Goal: Task Accomplishment & Management: Use online tool/utility

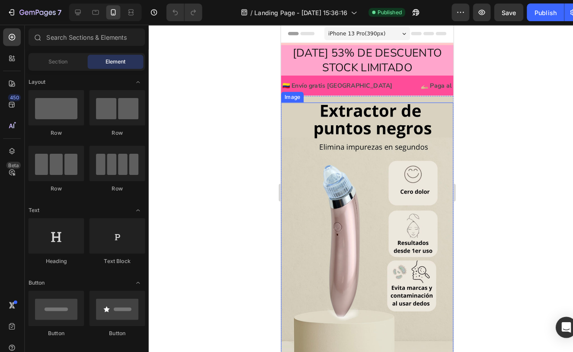
click at [419, 144] on img at bounding box center [365, 239] width 169 height 276
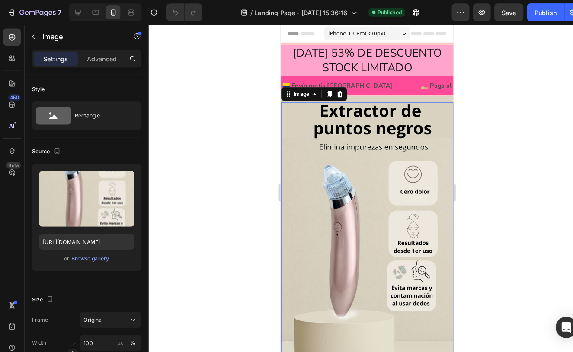
click at [419, 144] on img at bounding box center [365, 239] width 169 height 276
click at [421, 145] on img at bounding box center [365, 239] width 169 height 276
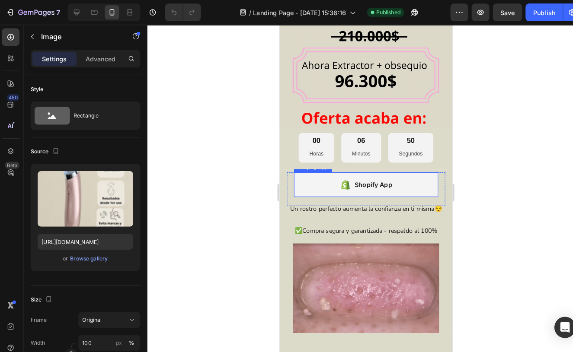
scroll to position [414, 0]
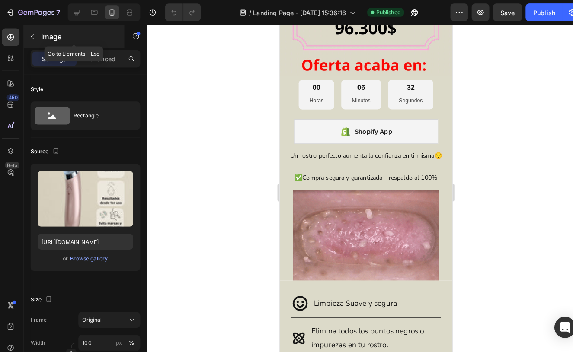
click at [30, 35] on icon "button" at bounding box center [33, 35] width 7 height 7
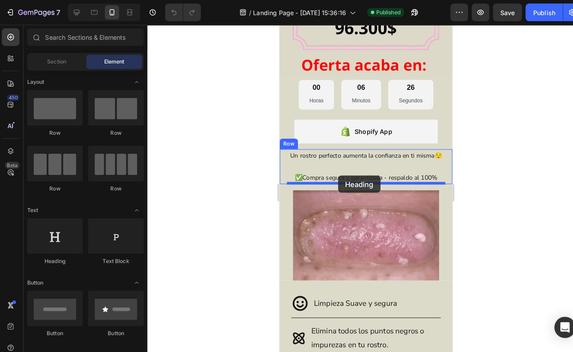
drag, startPoint x: 341, startPoint y: 258, endPoint x: 338, endPoint y: 172, distance: 86.1
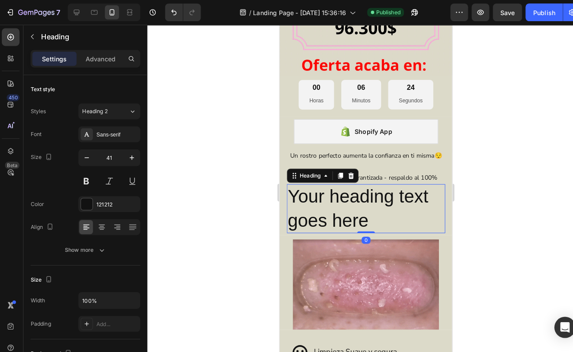
click at [375, 214] on h2 "Your heading text goes here" at bounding box center [363, 205] width 155 height 48
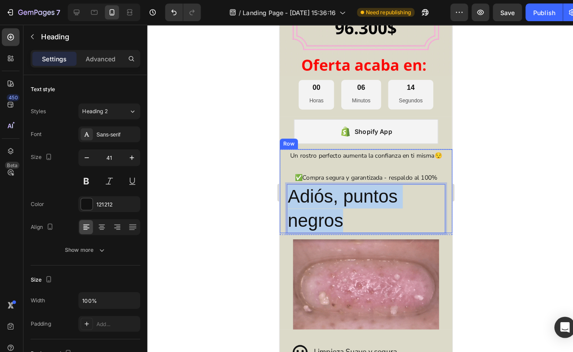
drag, startPoint x: 373, startPoint y: 217, endPoint x: 284, endPoint y: 187, distance: 94.2
click at [284, 187] on div "Un rostro perfecto aumenta la confianza en ti misma😌 ✅Compra segura y garantiza…" at bounding box center [363, 188] width 169 height 82
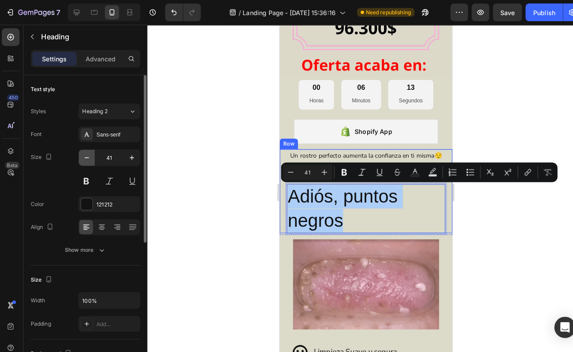
click at [84, 157] on icon "button" at bounding box center [86, 154] width 9 height 9
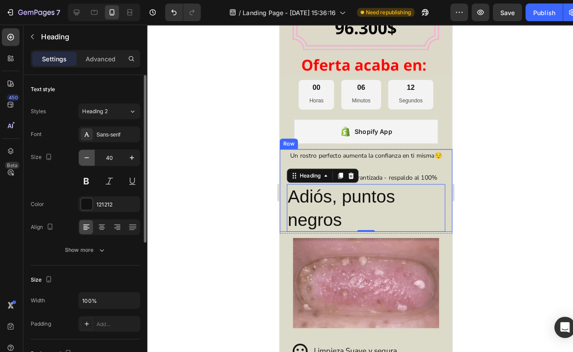
click at [84, 157] on icon "button" at bounding box center [86, 154] width 9 height 9
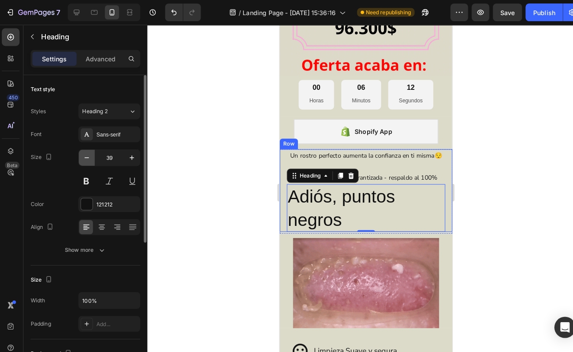
click at [84, 157] on icon "button" at bounding box center [86, 154] width 9 height 9
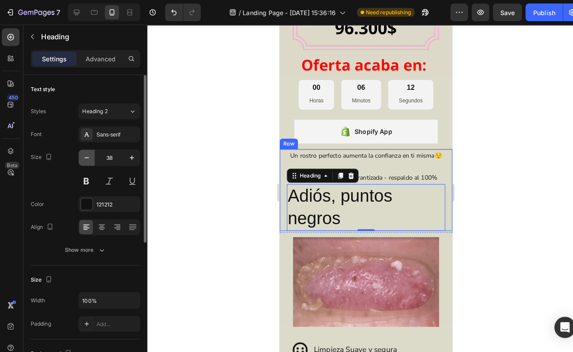
click at [84, 157] on icon "button" at bounding box center [86, 154] width 9 height 9
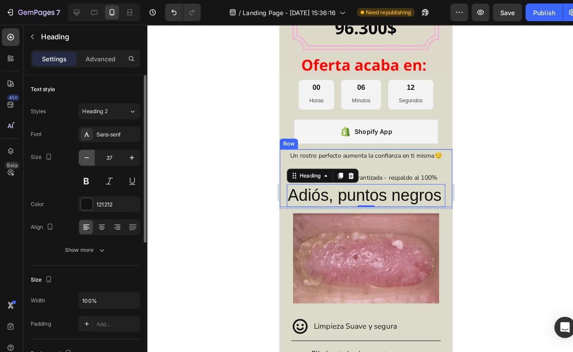
click at [84, 157] on icon "button" at bounding box center [86, 154] width 9 height 9
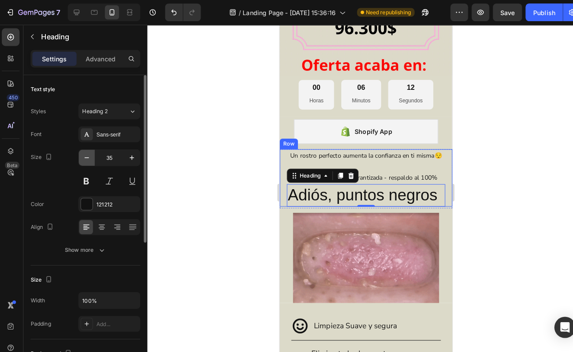
click at [84, 157] on icon "button" at bounding box center [86, 154] width 9 height 9
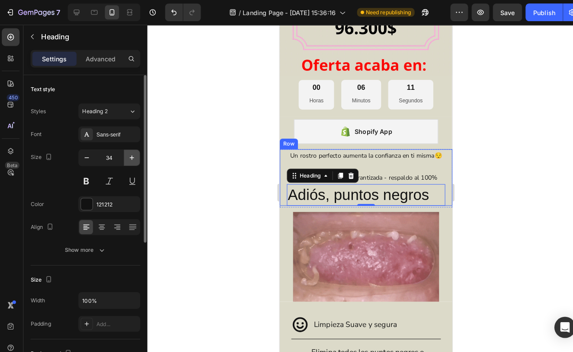
click at [127, 155] on icon "button" at bounding box center [130, 154] width 9 height 9
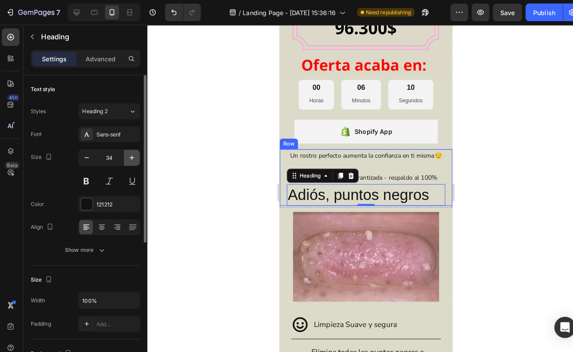
type input "35"
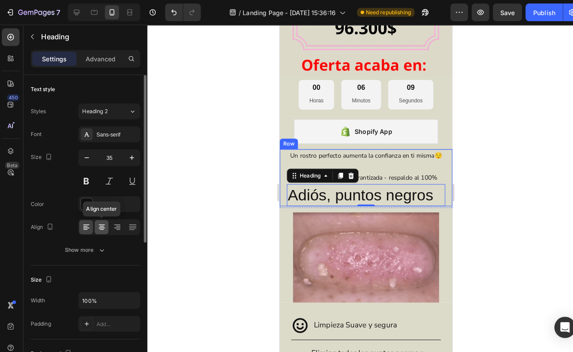
click at [100, 218] on icon at bounding box center [101, 222] width 9 height 9
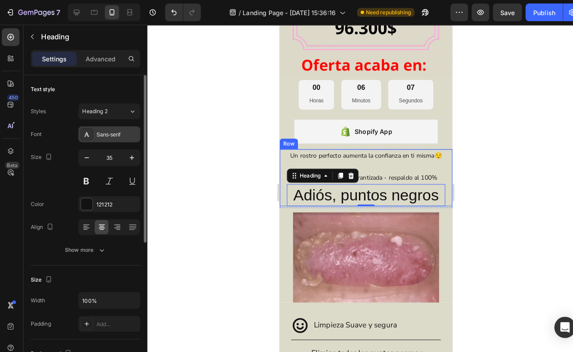
click at [109, 135] on div "Sans-serif" at bounding box center [116, 132] width 41 height 8
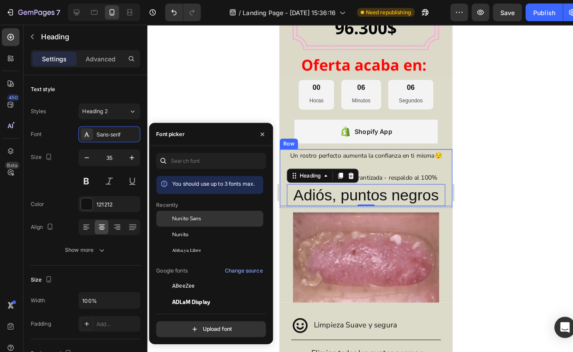
click at [188, 214] on span "Nunito Sans" at bounding box center [184, 214] width 29 height 8
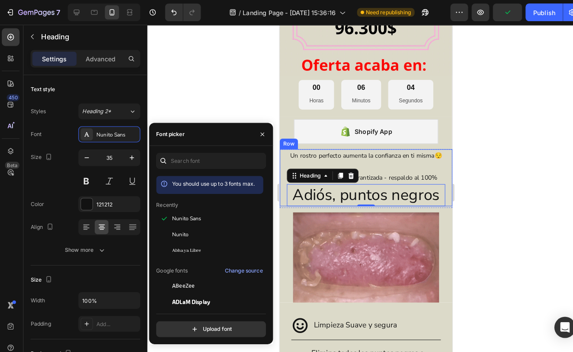
click at [220, 93] on div at bounding box center [359, 188] width 427 height 328
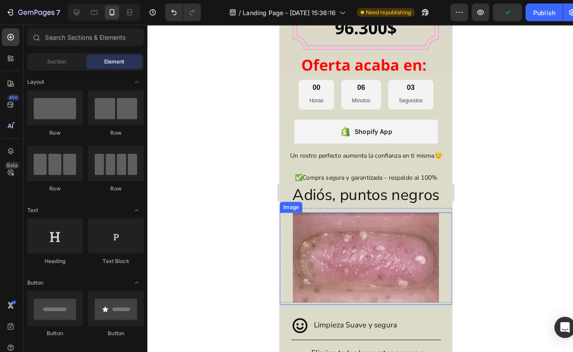
click at [508, 208] on div at bounding box center [359, 188] width 427 height 328
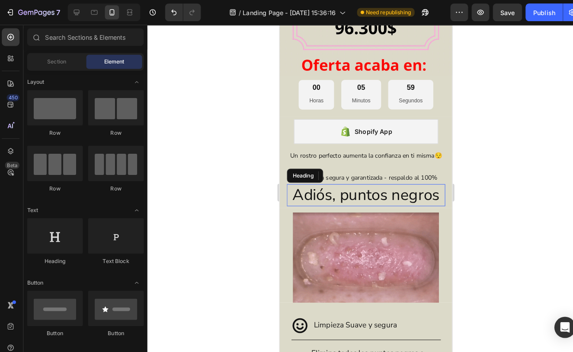
click at [406, 184] on p "Adiós, puntos negros" at bounding box center [363, 192] width 153 height 20
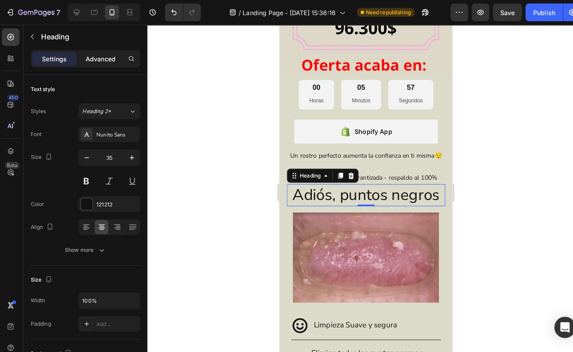
click at [96, 58] on p "Advanced" at bounding box center [99, 57] width 29 height 9
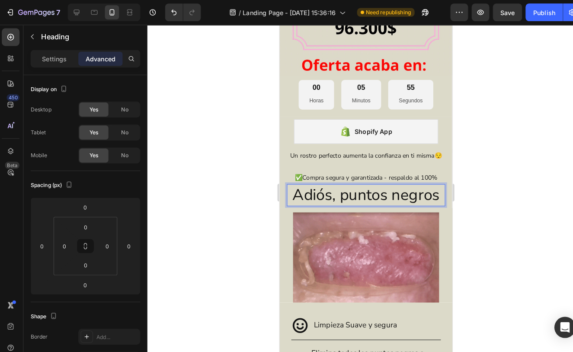
click at [333, 192] on p "Adiós, puntos negros" at bounding box center [363, 192] width 153 height 20
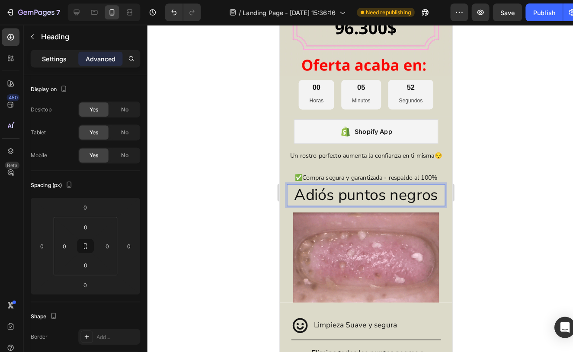
click at [56, 58] on p "Settings" at bounding box center [55, 57] width 24 height 9
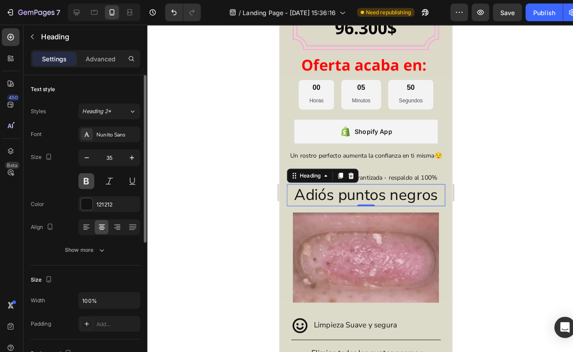
click at [86, 176] on button at bounding box center [86, 177] width 16 height 16
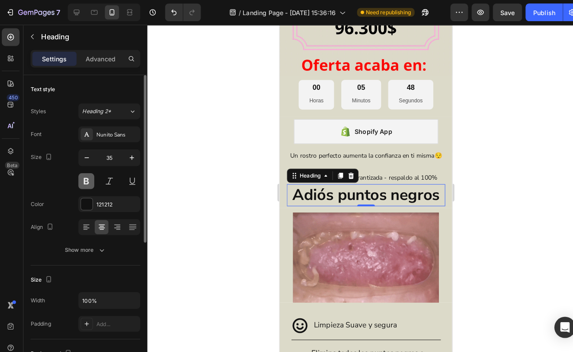
click at [86, 176] on button at bounding box center [86, 177] width 16 height 16
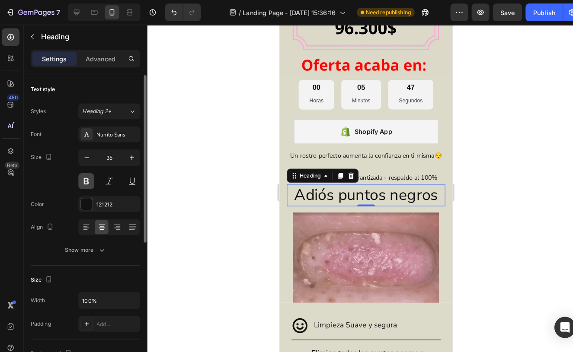
click at [90, 177] on button at bounding box center [86, 177] width 16 height 16
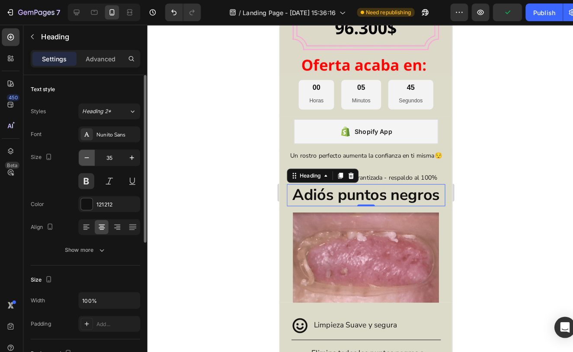
click at [87, 158] on icon "button" at bounding box center [86, 154] width 9 height 9
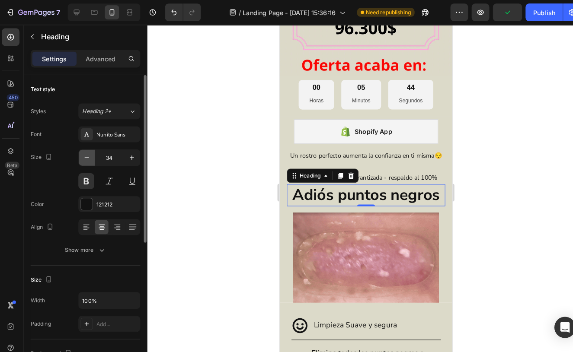
click at [87, 158] on icon "button" at bounding box center [86, 154] width 9 height 9
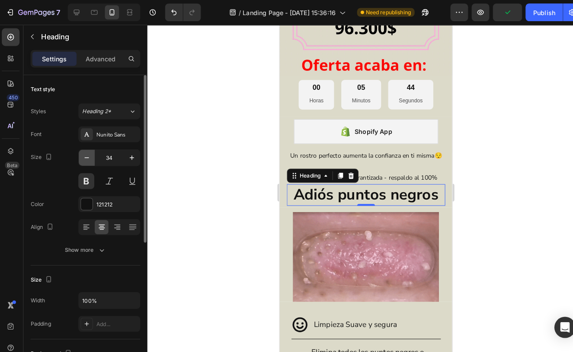
type input "33"
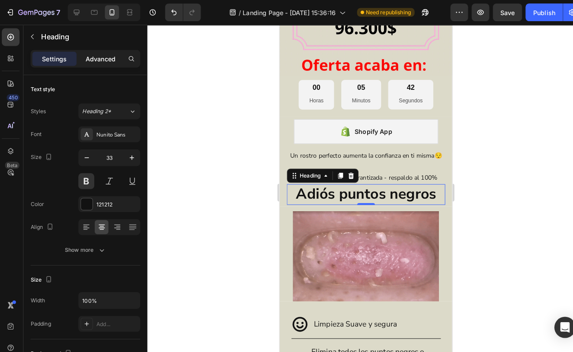
click at [92, 62] on div "Advanced" at bounding box center [99, 58] width 43 height 14
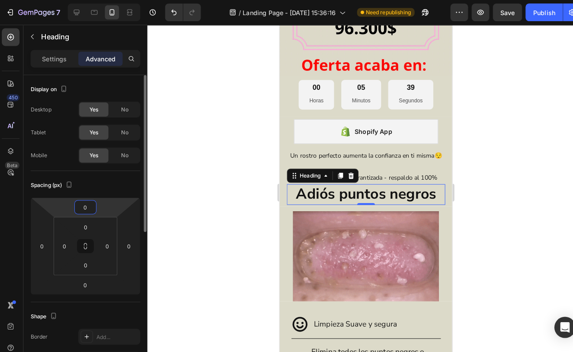
click at [84, 203] on input "0" at bounding box center [85, 202] width 17 height 13
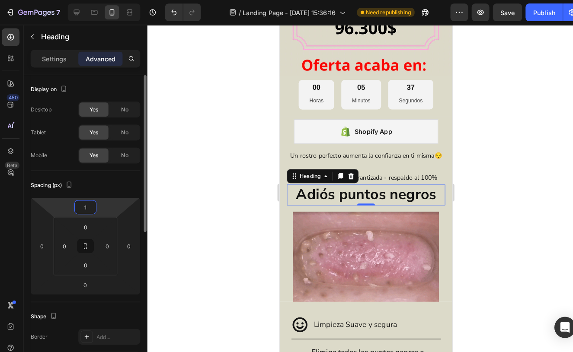
type input "10"
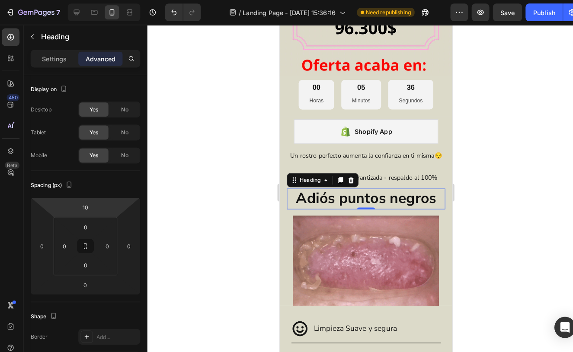
click at [214, 187] on div at bounding box center [359, 188] width 427 height 328
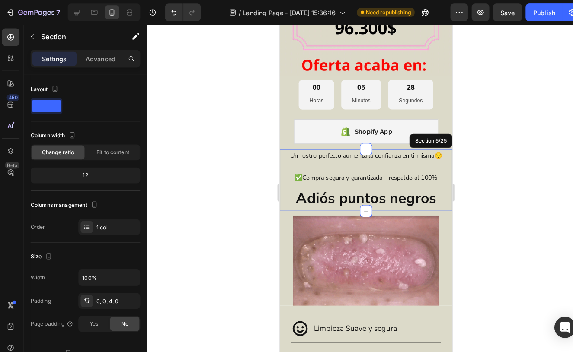
click at [402, 204] on div "Un rostro perfecto aumenta la confianza en ti misma😌 ✅Compra segura y garantiza…" at bounding box center [363, 177] width 169 height 61
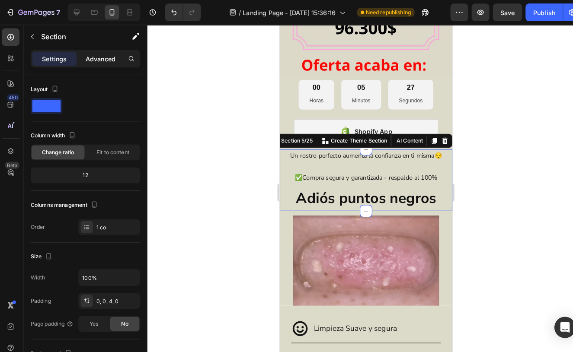
click at [101, 59] on p "Advanced" at bounding box center [99, 57] width 29 height 9
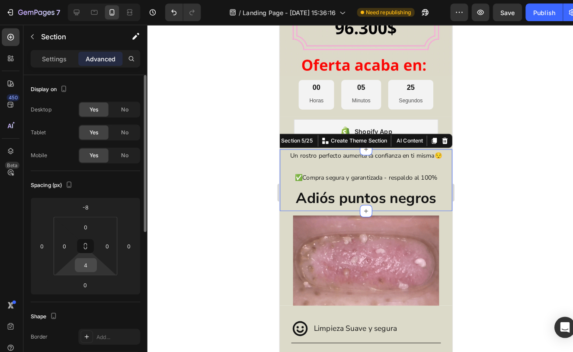
click at [87, 255] on input "4" at bounding box center [85, 259] width 17 height 13
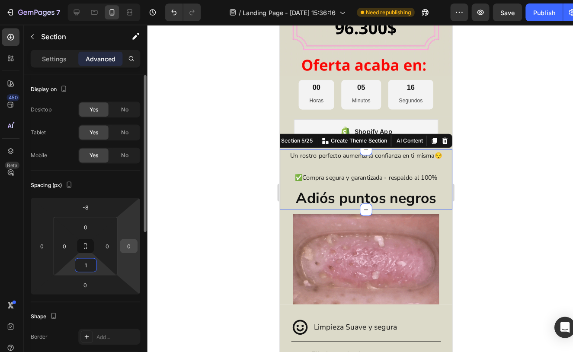
type input "12"
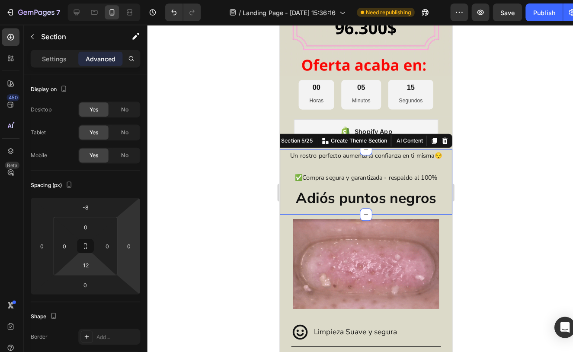
click at [214, 198] on div at bounding box center [359, 188] width 427 height 328
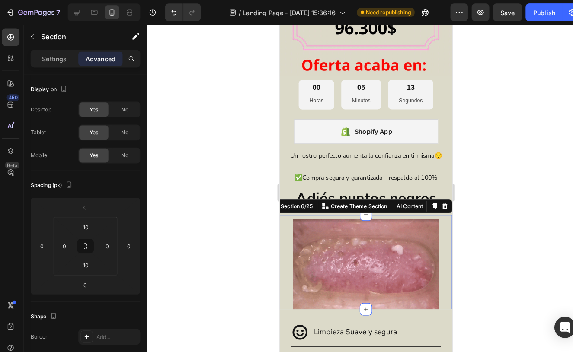
drag, startPoint x: 318, startPoint y: 211, endPoint x: 508, endPoint y: 222, distance: 189.7
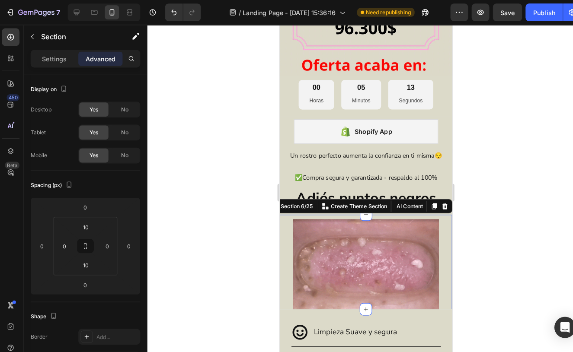
click at [318, 211] on div "Image Section 6/25 You can create reusable sections Create Theme Section AI Con…" at bounding box center [363, 257] width 169 height 93
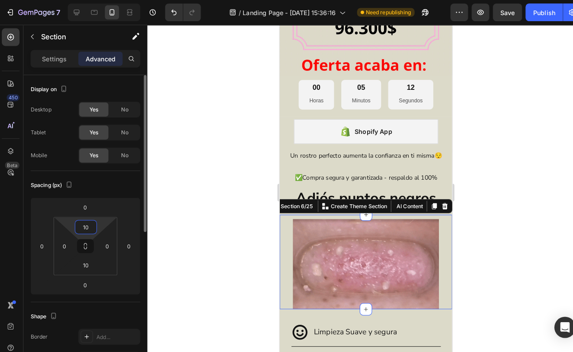
click at [87, 219] on input "10" at bounding box center [85, 222] width 17 height 13
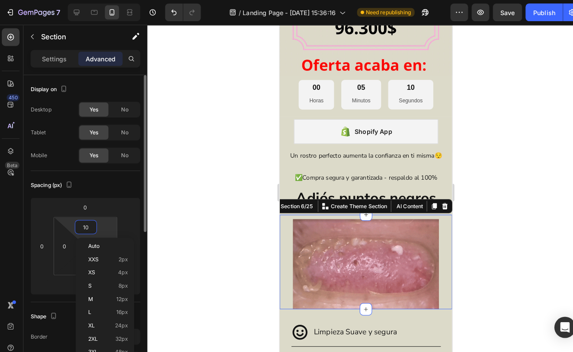
type input "6"
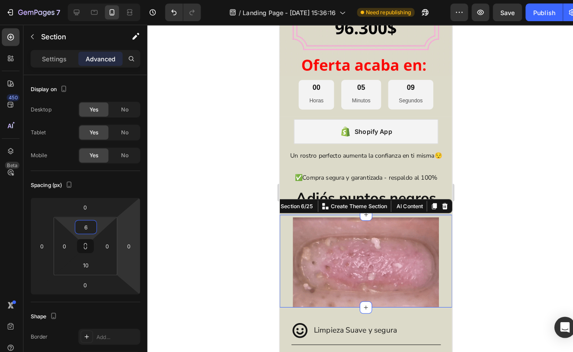
click at [199, 222] on div at bounding box center [359, 188] width 427 height 328
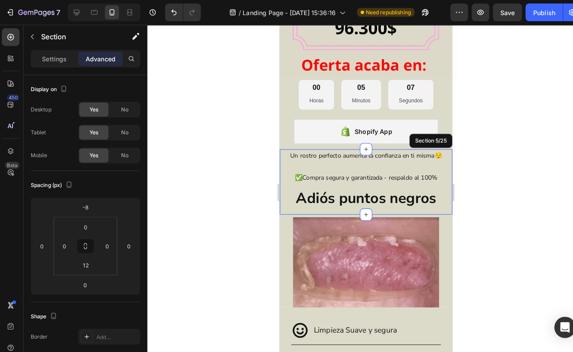
click at [304, 208] on div "Un rostro perfecto aumenta la confianza en ti misma😌 ✅Compra segura y garantiza…" at bounding box center [363, 179] width 169 height 64
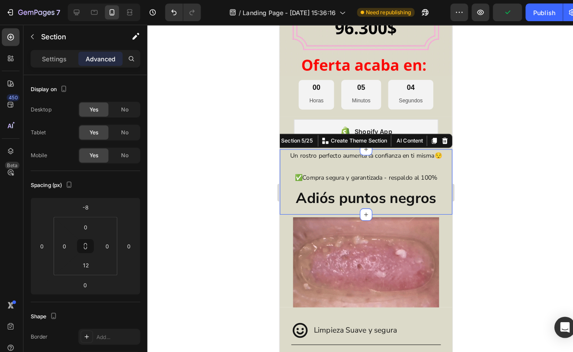
click at [209, 181] on div at bounding box center [359, 188] width 427 height 328
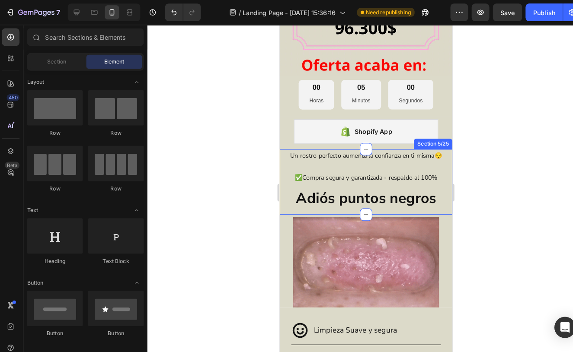
click at [392, 206] on div "Un rostro perfecto aumenta la confianza en ti misma😌 ✅Compra segura y garantiza…" at bounding box center [363, 179] width 169 height 64
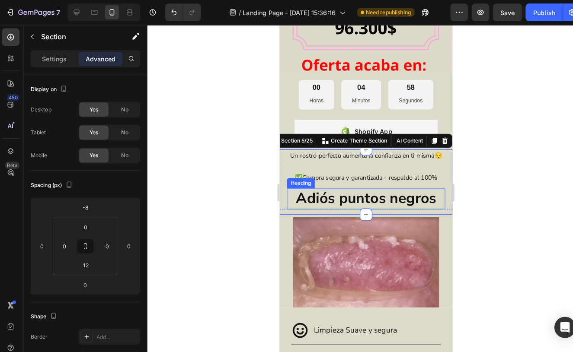
click at [379, 203] on p "Adiós puntos negros" at bounding box center [363, 195] width 153 height 19
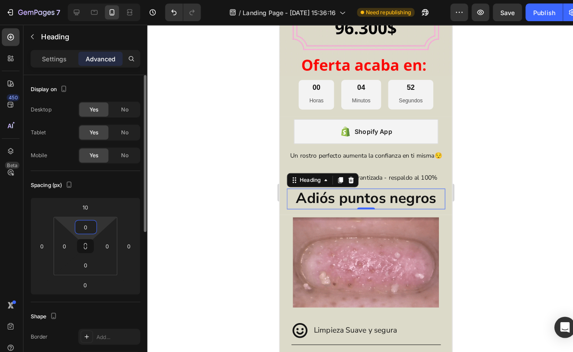
click at [85, 223] on input "0" at bounding box center [85, 222] width 17 height 13
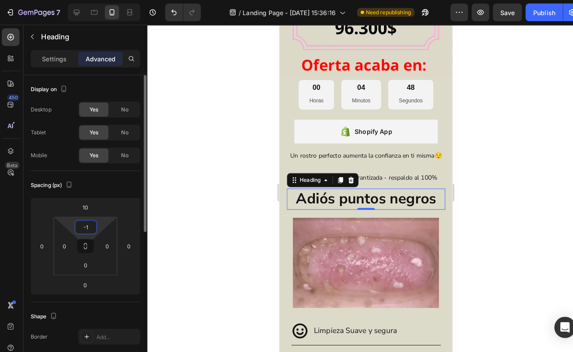
type input "-"
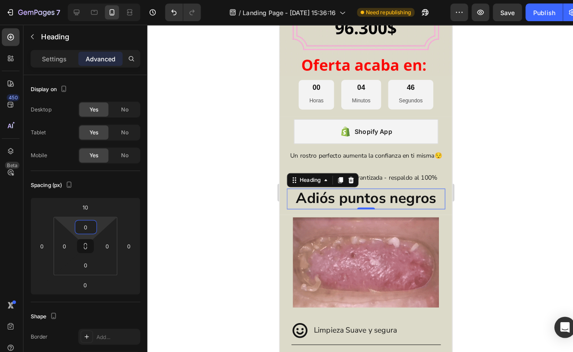
click at [170, 153] on div at bounding box center [359, 188] width 427 height 328
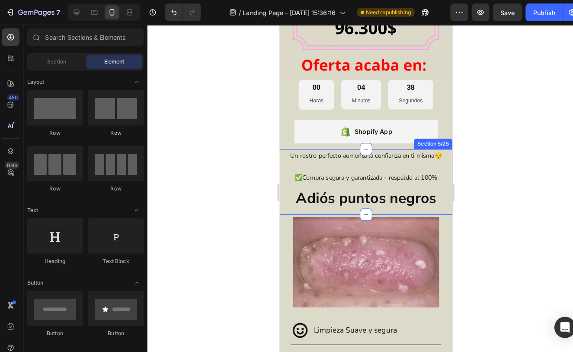
click at [403, 204] on div "Un rostro perfecto aumenta la confianza en ti misma😌 ✅Compra segura y garantiza…" at bounding box center [363, 179] width 169 height 64
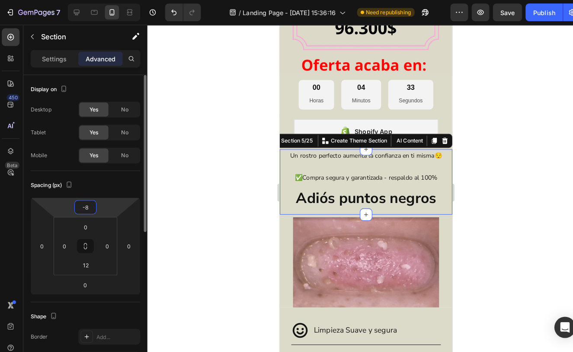
click at [87, 202] on input "-8" at bounding box center [85, 202] width 17 height 13
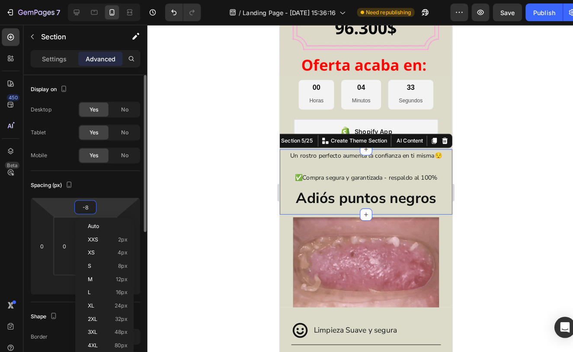
click at [87, 202] on input "-8" at bounding box center [85, 202] width 17 height 13
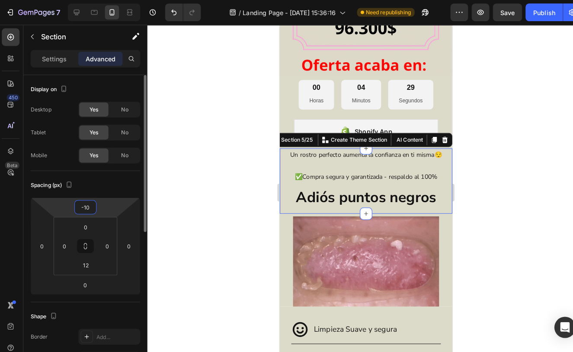
type input "-1"
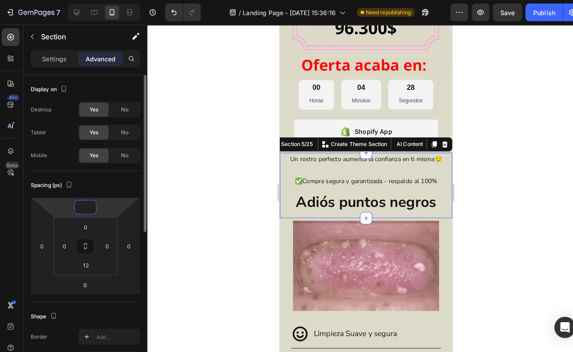
type input "-8"
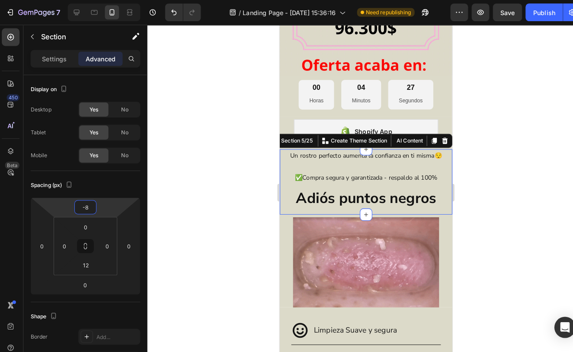
click at [179, 155] on div at bounding box center [359, 188] width 427 height 328
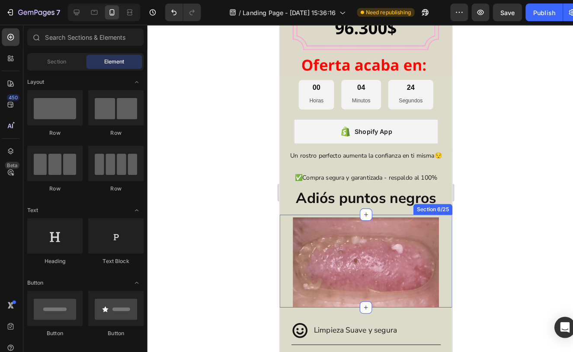
click at [308, 211] on div "Image Section 6/25" at bounding box center [363, 256] width 169 height 91
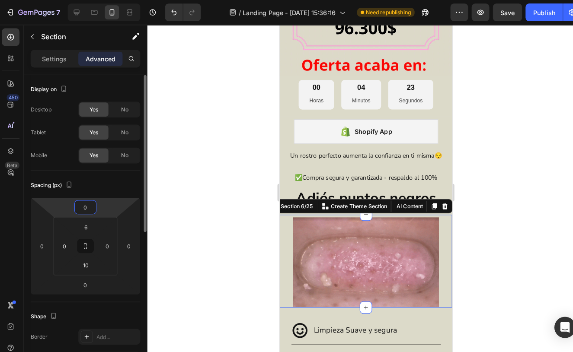
click at [87, 204] on input "0" at bounding box center [85, 202] width 17 height 13
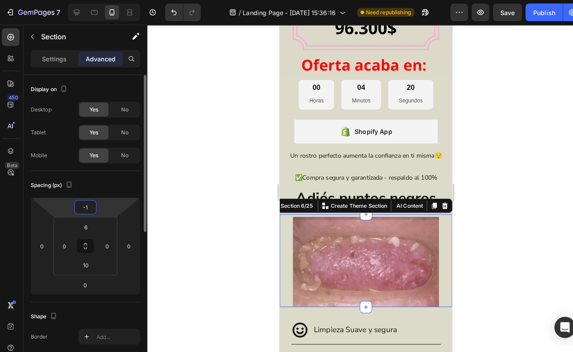
type input "-10"
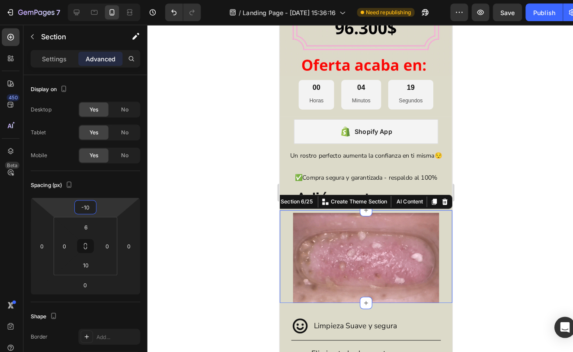
click at [188, 149] on div at bounding box center [359, 188] width 427 height 328
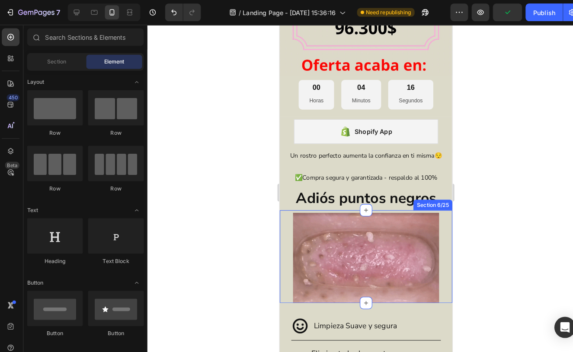
click at [306, 206] on div "Image Section 6/25" at bounding box center [363, 251] width 169 height 91
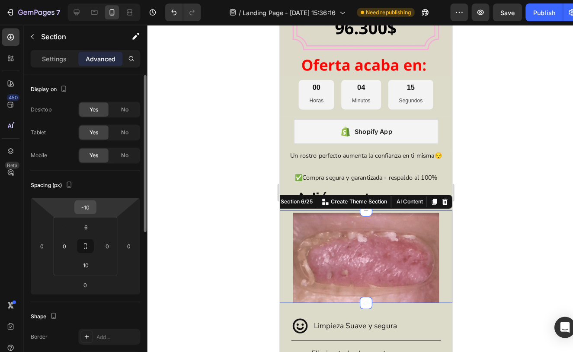
click at [91, 204] on input "-10" at bounding box center [85, 202] width 17 height 13
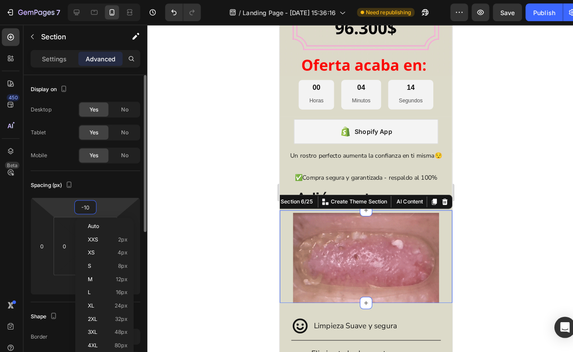
click at [90, 203] on input "-10" at bounding box center [85, 202] width 17 height 13
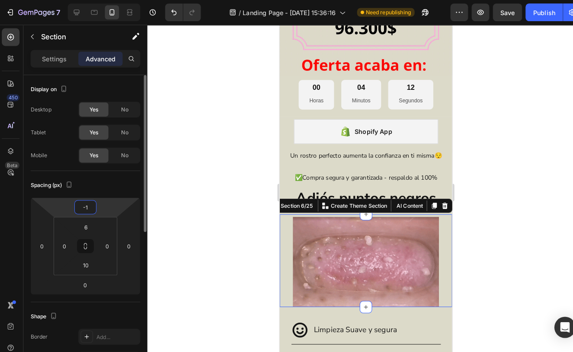
type input "-15"
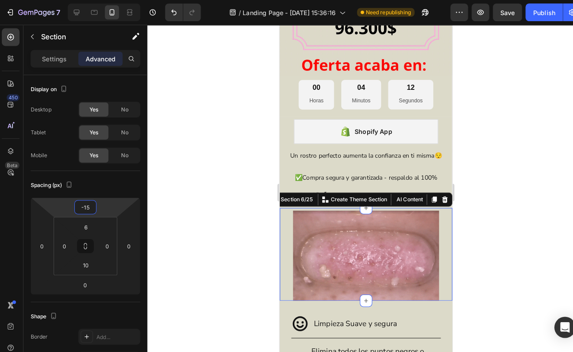
click at [154, 132] on div at bounding box center [359, 188] width 427 height 328
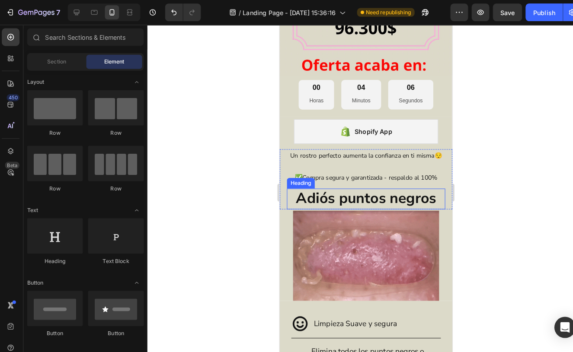
click at [433, 191] on p "Adiós puntos negros" at bounding box center [363, 195] width 153 height 19
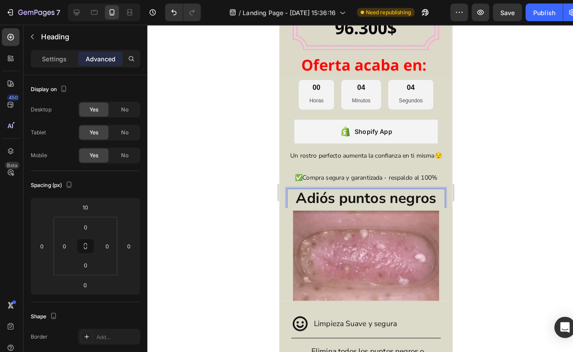
click at [434, 196] on p "Adiós puntos negros" at bounding box center [363, 195] width 153 height 19
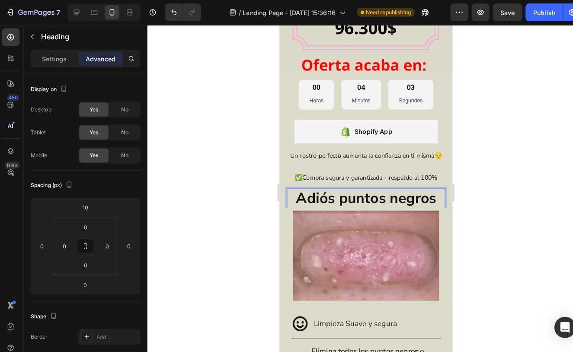
click at [294, 196] on p "Adiós puntos negros" at bounding box center [363, 195] width 153 height 19
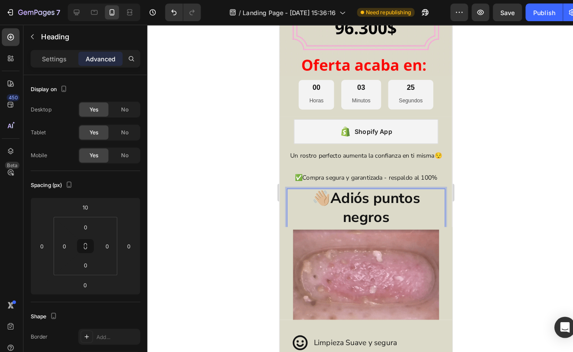
click at [220, 121] on div at bounding box center [359, 188] width 427 height 328
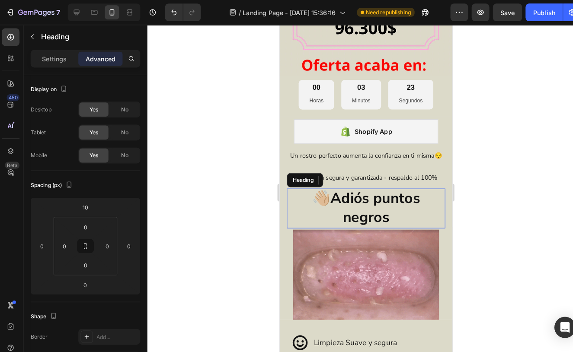
click at [301, 192] on p "👋🏼Adiós puntos negros" at bounding box center [363, 204] width 153 height 37
click at [303, 192] on p "👋🏼Adiós puntos negros" at bounding box center [363, 204] width 153 height 37
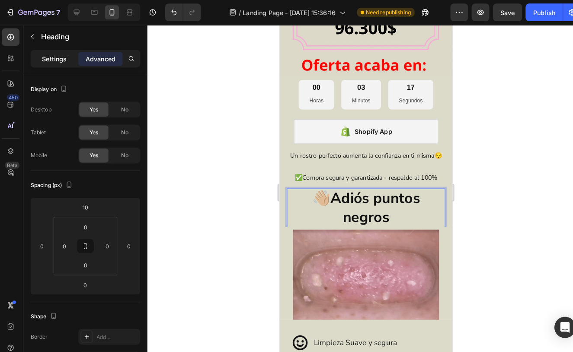
click at [52, 58] on p "Settings" at bounding box center [55, 57] width 24 height 9
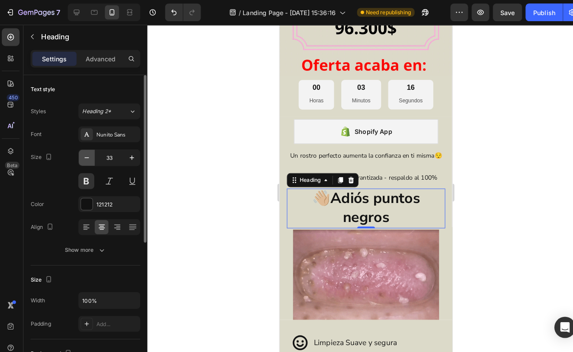
click at [83, 159] on button "button" at bounding box center [87, 155] width 16 height 16
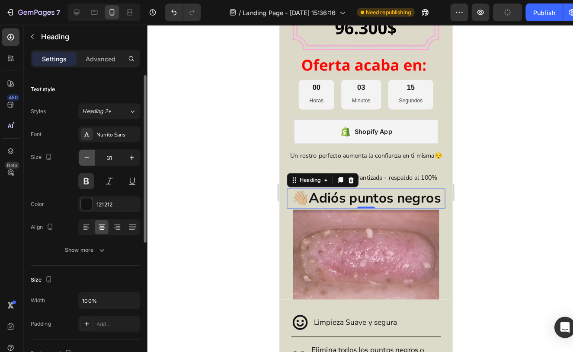
click at [83, 159] on button "button" at bounding box center [87, 155] width 16 height 16
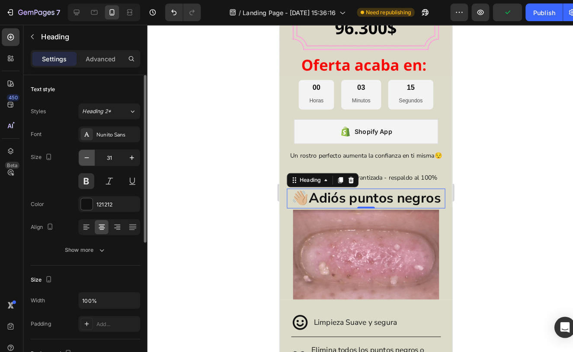
type input "30"
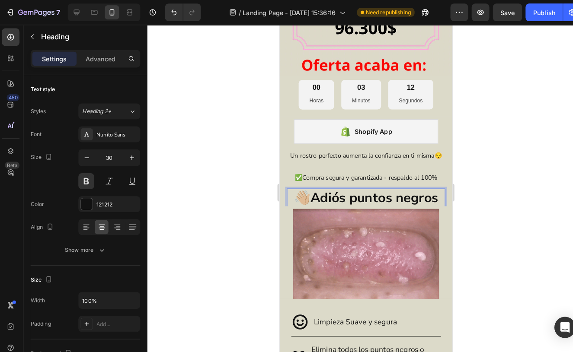
click at [307, 192] on p "👋🏼Adiós puntos negros" at bounding box center [363, 194] width 153 height 17
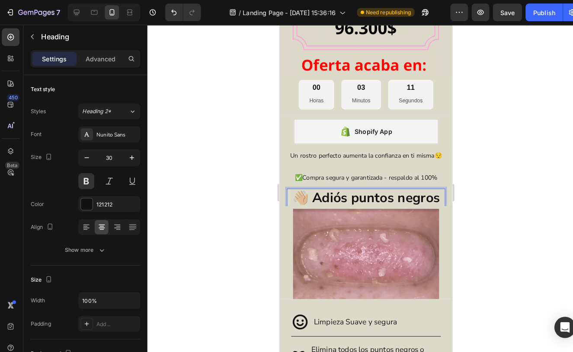
click at [217, 160] on div at bounding box center [359, 188] width 427 height 328
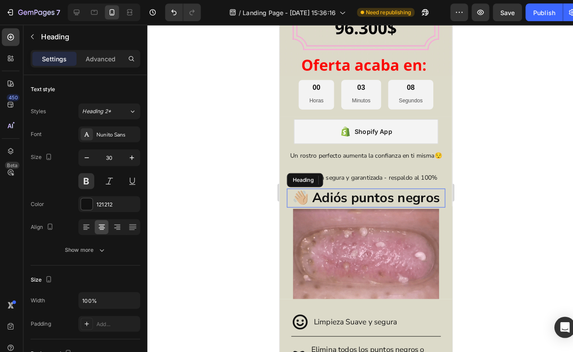
click at [306, 192] on p "👋🏼 Adiós puntos negros" at bounding box center [363, 194] width 153 height 17
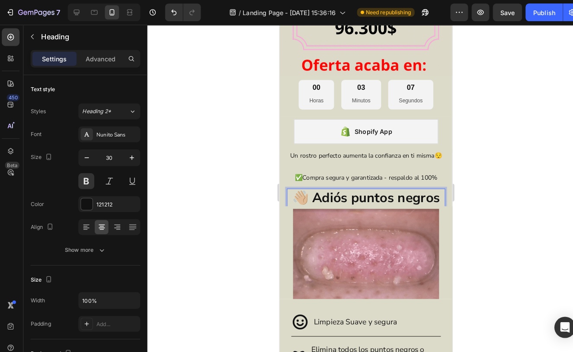
click at [306, 192] on p "👋🏼 Adiós puntos negros" at bounding box center [363, 194] width 153 height 17
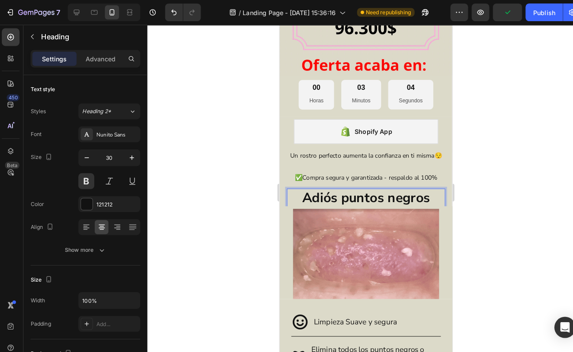
click at [211, 143] on div at bounding box center [359, 188] width 427 height 328
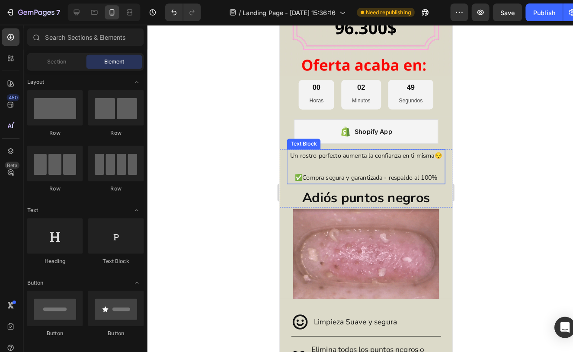
click at [300, 173] on p "✅Compra segura y garantizada - respaldo al 100%" at bounding box center [363, 174] width 153 height 11
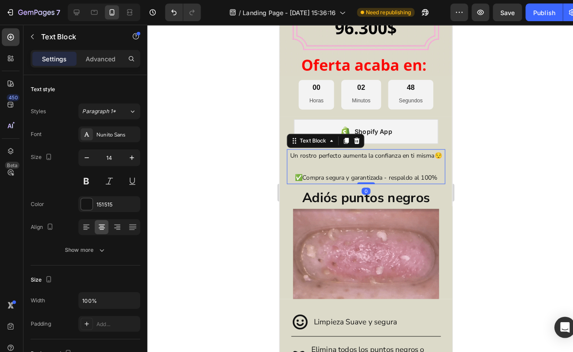
click at [212, 76] on div at bounding box center [359, 188] width 427 height 328
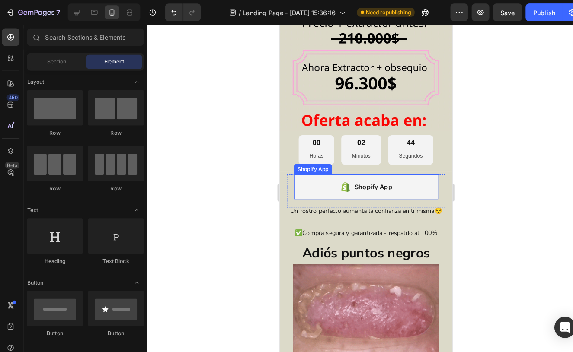
scroll to position [359, 0]
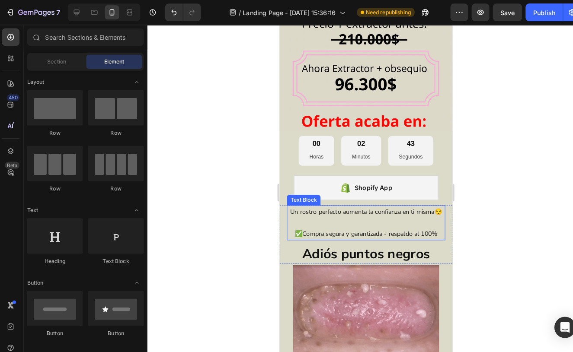
click at [326, 216] on p at bounding box center [363, 218] width 153 height 11
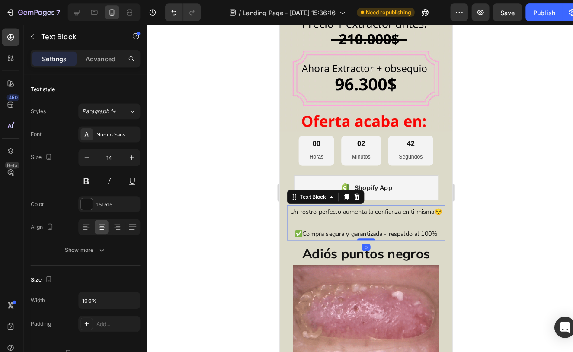
click at [289, 224] on p "✅Compra segura y garantizada - respaldo al 100%" at bounding box center [363, 229] width 153 height 11
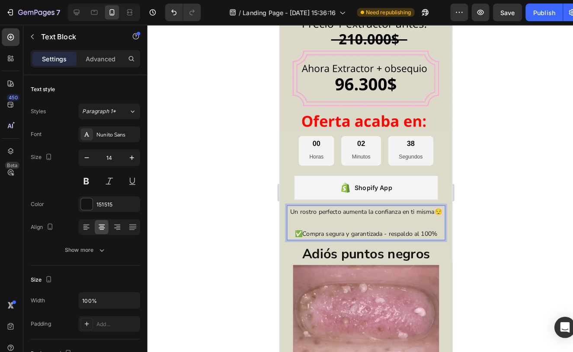
click at [513, 196] on div at bounding box center [359, 188] width 427 height 328
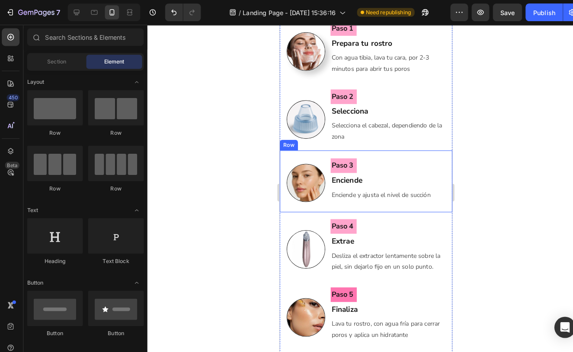
scroll to position [960, 0]
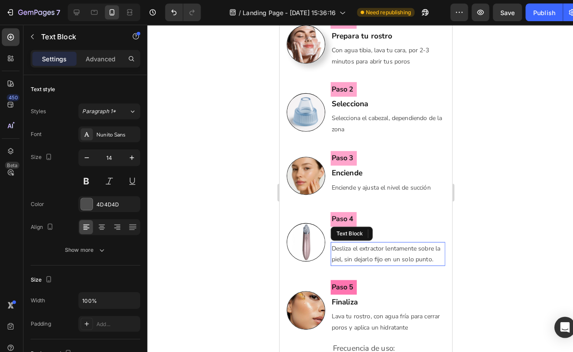
click at [431, 250] on p "Desliza el extractor lentamente sobre la piel, sin dejarlo fijo en un solo punt…" at bounding box center [385, 249] width 110 height 22
click at [497, 239] on div at bounding box center [359, 188] width 427 height 328
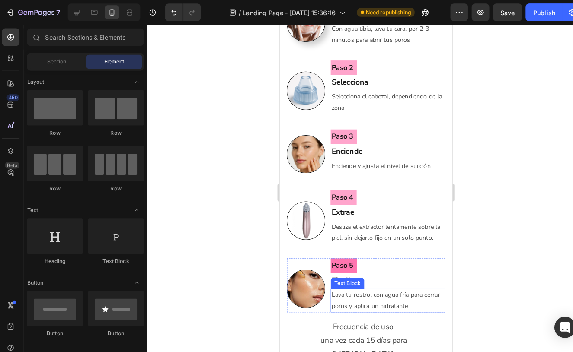
scroll to position [984, 0]
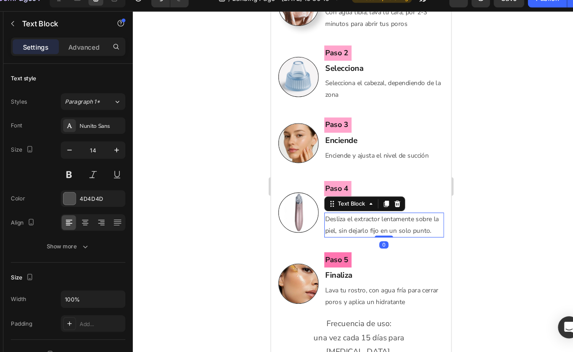
click at [328, 215] on p "Desliza el extractor lentamente sobre la piel, sin dejarlo fijo en un solo punt…" at bounding box center [376, 211] width 110 height 22
click at [332, 212] on p "Desliza el extractor lentamente sobre la piel, sin dejarlo fijo en un solo punt…" at bounding box center [376, 211] width 110 height 22
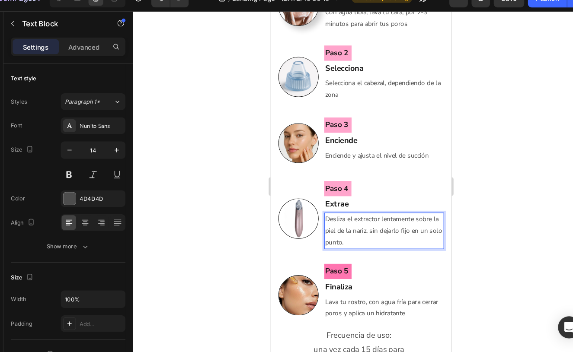
click at [463, 205] on div at bounding box center [359, 188] width 427 height 328
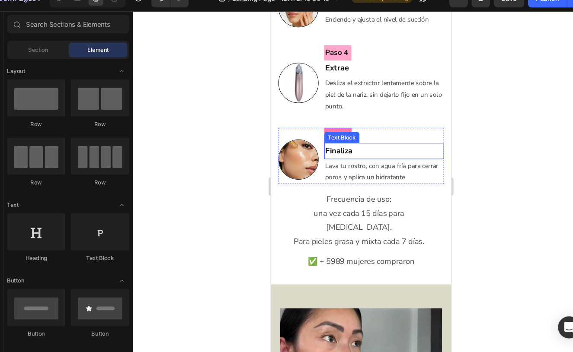
scroll to position [1112, 0]
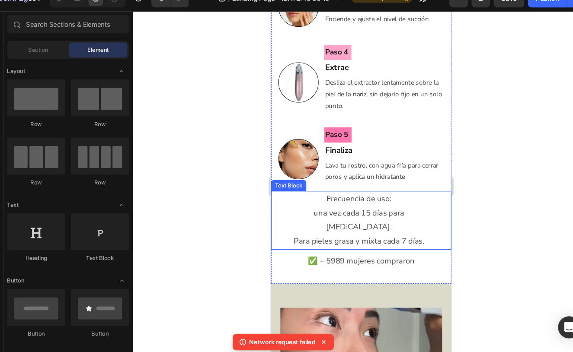
click at [483, 171] on div at bounding box center [359, 188] width 427 height 328
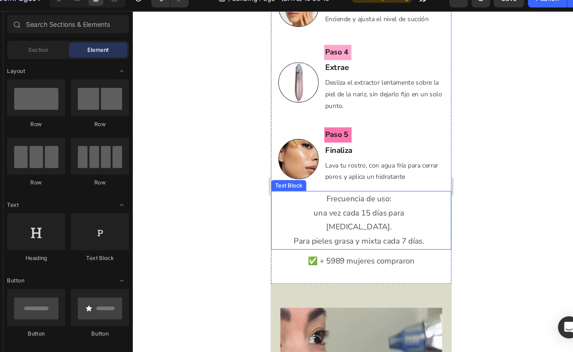
click at [401, 183] on p "Frecuencia de uso:" at bounding box center [352, 186] width 145 height 13
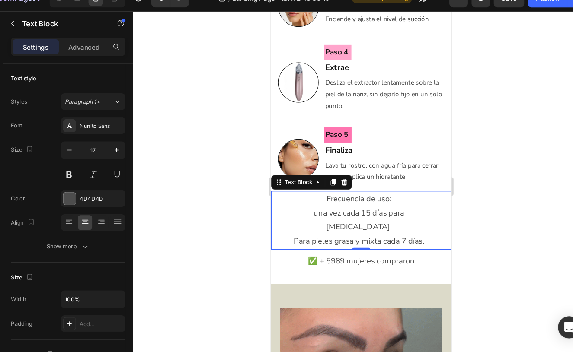
click at [310, 194] on p "una vez cada 15 días para [MEDICAL_DATA]." at bounding box center [352, 207] width 145 height 26
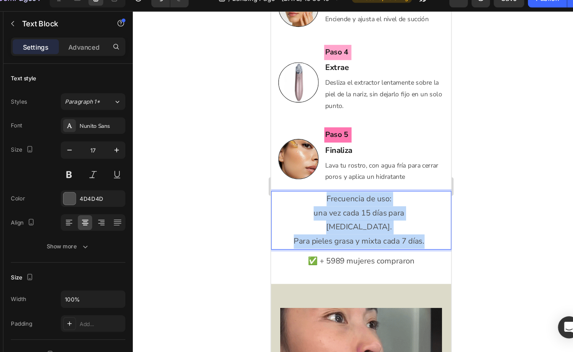
drag, startPoint x: 316, startPoint y: 185, endPoint x: 414, endPoint y: 208, distance: 100.5
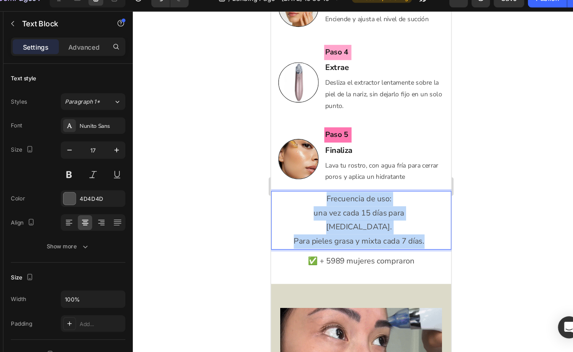
click at [414, 208] on div "Frecuencia de uso: una vez cada 15 días para [MEDICAL_DATA]. Para pieles grasa …" at bounding box center [352, 206] width 147 height 54
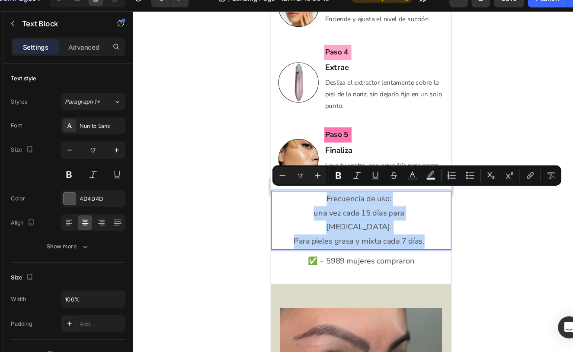
copy div "Frecuencia de uso: una vez cada 15 días para [MEDICAL_DATA]. Para pieles grasa …"
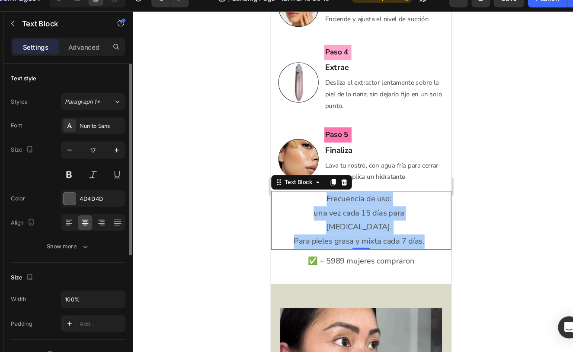
click at [411, 220] on p "Para pieles grasa y mixta cada 7 días." at bounding box center [352, 226] width 145 height 13
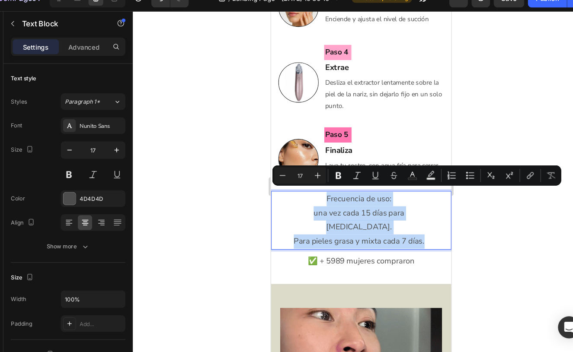
click at [416, 220] on p "Para pieles grasa y mixta cada 7 días." at bounding box center [352, 226] width 145 height 13
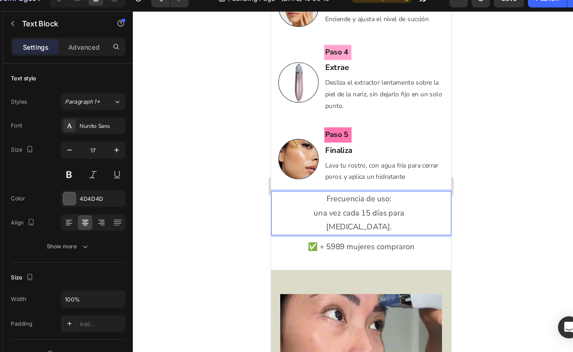
click at [203, 176] on div at bounding box center [359, 188] width 427 height 328
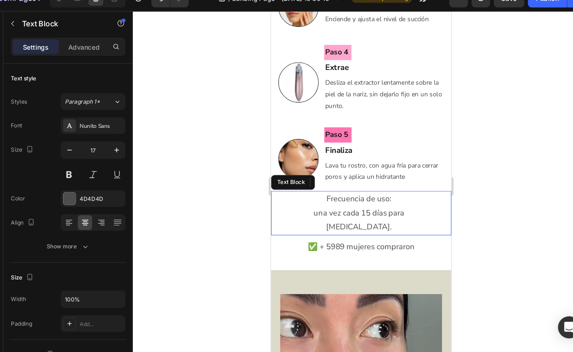
click at [416, 197] on p "una vez cada 15 días para [MEDICAL_DATA]." at bounding box center [352, 207] width 145 height 26
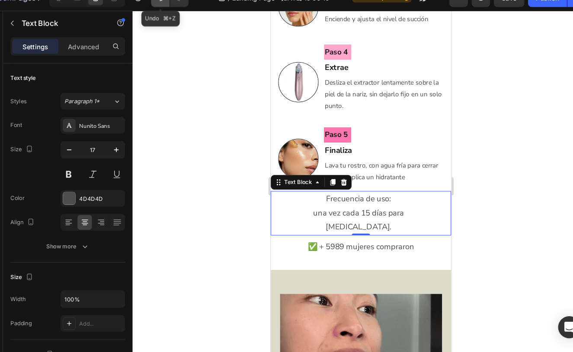
click at [163, 6] on button "Undo/Redo" at bounding box center [171, 11] width 17 height 17
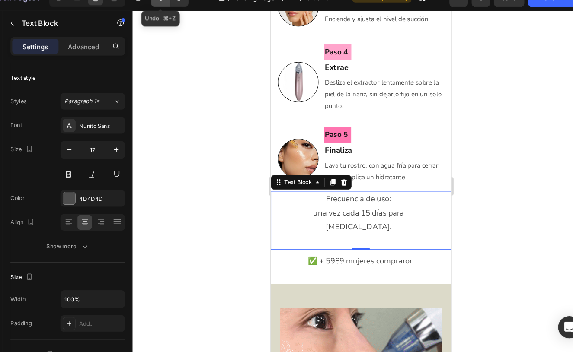
click at [163, 6] on button "Undo/Redo" at bounding box center [171, 11] width 17 height 17
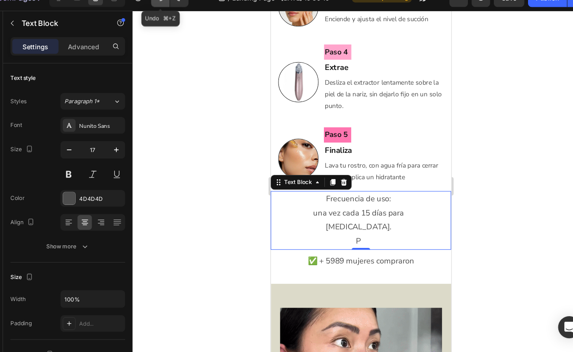
click at [163, 6] on button "Undo/Redo" at bounding box center [171, 11] width 17 height 17
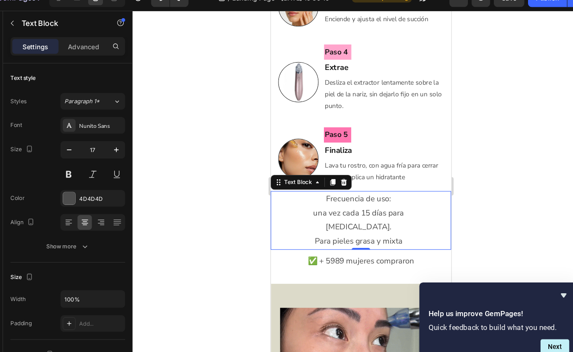
click at [170, 126] on div at bounding box center [359, 188] width 427 height 328
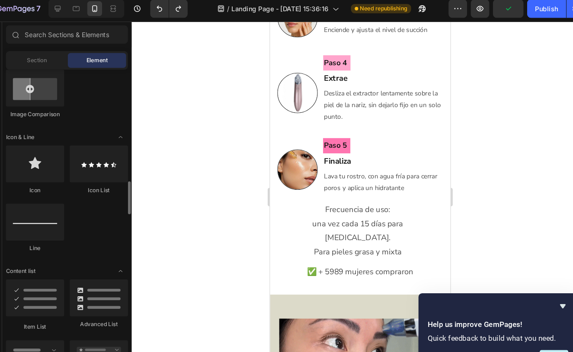
scroll to position [549, 0]
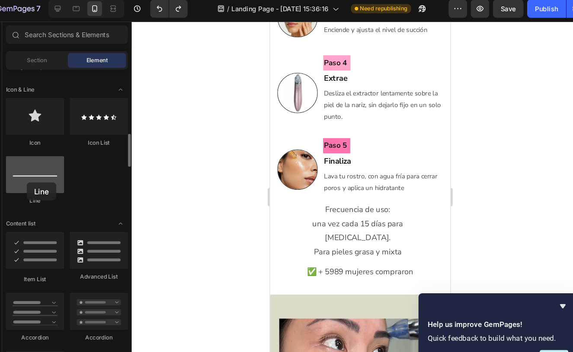
drag, startPoint x: 32, startPoint y: 164, endPoint x: 38, endPoint y: 167, distance: 7.0
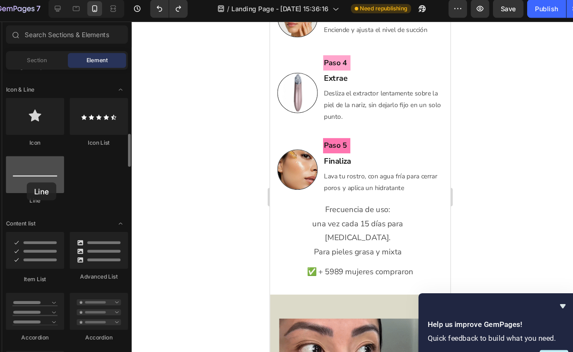
click at [38, 167] on div at bounding box center [55, 167] width 54 height 35
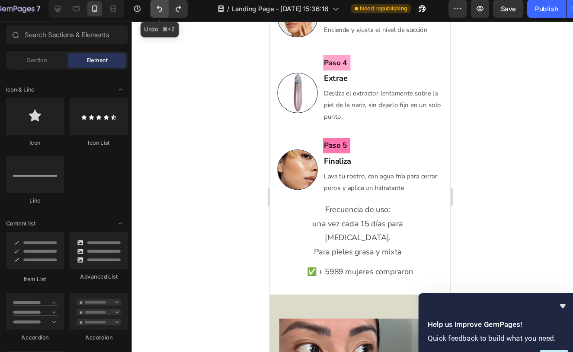
click at [169, 10] on icon "Undo/Redo" at bounding box center [171, 13] width 5 height 6
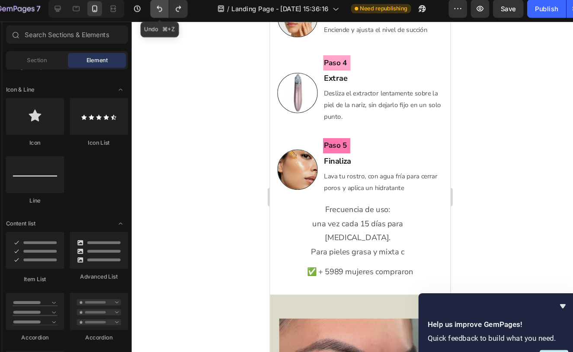
click at [169, 10] on icon "Undo/Redo" at bounding box center [171, 13] width 5 height 6
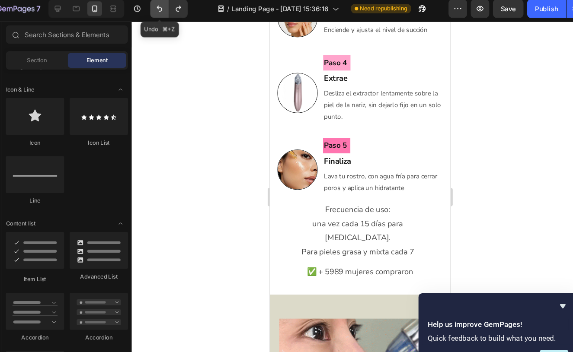
click at [167, 8] on icon "Undo/Redo" at bounding box center [171, 12] width 9 height 9
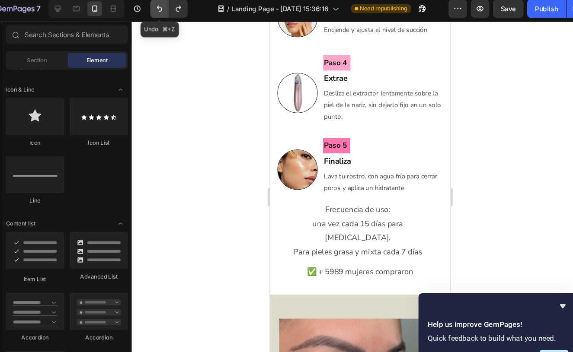
click at [167, 8] on icon "Undo/Redo" at bounding box center [171, 12] width 9 height 9
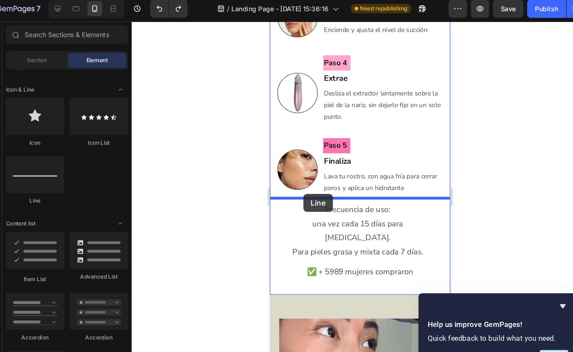
drag, startPoint x: 301, startPoint y: 185, endPoint x: 323, endPoint y: 186, distance: 22.5
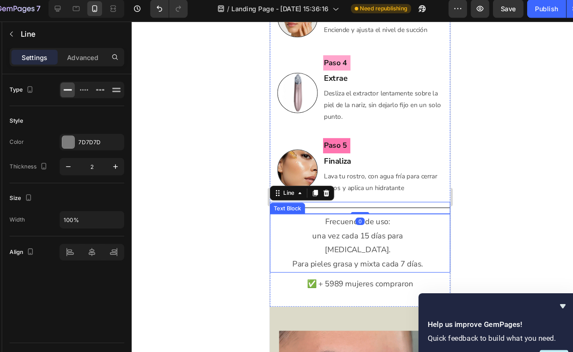
click at [212, 201] on div at bounding box center [359, 188] width 427 height 328
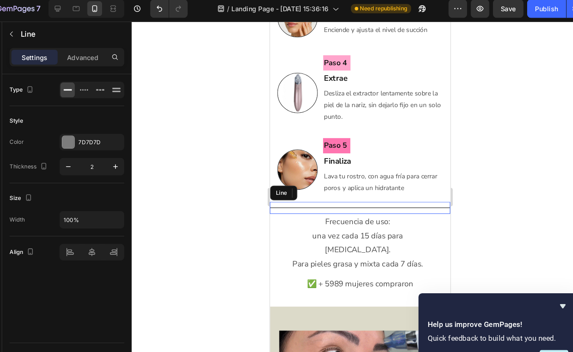
click at [339, 195] on div at bounding box center [354, 195] width 169 height 1
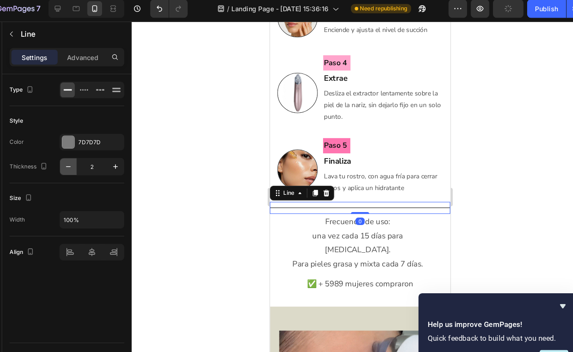
click at [84, 160] on icon "button" at bounding box center [86, 160] width 4 height 1
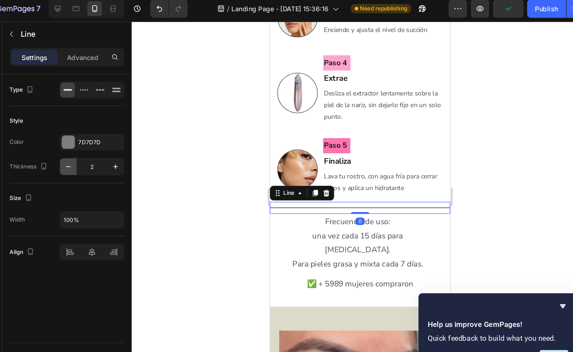
type input "1"
click at [187, 136] on div at bounding box center [359, 188] width 427 height 328
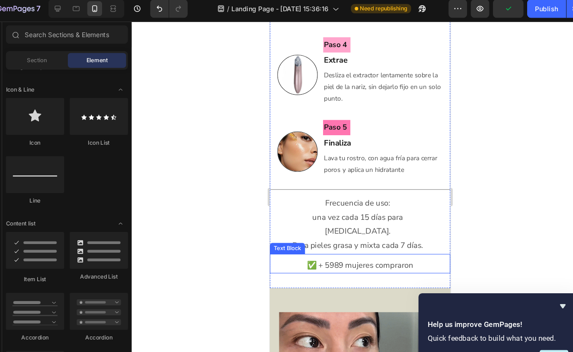
scroll to position [1136, 0]
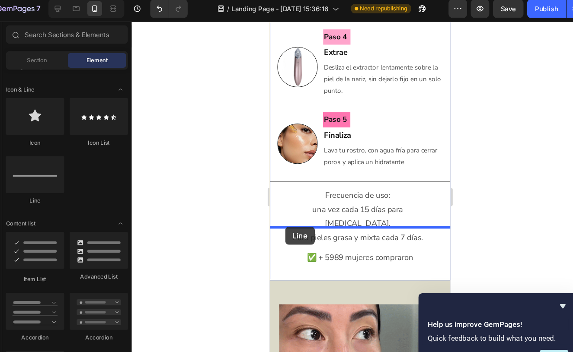
drag, startPoint x: 302, startPoint y: 182, endPoint x: 307, endPoint y: 217, distance: 34.9
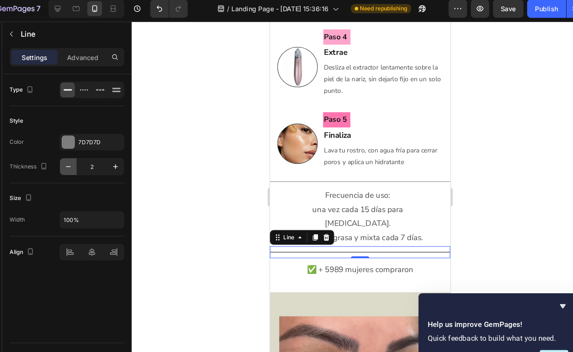
click at [82, 156] on icon "button" at bounding box center [86, 160] width 9 height 9
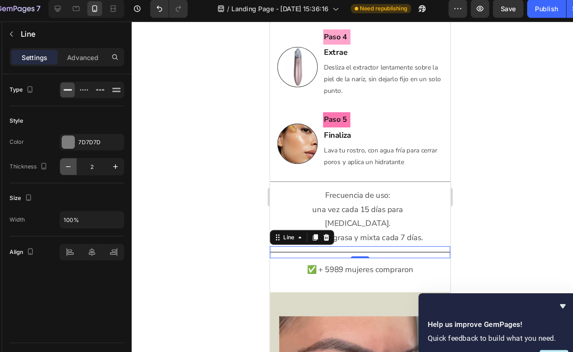
type input "1"
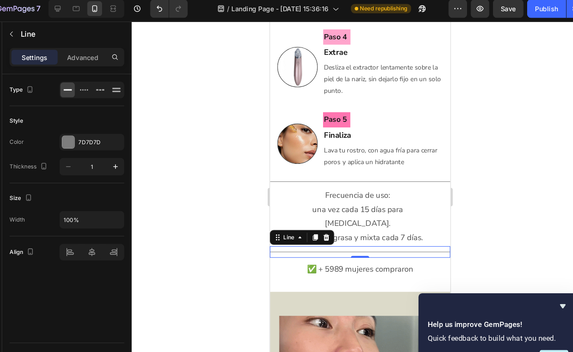
click at [439, 113] on div at bounding box center [359, 188] width 427 height 328
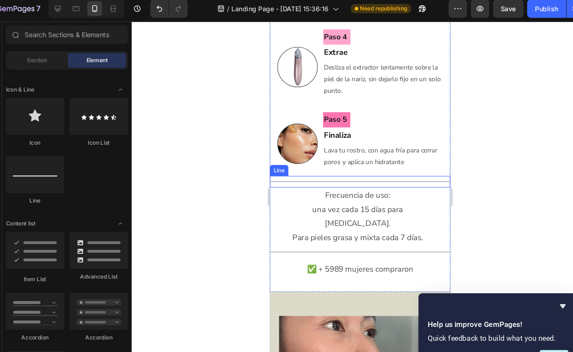
click at [347, 171] on div at bounding box center [354, 171] width 169 height 0
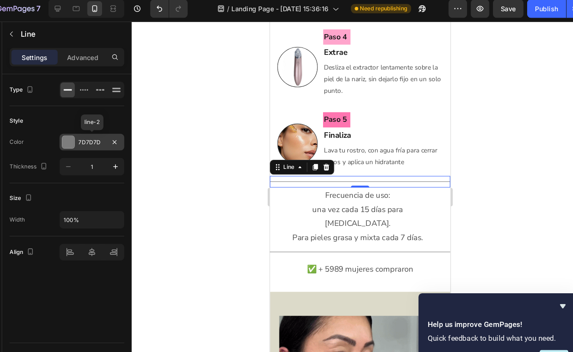
click at [96, 134] on div "7D7D7D" at bounding box center [108, 138] width 25 height 8
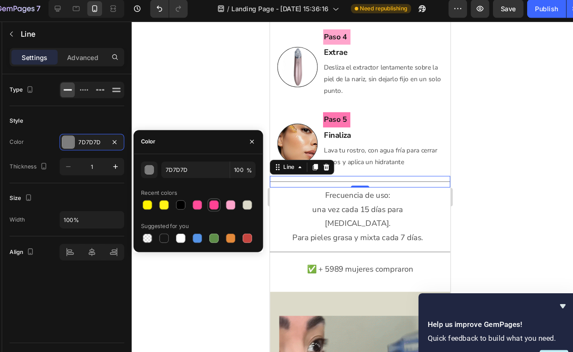
click at [218, 192] on div at bounding box center [222, 196] width 9 height 9
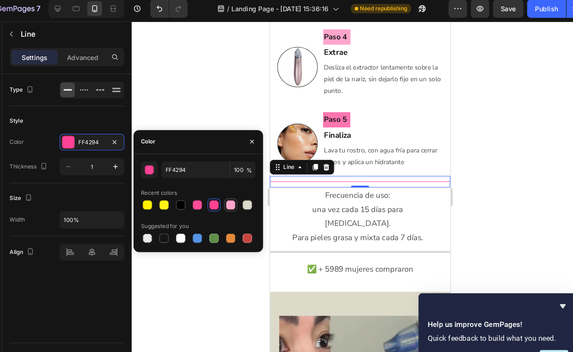
click at [234, 192] on div at bounding box center [238, 196] width 9 height 9
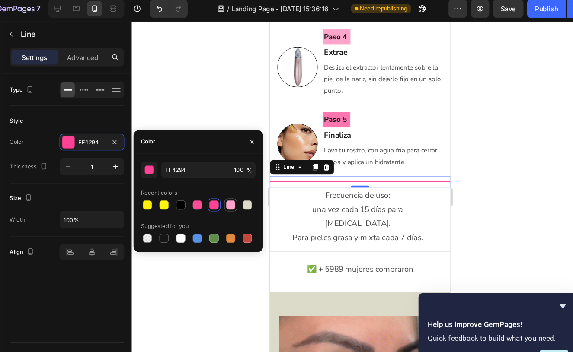
type input "FFA5CC"
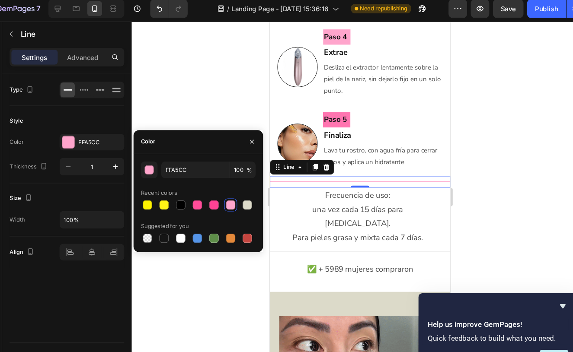
click at [190, 99] on div at bounding box center [359, 188] width 427 height 328
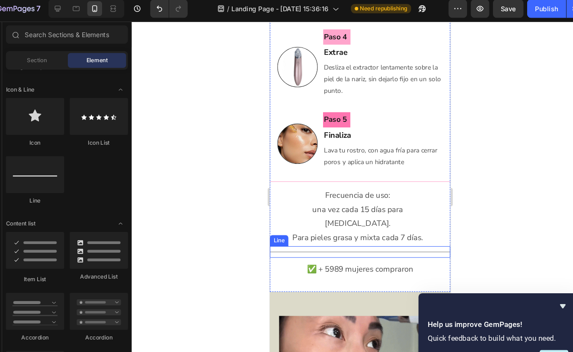
click at [291, 236] on div at bounding box center [354, 236] width 169 height 0
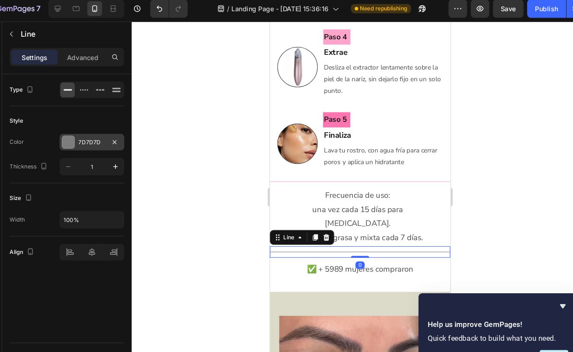
click at [78, 134] on div "7D7D7D" at bounding box center [108, 137] width 61 height 16
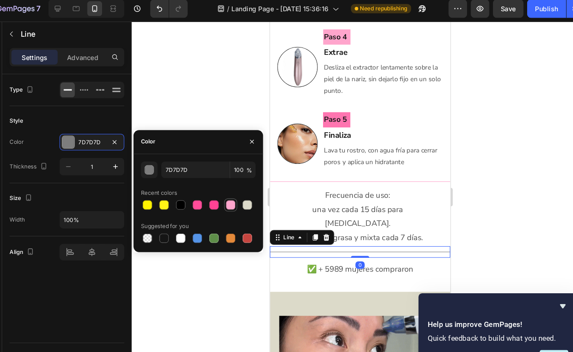
click at [234, 194] on div at bounding box center [238, 196] width 9 height 9
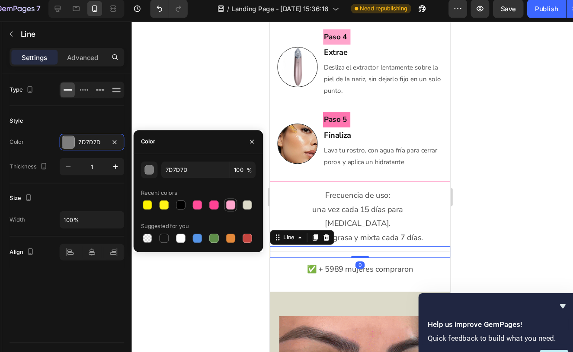
type input "FFA5CC"
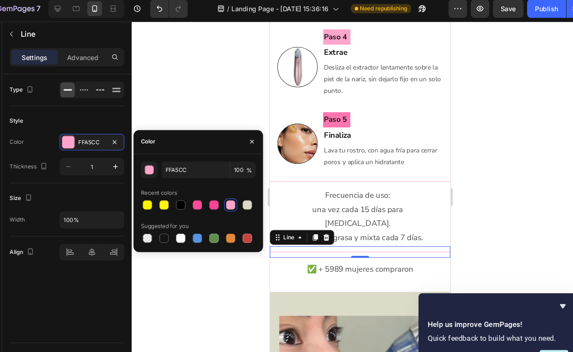
click at [167, 105] on div at bounding box center [359, 188] width 427 height 328
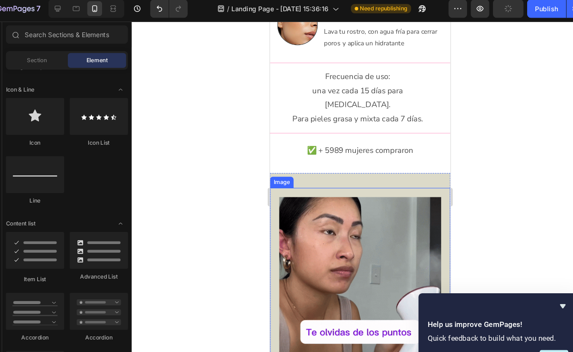
scroll to position [1257, 0]
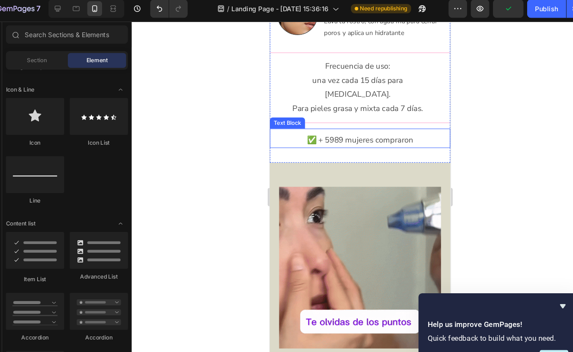
click at [308, 126] on p "✅ + 5989 mujeres compraron" at bounding box center [354, 132] width 167 height 13
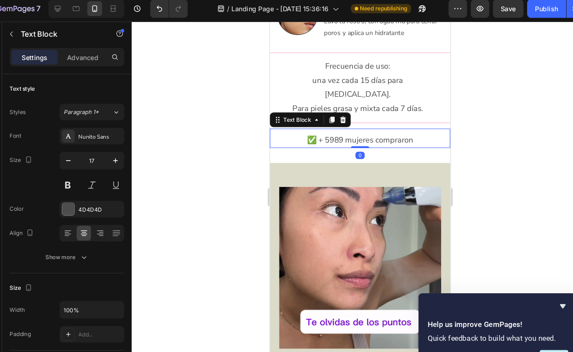
click at [308, 126] on p "✅ + 5989 mujeres compraron" at bounding box center [354, 132] width 167 height 13
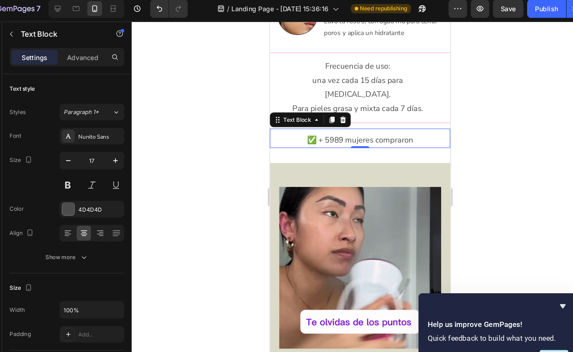
click at [220, 164] on div at bounding box center [359, 188] width 427 height 328
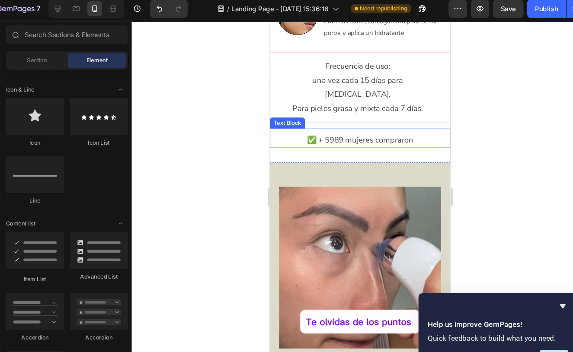
click at [317, 126] on p "✅ + 5989 mujeres compraron" at bounding box center [354, 132] width 167 height 13
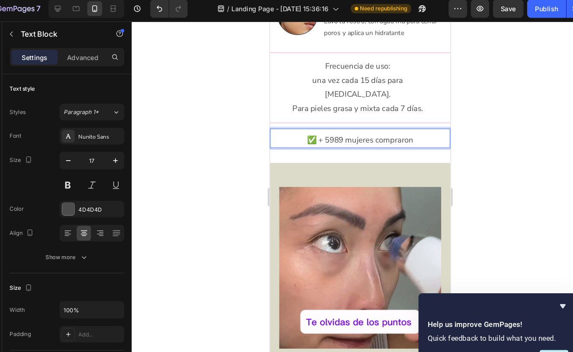
click at [315, 126] on p "✅ + 5989 mujeres compraron" at bounding box center [354, 132] width 167 height 13
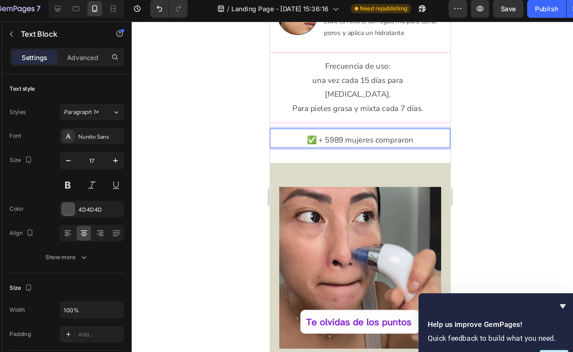
click at [318, 126] on p "✅ + 5989 mujeres compraron" at bounding box center [354, 132] width 167 height 13
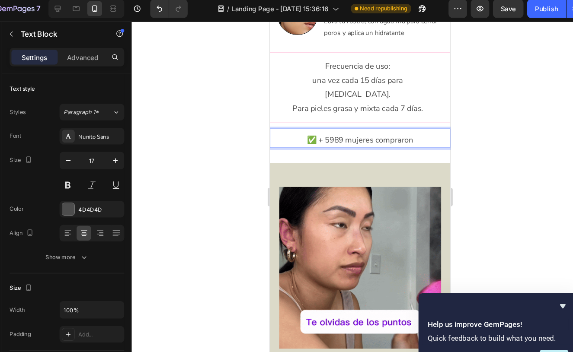
click at [202, 133] on div at bounding box center [359, 188] width 427 height 328
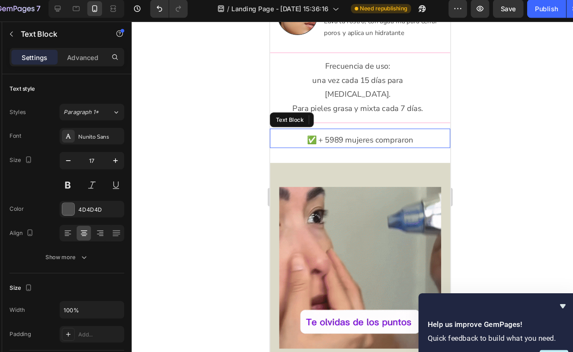
click at [319, 126] on p "✅ + 5989 mujeres compraron" at bounding box center [354, 132] width 167 height 13
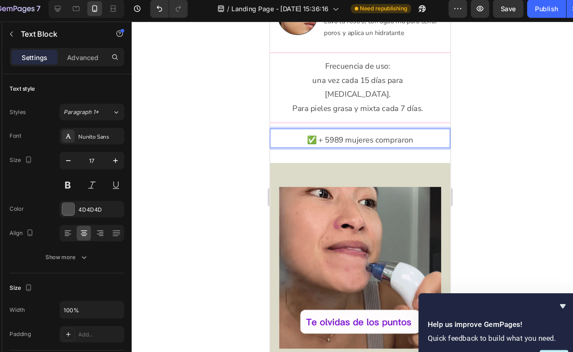
click at [456, 169] on div at bounding box center [359, 188] width 427 height 328
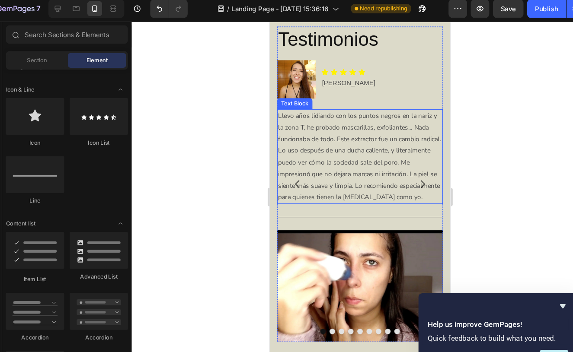
scroll to position [3103, 0]
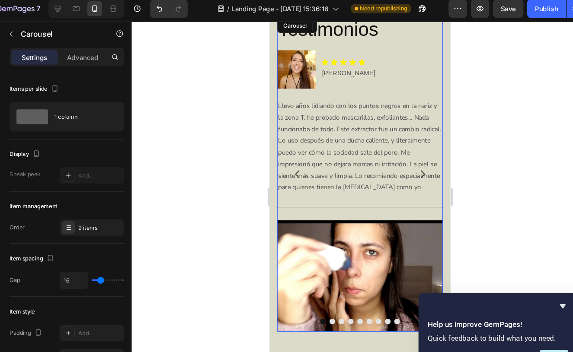
click at [412, 161] on icon "Carousel Next Arrow" at bounding box center [413, 163] width 4 height 7
click at [411, 168] on icon "Carousel Next Arrow" at bounding box center [413, 163] width 4 height 7
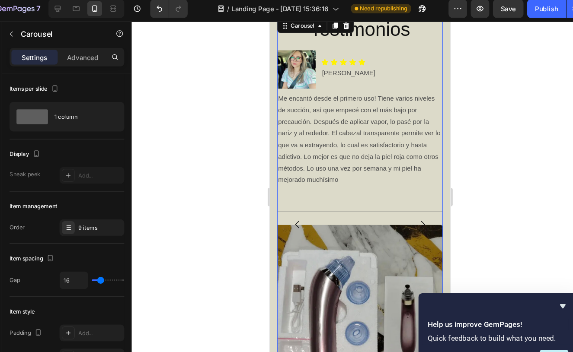
click at [465, 115] on div at bounding box center [359, 188] width 427 height 328
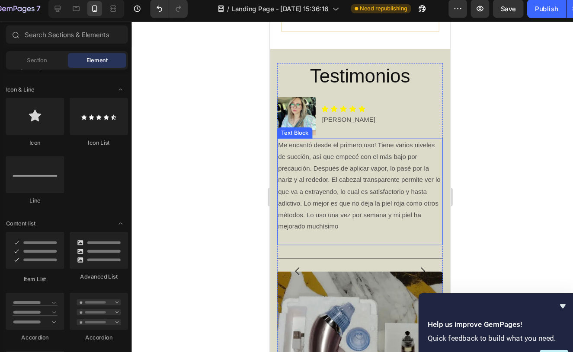
scroll to position [3017, 0]
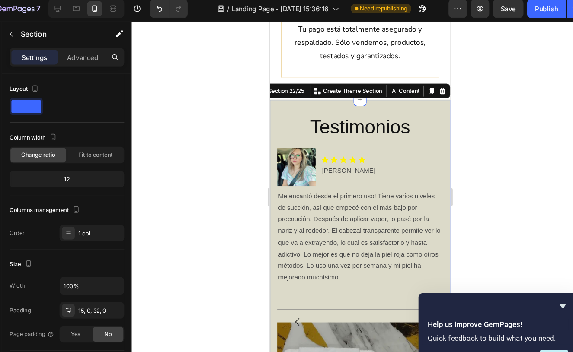
click at [423, 94] on div "Testimonios Heading Image Icon Icon Icon Icon Icon Icon List [PERSON_NAME] Text…" at bounding box center [354, 306] width 169 height 424
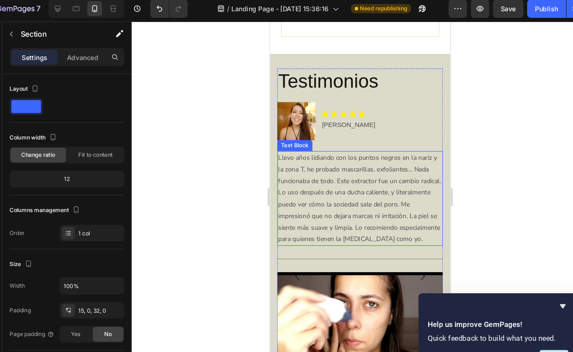
scroll to position [3061, 0]
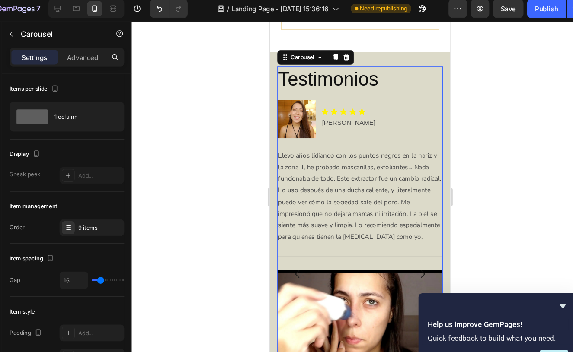
click at [414, 252] on icon "Carousel Next Arrow" at bounding box center [412, 257] width 10 height 10
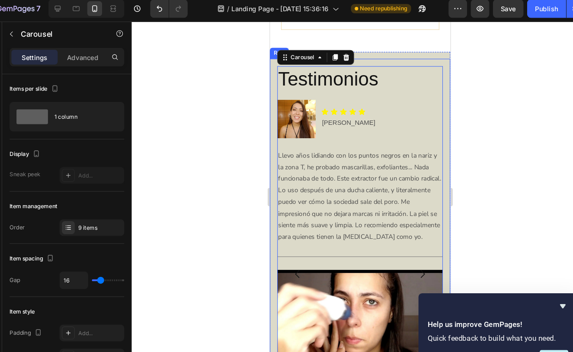
click at [427, 56] on div "Testimonios Heading Image Icon Icon Icon Icon Icon Icon List [PERSON_NAME] Text…" at bounding box center [354, 257] width 169 height 403
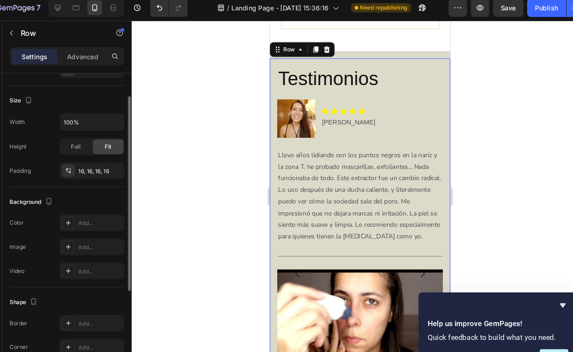
scroll to position [201, 0]
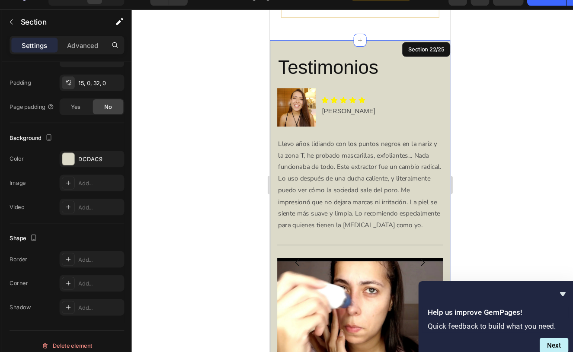
click at [384, 38] on div "Testimonios Heading Image Icon Icon Icon Icon Icon Icon List [PERSON_NAME] Text…" at bounding box center [354, 250] width 169 height 424
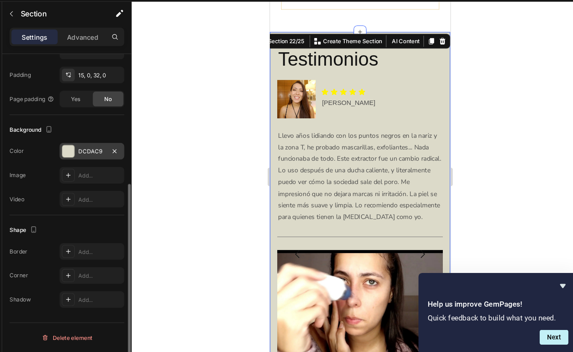
scroll to position [0, 0]
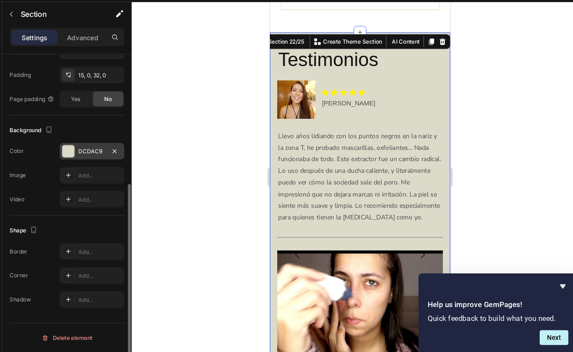
click at [96, 161] on div "DCDAC9" at bounding box center [108, 165] width 25 height 8
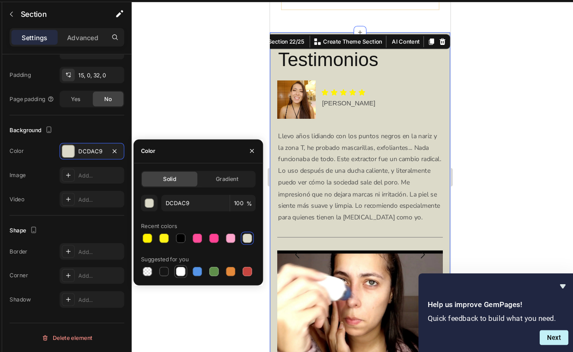
click at [187, 272] on div at bounding box center [191, 276] width 9 height 9
type input "FFFFFF"
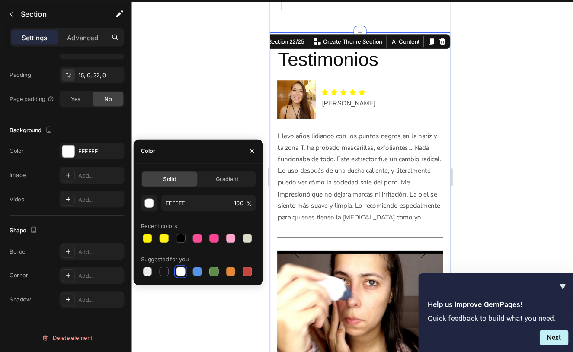
click at [165, 114] on div at bounding box center [359, 188] width 427 height 328
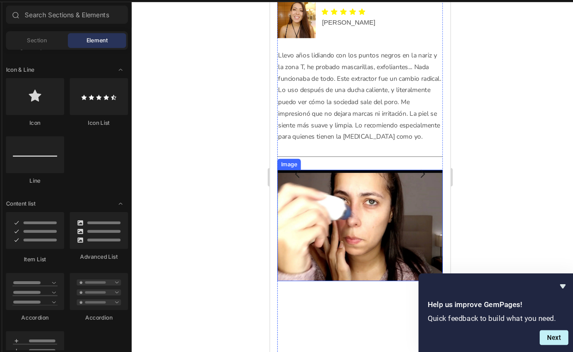
scroll to position [3125, 0]
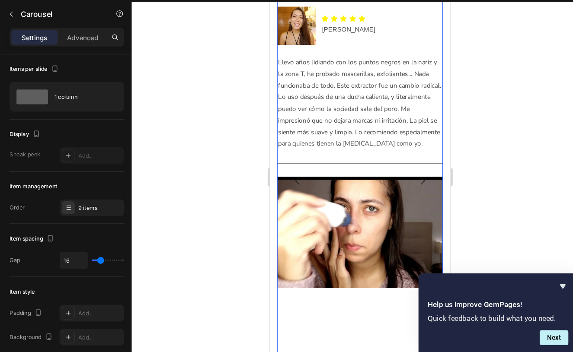
click at [412, 165] on icon "Carousel Next Arrow" at bounding box center [412, 169] width 10 height 10
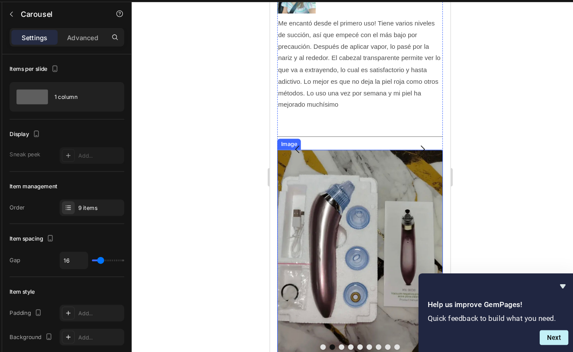
scroll to position [3133, 0]
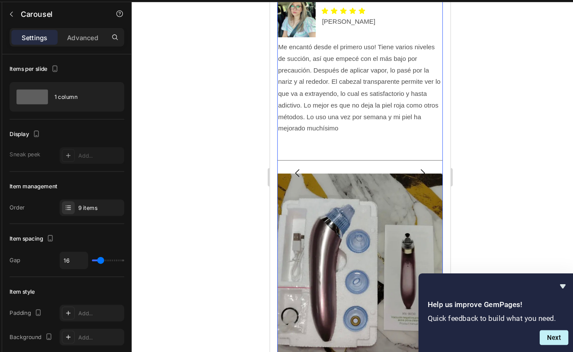
click at [408, 162] on icon "Carousel Next Arrow" at bounding box center [412, 162] width 10 height 10
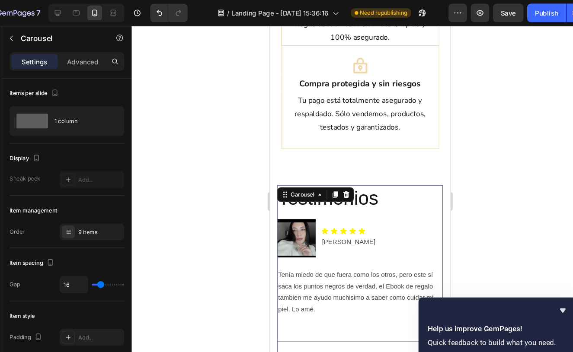
scroll to position [0, 0]
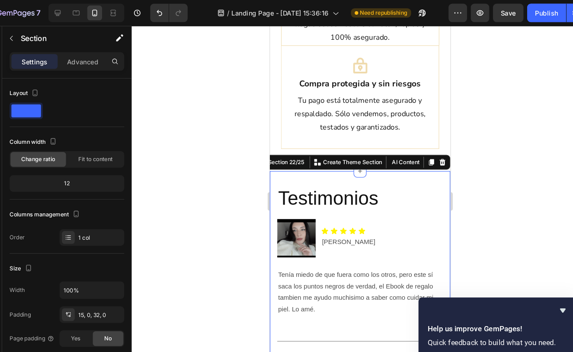
click at [473, 174] on div at bounding box center [359, 188] width 427 height 328
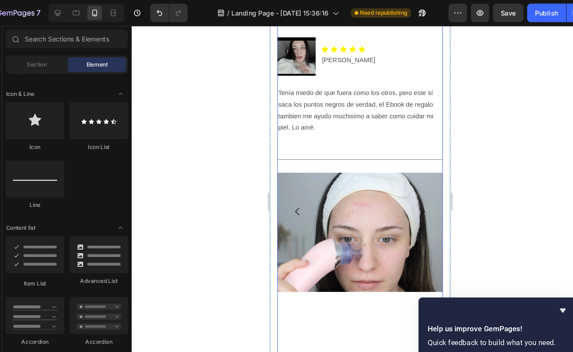
scroll to position [3125, 0]
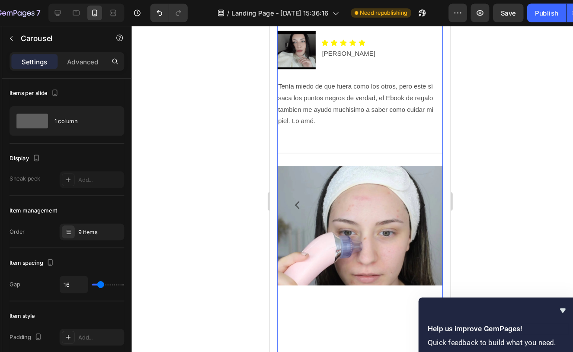
click at [412, 192] on icon "Carousel Next Arrow" at bounding box center [412, 193] width 10 height 10
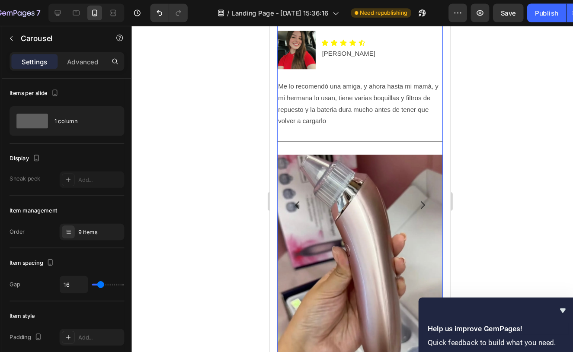
click at [412, 192] on icon "Carousel Next Arrow" at bounding box center [412, 193] width 10 height 10
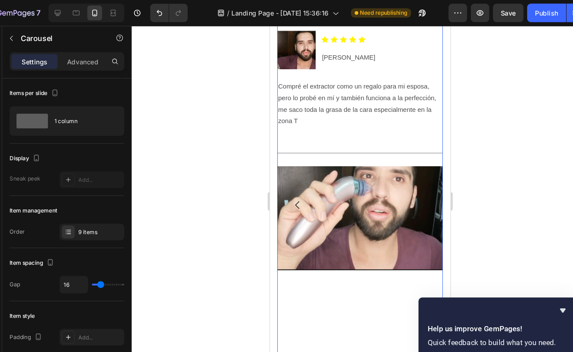
click at [412, 191] on icon "Carousel Next Arrow" at bounding box center [412, 193] width 10 height 10
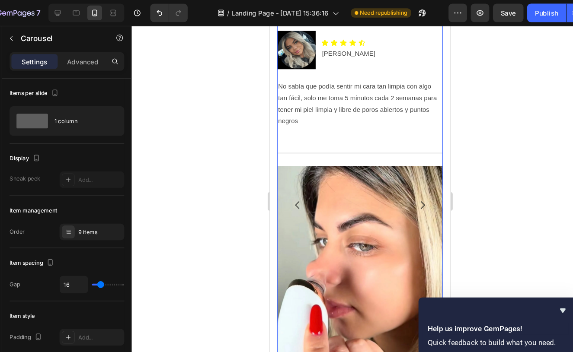
click at [412, 191] on icon "Carousel Next Arrow" at bounding box center [412, 193] width 10 height 10
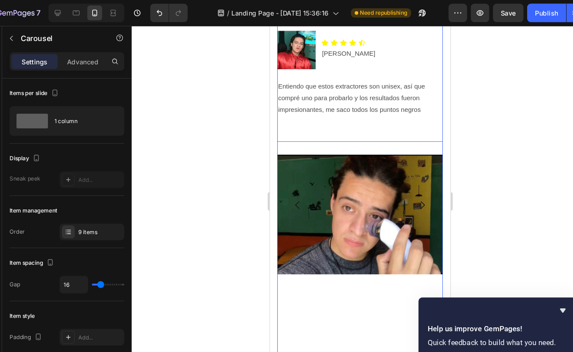
click at [412, 193] on icon "Carousel Next Arrow" at bounding box center [412, 193] width 10 height 10
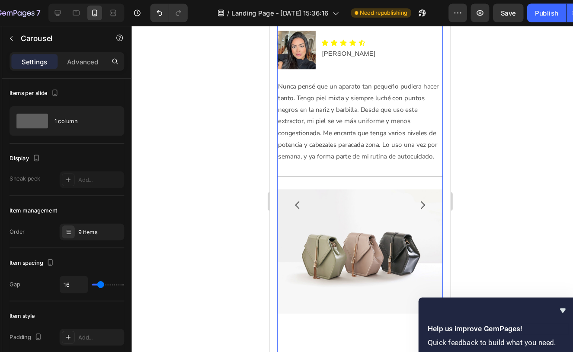
click at [412, 193] on icon "Carousel Next Arrow" at bounding box center [412, 193] width 10 height 10
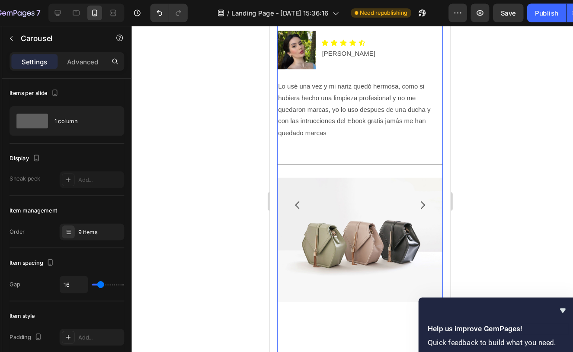
click at [412, 193] on icon "Carousel Next Arrow" at bounding box center [412, 193] width 10 height 10
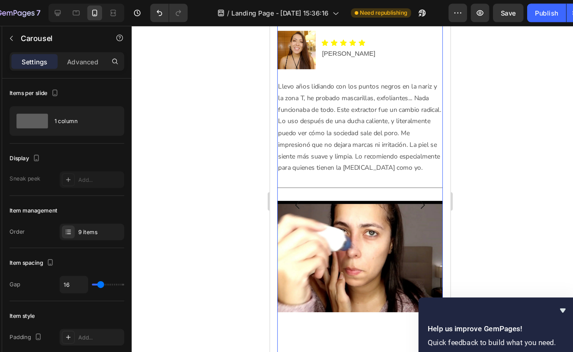
click at [412, 193] on icon "Carousel Next Arrow" at bounding box center [412, 193] width 10 height 10
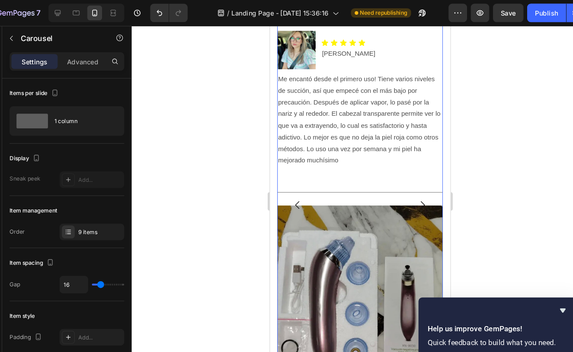
click at [412, 194] on icon "Carousel Next Arrow" at bounding box center [412, 193] width 10 height 10
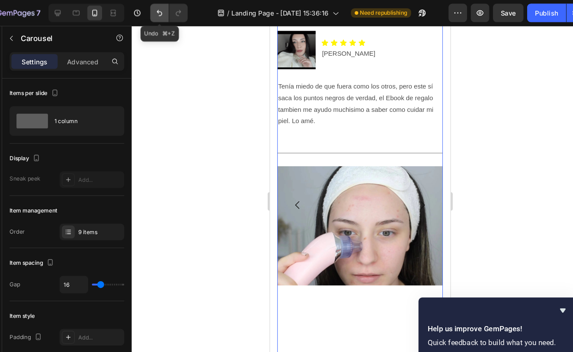
click at [169, 14] on icon "Undo/Redo" at bounding box center [171, 13] width 5 height 6
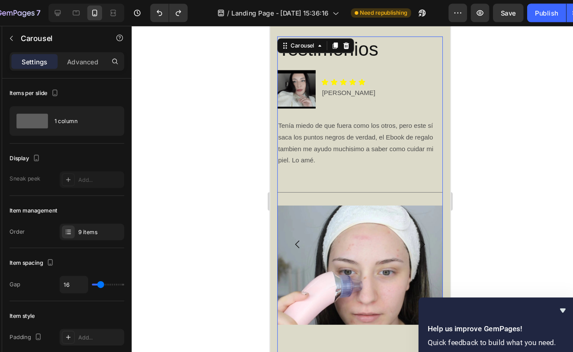
scroll to position [3101, 0]
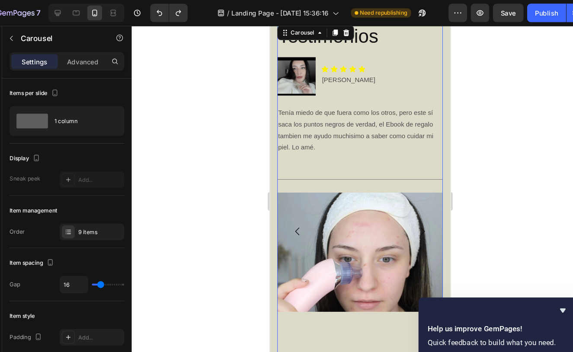
click at [486, 226] on div at bounding box center [359, 188] width 427 height 328
click at [412, 219] on icon "Carousel Next Arrow" at bounding box center [412, 218] width 10 height 10
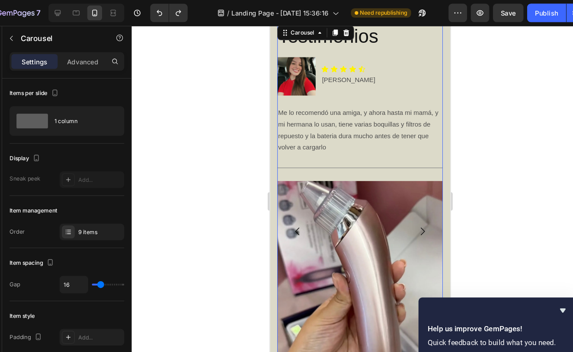
click at [412, 219] on icon "Carousel Next Arrow" at bounding box center [412, 218] width 10 height 10
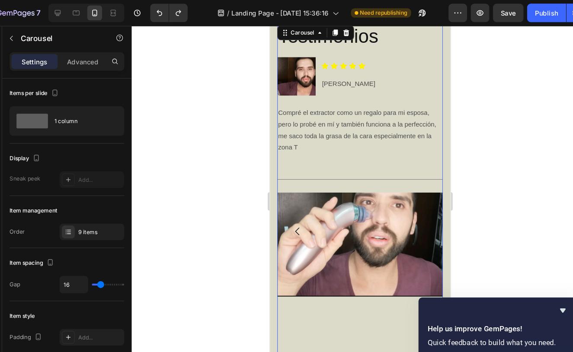
click at [412, 219] on icon "Carousel Next Arrow" at bounding box center [412, 218] width 10 height 10
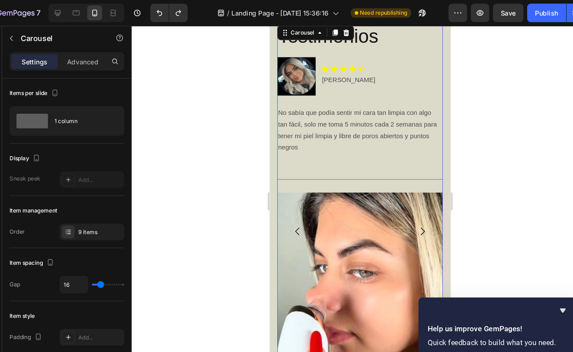
click at [412, 219] on icon "Carousel Next Arrow" at bounding box center [412, 218] width 10 height 10
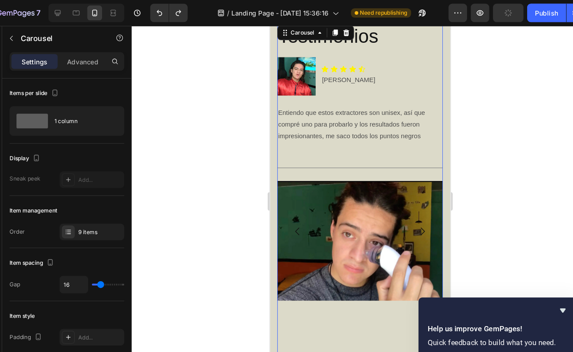
click at [412, 217] on icon "Carousel Next Arrow" at bounding box center [412, 218] width 10 height 10
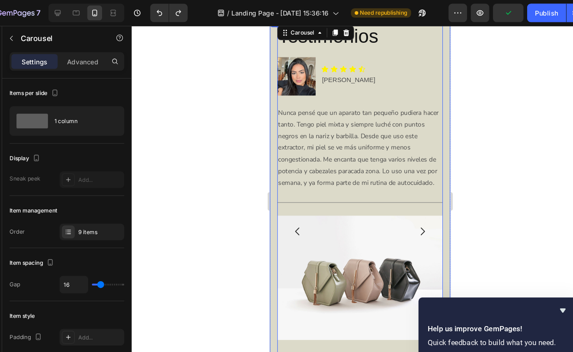
click at [450, 193] on div at bounding box center [359, 188] width 427 height 328
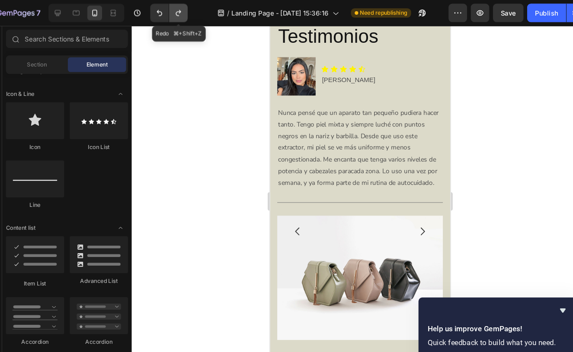
click at [185, 13] on icon "Undo/Redo" at bounding box center [189, 12] width 9 height 9
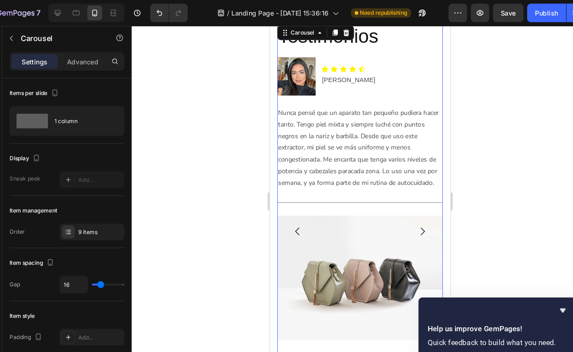
click at [413, 217] on icon "Carousel Next Arrow" at bounding box center [412, 218] width 10 height 10
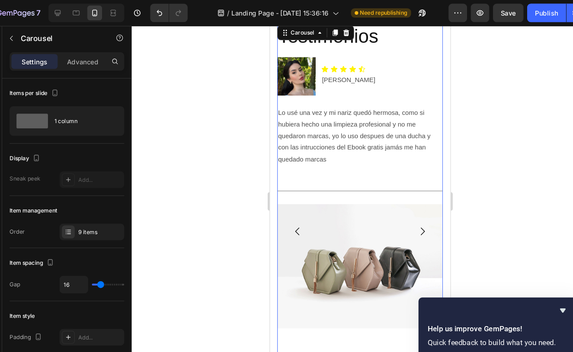
click at [413, 218] on icon "Carousel Next Arrow" at bounding box center [413, 217] width 4 height 7
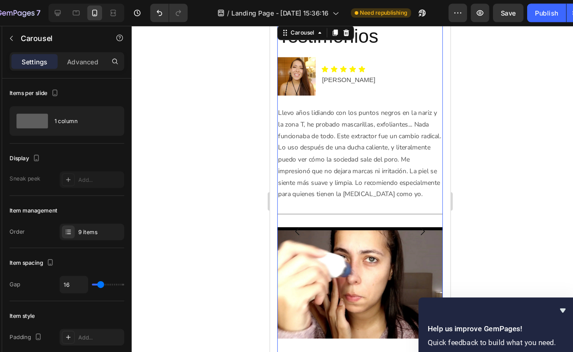
click at [413, 218] on icon "Carousel Next Arrow" at bounding box center [413, 217] width 4 height 7
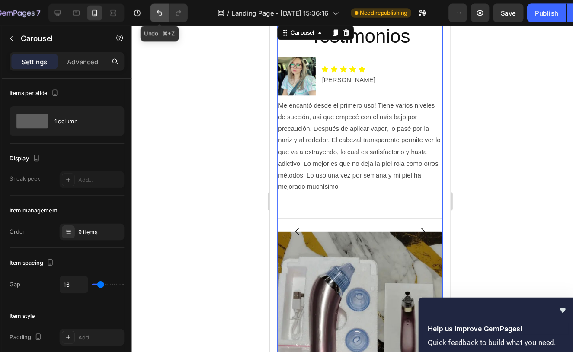
click at [163, 15] on button "Undo/Redo" at bounding box center [171, 11] width 17 height 17
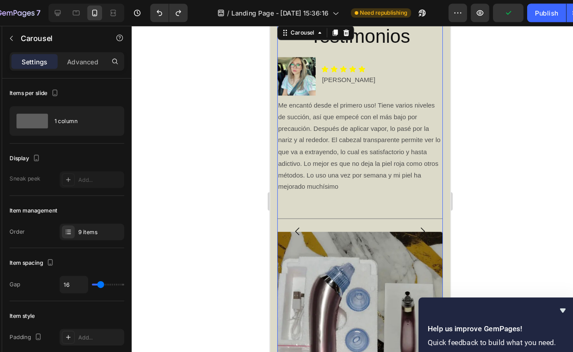
click at [409, 214] on icon "Carousel Next Arrow" at bounding box center [412, 218] width 10 height 10
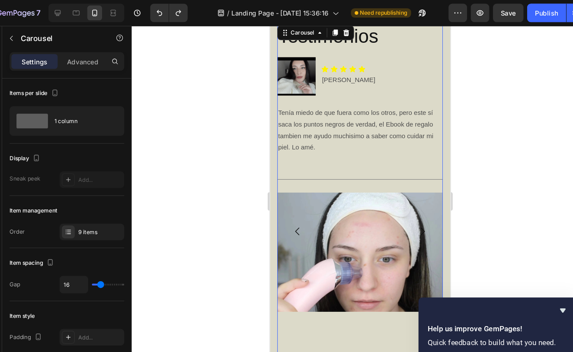
click at [481, 157] on div at bounding box center [359, 188] width 427 height 328
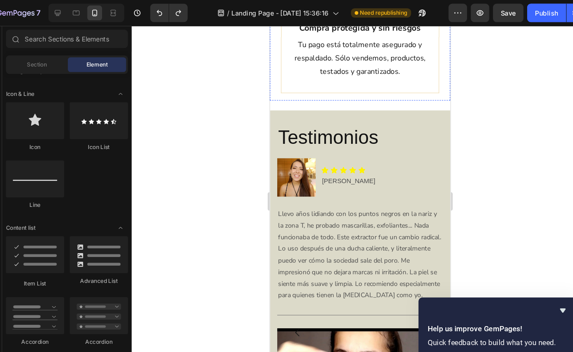
scroll to position [3124, 0]
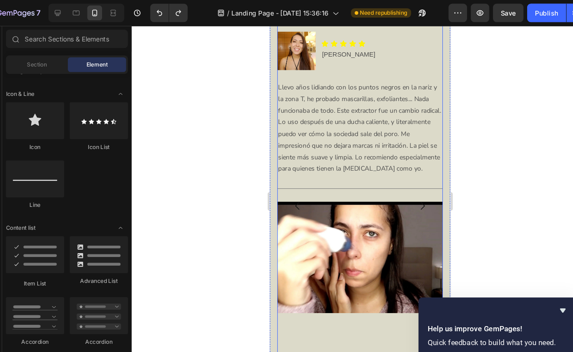
click at [293, 189] on icon "Carousel Back Arrow" at bounding box center [296, 194] width 10 height 10
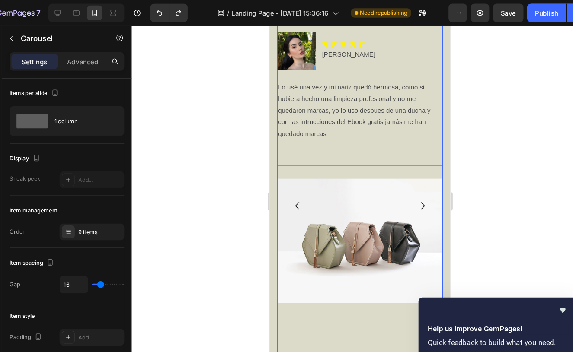
click at [293, 189] on icon "Carousel Back Arrow" at bounding box center [296, 194] width 10 height 10
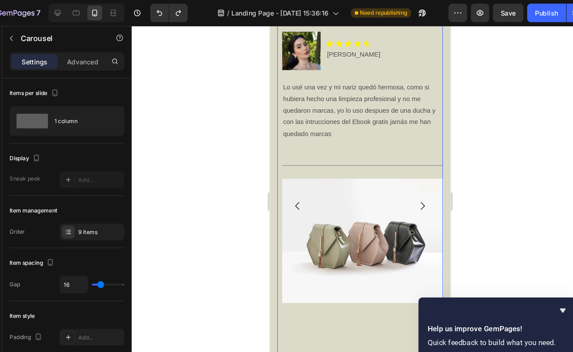
click at [293, 189] on icon "Carousel Back Arrow" at bounding box center [296, 194] width 10 height 10
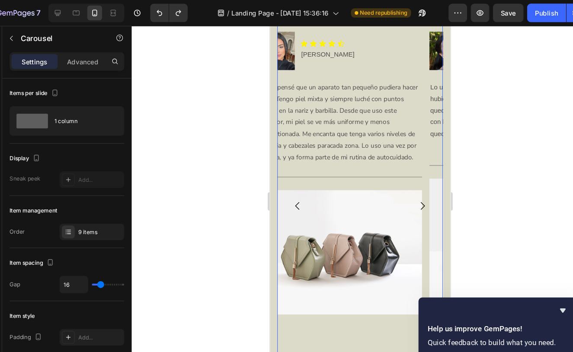
click at [293, 189] on icon "Carousel Back Arrow" at bounding box center [296, 194] width 10 height 10
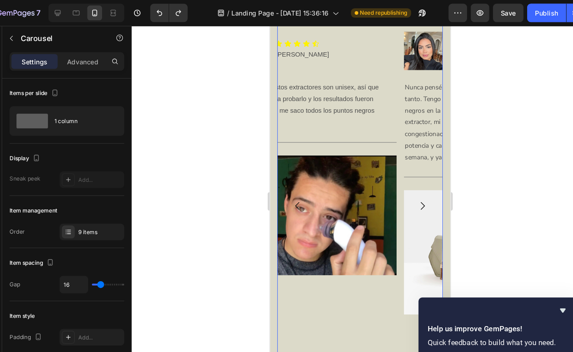
click at [293, 189] on icon "Carousel Back Arrow" at bounding box center [296, 194] width 10 height 10
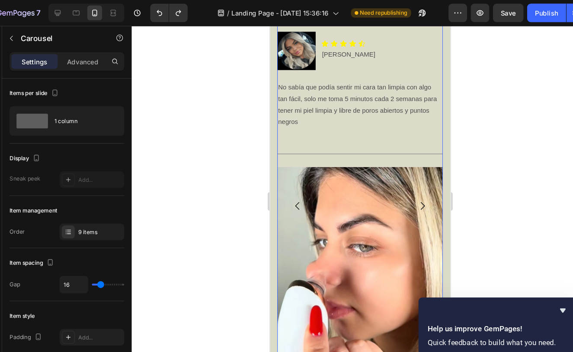
click at [293, 146] on div "Testimonios Heading Image Icon Icon Icon Icon Icon Icon List [PERSON_NAME] Text…" at bounding box center [354, 195] width 155 height 390
click at [293, 146] on div "Title Line" at bounding box center [354, 145] width 155 height 11
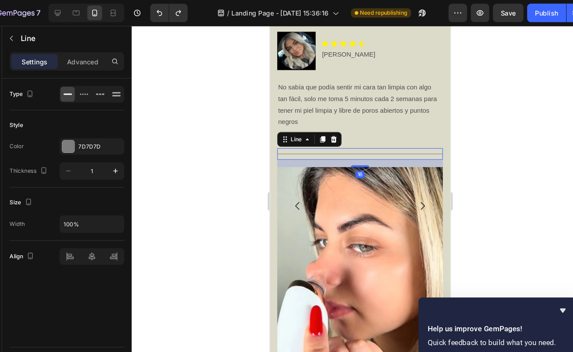
click at [293, 146] on div "Title Line 16" at bounding box center [354, 145] width 155 height 11
click at [295, 191] on icon "Carousel Back Arrow" at bounding box center [296, 194] width 4 height 7
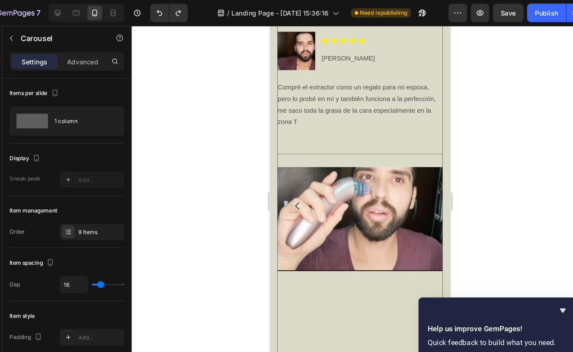
click at [295, 191] on icon "Carousel Back Arrow" at bounding box center [296, 194] width 4 height 7
click at [295, 189] on icon "Carousel Back Arrow" at bounding box center [296, 194] width 10 height 10
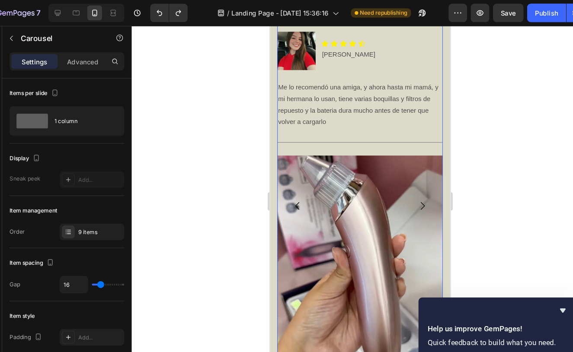
click at [294, 189] on icon "Carousel Back Arrow" at bounding box center [296, 194] width 10 height 10
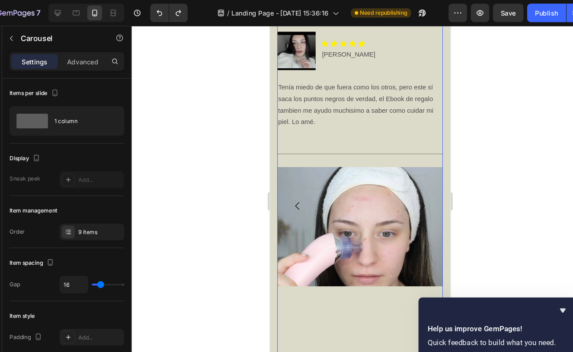
click at [294, 189] on icon "Carousel Back Arrow" at bounding box center [296, 194] width 10 height 10
click at [296, 193] on icon "Carousel Back Arrow" at bounding box center [296, 194] width 10 height 10
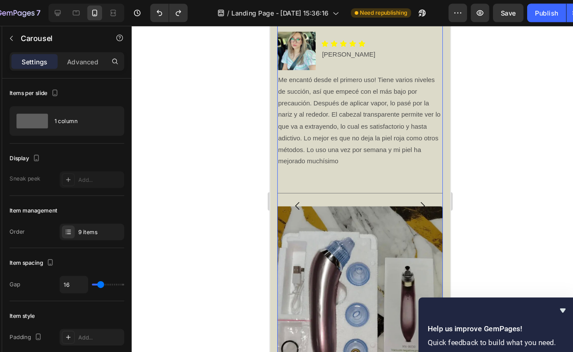
click at [295, 193] on icon "Carousel Back Arrow" at bounding box center [296, 194] width 10 height 10
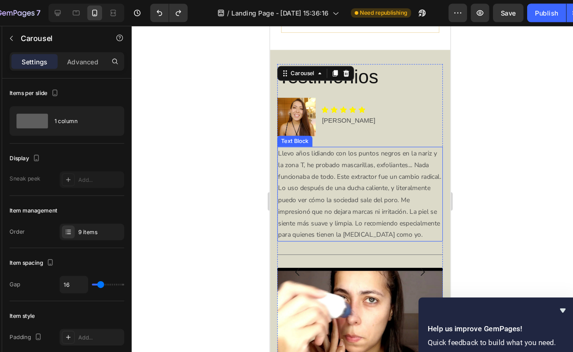
scroll to position [3053, 0]
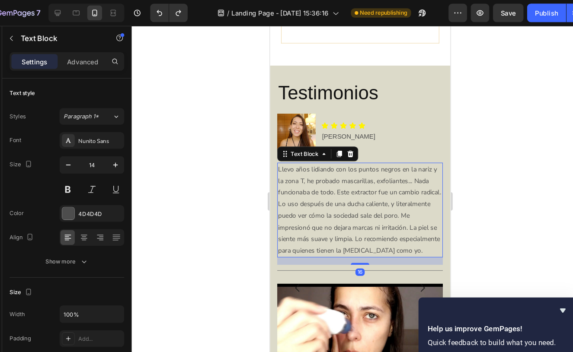
click at [381, 159] on p "Llevo años lidiando con los puntos negros en la nariz y la zona T, he probado m…" at bounding box center [354, 197] width 153 height 87
click at [85, 61] on p "Advanced" at bounding box center [99, 57] width 29 height 9
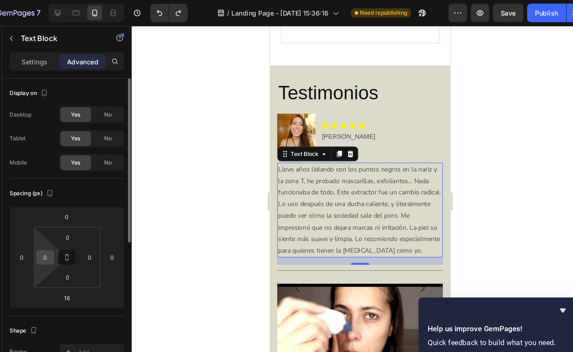
click at [58, 240] on input "0" at bounding box center [64, 240] width 13 height 13
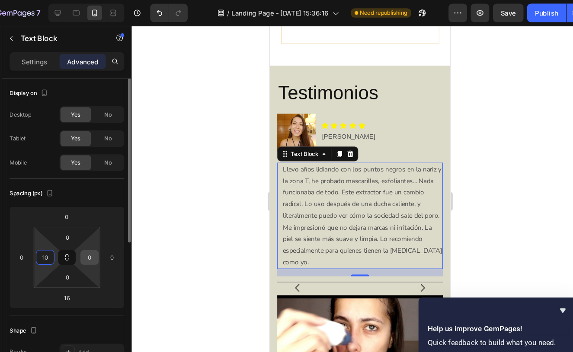
type input "10"
click at [100, 239] on input "0" at bounding box center [106, 240] width 13 height 13
type input "10"
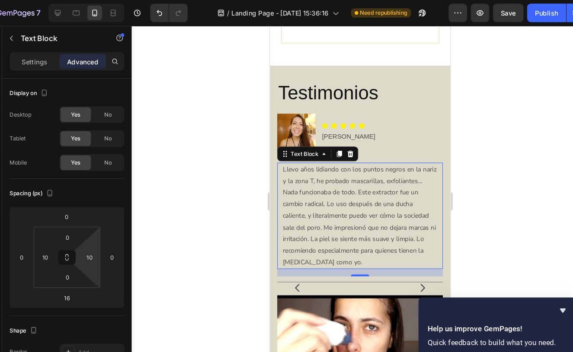
click at [196, 158] on div at bounding box center [359, 188] width 427 height 328
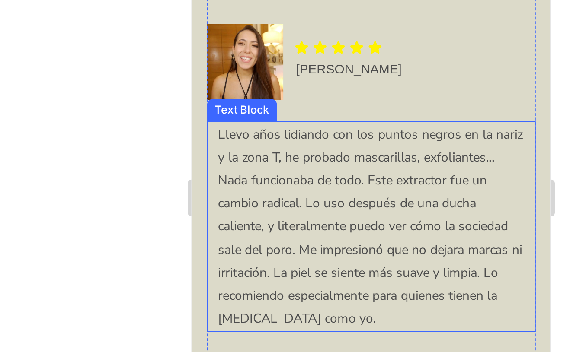
click at [339, 0] on p "Llevo años lidiando con los puntos negros en la nariz y la zona T, he probado m…" at bounding box center [276, 27] width 144 height 98
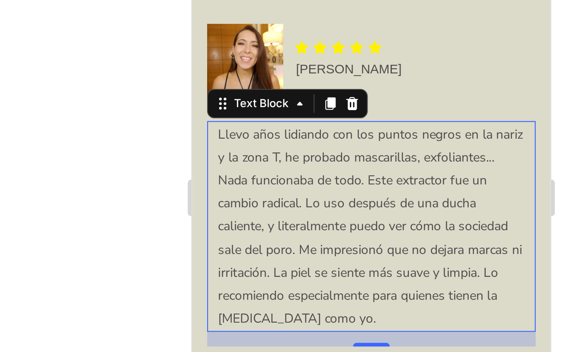
click at [338, 0] on p "Llevo años lidiando con los puntos negros en la nariz y la zona T, he probado m…" at bounding box center [276, 27] width 144 height 98
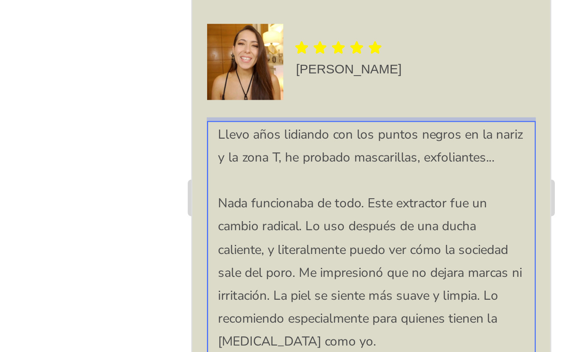
click at [146, 71] on div at bounding box center [359, 188] width 427 height 328
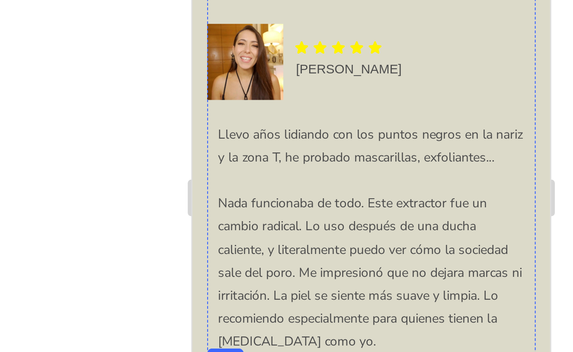
scroll to position [3112, 0]
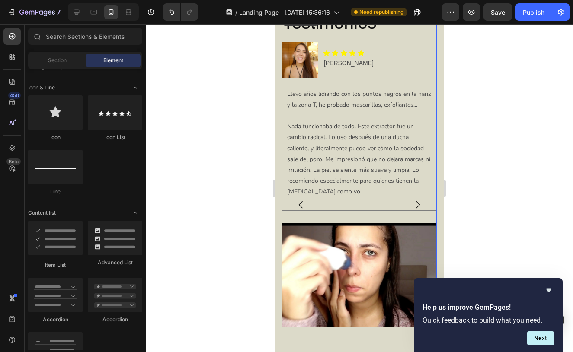
click at [412, 209] on icon "Carousel Next Arrow" at bounding box center [417, 205] width 10 height 10
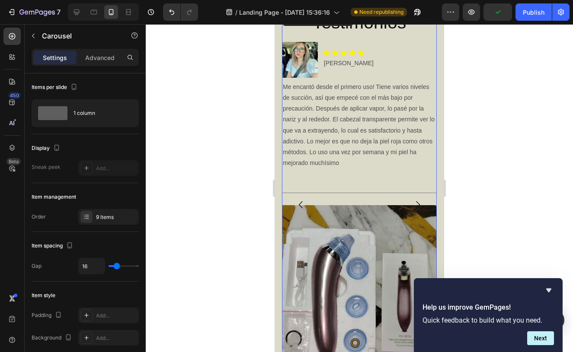
click at [302, 200] on icon "Carousel Back Arrow" at bounding box center [301, 205] width 10 height 10
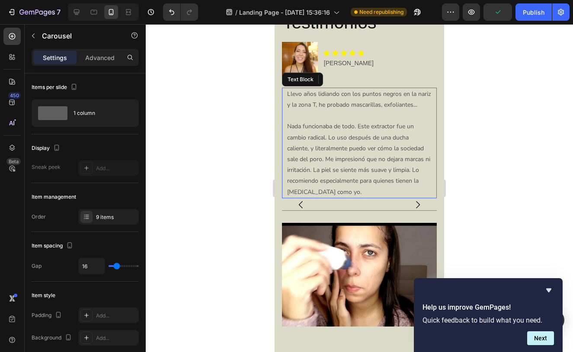
click at [362, 124] on p "Nada funcionaba de todo. Este extractor fue un cambio radical. Lo uso después d…" at bounding box center [359, 159] width 144 height 76
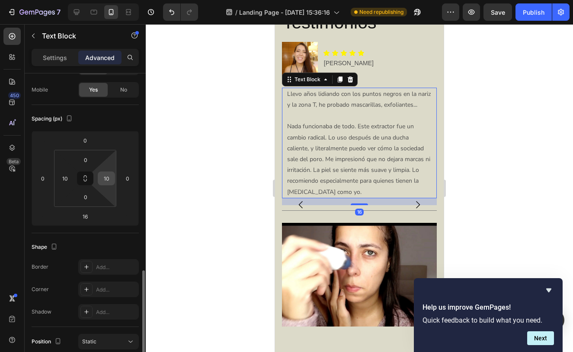
scroll to position [0, 0]
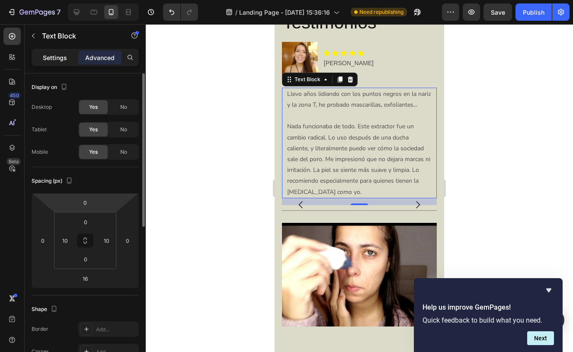
click at [65, 61] on p "Settings" at bounding box center [55, 57] width 24 height 9
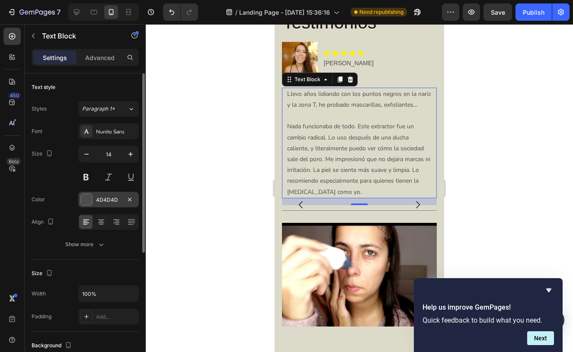
click at [99, 203] on div "4D4D4D" at bounding box center [108, 200] width 25 height 8
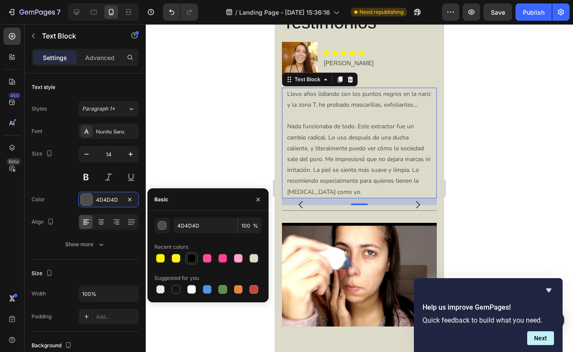
click at [192, 258] on div at bounding box center [191, 258] width 9 height 9
type input "000000"
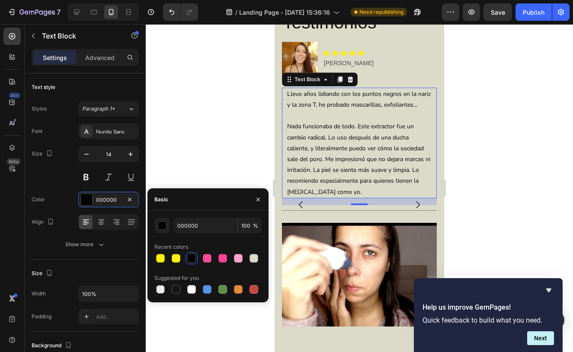
click at [197, 161] on div at bounding box center [359, 188] width 427 height 328
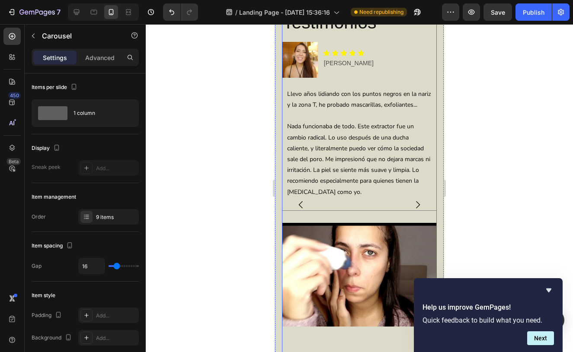
click at [419, 204] on icon "Carousel Next Arrow" at bounding box center [418, 204] width 4 height 7
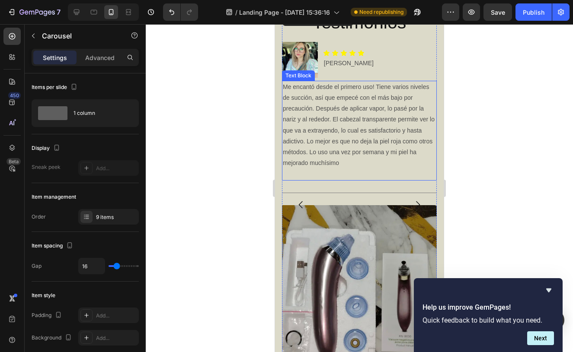
click at [384, 130] on p "Me encantó desde el primero uso! Tiene varios niveles de succión, así que empec…" at bounding box center [359, 125] width 153 height 87
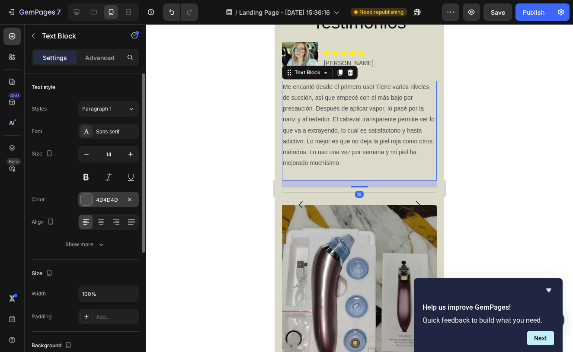
click at [98, 201] on div "4D4D4D" at bounding box center [108, 200] width 25 height 8
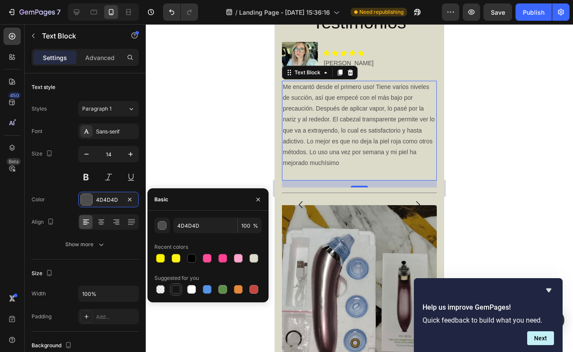
click at [178, 288] on div at bounding box center [176, 289] width 9 height 9
type input "151515"
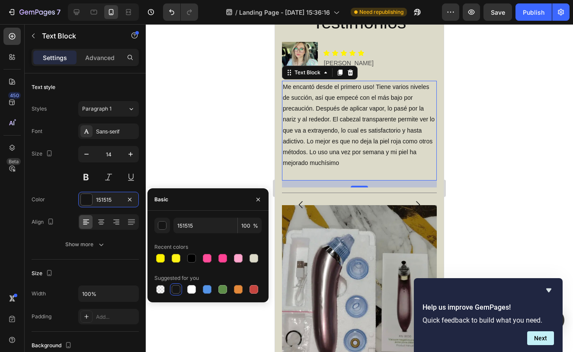
click at [211, 113] on div at bounding box center [359, 188] width 427 height 328
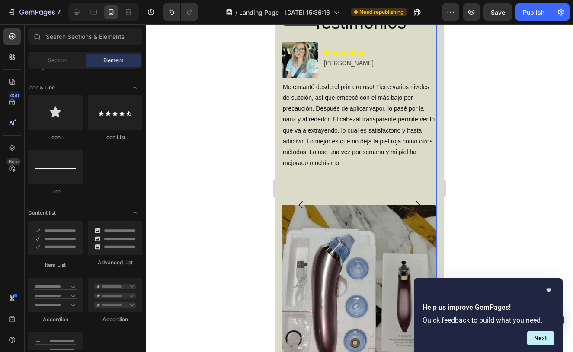
click at [417, 203] on icon "Carousel Next Arrow" at bounding box center [417, 205] width 10 height 10
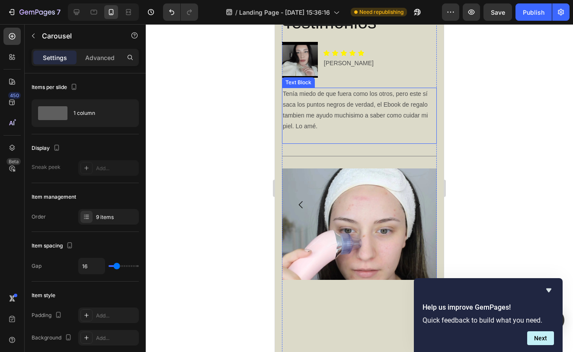
click at [382, 108] on p "Tenía miedo de que fuera como los otros, pero este sí saca los puntos negros de…" at bounding box center [359, 111] width 153 height 44
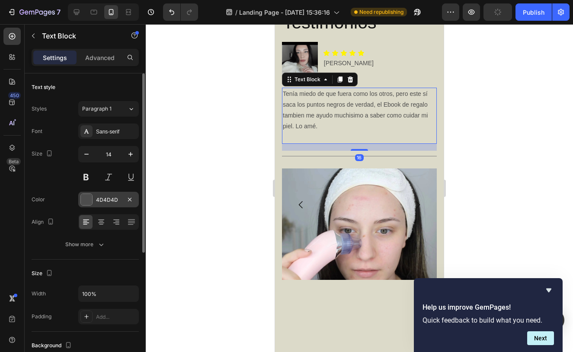
click at [119, 195] on div "4D4D4D" at bounding box center [108, 200] width 61 height 16
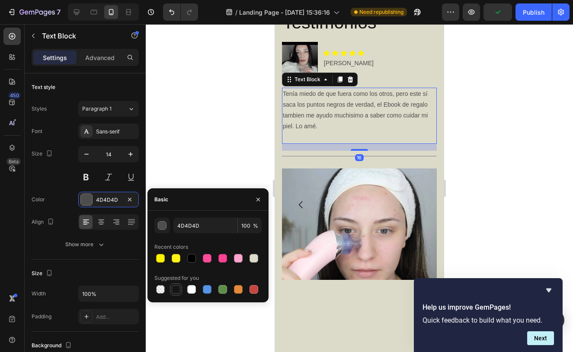
click at [176, 288] on div at bounding box center [176, 289] width 9 height 9
click at [191, 264] on div at bounding box center [191, 258] width 12 height 12
type input "000000"
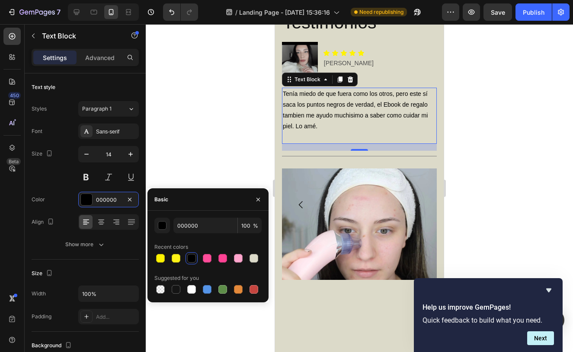
click at [229, 93] on div at bounding box center [359, 188] width 427 height 328
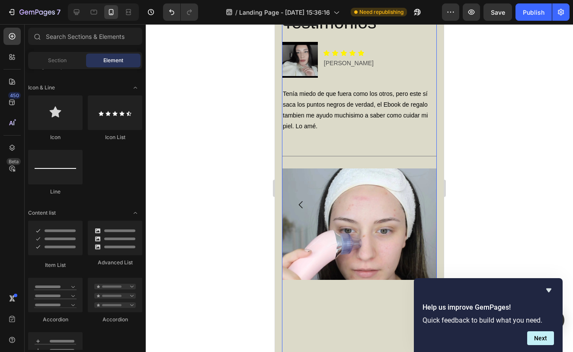
click at [302, 205] on icon "Carousel Back Arrow" at bounding box center [301, 205] width 10 height 10
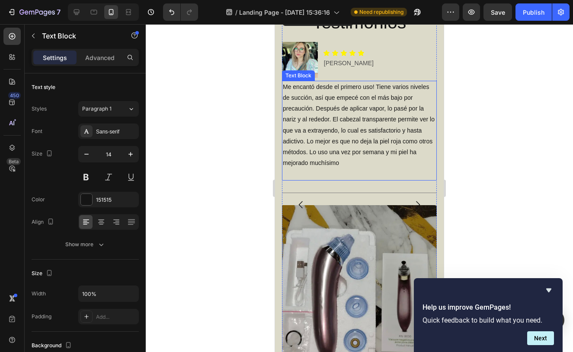
click at [361, 118] on p "Me encantó desde el primero uso! Tiene varios niveles de succión, así que empec…" at bounding box center [359, 125] width 153 height 87
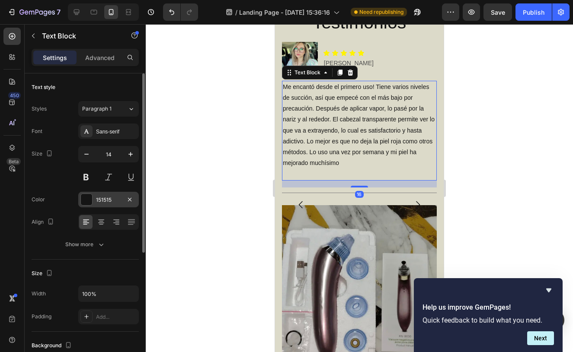
click at [106, 201] on div "151515" at bounding box center [108, 200] width 25 height 8
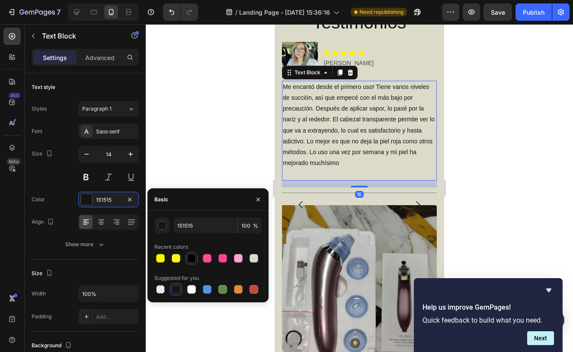
click at [196, 260] on div at bounding box center [191, 258] width 10 height 10
type input "000000"
click at [209, 58] on div at bounding box center [359, 188] width 427 height 328
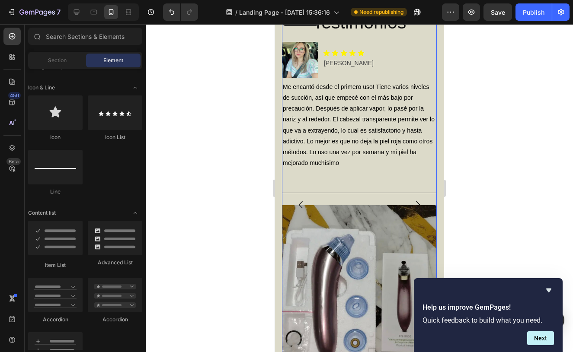
click at [295, 203] on button "Carousel Back Arrow" at bounding box center [301, 205] width 24 height 24
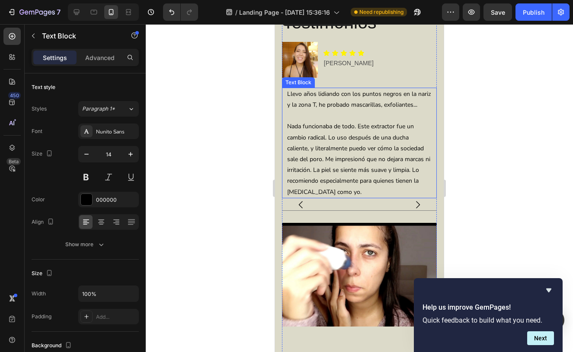
click at [326, 137] on p "Nada funcionaba de todo. Este extractor fue un cambio radical. Lo uso después d…" at bounding box center [359, 159] width 144 height 76
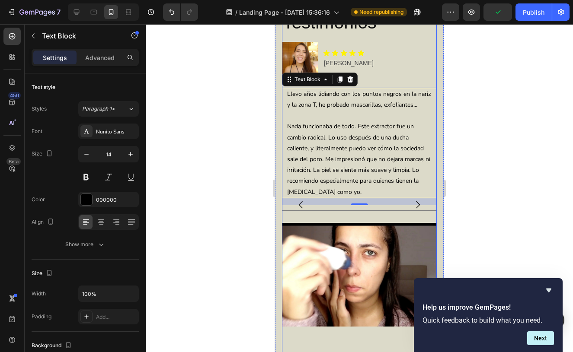
click at [420, 207] on icon "Carousel Next Arrow" at bounding box center [417, 205] width 10 height 10
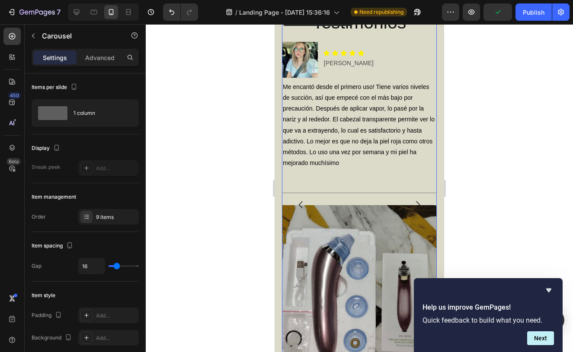
click at [418, 205] on icon "Carousel Next Arrow" at bounding box center [417, 205] width 10 height 10
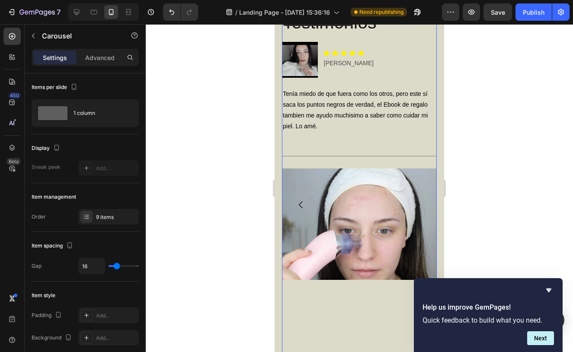
click at [418, 204] on icon "Carousel Next Arrow" at bounding box center [417, 205] width 10 height 10
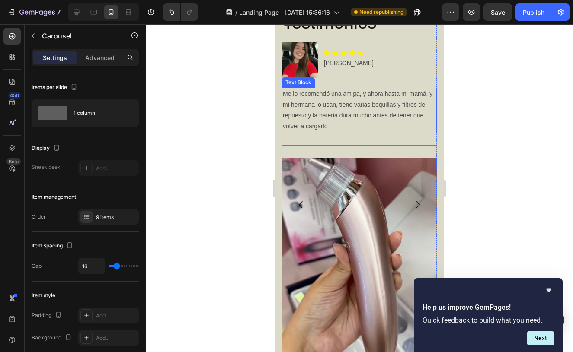
click at [380, 120] on p "Me lo recomendó una amiga, y ahora hasta mi mamá, y mi hermana lo usan, tiene v…" at bounding box center [359, 111] width 153 height 44
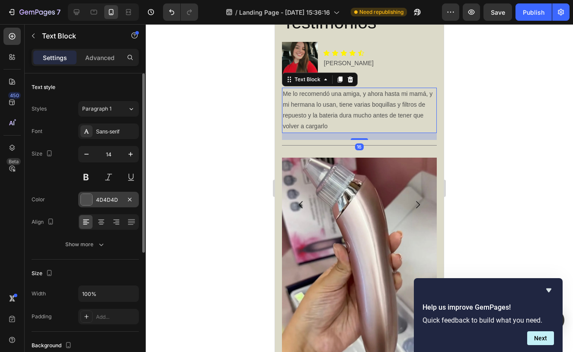
click at [118, 198] on div "4D4D4D" at bounding box center [108, 200] width 25 height 8
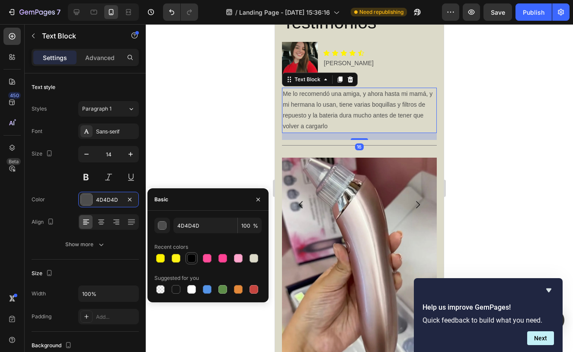
click at [192, 256] on div at bounding box center [191, 258] width 9 height 9
type input "000000"
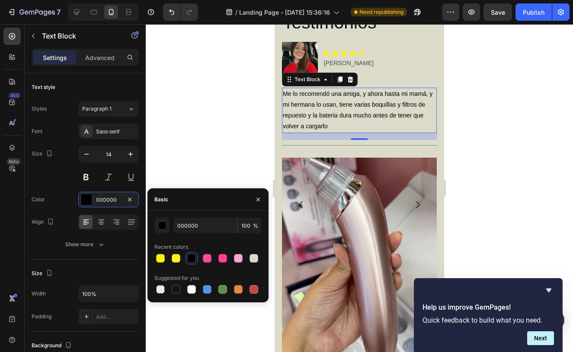
click at [196, 134] on div at bounding box center [359, 188] width 427 height 328
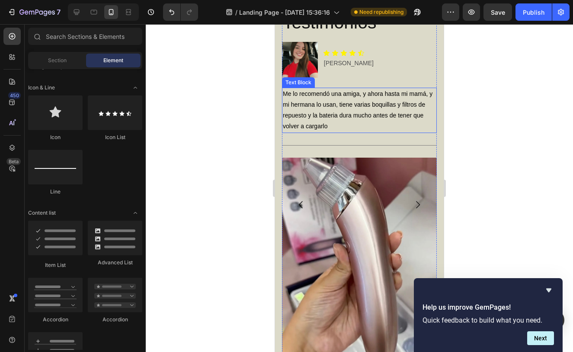
click at [352, 101] on p "Me lo recomendó una amiga, y ahora hasta mi mamá, y mi hermana lo usan, tiene v…" at bounding box center [359, 111] width 153 height 44
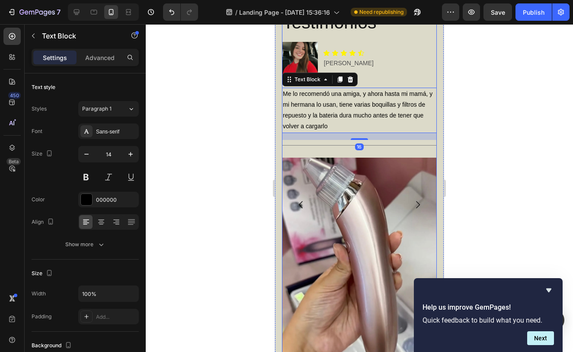
click at [418, 204] on icon "Carousel Next Arrow" at bounding box center [417, 205] width 10 height 10
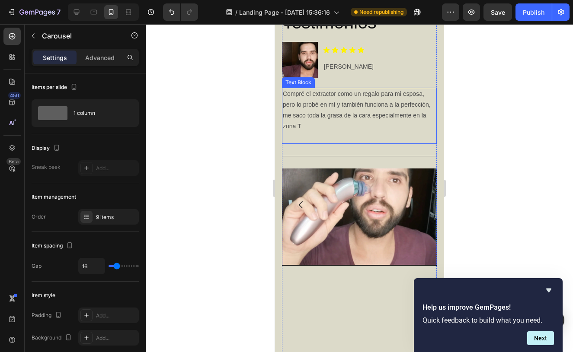
click at [340, 103] on p "Compré el extractor como un regalo para mi esposa, pero lo probé en mí y tambié…" at bounding box center [359, 111] width 153 height 44
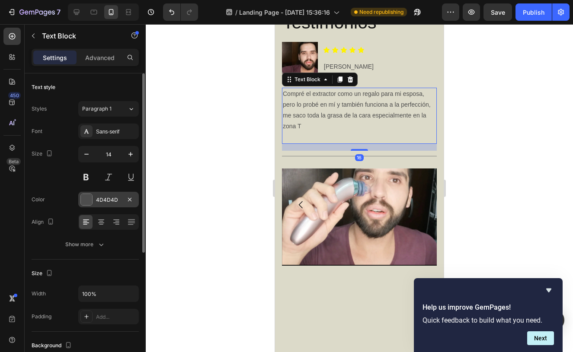
click at [97, 198] on div "4D4D4D" at bounding box center [108, 200] width 25 height 8
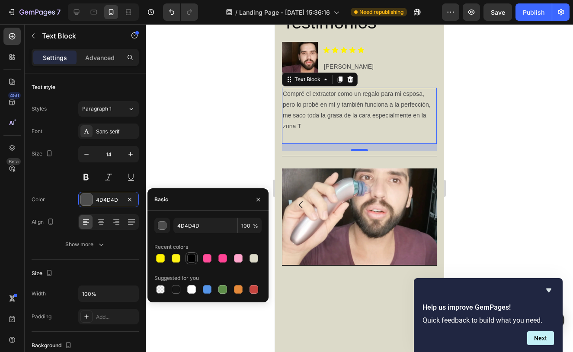
click at [191, 257] on div at bounding box center [191, 258] width 9 height 9
type input "000000"
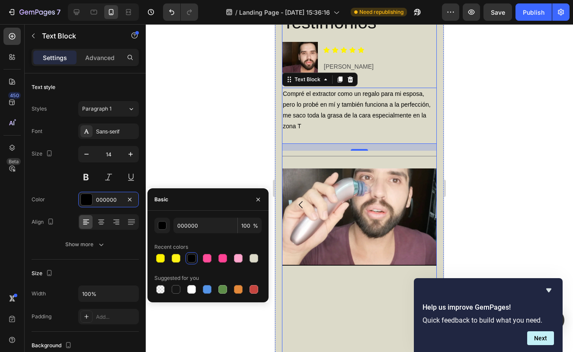
click at [417, 195] on button "Carousel Next Arrow" at bounding box center [418, 205] width 24 height 24
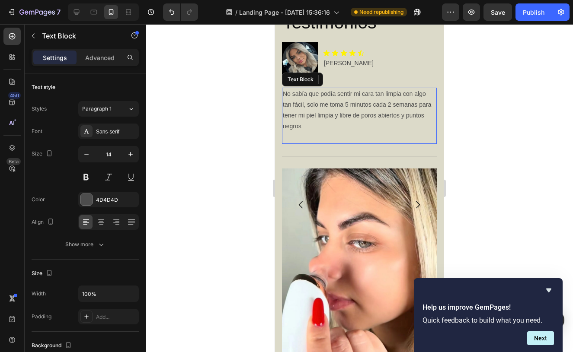
click at [348, 103] on p "No sabía que podía sentir mi cara tan limpia con algo tan fácil, solo me toma 5…" at bounding box center [359, 111] width 153 height 44
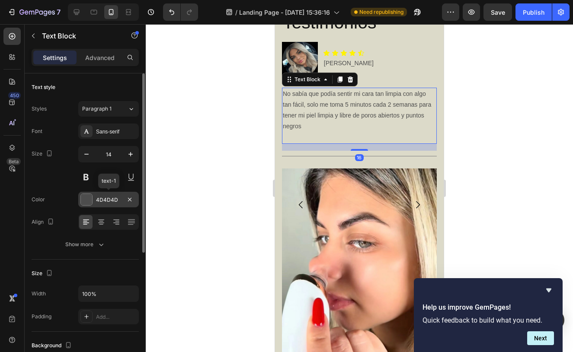
click at [112, 205] on div "4D4D4D" at bounding box center [108, 200] width 61 height 16
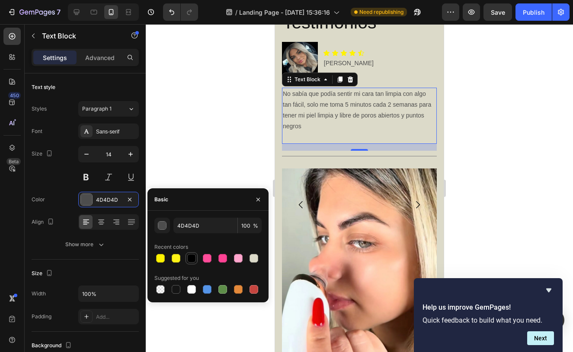
click at [191, 255] on div at bounding box center [191, 258] width 9 height 9
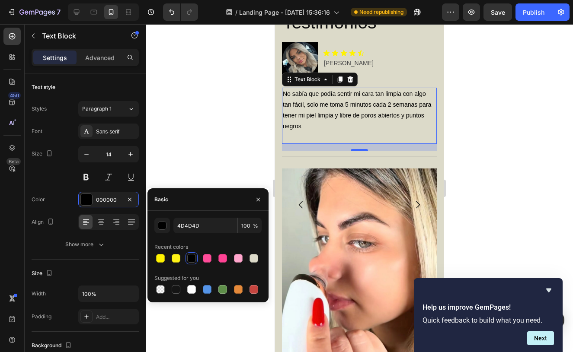
type input "000000"
click at [419, 203] on icon "Carousel Next Arrow" at bounding box center [418, 204] width 4 height 7
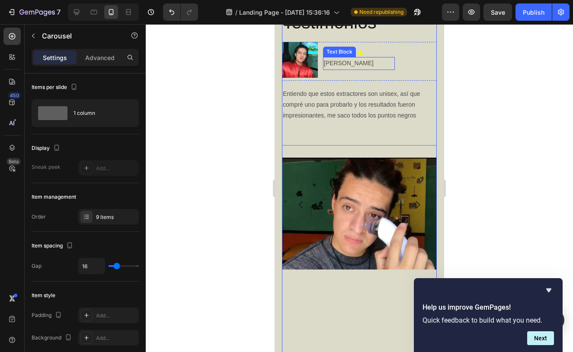
click at [334, 63] on p "[PERSON_NAME]" at bounding box center [359, 63] width 70 height 11
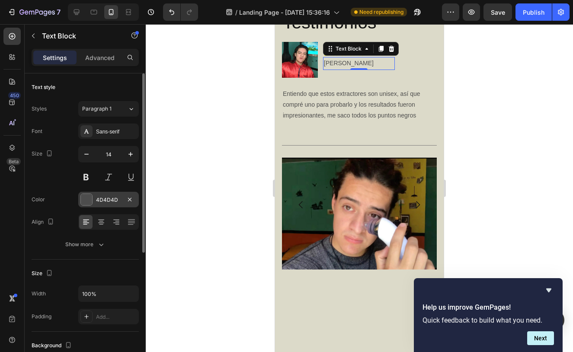
click at [100, 202] on div "4D4D4D" at bounding box center [108, 200] width 25 height 8
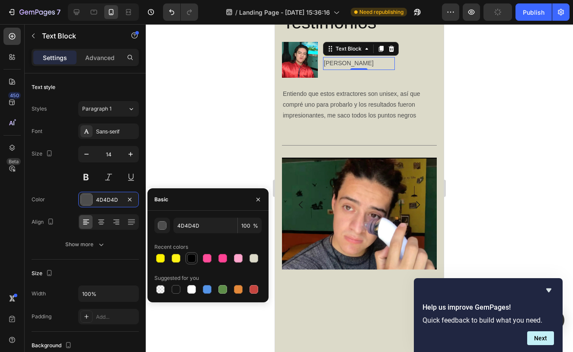
click at [191, 256] on div at bounding box center [191, 258] width 9 height 9
type input "000000"
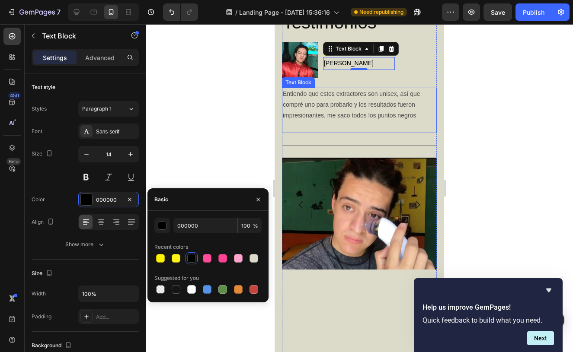
click at [322, 112] on p "Entiendo que estos extractores son unisex, así que compré uno para probarlo y l…" at bounding box center [359, 105] width 153 height 33
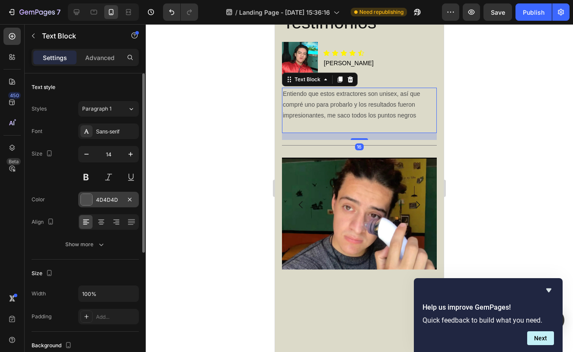
click at [114, 206] on div "4D4D4D" at bounding box center [108, 200] width 61 height 16
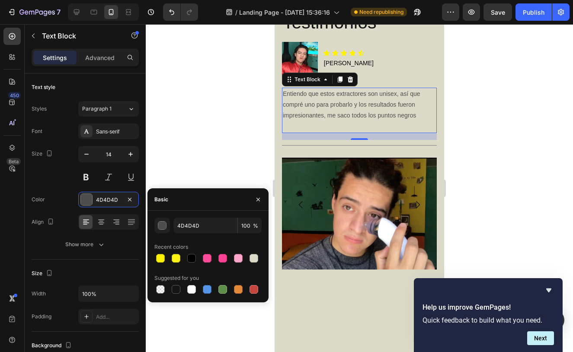
click at [191, 252] on div "Recent colors" at bounding box center [207, 247] width 107 height 14
click at [191, 258] on div at bounding box center [191, 258] width 9 height 9
type input "000000"
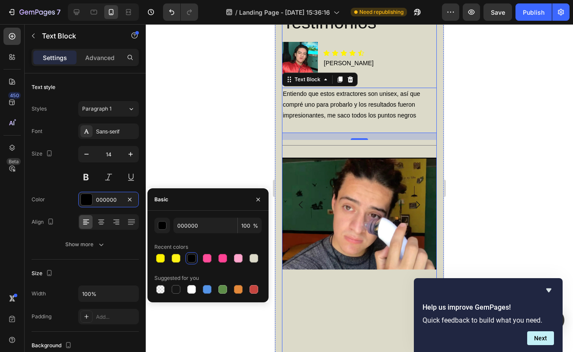
click at [419, 201] on icon "Carousel Next Arrow" at bounding box center [417, 205] width 10 height 10
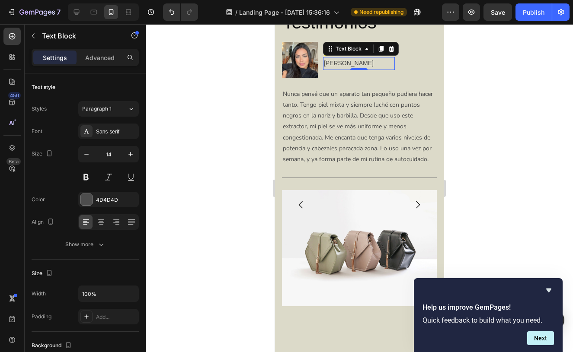
click at [348, 65] on p "[PERSON_NAME]" at bounding box center [359, 63] width 70 height 11
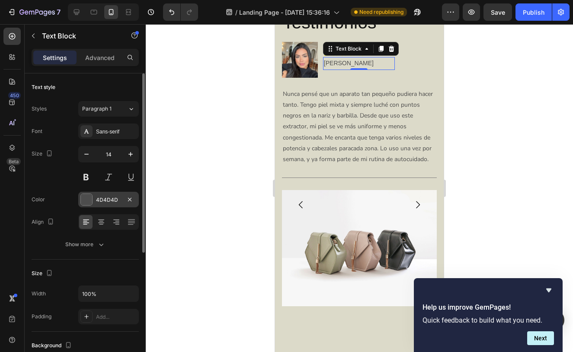
click at [102, 202] on div "4D4D4D" at bounding box center [108, 200] width 25 height 8
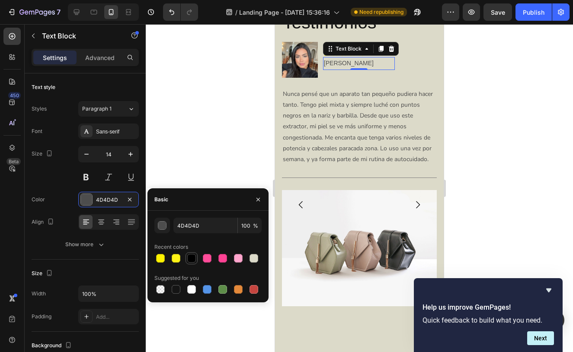
click at [191, 258] on div at bounding box center [191, 258] width 9 height 9
type input "000000"
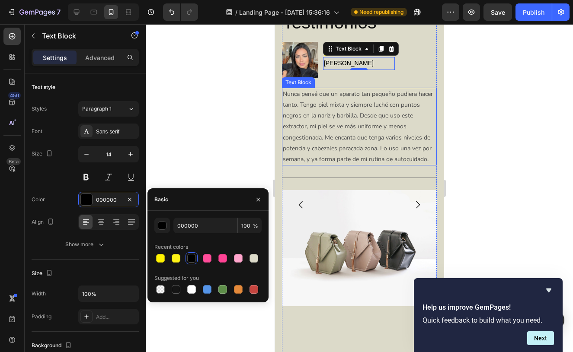
click at [344, 106] on p "Nunca pensé que un aparato tan pequeño pudiera hacer tanto. Tengo piel mixta y …" at bounding box center [359, 127] width 153 height 76
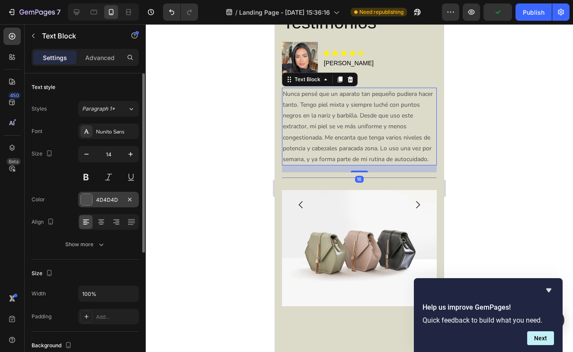
click at [98, 198] on div "4D4D4D" at bounding box center [108, 200] width 25 height 8
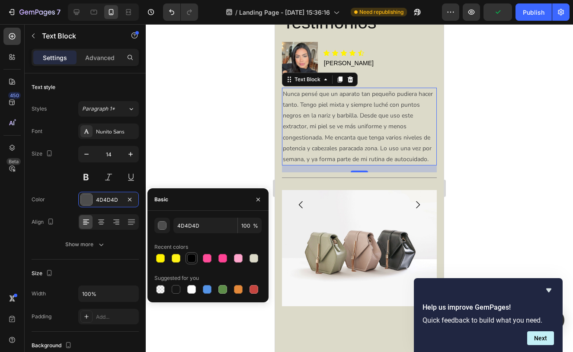
click at [191, 258] on div at bounding box center [191, 258] width 9 height 9
type input "000000"
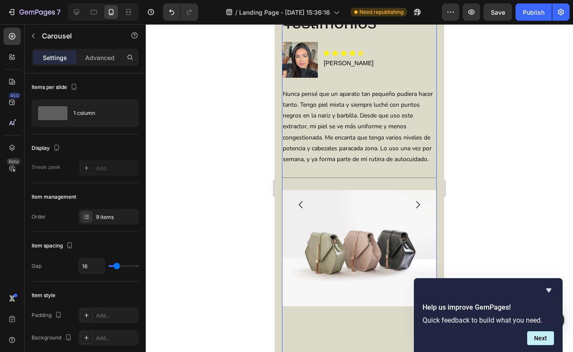
click at [420, 201] on icon "Carousel Next Arrow" at bounding box center [417, 205] width 10 height 10
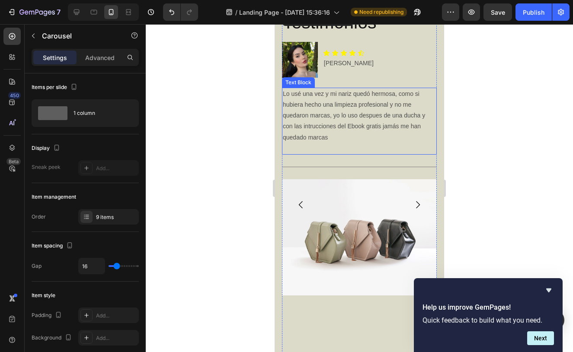
click at [354, 97] on p "Lo usé una vez y mi nariz quedó hermosa, como si hubiera hecho una limpieza pro…" at bounding box center [359, 116] width 153 height 54
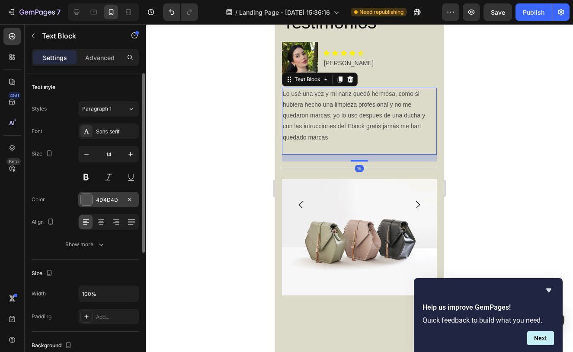
click at [113, 198] on div "4D4D4D" at bounding box center [108, 200] width 25 height 8
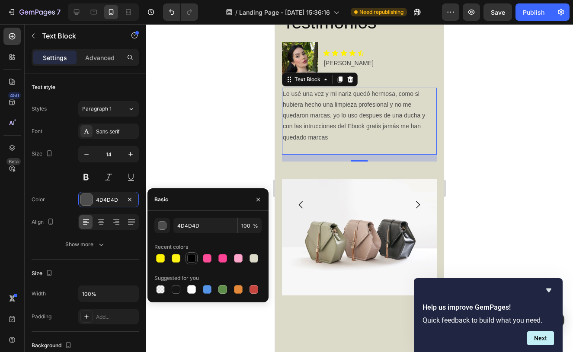
click at [192, 254] on div at bounding box center [191, 258] width 10 height 10
type input "000000"
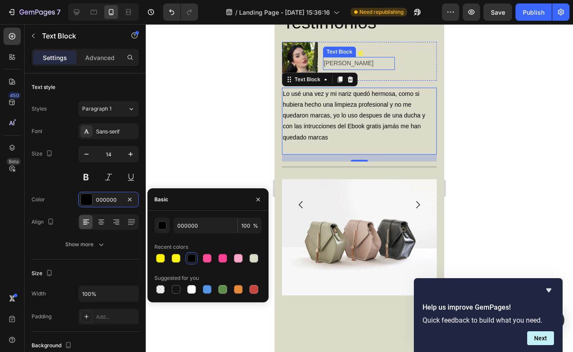
click at [347, 62] on p "[PERSON_NAME]" at bounding box center [359, 63] width 70 height 11
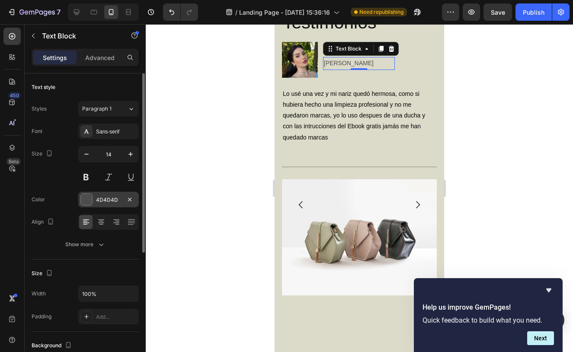
click at [96, 207] on div "4D4D4D" at bounding box center [108, 200] width 61 height 16
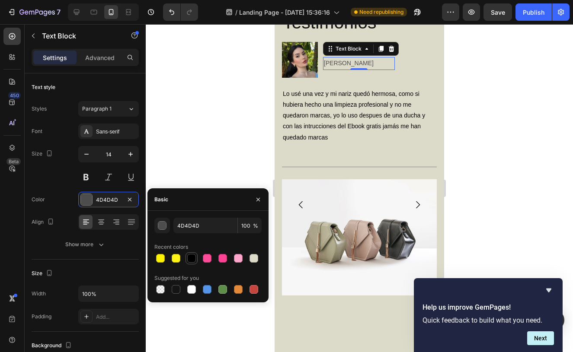
click at [190, 258] on div at bounding box center [191, 258] width 9 height 9
type input "000000"
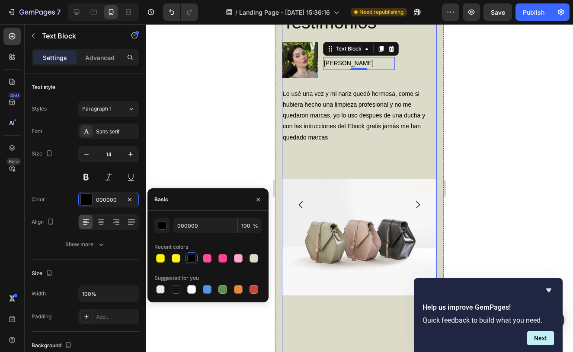
click at [417, 203] on icon "Carousel Next Arrow" at bounding box center [417, 205] width 10 height 10
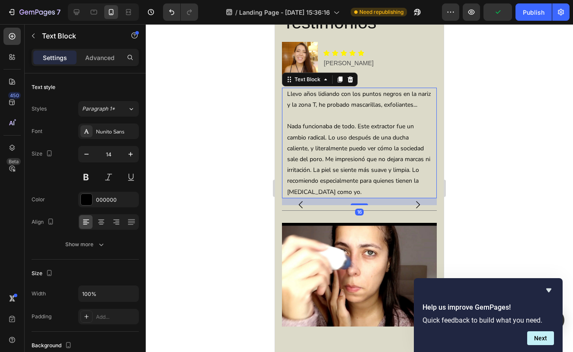
click at [349, 121] on p "Nada funcionaba de todo. Este extractor fue un cambio radical. Lo uso después d…" at bounding box center [359, 159] width 144 height 76
click at [355, 62] on p "[PERSON_NAME]" at bounding box center [359, 63] width 70 height 11
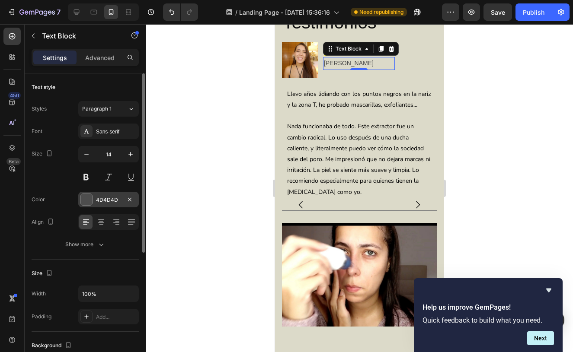
click at [112, 203] on div "4D4D4D" at bounding box center [108, 200] width 25 height 8
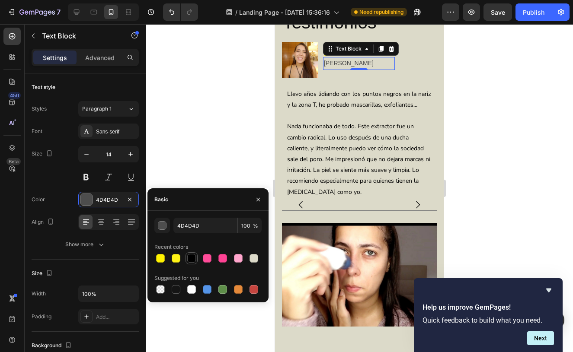
click at [191, 255] on div at bounding box center [191, 258] width 9 height 9
type input "000000"
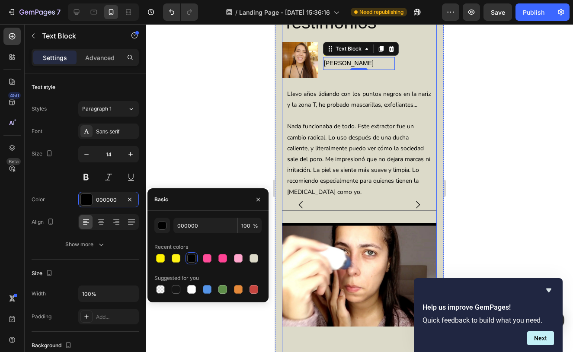
click at [419, 203] on icon "Carousel Next Arrow" at bounding box center [417, 205] width 10 height 10
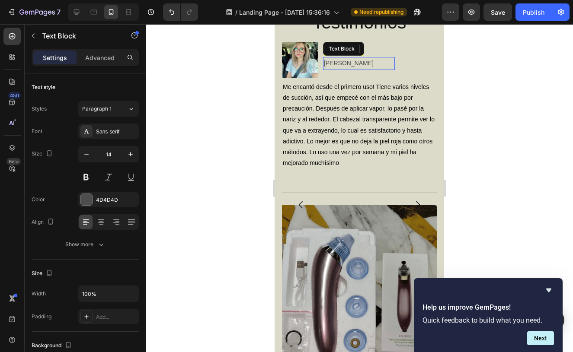
click at [357, 63] on p "[PERSON_NAME]" at bounding box center [359, 63] width 70 height 11
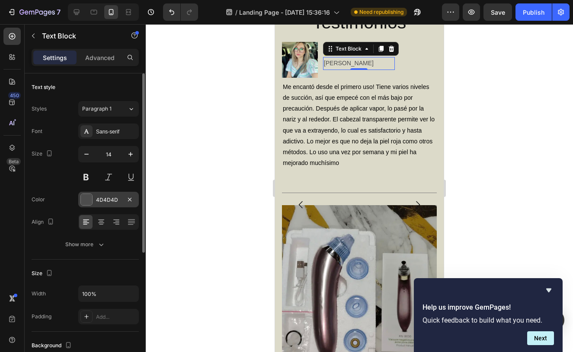
click at [91, 204] on div at bounding box center [86, 199] width 11 height 11
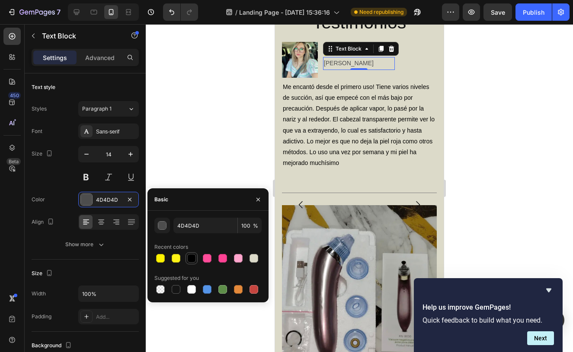
click at [188, 256] on div at bounding box center [191, 258] width 9 height 9
type input "000000"
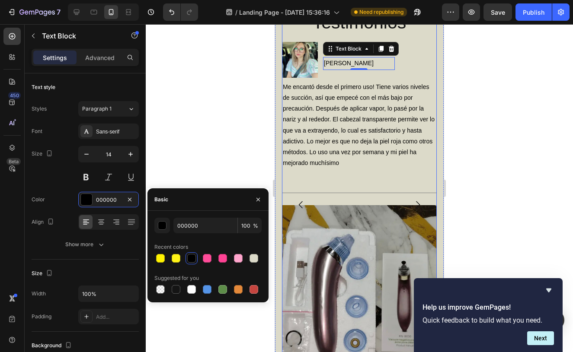
click at [417, 204] on icon "Carousel Next Arrow" at bounding box center [417, 205] width 10 height 10
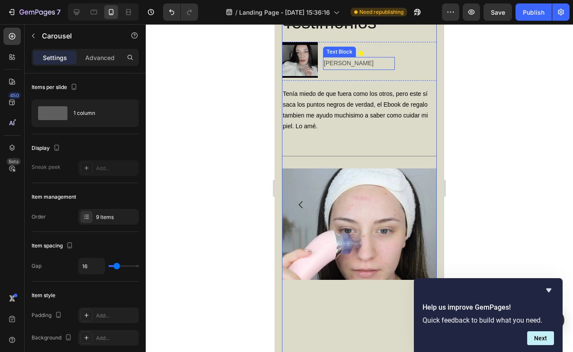
click at [350, 63] on p "[PERSON_NAME]" at bounding box center [359, 63] width 70 height 11
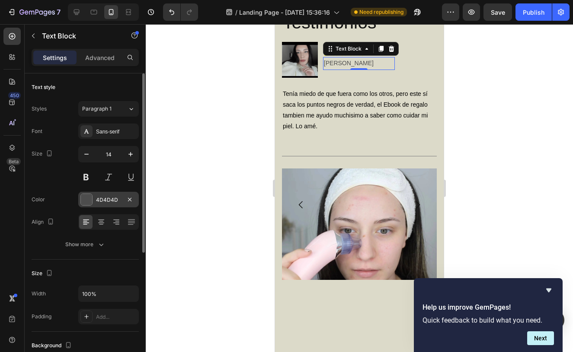
click at [105, 204] on div "4D4D4D" at bounding box center [108, 200] width 61 height 16
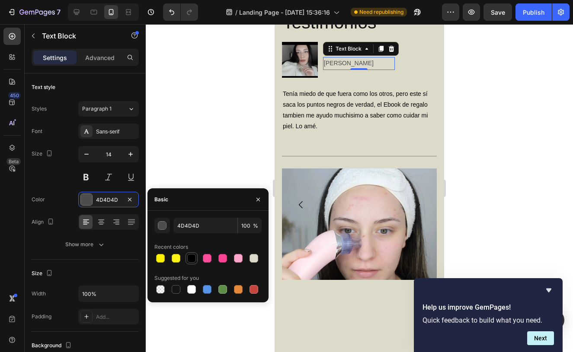
click at [187, 256] on div at bounding box center [191, 258] width 10 height 10
type input "000000"
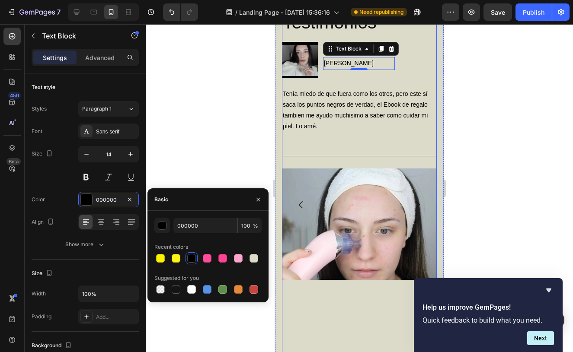
click at [416, 204] on icon "Carousel Next Arrow" at bounding box center [417, 205] width 10 height 10
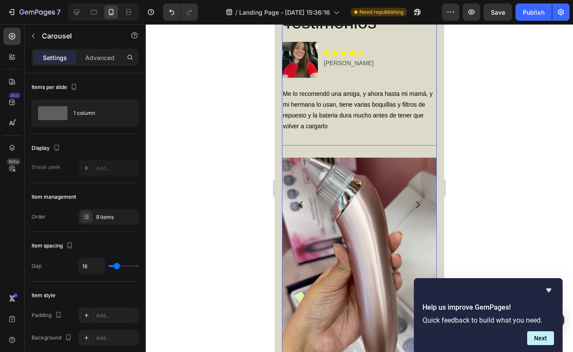
click at [416, 204] on icon "Carousel Next Arrow" at bounding box center [417, 205] width 10 height 10
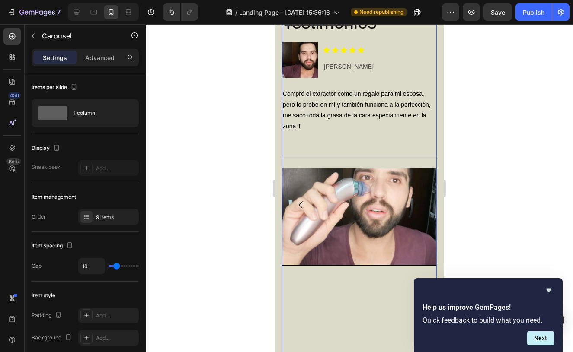
click at [416, 204] on icon "Carousel Next Arrow" at bounding box center [417, 205] width 10 height 10
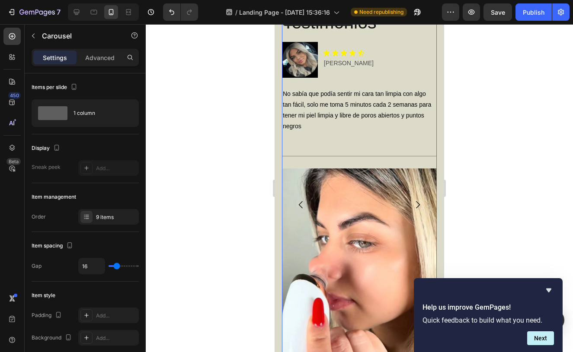
click at [416, 204] on icon "Carousel Next Arrow" at bounding box center [417, 205] width 10 height 10
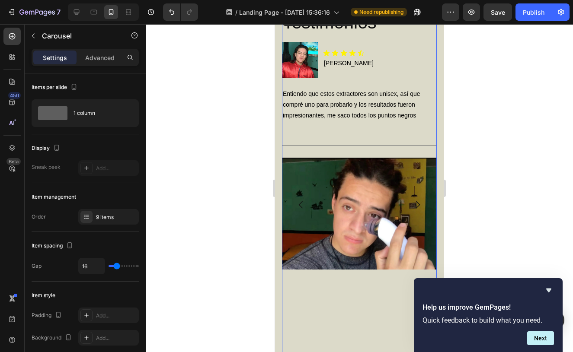
click at [416, 204] on icon "Carousel Next Arrow" at bounding box center [417, 205] width 10 height 10
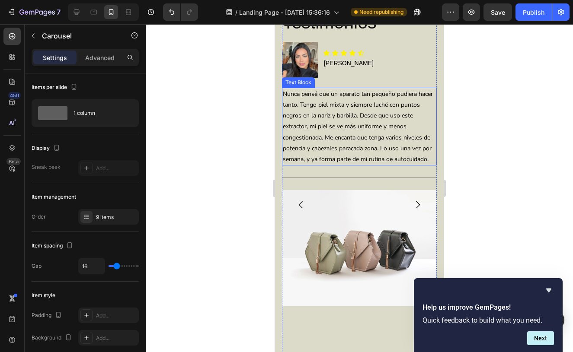
click at [361, 115] on p "Nunca pensé que un aparato tan pequeño pudiera hacer tanto. Tengo piel mixta y …" at bounding box center [359, 127] width 153 height 76
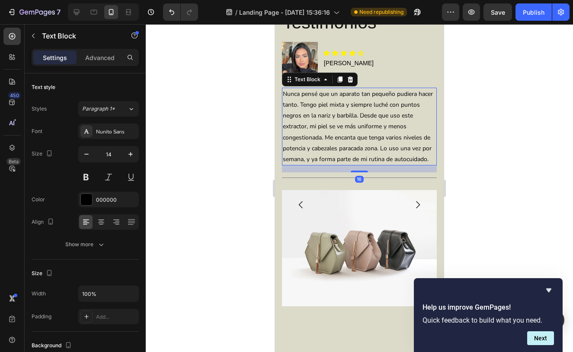
click at [358, 115] on p "Nunca pensé que un aparato tan pequeño pudiera hacer tanto. Tengo piel mixta y …" at bounding box center [359, 127] width 153 height 76
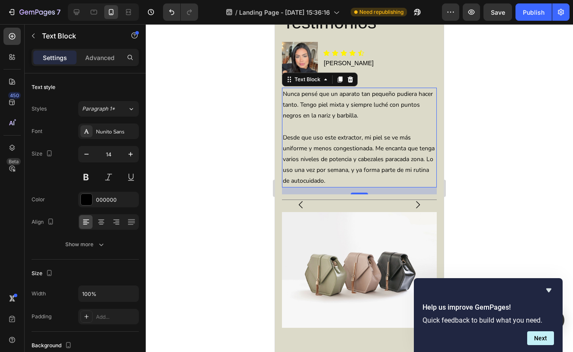
click at [498, 131] on div at bounding box center [359, 188] width 427 height 328
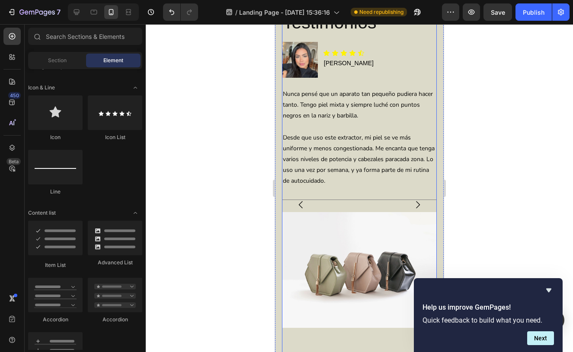
click at [346, 191] on div "Testimonios Heading Image Icon Icon Icon Icon Icon Icon List [PERSON_NAME] Text…" at bounding box center [359, 205] width 155 height 390
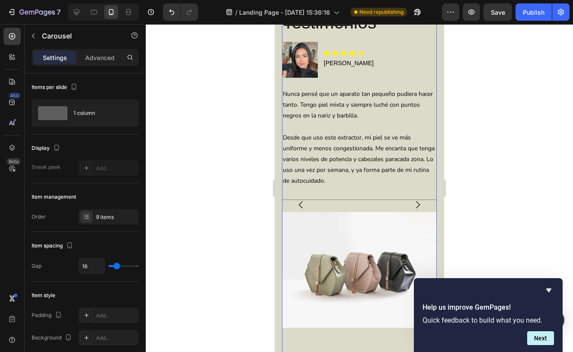
click at [346, 191] on div "Testimonios Heading Image Icon Icon Icon Icon Icon Icon List [PERSON_NAME] Text…" at bounding box center [359, 205] width 155 height 390
click at [337, 182] on p "Desde que uso este extractor, mi piel se ve más uniforme y menos congestionada.…" at bounding box center [359, 159] width 153 height 54
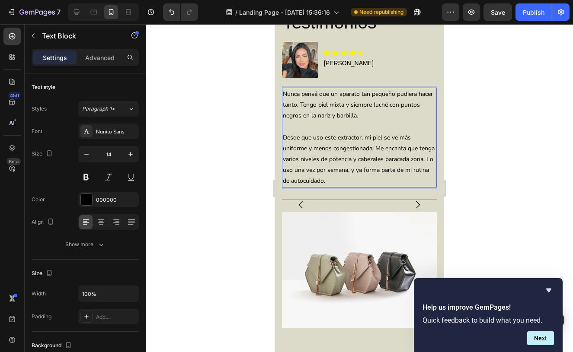
click at [524, 188] on div at bounding box center [359, 188] width 427 height 328
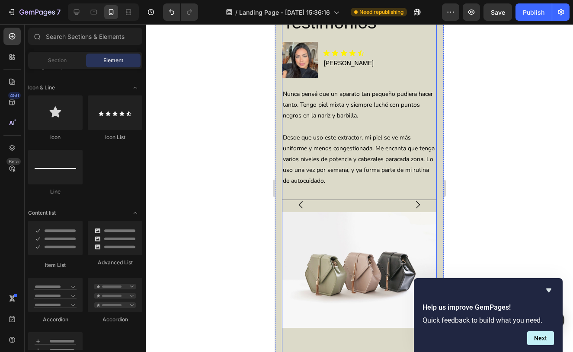
click at [417, 208] on icon "Carousel Next Arrow" at bounding box center [417, 205] width 10 height 10
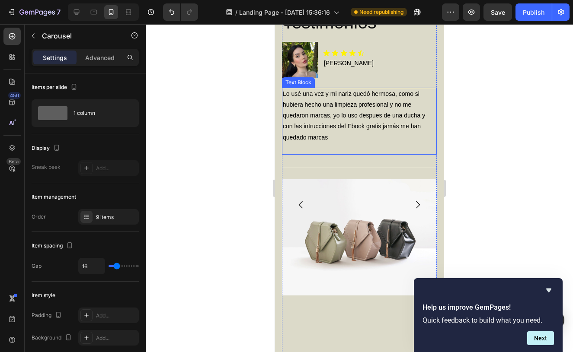
click at [425, 115] on p "Lo usé una vez y mi nariz quedó hermosa, como si hubiera hecho una limpieza pro…" at bounding box center [359, 116] width 153 height 54
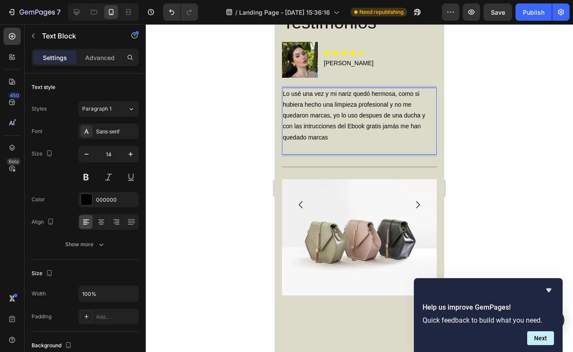
click at [303, 125] on p "Lo usé una vez y mi nariz quedó hermosa, como si hubiera hecho una limpieza pro…" at bounding box center [359, 116] width 153 height 54
click at [426, 112] on p "Lo usé una vez y mi nariz quedó hermosa, como si hubiera hecho una limpieza pro…" at bounding box center [359, 116] width 153 height 54
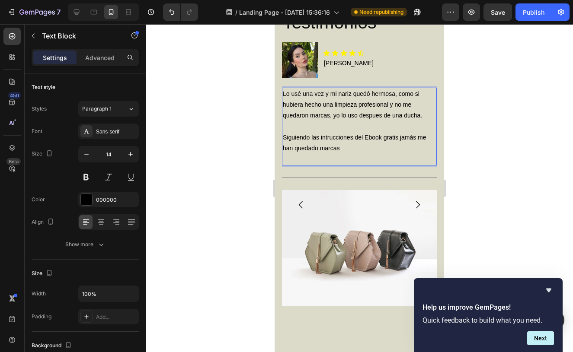
click at [492, 126] on div at bounding box center [359, 188] width 427 height 328
click at [340, 148] on p "Siguiendo las intrucciones del Ebook gratis jamás me han quedado marcas" at bounding box center [359, 143] width 153 height 22
click at [337, 154] on p "Rich Text Editor. Editing area: main" at bounding box center [359, 159] width 153 height 11
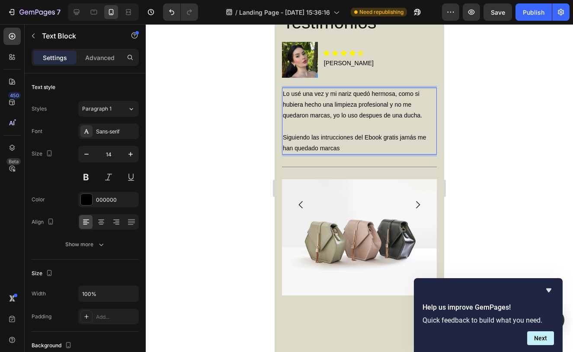
click at [468, 159] on div at bounding box center [359, 188] width 427 height 328
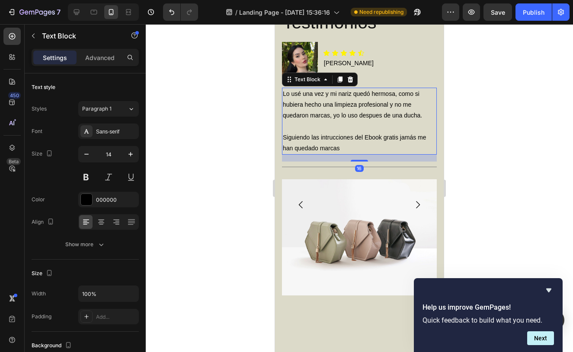
click at [368, 113] on p "Lo usé una vez y mi nariz quedó hermosa, como si hubiera hecho una limpieza pro…" at bounding box center [359, 105] width 153 height 33
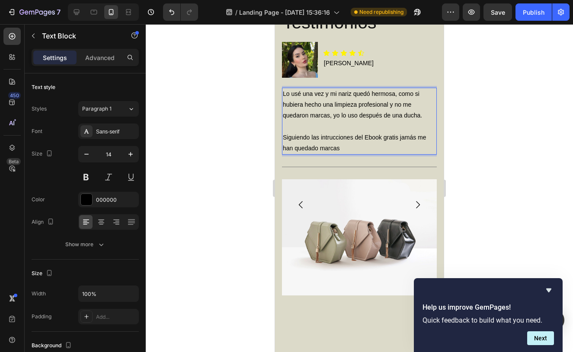
click at [499, 157] on div at bounding box center [359, 188] width 427 height 328
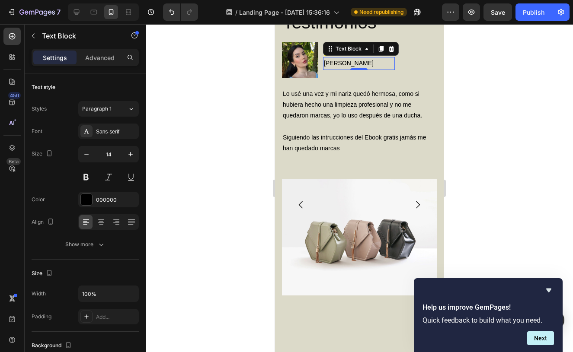
click at [344, 63] on p "[PERSON_NAME]" at bounding box center [359, 63] width 70 height 11
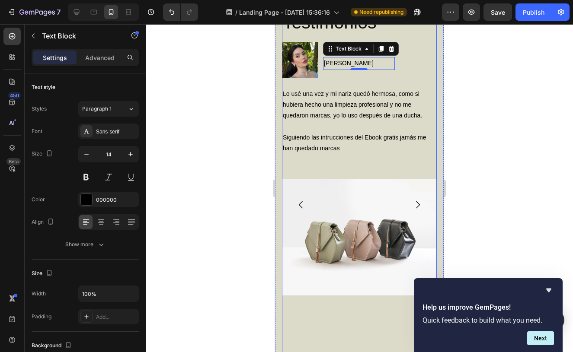
click at [418, 201] on icon "Carousel Next Arrow" at bounding box center [417, 205] width 10 height 10
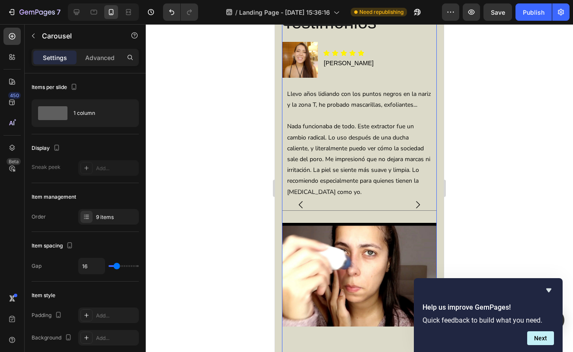
click at [418, 203] on icon "Carousel Next Arrow" at bounding box center [417, 205] width 10 height 10
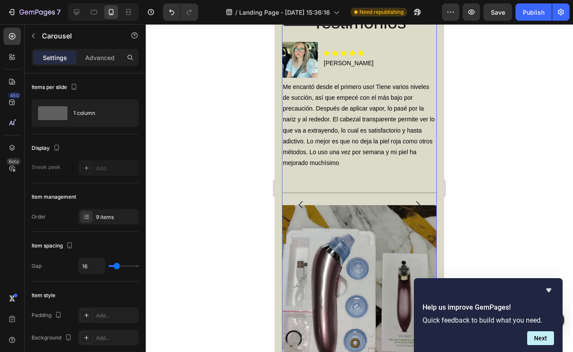
click at [418, 203] on icon "Carousel Next Arrow" at bounding box center [417, 205] width 10 height 10
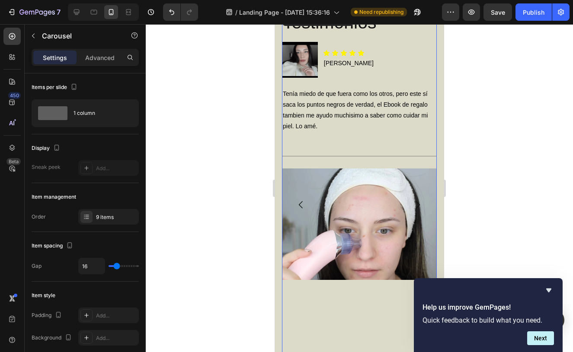
click at [299, 202] on icon "Carousel Back Arrow" at bounding box center [301, 205] width 10 height 10
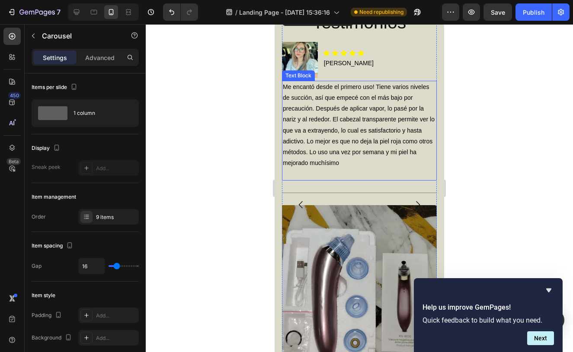
click at [314, 108] on p "Me encantó desde el primero uso! Tiene varios niveles de succión, así que empec…" at bounding box center [359, 125] width 153 height 87
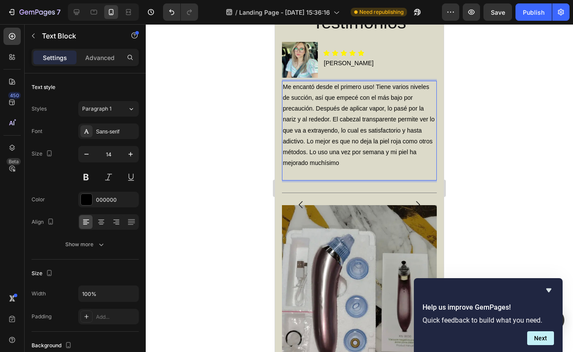
click at [314, 107] on p "Me encantó desde el primero uso! Tiene varios niveles de succión, así que empec…" at bounding box center [359, 125] width 153 height 87
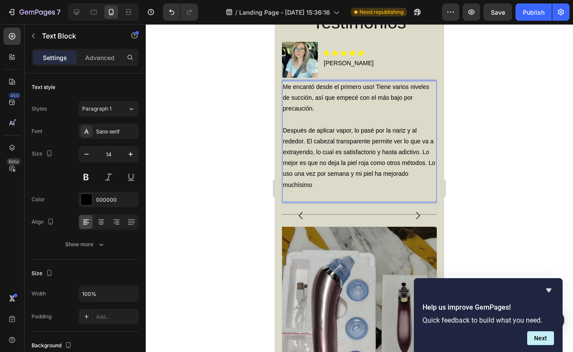
click at [336, 192] on p "Rich Text Editor. Editing area: main" at bounding box center [359, 196] width 153 height 11
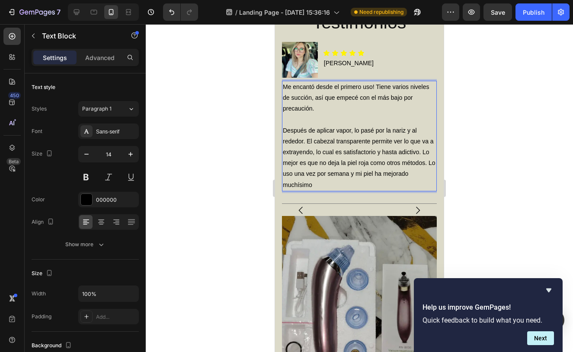
click at [479, 190] on div at bounding box center [359, 188] width 427 height 328
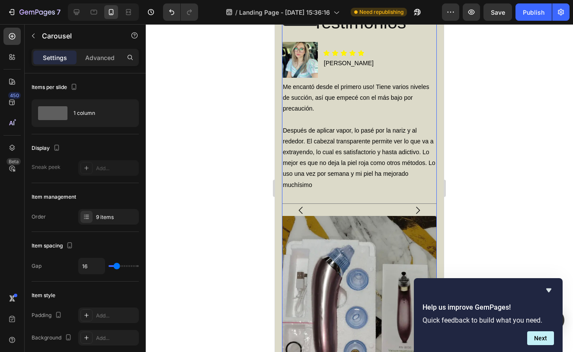
click at [419, 209] on icon "Carousel Next Arrow" at bounding box center [418, 210] width 4 height 7
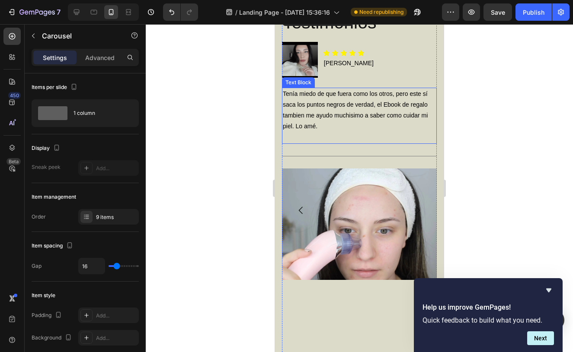
click at [390, 137] on p at bounding box center [359, 137] width 153 height 11
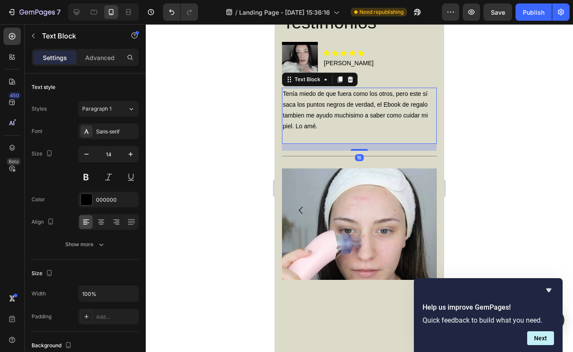
click at [482, 162] on div at bounding box center [359, 188] width 427 height 328
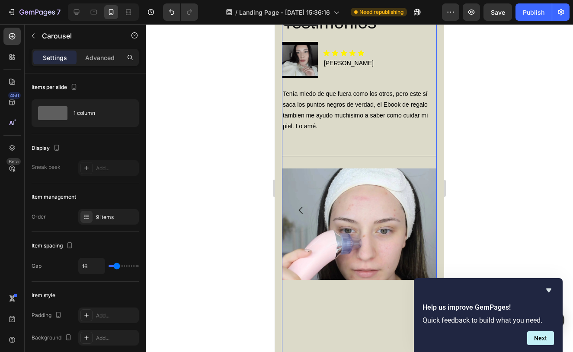
click at [416, 199] on button "Carousel Next Arrow" at bounding box center [418, 210] width 24 height 24
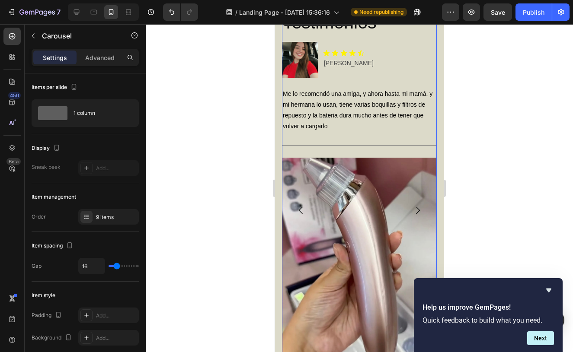
click at [362, 136] on div "Testimonios Heading Image Icon Icon Icon Icon Icon Icon List [PERSON_NAME] Text…" at bounding box center [359, 210] width 155 height 400
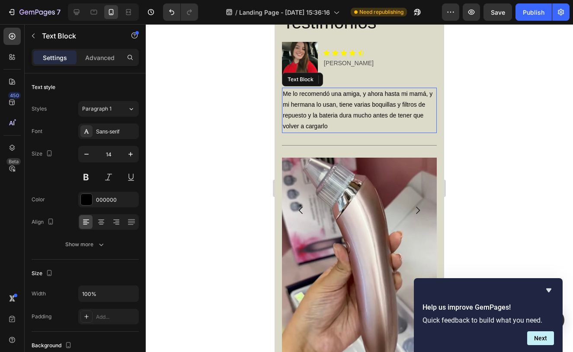
click at [366, 128] on p "Me lo recomendó una amiga, y ahora hasta mi mamá, y mi hermana lo usan, tiene v…" at bounding box center [359, 111] width 153 height 44
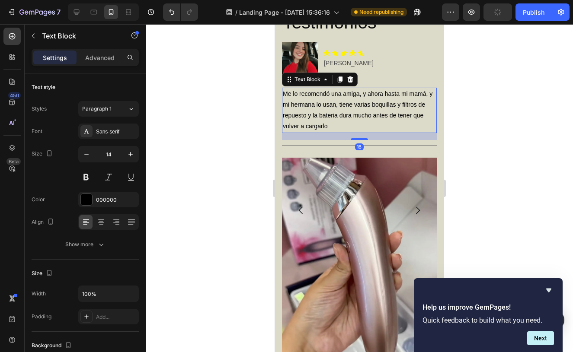
click at [366, 128] on p "Me lo recomendó una amiga, y ahora hasta mi mamá, y mi hermana lo usan, tiene v…" at bounding box center [359, 111] width 153 height 44
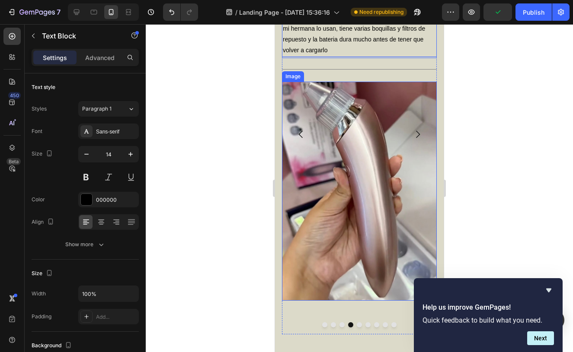
scroll to position [3173, 0]
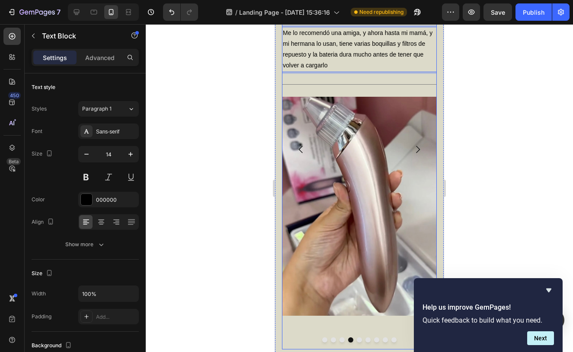
click at [417, 145] on icon "Carousel Next Arrow" at bounding box center [417, 149] width 10 height 10
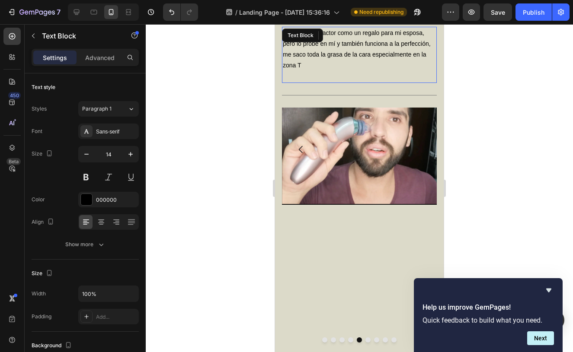
click at [336, 61] on p "Compré el extractor como un regalo para mi esposa, pero lo probé en mí y tambié…" at bounding box center [359, 50] width 153 height 44
click at [488, 141] on div at bounding box center [359, 188] width 427 height 328
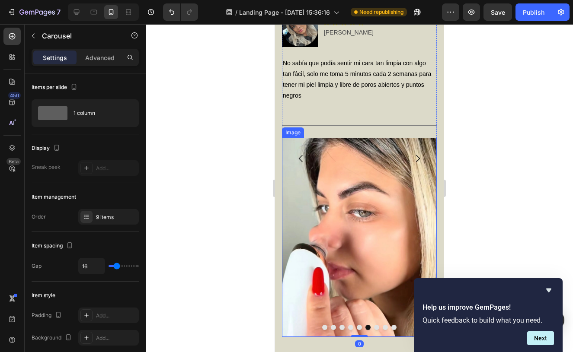
scroll to position [3145, 0]
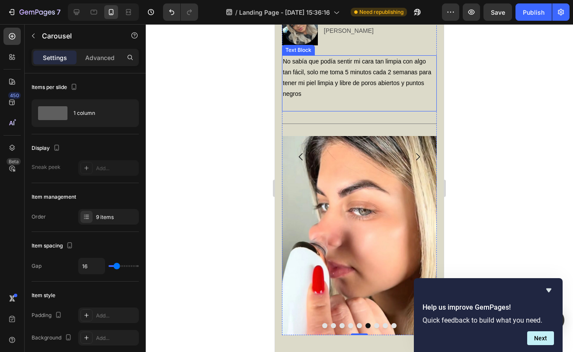
click at [356, 97] on p "No sabía que podía sentir mi cara tan limpia con algo tan fácil, solo me toma 5…" at bounding box center [359, 78] width 153 height 44
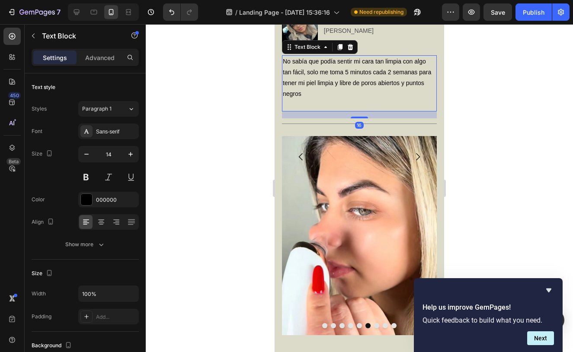
click at [351, 100] on p at bounding box center [359, 105] width 153 height 11
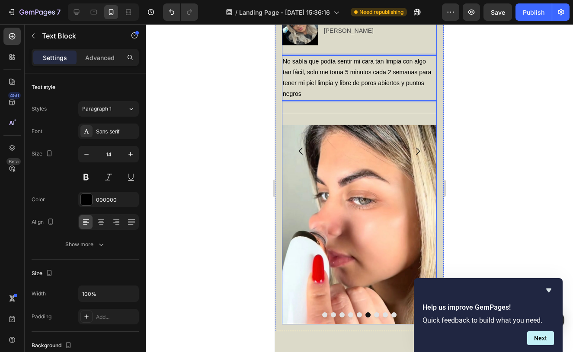
click at [423, 163] on button "Carousel Next Arrow" at bounding box center [418, 151] width 24 height 24
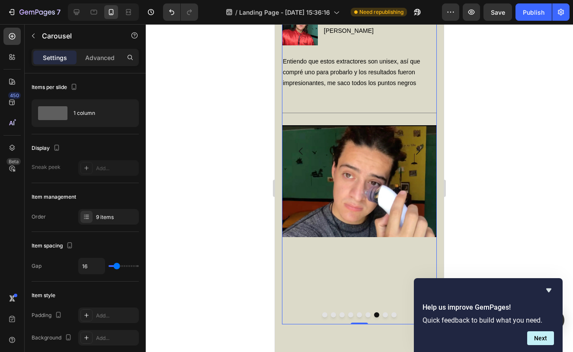
click at [417, 157] on icon "Carousel Next Arrow" at bounding box center [417, 151] width 10 height 10
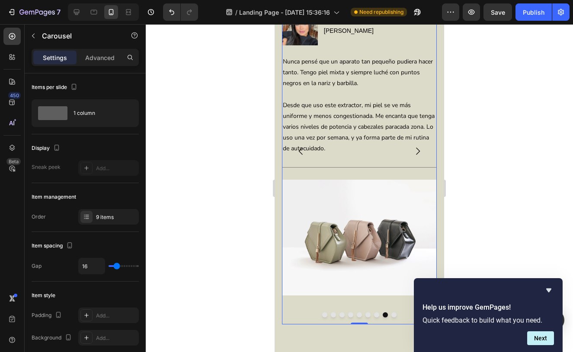
click at [415, 157] on icon "Carousel Next Arrow" at bounding box center [417, 151] width 10 height 10
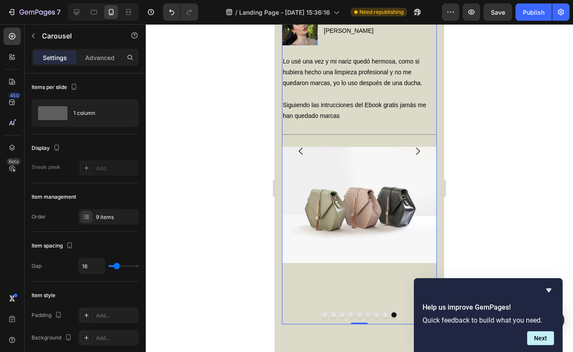
click at [414, 157] on icon "Carousel Next Arrow" at bounding box center [417, 151] width 10 height 10
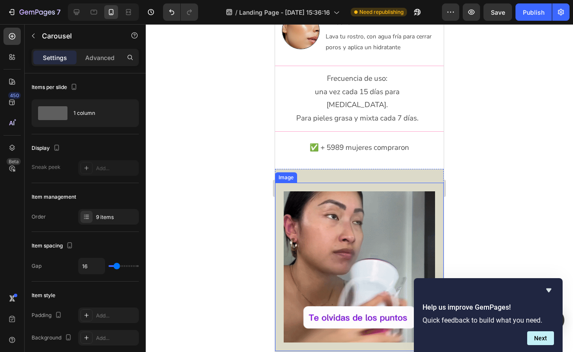
scroll to position [1271, 0]
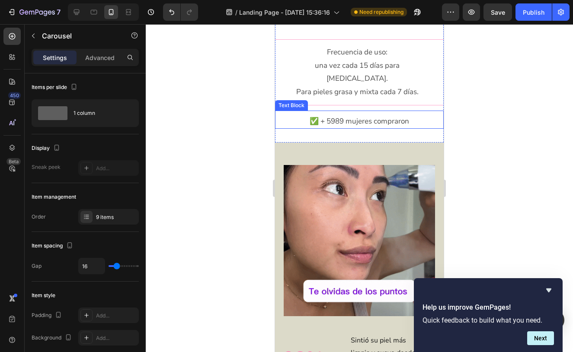
click at [367, 115] on p "✅ + 5989 mujeres compraron" at bounding box center [359, 121] width 167 height 13
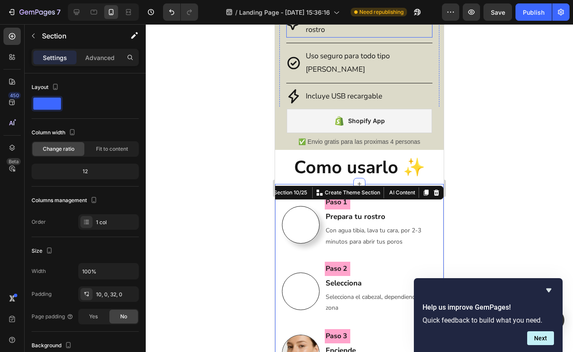
scroll to position [798, 0]
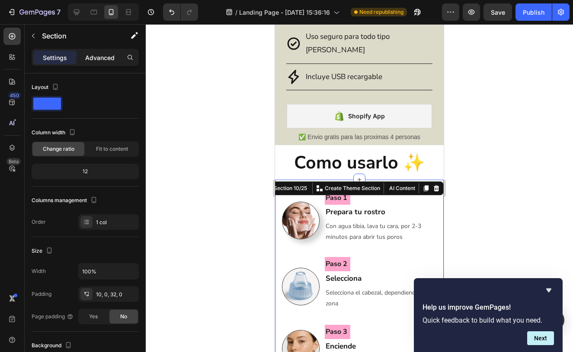
click at [111, 53] on p "Advanced" at bounding box center [99, 57] width 29 height 9
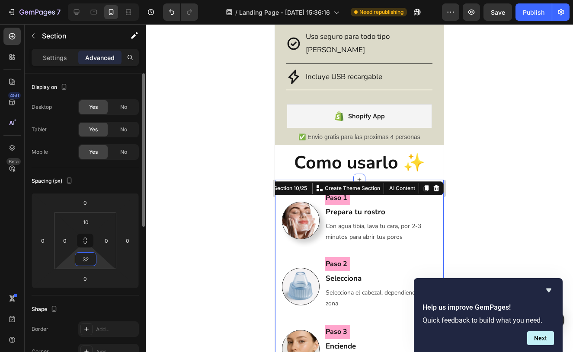
click at [88, 260] on input "32" at bounding box center [85, 259] width 17 height 13
type input "10"
click at [222, 217] on div at bounding box center [359, 188] width 427 height 328
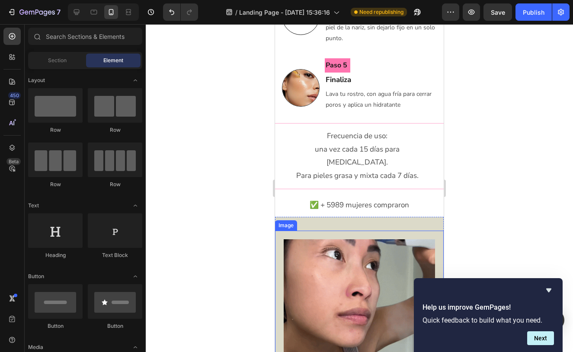
scroll to position [1182, 0]
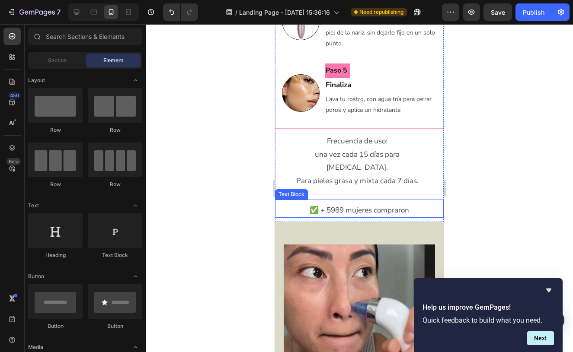
click at [313, 204] on p "✅ + 5989 mujeres compraron" at bounding box center [359, 210] width 167 height 13
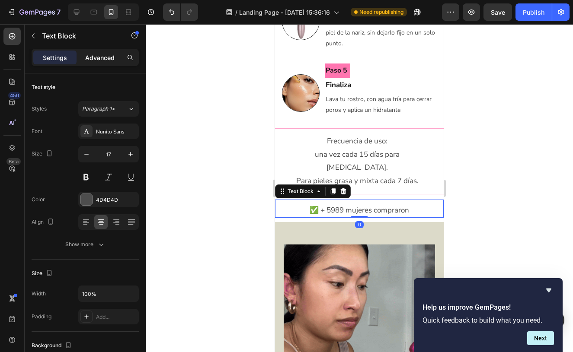
click at [106, 52] on div "Advanced" at bounding box center [99, 58] width 43 height 14
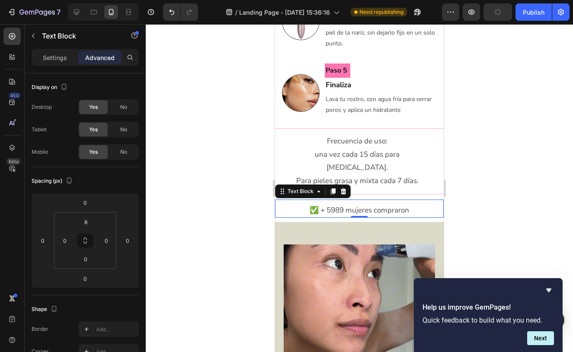
click at [192, 115] on div at bounding box center [359, 188] width 427 height 328
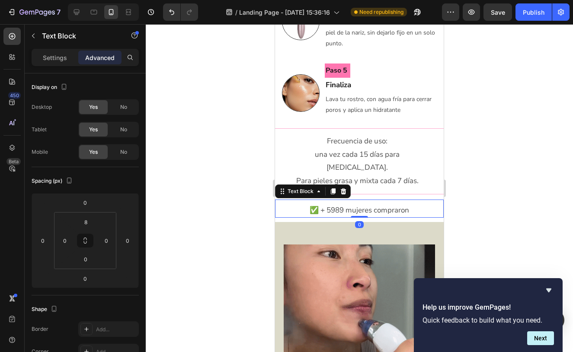
drag, startPoint x: 304, startPoint y: 189, endPoint x: 538, endPoint y: 206, distance: 234.1
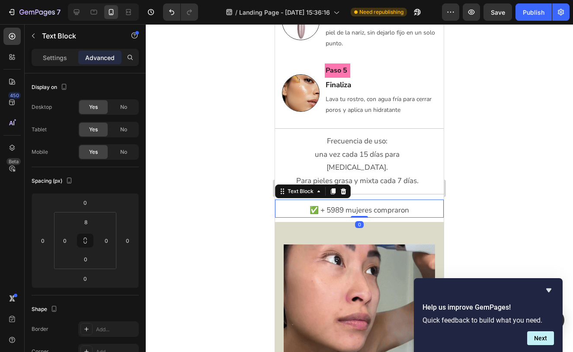
click at [304, 204] on p "✅ + 5989 mujeres compraron" at bounding box center [359, 210] width 167 height 13
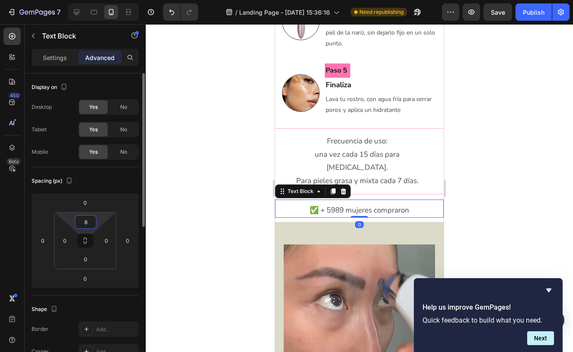
click at [88, 218] on input "8" at bounding box center [85, 222] width 17 height 13
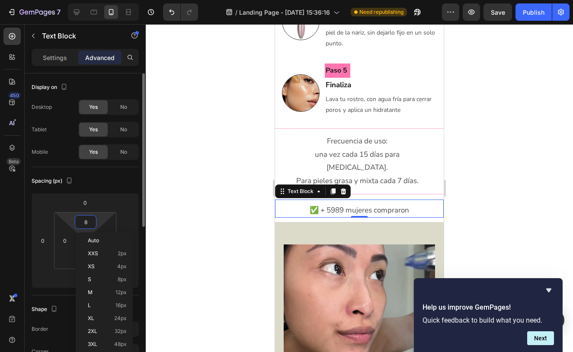
type input "2"
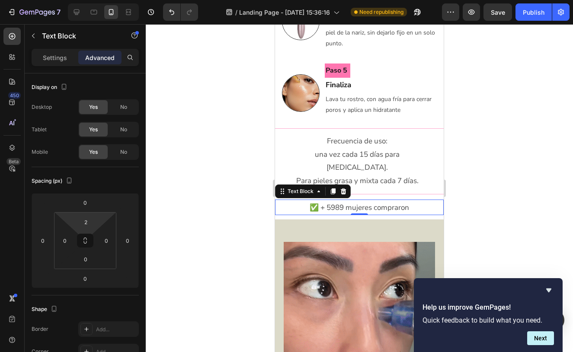
click at [158, 191] on div at bounding box center [359, 188] width 427 height 328
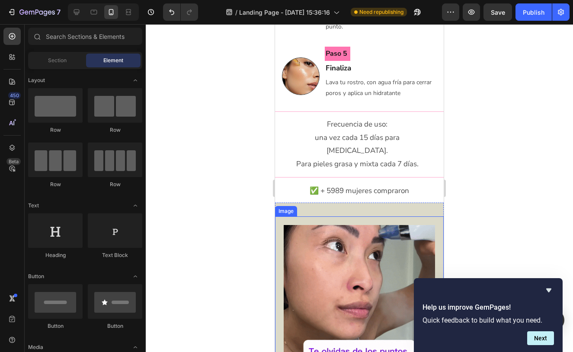
scroll to position [1225, 0]
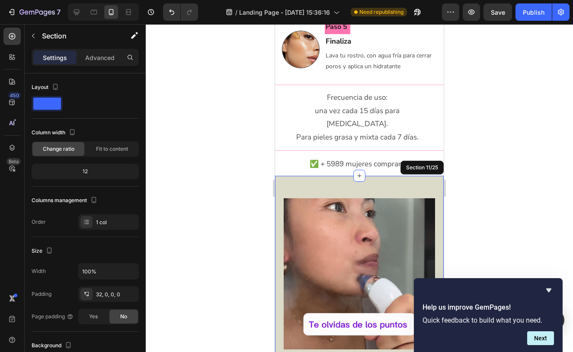
drag, startPoint x: 340, startPoint y: 166, endPoint x: 537, endPoint y: 200, distance: 200.1
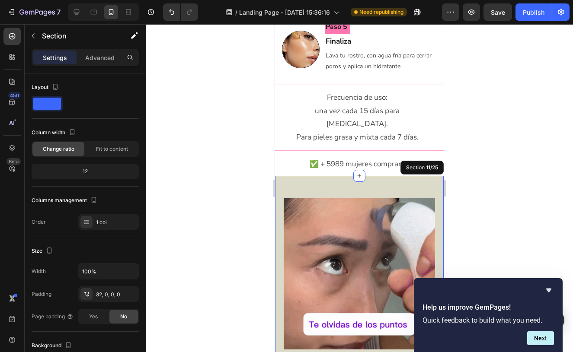
click at [340, 176] on div "Image Section 11/25" at bounding box center [359, 267] width 169 height 182
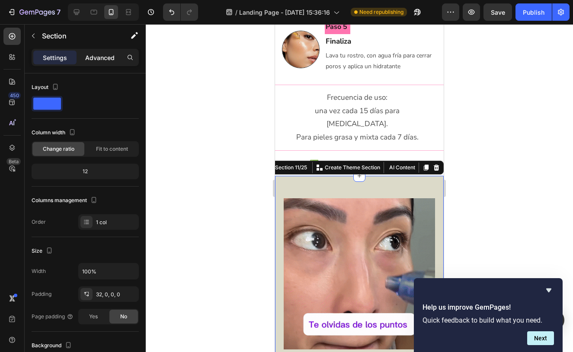
click at [102, 58] on p "Advanced" at bounding box center [99, 57] width 29 height 9
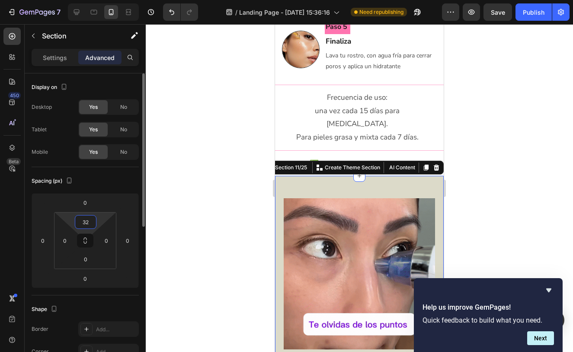
click at [87, 219] on input "32" at bounding box center [85, 222] width 17 height 13
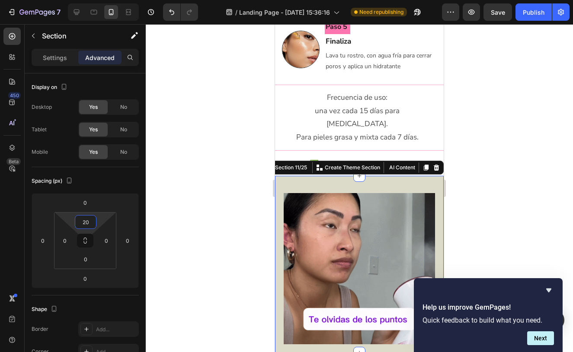
type input "20"
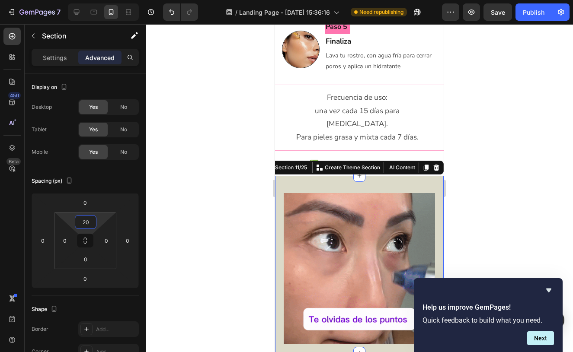
click at [234, 150] on div at bounding box center [359, 188] width 427 height 328
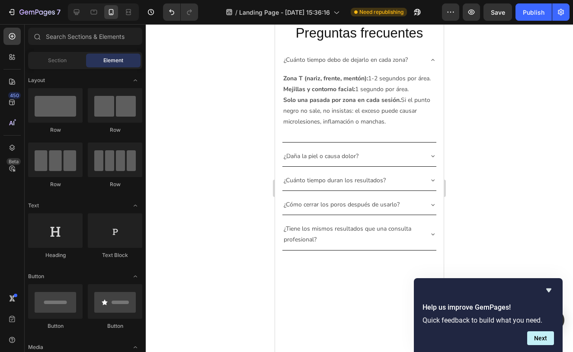
scroll to position [1964, 0]
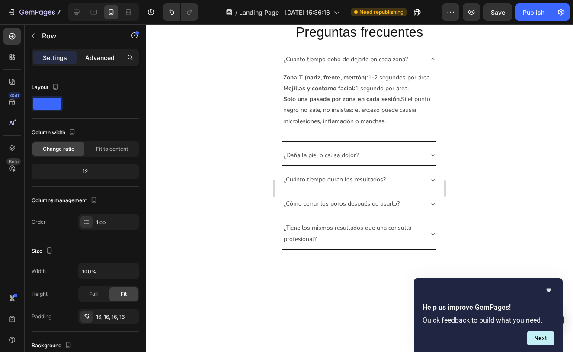
click at [109, 57] on p "Advanced" at bounding box center [99, 57] width 29 height 9
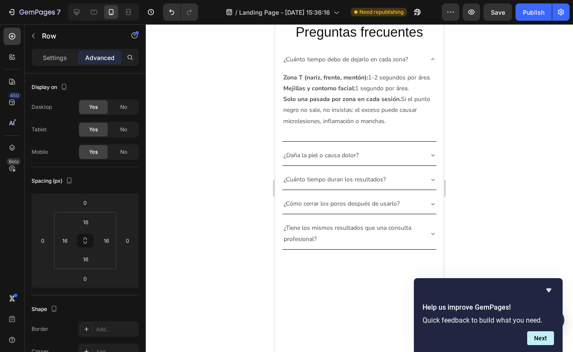
click at [161, 196] on div at bounding box center [359, 188] width 427 height 328
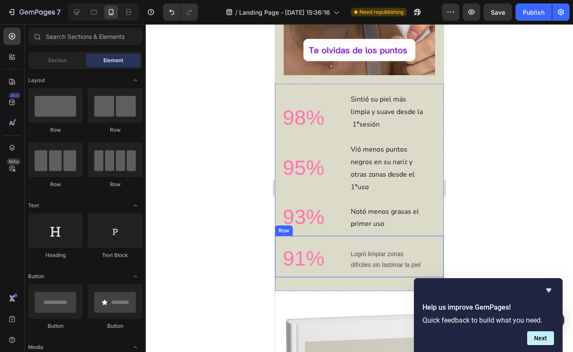
scroll to position [1473, 0]
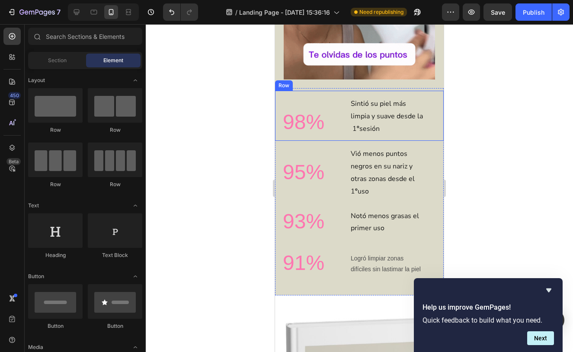
click at [341, 107] on div "98% Heading" at bounding box center [319, 116] width 74 height 42
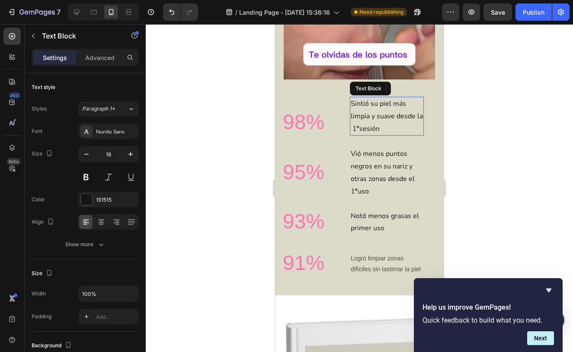
click at [376, 118] on p "Sintió su piel más limpia y suave desde la 1 º sesión" at bounding box center [387, 116] width 72 height 37
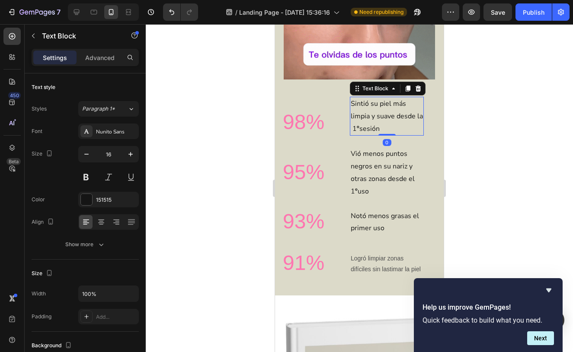
click at [376, 118] on p "Sintió su piel más limpia y suave desde la 1 º sesión" at bounding box center [387, 116] width 72 height 37
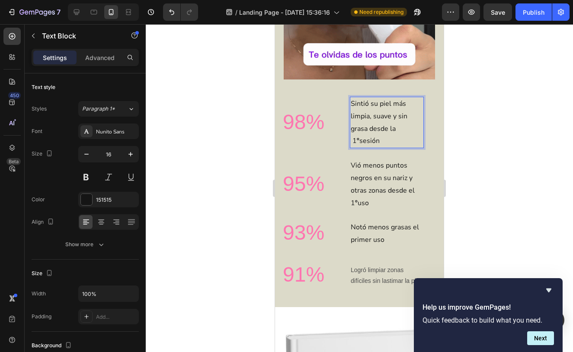
click at [500, 173] on div at bounding box center [359, 188] width 427 height 328
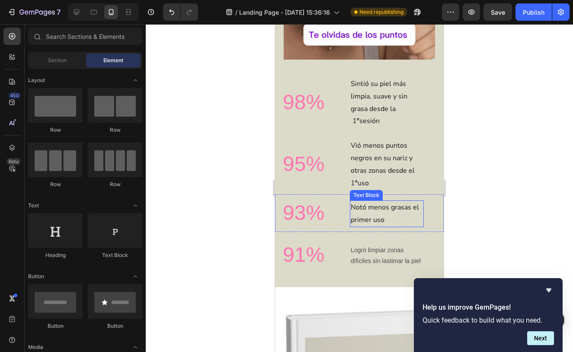
scroll to position [1494, 0]
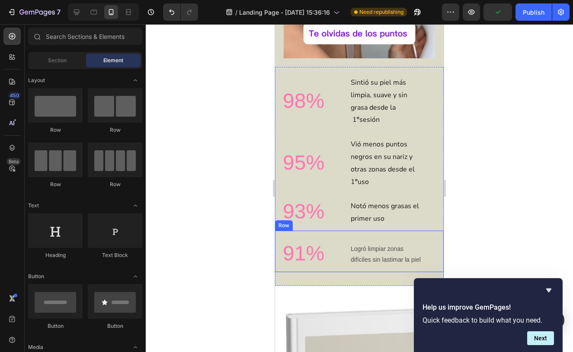
click at [427, 231] on div "91% Heading Text Block Text Block Logró limpiar zonas difíciles sin lastimar la…" at bounding box center [359, 252] width 169 height 42
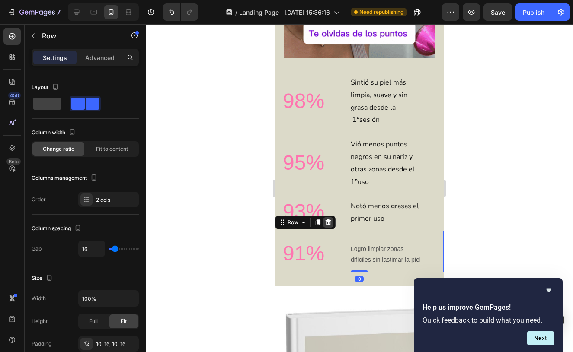
click at [327, 222] on icon at bounding box center [329, 223] width 6 height 6
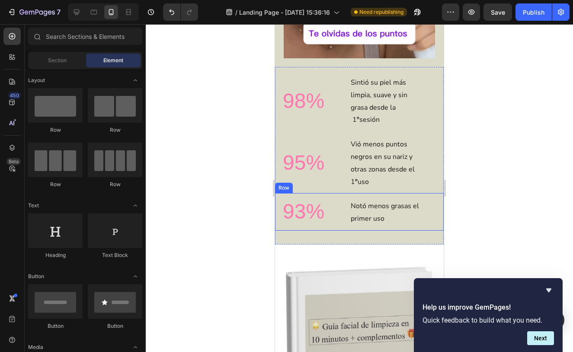
click at [415, 198] on div at bounding box center [387, 199] width 74 height 2
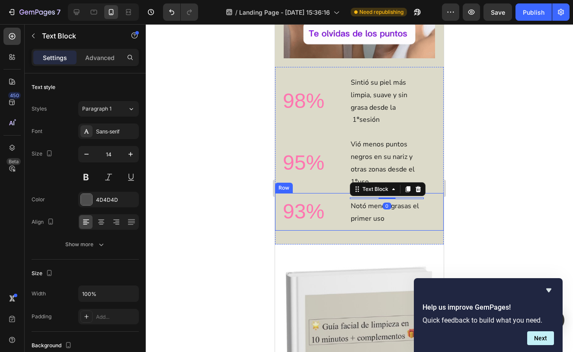
click at [433, 205] on div "Text Block 0 Notó menos grasas el primer uso Text Block" at bounding box center [400, 212] width 74 height 29
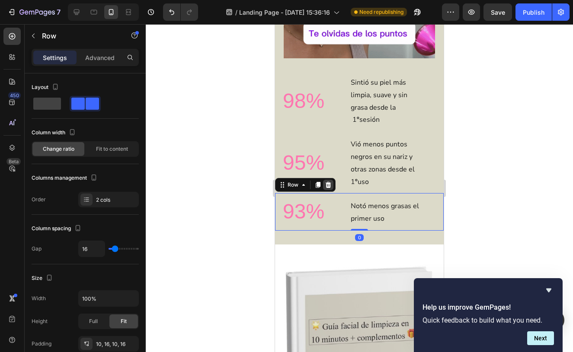
click at [329, 182] on icon at bounding box center [329, 185] width 6 height 6
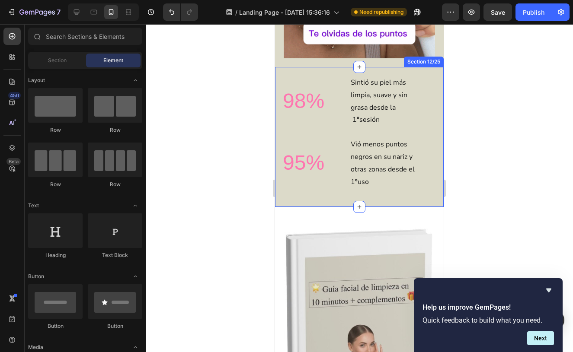
click at [324, 196] on div "98% Heading Text Block Sintió su piel más limpia, suave y sin grasa desde la 1 …" at bounding box center [359, 137] width 169 height 140
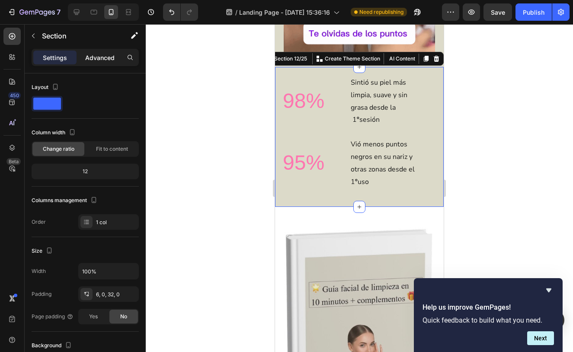
click at [109, 59] on p "Advanced" at bounding box center [99, 57] width 29 height 9
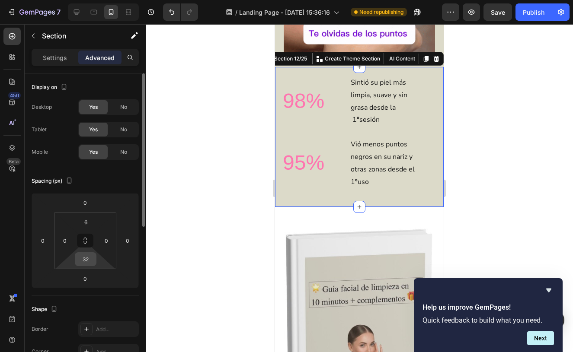
click at [93, 259] on input "32" at bounding box center [85, 259] width 17 height 13
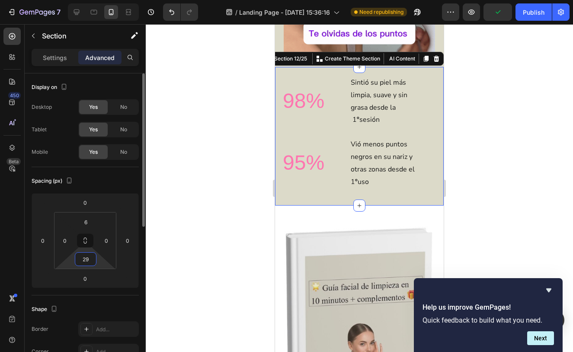
type input "2"
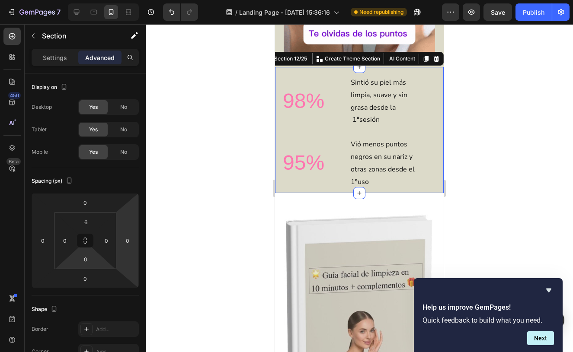
click at [193, 158] on div at bounding box center [359, 188] width 427 height 328
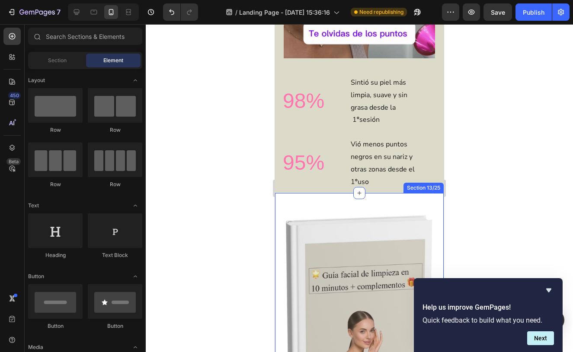
click at [311, 200] on div "Image Row Section 13/25" at bounding box center [359, 320] width 169 height 255
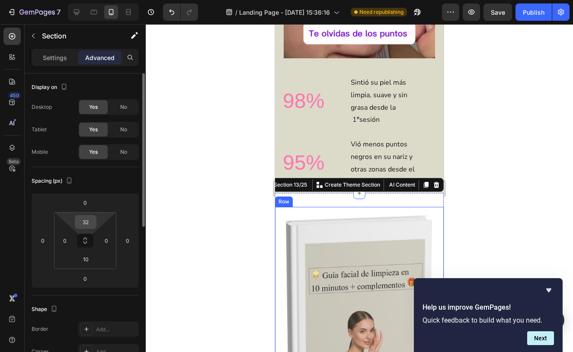
click at [93, 220] on input "32" at bounding box center [85, 222] width 17 height 13
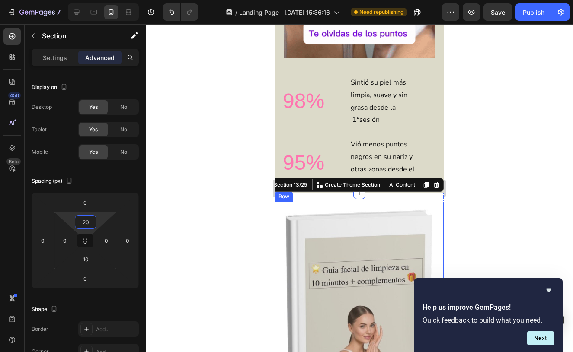
type input "20"
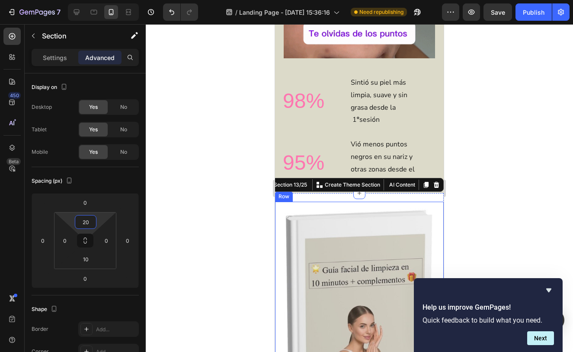
click at [185, 153] on div at bounding box center [359, 188] width 427 height 328
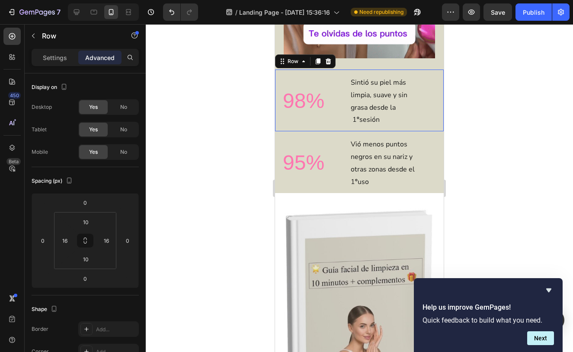
click at [332, 73] on div "98% Heading Text Block Sintió su piel más limpia, suave y sin grasa desde la 1 …" at bounding box center [359, 101] width 169 height 62
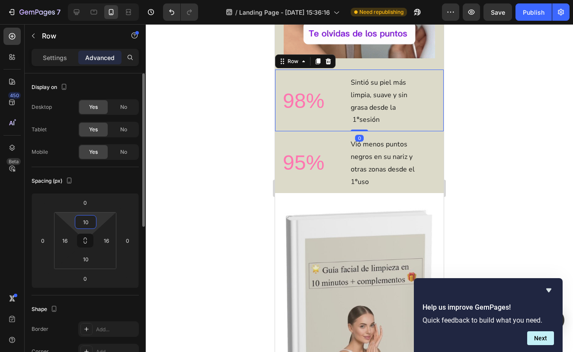
click at [92, 225] on input "10" at bounding box center [85, 222] width 17 height 13
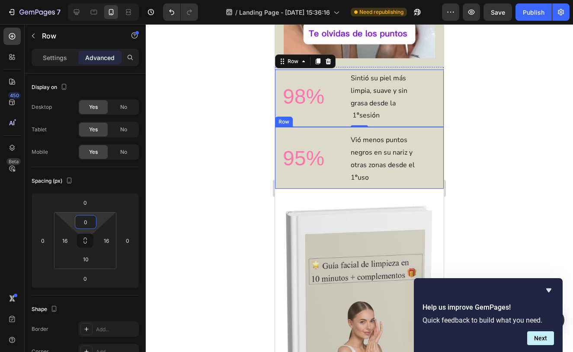
click at [315, 139] on div "95% Heading" at bounding box center [319, 157] width 74 height 53
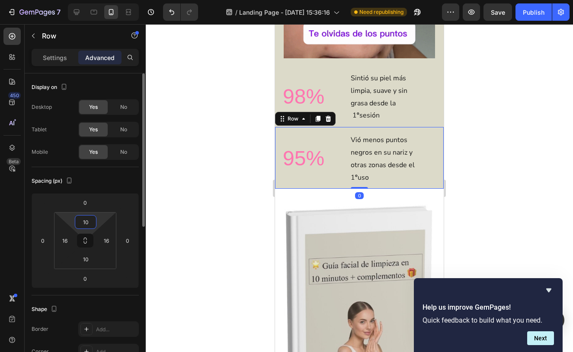
click at [90, 221] on input "10" at bounding box center [85, 222] width 17 height 13
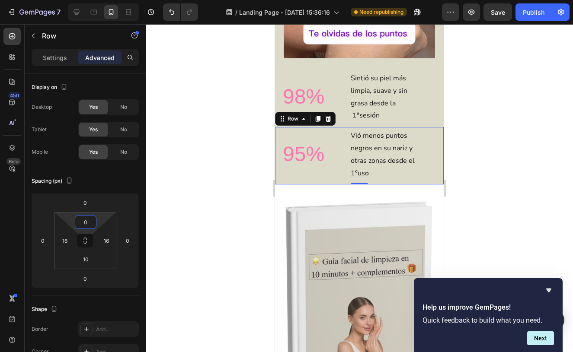
click at [164, 175] on div at bounding box center [359, 188] width 427 height 328
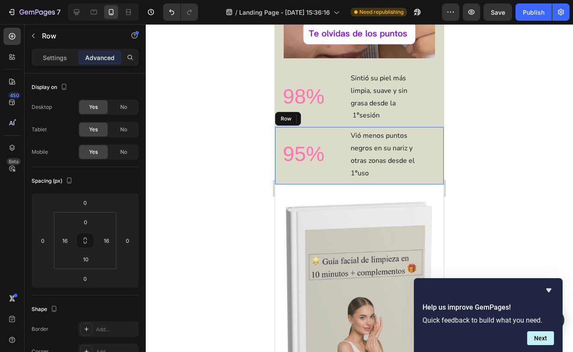
click at [343, 169] on div "95% Heading" at bounding box center [319, 153] width 74 height 53
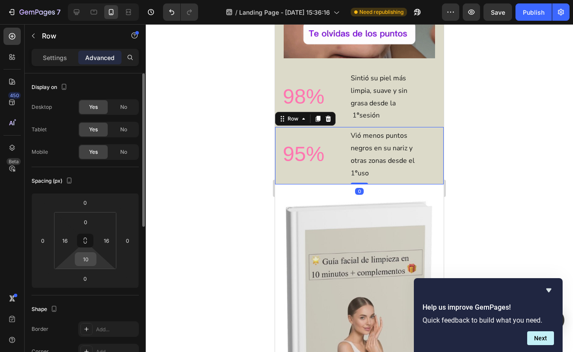
click at [86, 260] on input "10" at bounding box center [85, 259] width 17 height 13
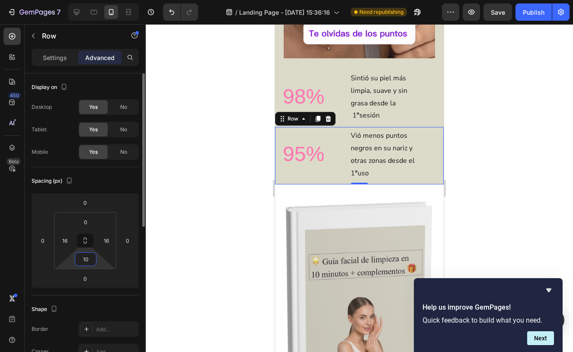
click at [89, 260] on input "10" at bounding box center [85, 259] width 17 height 13
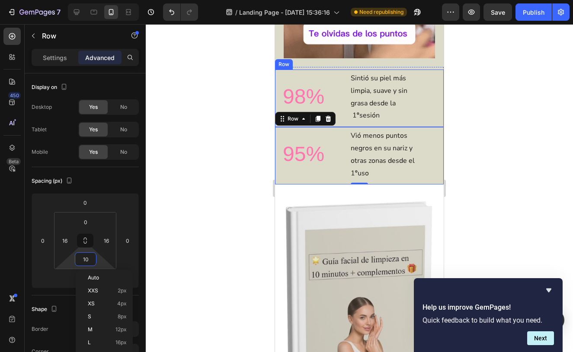
click at [336, 79] on div "98% Heading" at bounding box center [319, 96] width 74 height 53
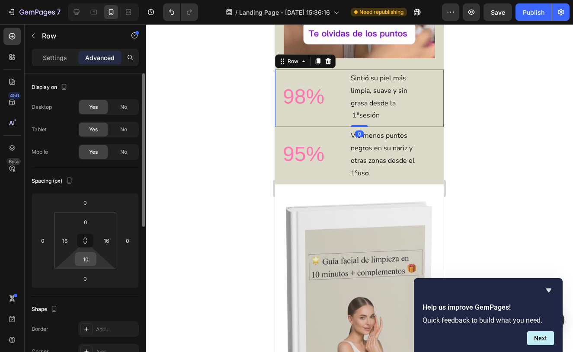
click at [90, 260] on input "10" at bounding box center [85, 259] width 17 height 13
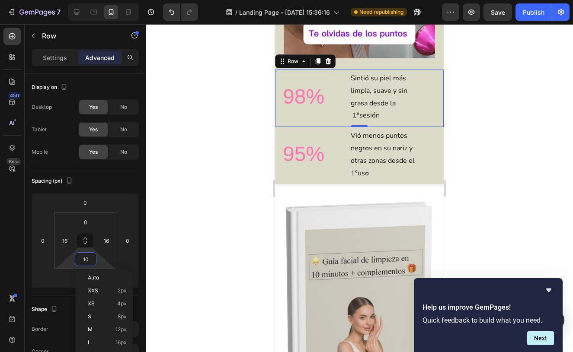
click at [199, 167] on div at bounding box center [359, 188] width 427 height 328
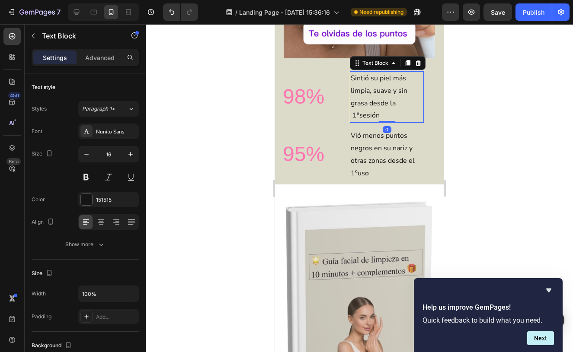
click at [396, 89] on p "Sintió su piel más limpia, suave y sin grasa desde la 1 º sesión" at bounding box center [387, 97] width 72 height 50
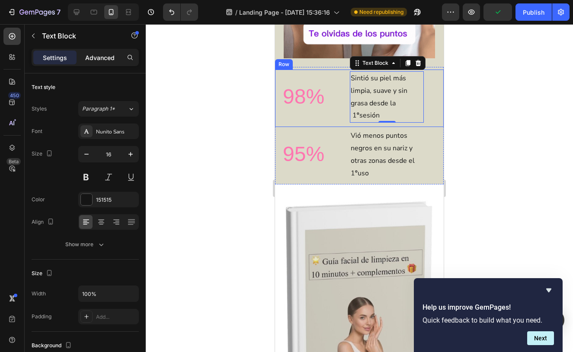
click at [109, 58] on p "Advanced" at bounding box center [99, 57] width 29 height 9
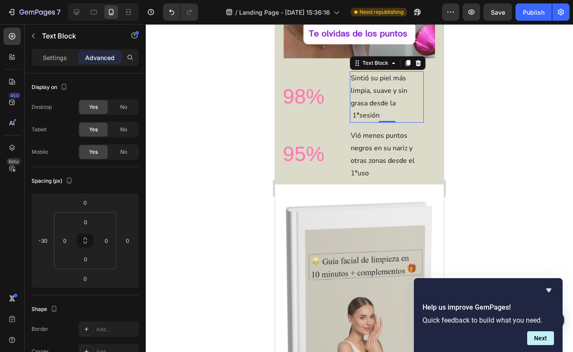
click at [188, 134] on div at bounding box center [359, 188] width 427 height 328
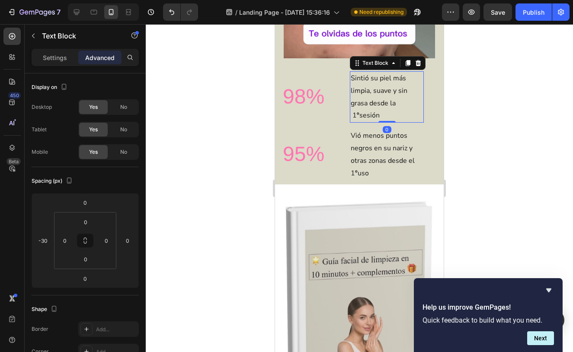
click at [353, 80] on p "Sintió su piel más limpia, suave y sin grasa desde la 1 º sesión" at bounding box center [387, 97] width 72 height 50
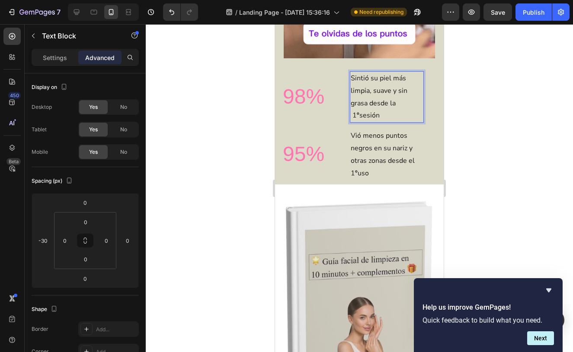
click at [510, 114] on div at bounding box center [359, 188] width 427 height 328
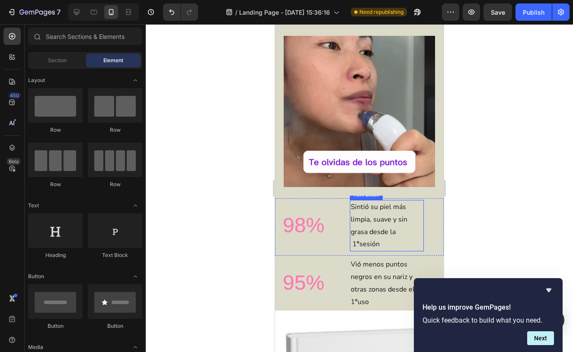
scroll to position [1374, 0]
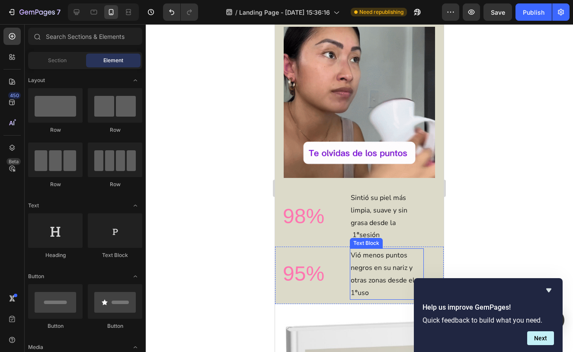
click at [378, 260] on p "Vió menos puntos negros en su nariz y otras zonas desde el 1 º uso" at bounding box center [387, 274] width 72 height 50
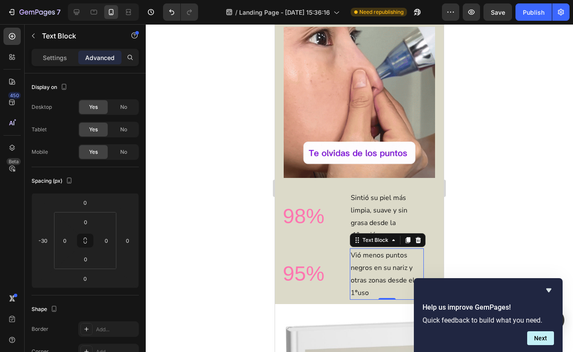
click at [369, 267] on p "Vió menos puntos negros en su nariz y otras zonas desde el 1 º uso" at bounding box center [387, 274] width 72 height 50
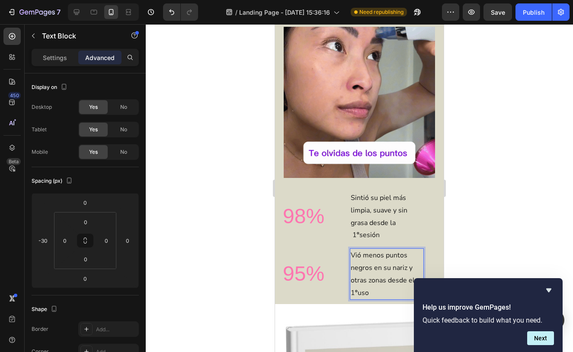
click at [370, 266] on p "Vió menos puntos negros en su nariz y otras zonas desde el 1 º uso" at bounding box center [387, 274] width 72 height 50
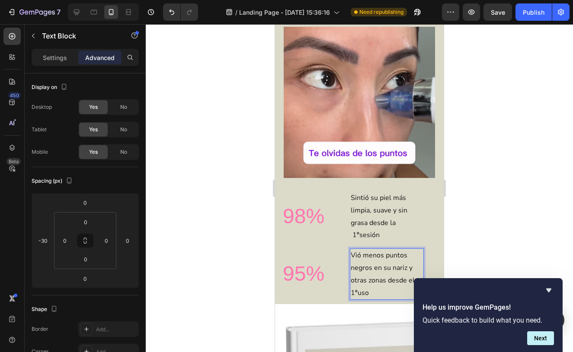
click at [372, 266] on p "Vió menos puntos negros en su nariz y otras zonas desde el 1 º uso" at bounding box center [387, 274] width 72 height 50
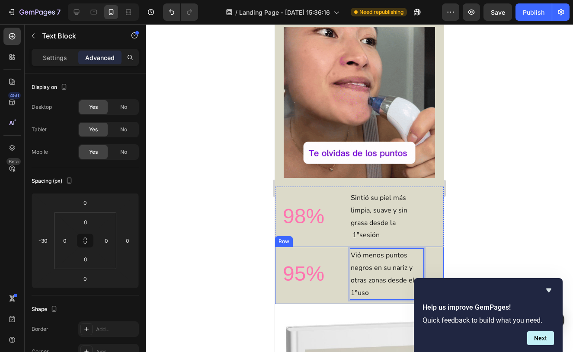
click at [235, 268] on div at bounding box center [359, 188] width 427 height 328
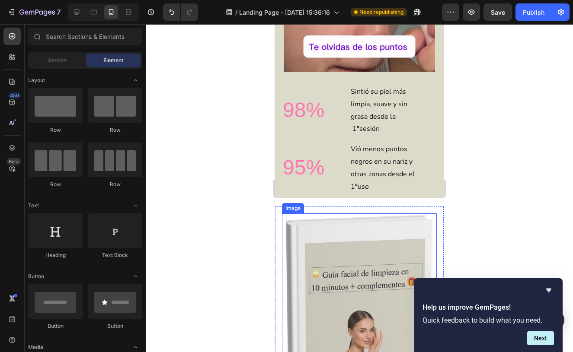
scroll to position [1498, 0]
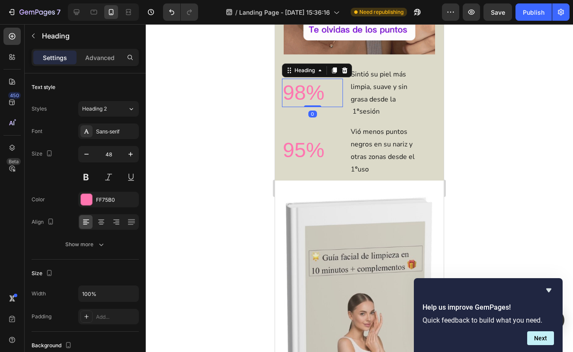
click at [337, 92] on h2 "98%" at bounding box center [312, 93] width 61 height 29
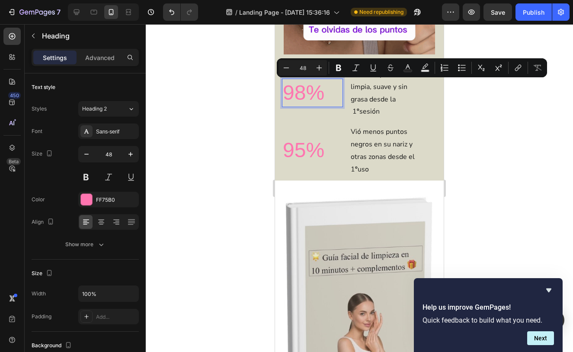
drag, startPoint x: 299, startPoint y: 89, endPoint x: 340, endPoint y: 93, distance: 40.9
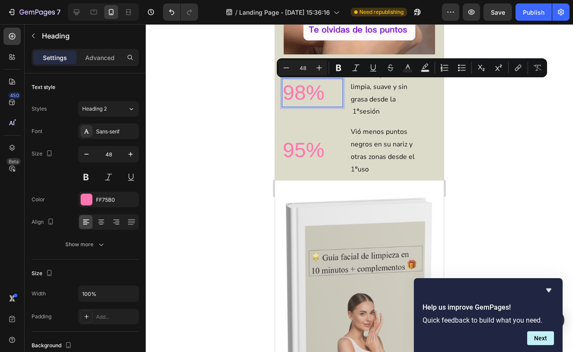
click at [340, 93] on p "98%" at bounding box center [312, 93] width 59 height 27
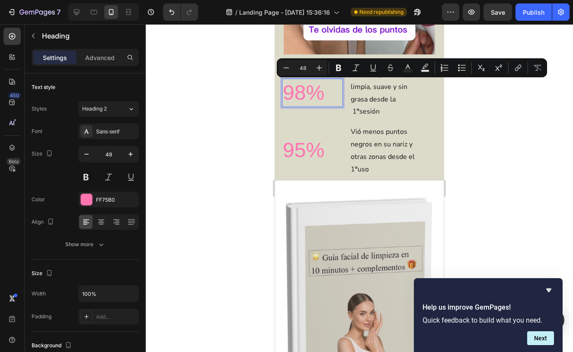
copy p "98%"
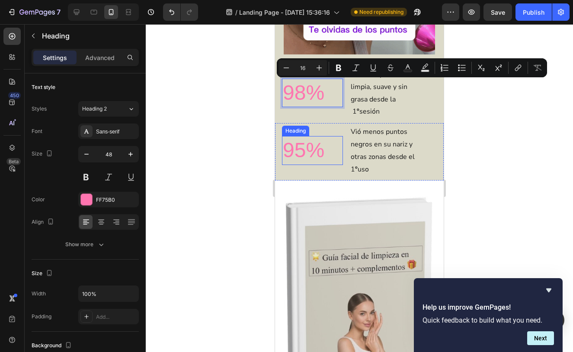
click at [323, 144] on h2 "95%" at bounding box center [312, 150] width 61 height 29
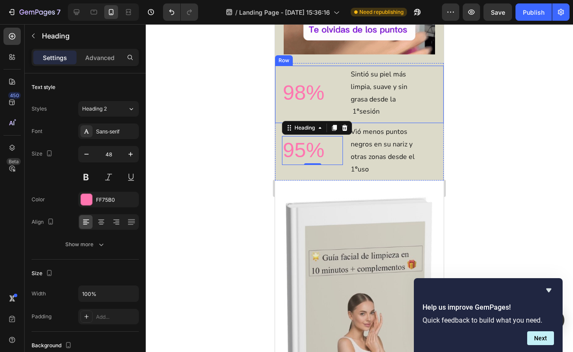
click at [490, 96] on div at bounding box center [359, 188] width 427 height 328
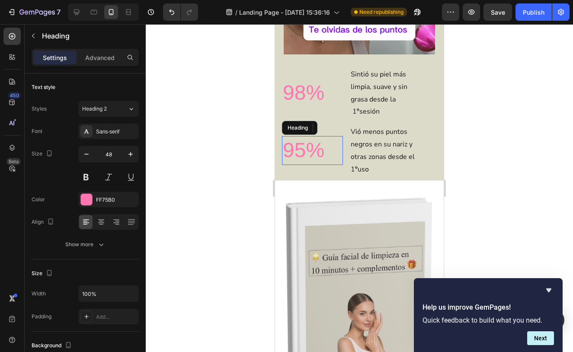
click at [323, 149] on p "95%" at bounding box center [312, 150] width 59 height 27
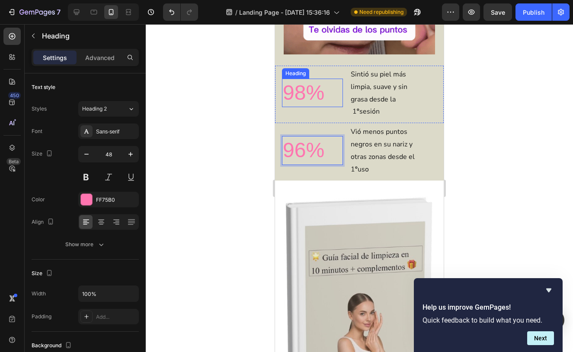
click at [322, 94] on p "98%" at bounding box center [312, 93] width 59 height 27
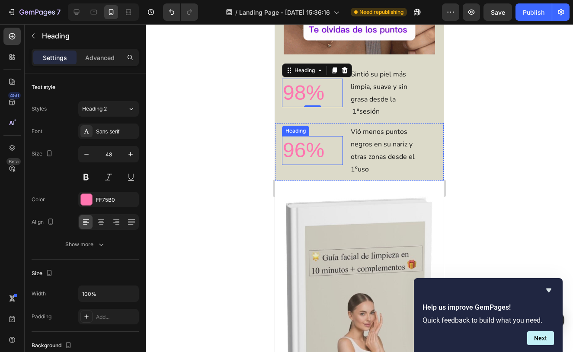
click at [322, 150] on p "96%" at bounding box center [312, 150] width 59 height 27
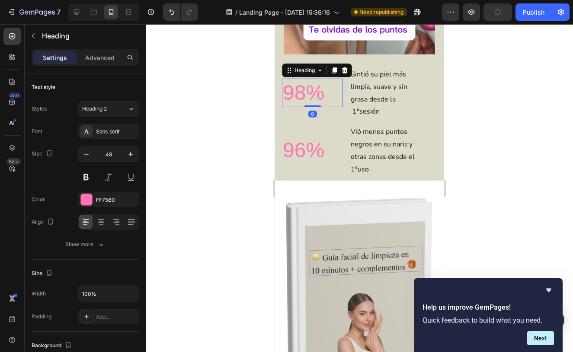
click at [321, 95] on p "98%" at bounding box center [312, 93] width 59 height 27
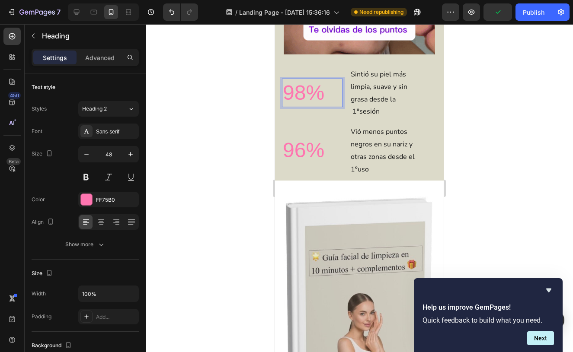
click at [321, 93] on p "98%" at bounding box center [312, 93] width 59 height 27
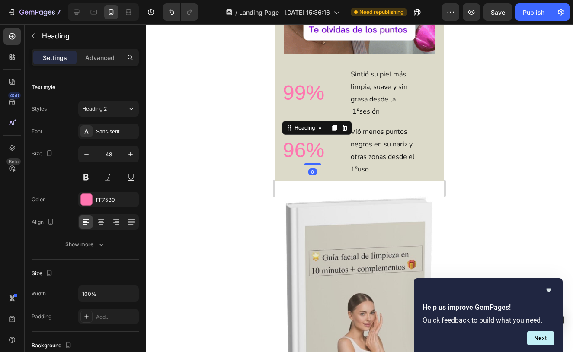
click at [323, 149] on p "96%" at bounding box center [312, 150] width 59 height 27
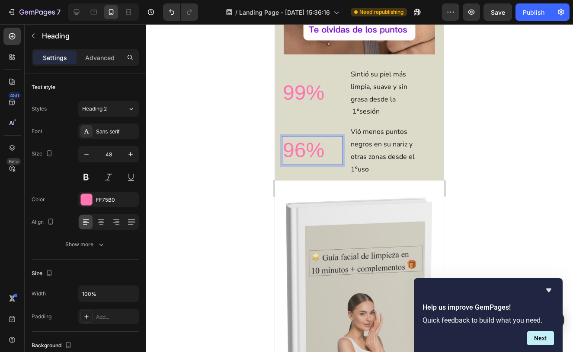
click at [323, 149] on p "96%" at bounding box center [312, 150] width 59 height 27
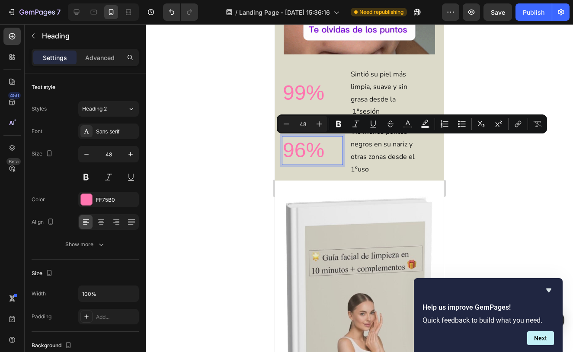
click at [323, 149] on p "96%" at bounding box center [312, 150] width 59 height 27
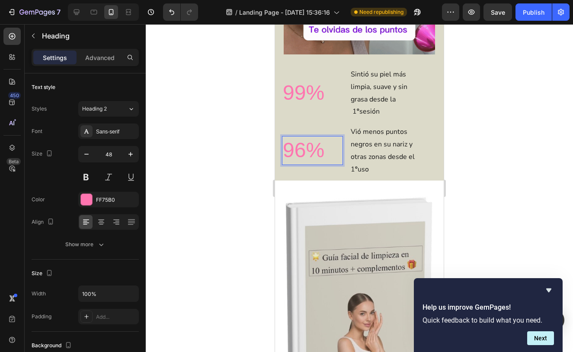
click at [219, 139] on div at bounding box center [359, 188] width 427 height 328
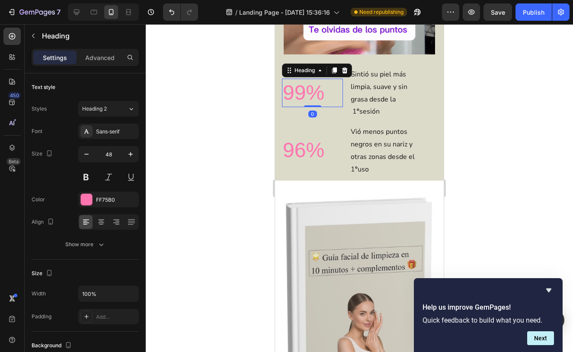
click at [323, 93] on p "99%" at bounding box center [312, 93] width 59 height 27
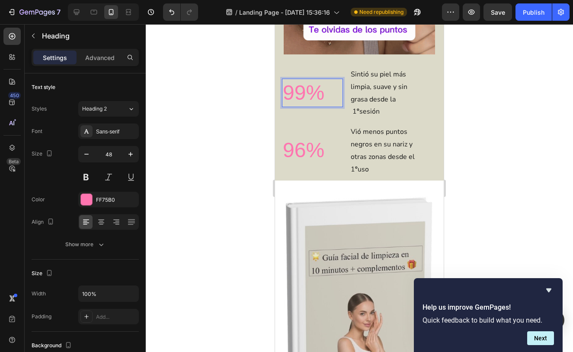
click at [323, 93] on p "99%" at bounding box center [312, 93] width 59 height 27
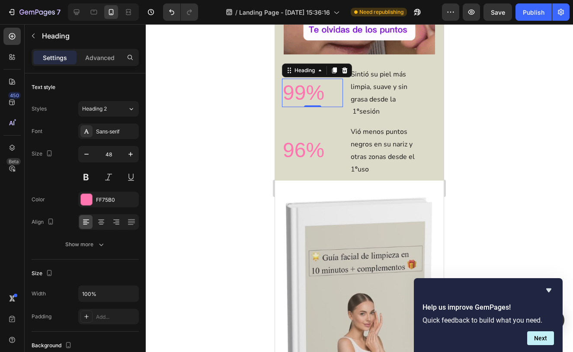
click at [479, 145] on div at bounding box center [359, 188] width 427 height 328
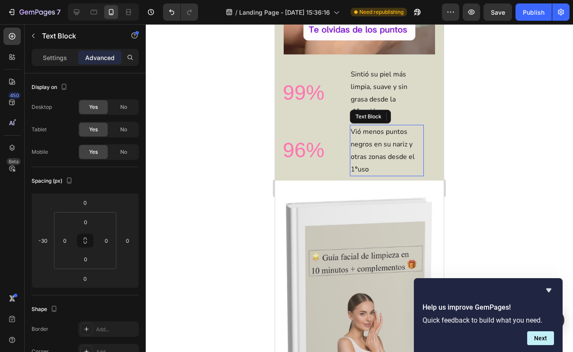
click at [382, 131] on p "Vió menos puntos negros en su nariz y otras zonas desde el 1 º uso" at bounding box center [387, 151] width 72 height 50
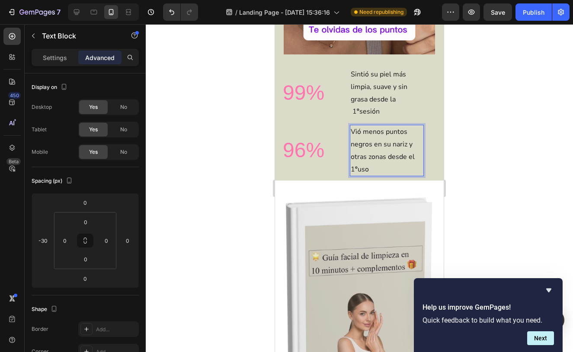
click at [384, 156] on p "Vió menos puntos negros en su nariz y otras zonas desde el 1 º uso" at bounding box center [387, 151] width 72 height 50
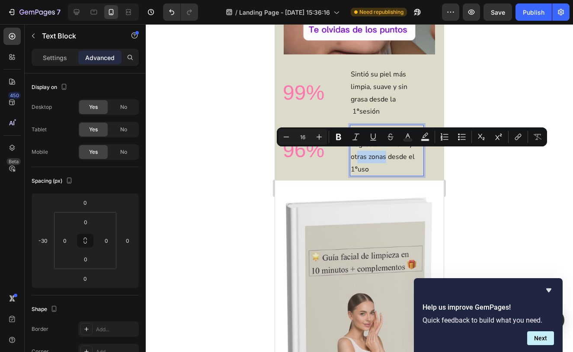
drag, startPoint x: 384, startPoint y: 156, endPoint x: 357, endPoint y: 157, distance: 27.2
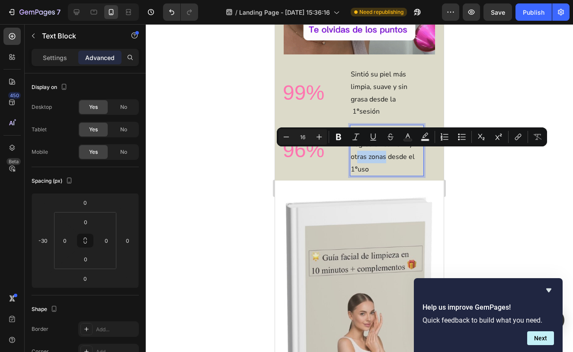
click at [357, 157] on p "Vió menos puntos negros en su nariz y otras zonas desde el 1 º uso" at bounding box center [387, 151] width 72 height 50
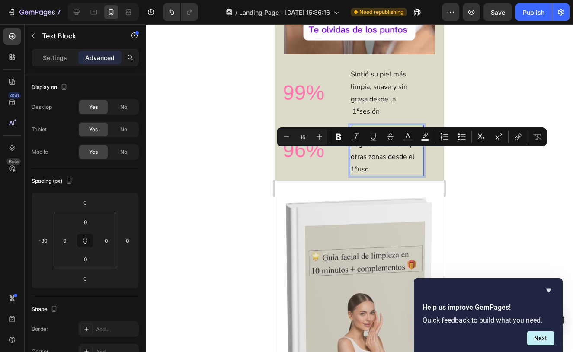
click at [374, 173] on p "Vió menos puntos negros en su nariz y otras zonas desde el 1 º uso" at bounding box center [387, 151] width 72 height 50
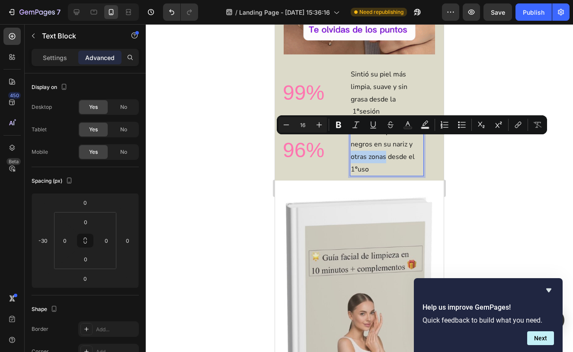
drag, startPoint x: 386, startPoint y: 155, endPoint x: 351, endPoint y: 156, distance: 34.2
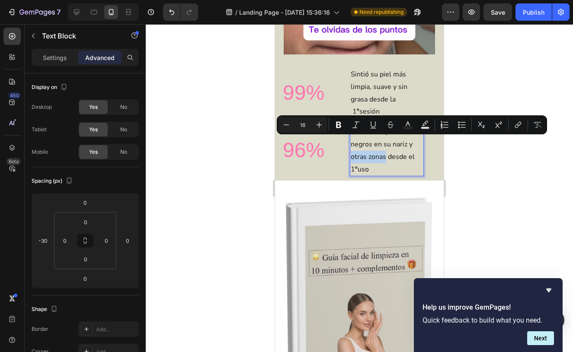
click at [351, 156] on p "Vió menos puntos negros en su nariz y otras zonas desde el 1 º uso" at bounding box center [387, 151] width 72 height 50
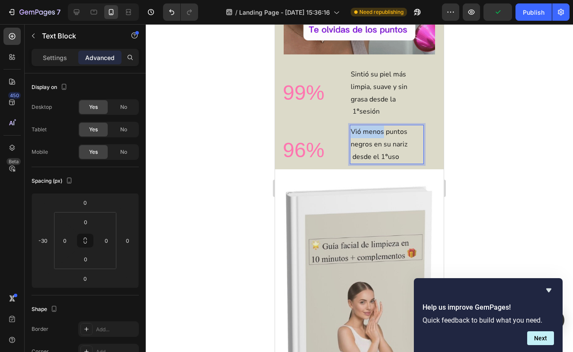
drag, startPoint x: 350, startPoint y: 128, endPoint x: 383, endPoint y: 133, distance: 33.2
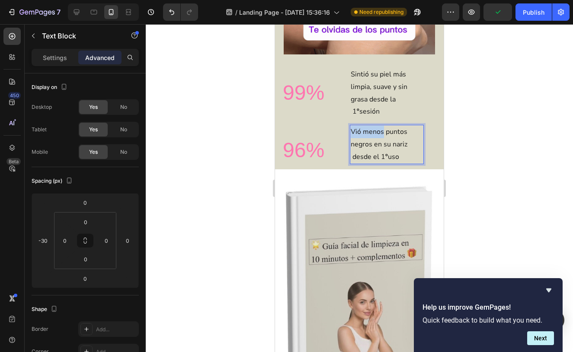
click at [383, 133] on div "Vió menos puntos negros en su nariz desde el 1 º uso" at bounding box center [387, 144] width 74 height 39
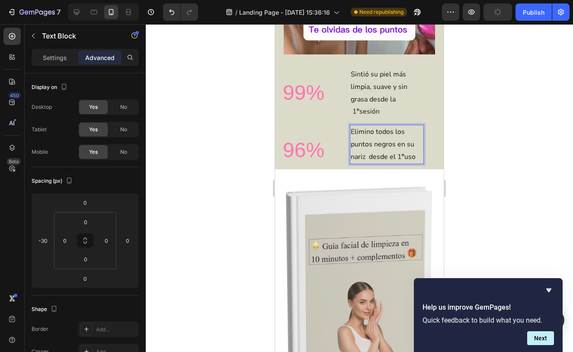
click at [478, 143] on div at bounding box center [359, 188] width 427 height 328
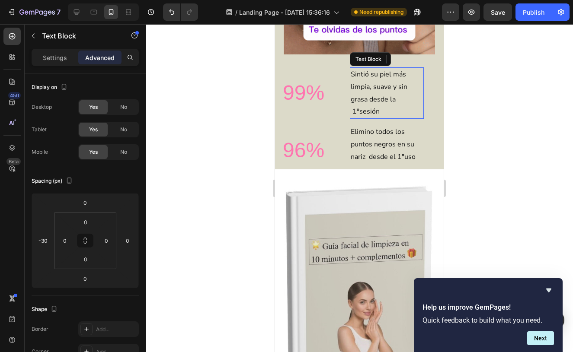
click at [408, 101] on p "Sintió su piel más limpia, suave y sin grasa desde la 1 º sesión" at bounding box center [387, 93] width 72 height 50
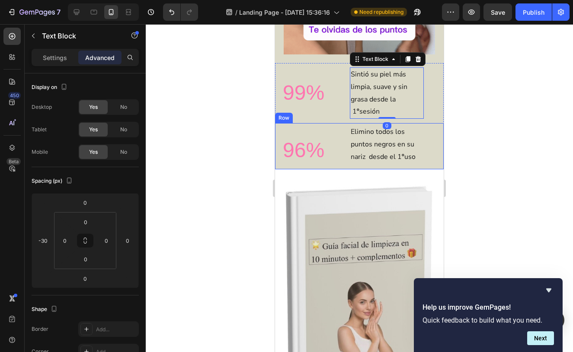
click at [503, 158] on div at bounding box center [359, 188] width 427 height 328
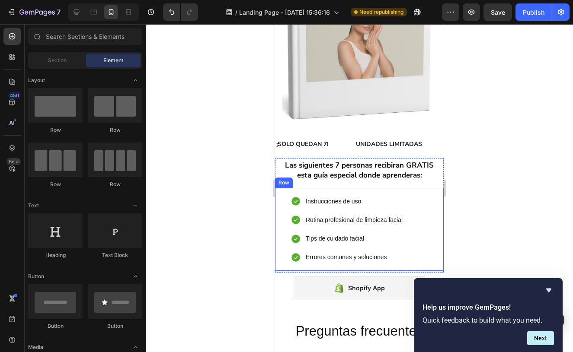
scroll to position [1795, 0]
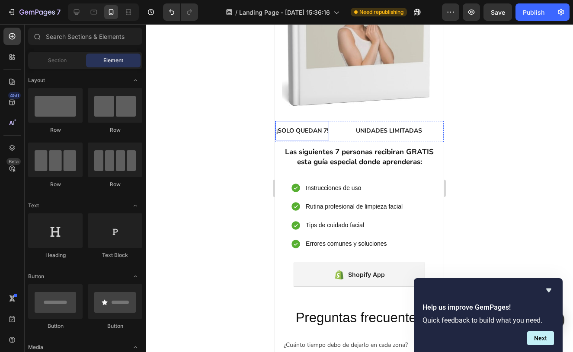
click at [322, 133] on p "¡SOLO QUEDAN 7!" at bounding box center [302, 130] width 52 height 11
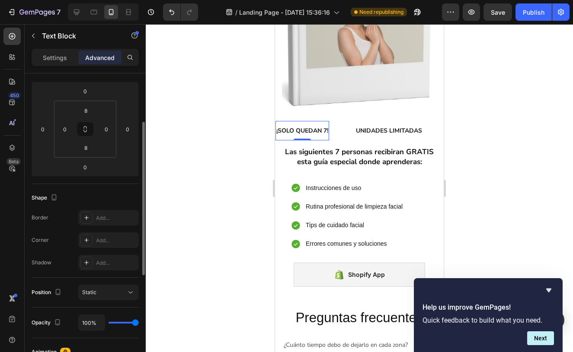
scroll to position [92, 0]
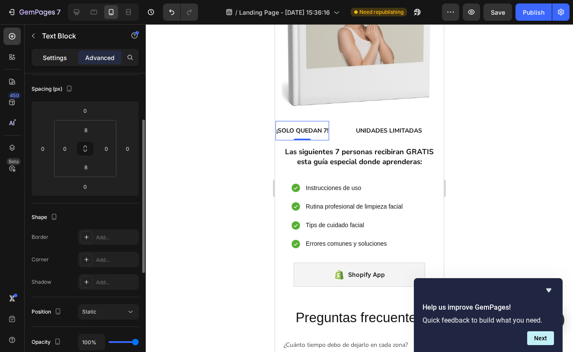
click at [63, 60] on p "Settings" at bounding box center [55, 57] width 24 height 9
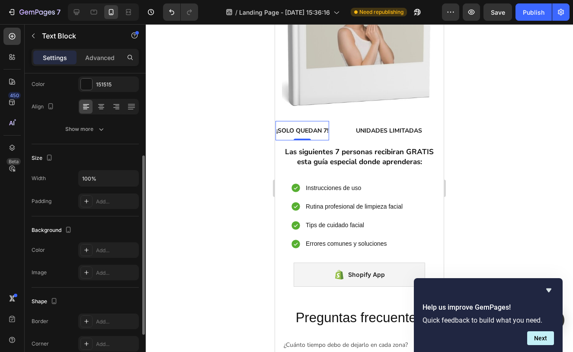
scroll to position [97, 0]
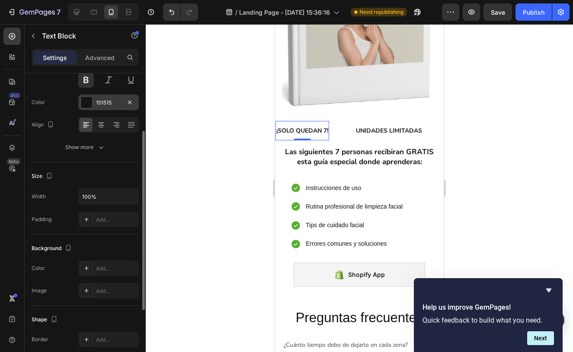
click at [116, 105] on div "151515" at bounding box center [108, 103] width 25 height 8
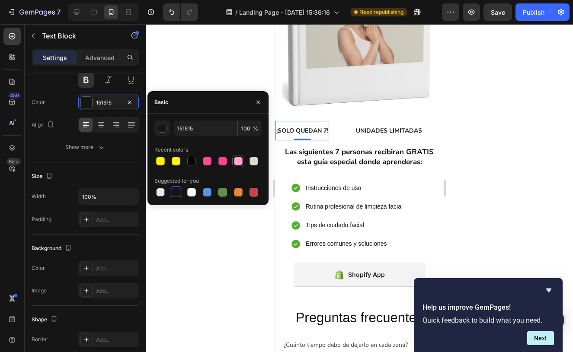
click at [237, 161] on div at bounding box center [238, 161] width 9 height 9
click at [223, 159] on div at bounding box center [222, 161] width 9 height 9
type input "FF4294"
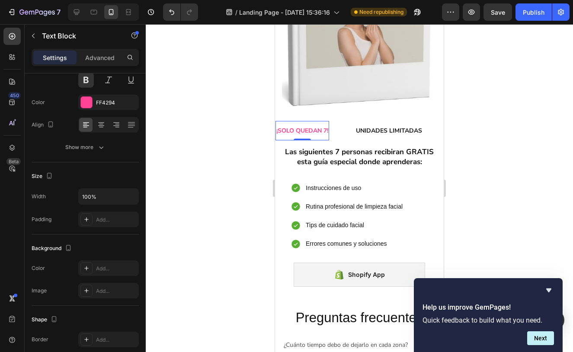
click at [229, 78] on div at bounding box center [359, 188] width 427 height 328
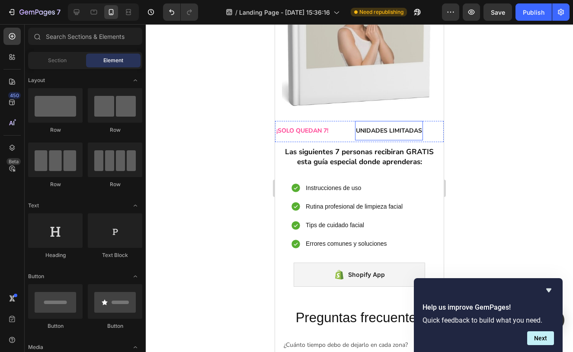
click at [405, 131] on p "UNIDADES LIMITADAS" at bounding box center [389, 130] width 66 height 11
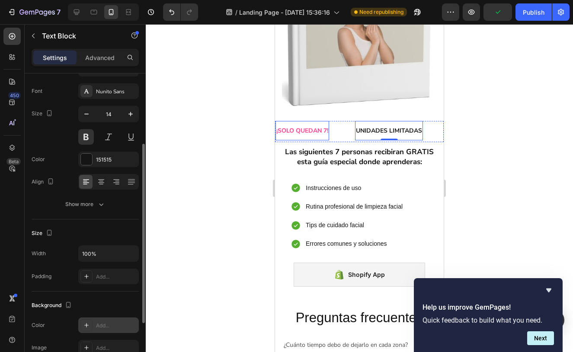
scroll to position [0, 0]
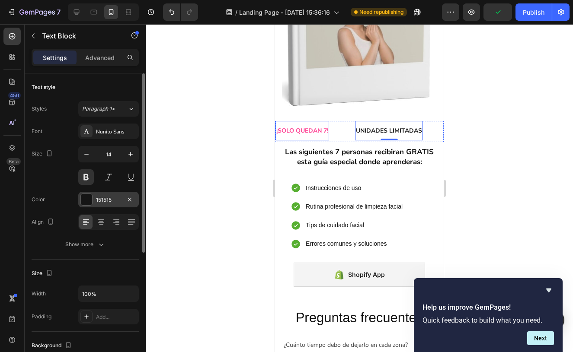
click at [100, 203] on div "151515" at bounding box center [108, 200] width 25 height 8
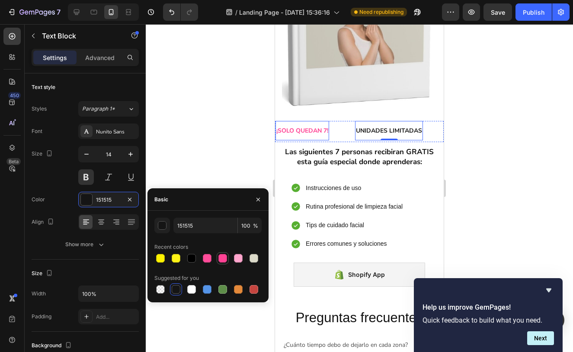
click at [227, 256] on div at bounding box center [222, 258] width 10 height 10
type input "FF4294"
click at [212, 114] on div at bounding box center [359, 188] width 427 height 328
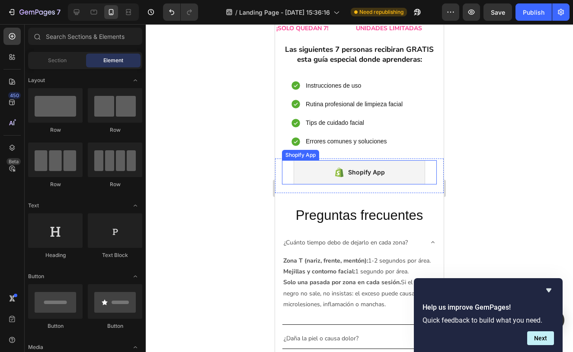
scroll to position [1901, 0]
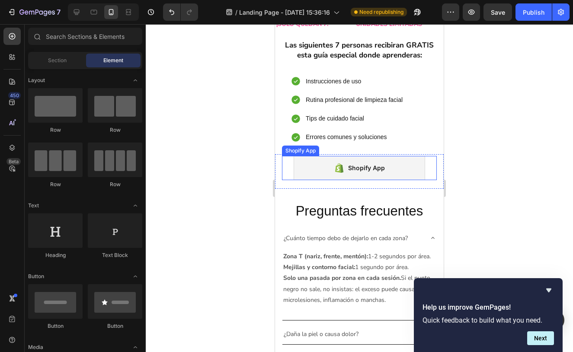
click at [287, 166] on div "Shopify App Shopify App" at bounding box center [359, 168] width 155 height 24
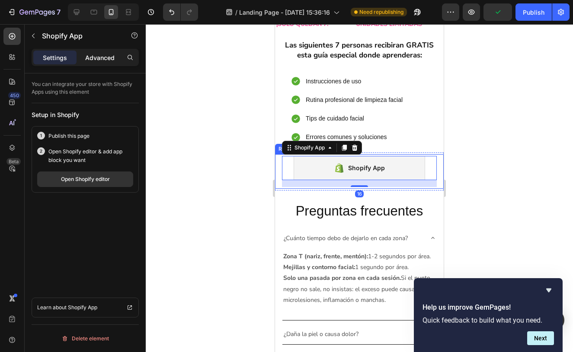
click at [93, 56] on p "Advanced" at bounding box center [99, 57] width 29 height 9
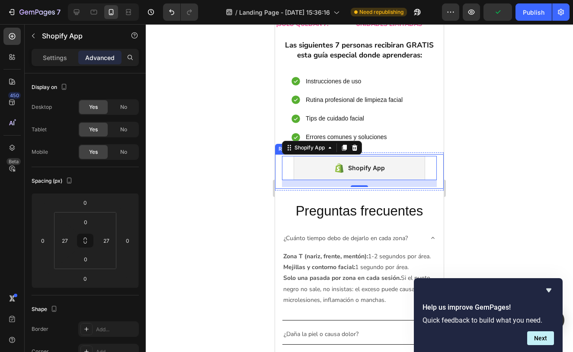
click at [201, 153] on div at bounding box center [359, 188] width 427 height 328
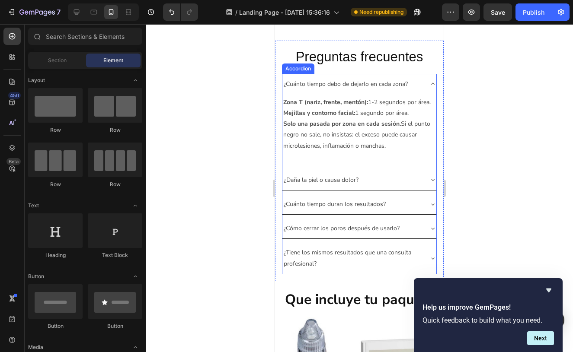
scroll to position [2109, 0]
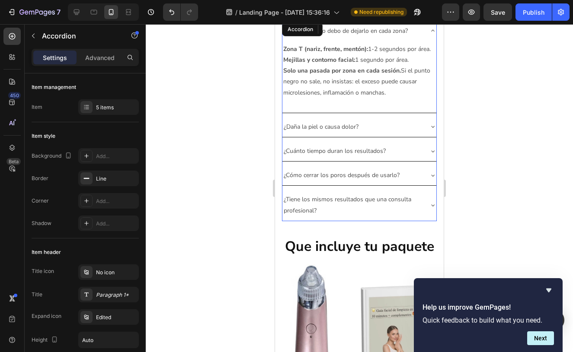
click at [409, 131] on div "¿Daña la piel o causa dolor?" at bounding box center [352, 126] width 140 height 13
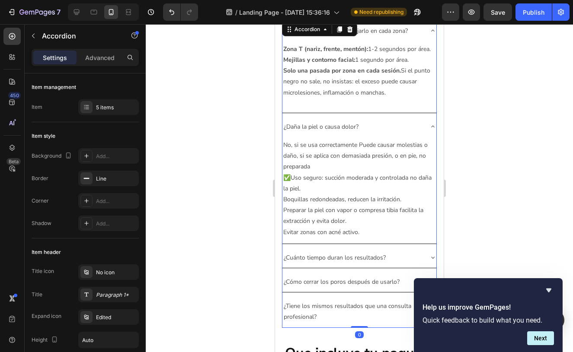
click at [399, 112] on div "Zona T (nariz, frente, mentón): 1-2 segundos por área. Mejillas y contorno faci…" at bounding box center [359, 77] width 154 height 72
click at [387, 108] on div "Zona T (nariz, frente, mentón): 1-2 segundos por área. Mejillas y contorno faci…" at bounding box center [359, 77] width 154 height 72
click at [387, 114] on div "¿Cuánto tiempo debo de dejarlo en cada zona? Zona T (nariz, frente, mentón): 1-…" at bounding box center [359, 174] width 155 height 307
click at [433, 124] on icon at bounding box center [432, 126] width 7 height 7
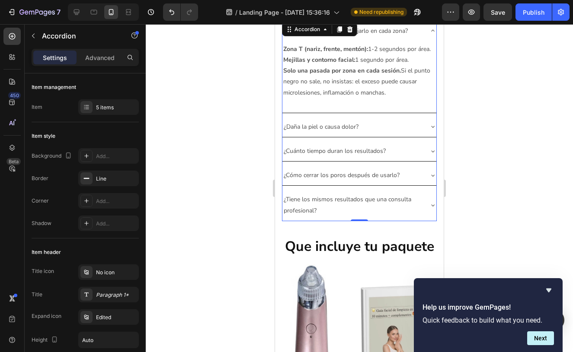
click at [407, 112] on div "Zona T (nariz, frente, mentón): 1-2 segundos por área. Mejillas y contorno faci…" at bounding box center [359, 77] width 154 height 72
click at [433, 29] on icon at bounding box center [432, 30] width 7 height 7
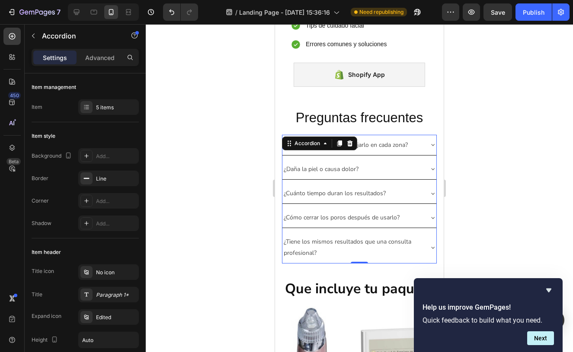
scroll to position [1937, 0]
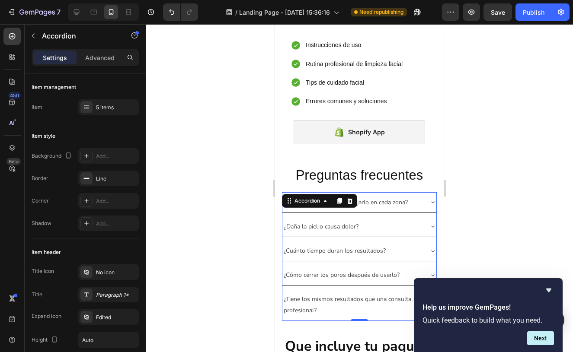
click at [180, 220] on div at bounding box center [359, 188] width 427 height 328
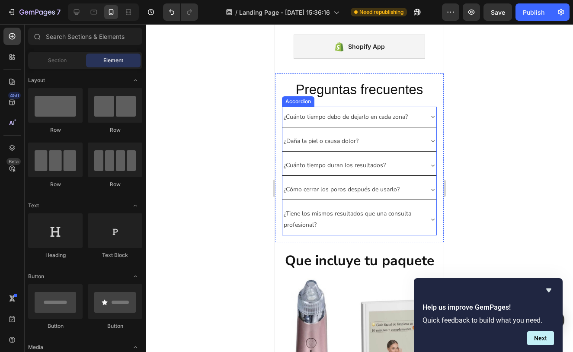
scroll to position [2054, 0]
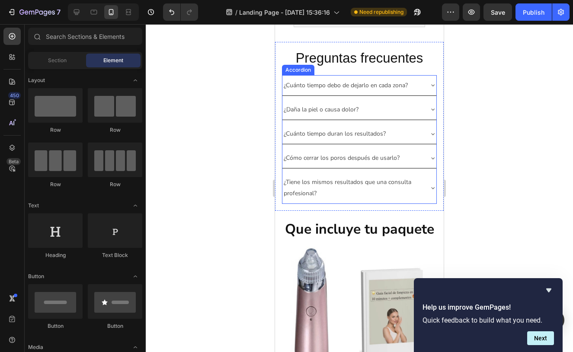
click at [425, 195] on div "¿Tiene los mismos resultados que una consulta profesional?" at bounding box center [359, 187] width 154 height 31
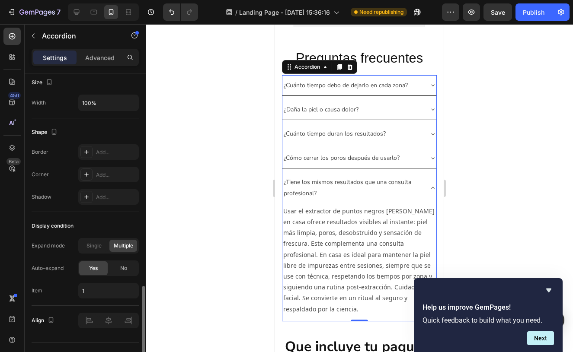
scroll to position [542, 0]
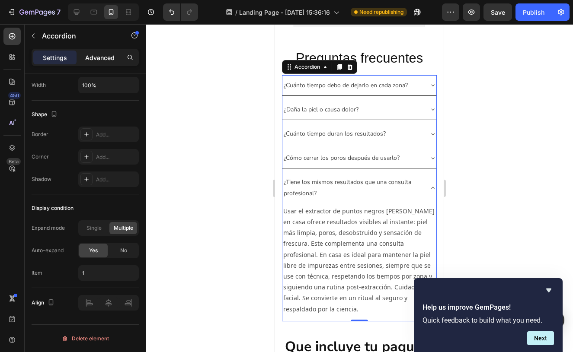
click at [108, 59] on p "Advanced" at bounding box center [99, 57] width 29 height 9
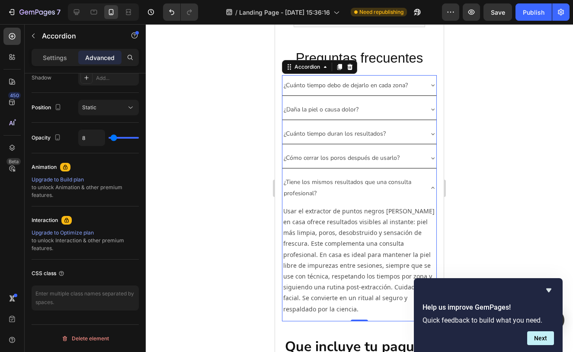
type input "100%"
type input "100"
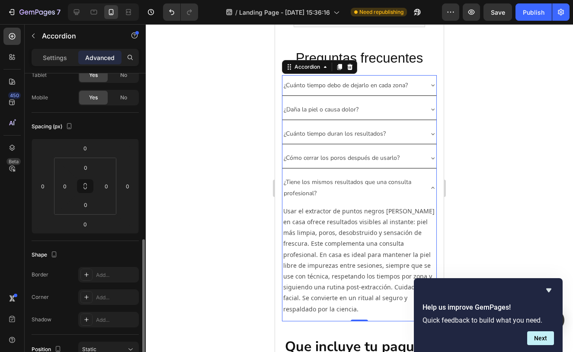
scroll to position [0, 0]
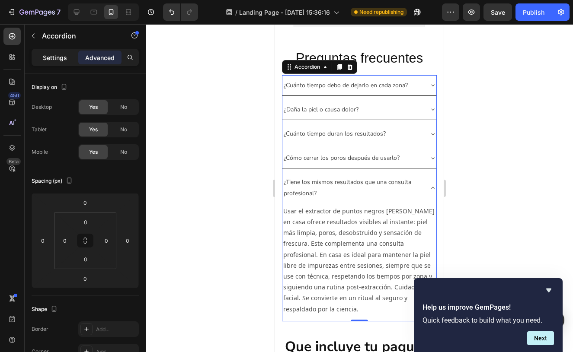
click at [56, 61] on p "Settings" at bounding box center [55, 57] width 24 height 9
type input "8"
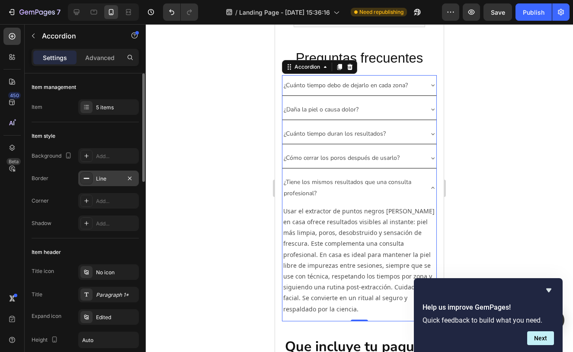
click at [113, 176] on div "Line" at bounding box center [108, 179] width 25 height 8
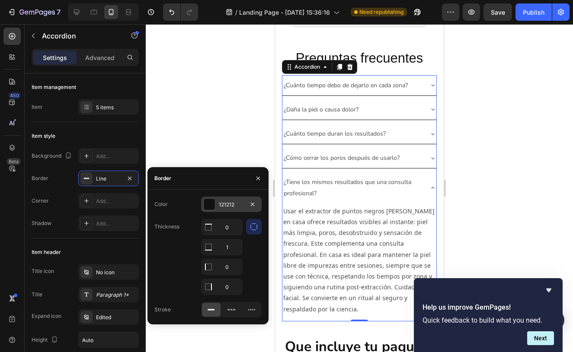
click at [223, 204] on div "121212" at bounding box center [231, 205] width 25 height 8
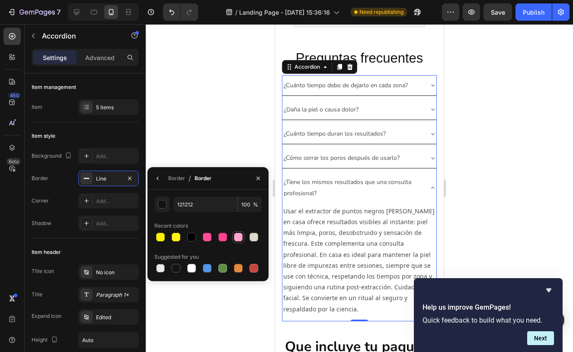
click at [238, 240] on div at bounding box center [238, 237] width 9 height 9
type input "FFA5CC"
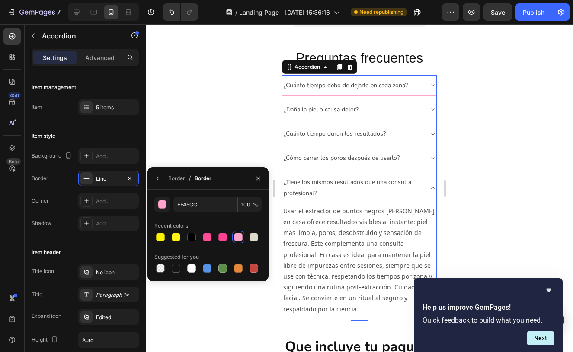
click at [226, 149] on div at bounding box center [359, 188] width 427 height 328
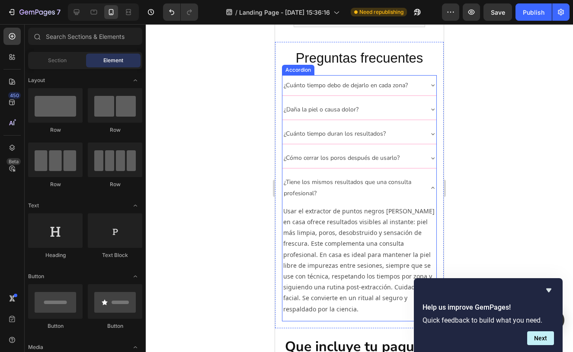
click at [431, 185] on icon at bounding box center [432, 188] width 7 height 7
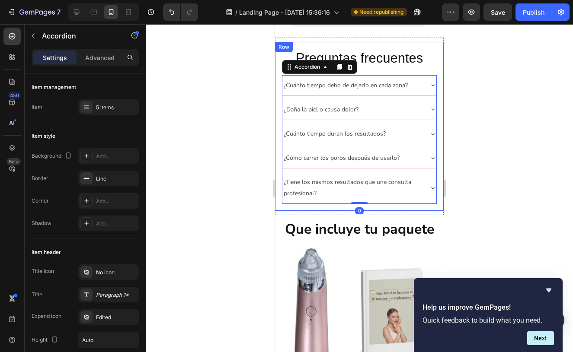
click at [188, 136] on div at bounding box center [359, 188] width 427 height 328
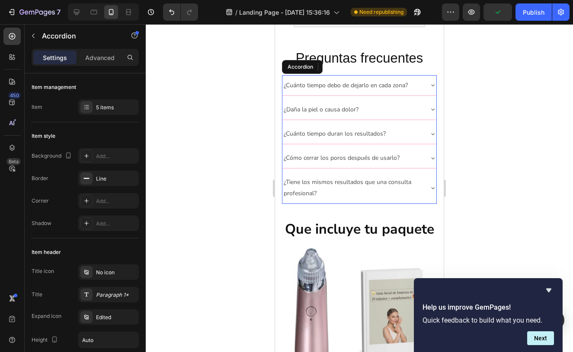
click at [431, 95] on div "¿Cuánto tiempo debo de dejarlo en cada zona?" at bounding box center [359, 85] width 154 height 20
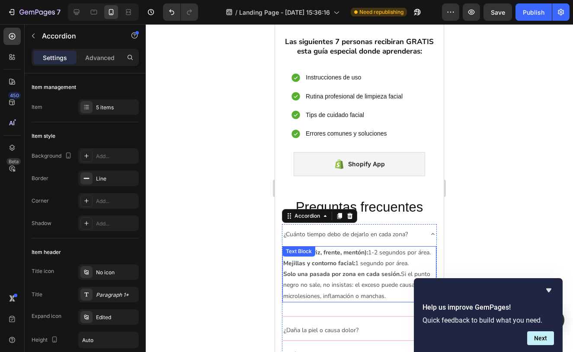
scroll to position [1883, 0]
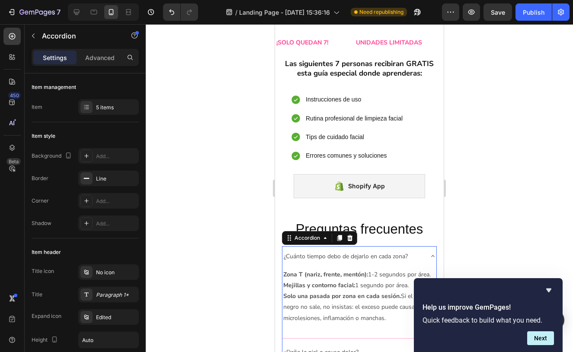
click at [203, 164] on div at bounding box center [359, 188] width 427 height 328
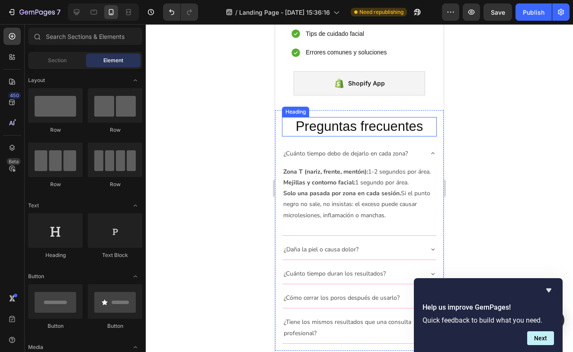
scroll to position [2028, 0]
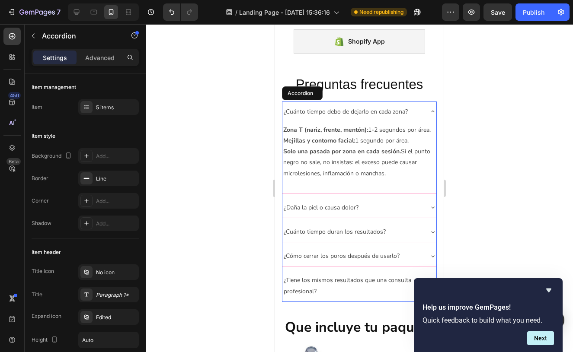
click at [431, 111] on icon at bounding box center [432, 111] width 7 height 7
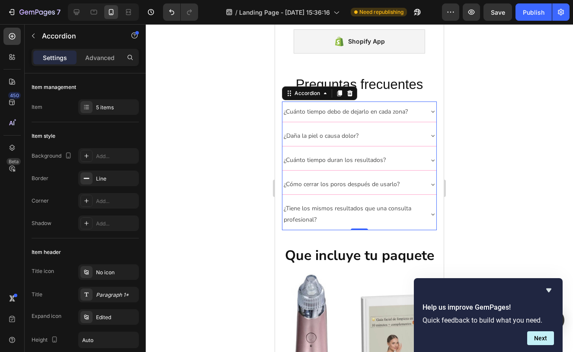
click at [155, 237] on div at bounding box center [359, 188] width 427 height 328
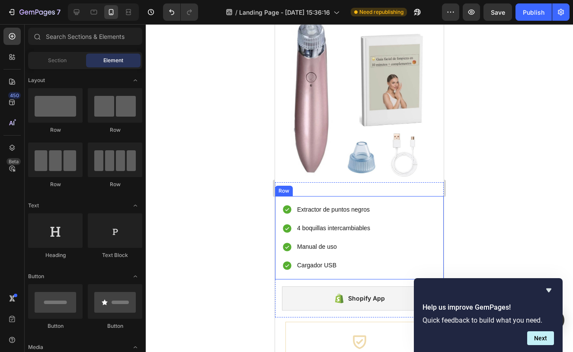
scroll to position [2294, 0]
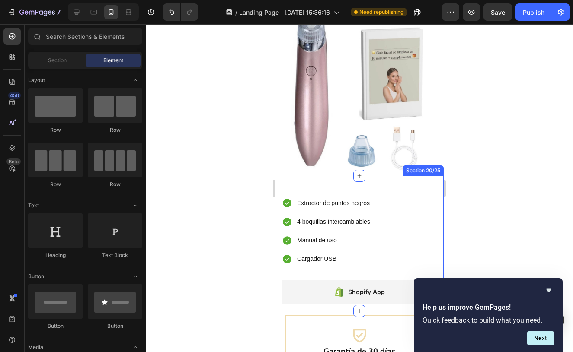
click at [332, 182] on div "Extractor de puntos negros 4 boquillas intercambiables Manual de uso Cargador U…" at bounding box center [359, 243] width 169 height 135
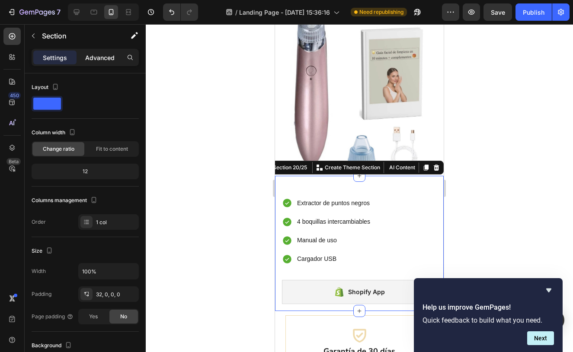
click at [113, 54] on p "Advanced" at bounding box center [99, 57] width 29 height 9
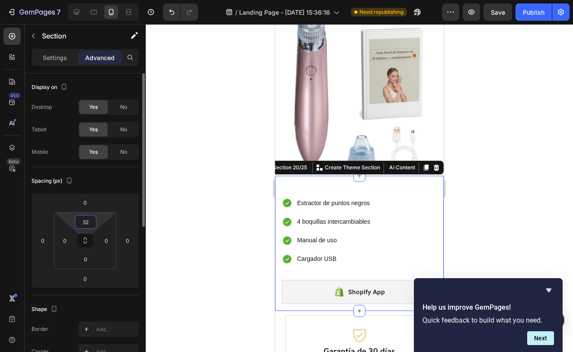
click at [83, 227] on input "32" at bounding box center [85, 222] width 17 height 13
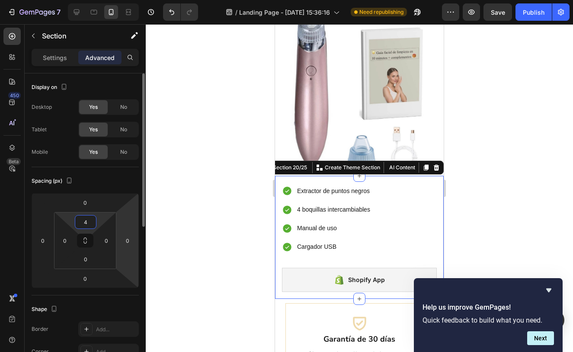
type input "4"
click at [131, 189] on div "Spacing (px) 0 0 0 0 4 0 0 0" at bounding box center [85, 231] width 107 height 128
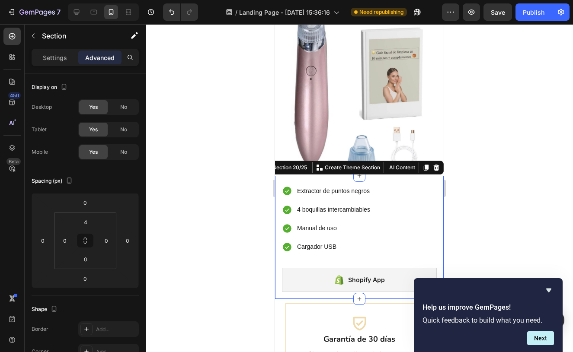
click at [207, 177] on div at bounding box center [359, 188] width 427 height 328
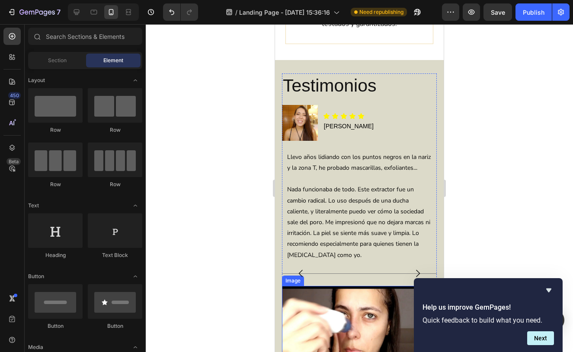
scroll to position [2913, 0]
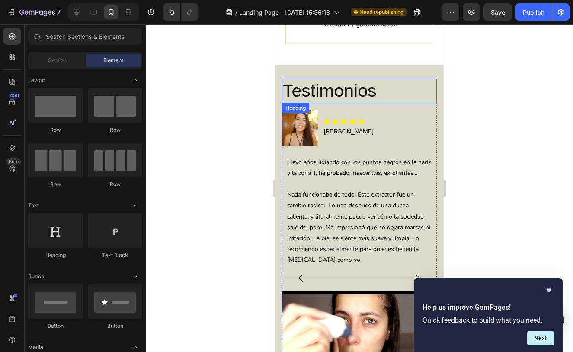
click at [378, 84] on h2 "Testimonios" at bounding box center [359, 91] width 155 height 25
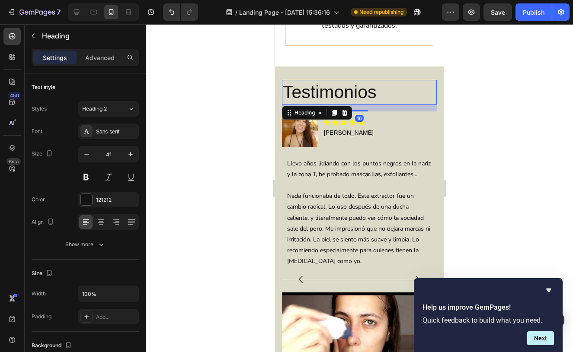
scroll to position [2911, 0]
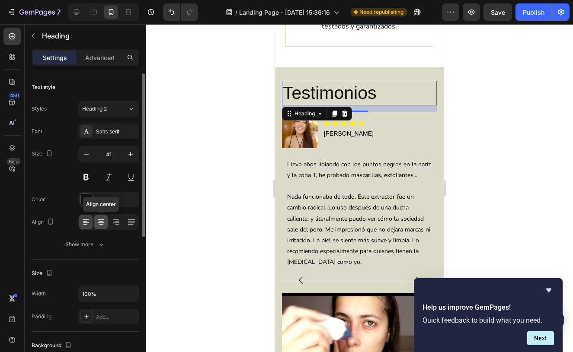
click at [105, 220] on icon at bounding box center [101, 222] width 9 height 9
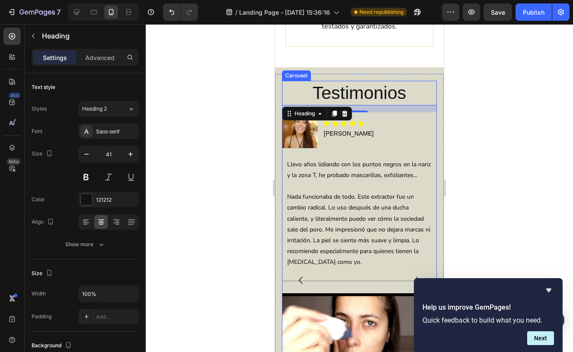
click at [418, 275] on icon "Carousel Next Arrow" at bounding box center [417, 280] width 10 height 10
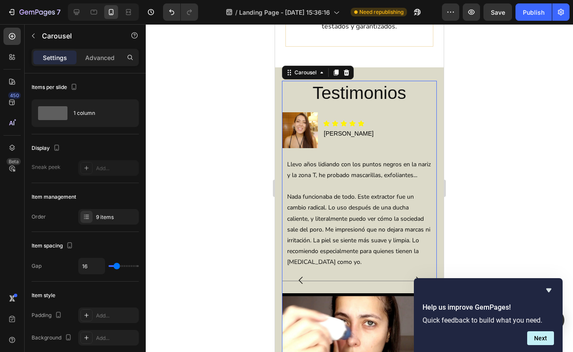
click at [420, 275] on icon "Carousel Next Arrow" at bounding box center [417, 280] width 10 height 10
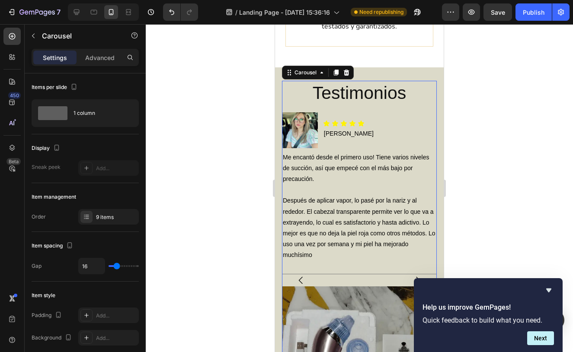
click at [417, 277] on icon "Carousel Next Arrow" at bounding box center [418, 280] width 4 height 7
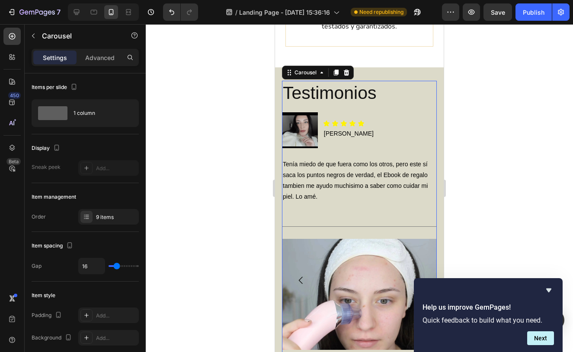
click at [300, 277] on icon "Carousel Back Arrow" at bounding box center [301, 280] width 4 height 7
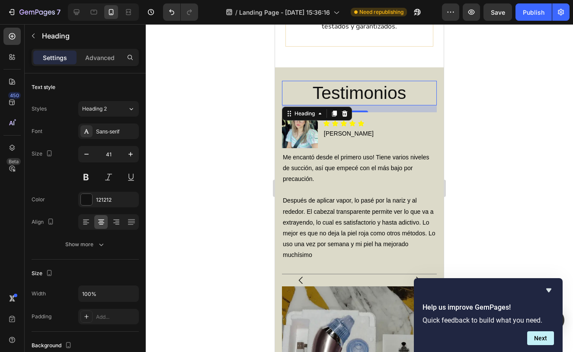
click at [413, 86] on h2 "Testimonios" at bounding box center [359, 93] width 155 height 25
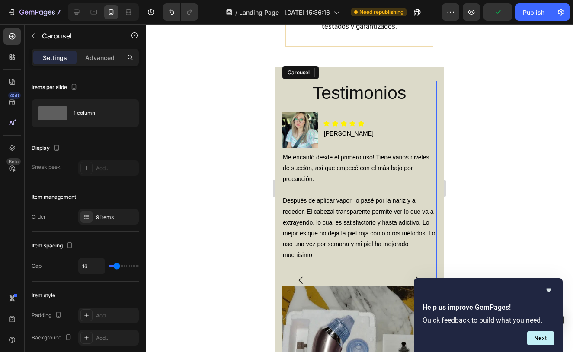
click at [417, 275] on icon "Carousel Next Arrow" at bounding box center [417, 280] width 10 height 10
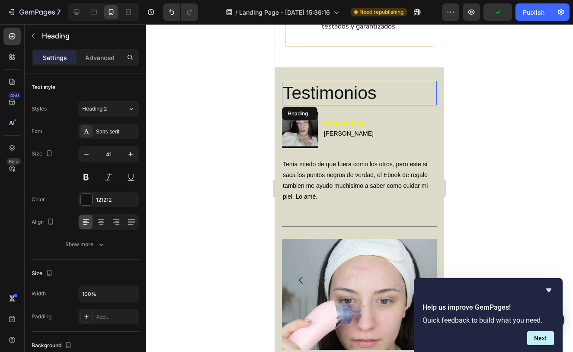
click at [381, 87] on h2 "Testimonios" at bounding box center [359, 93] width 155 height 25
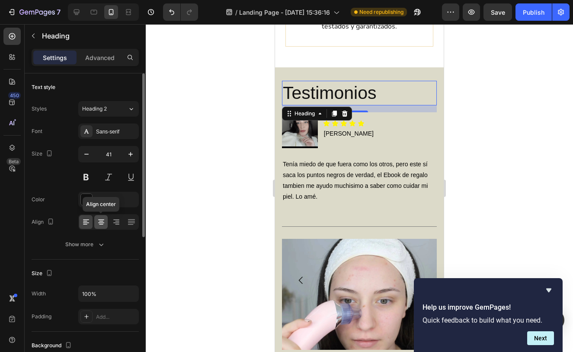
click at [103, 220] on icon at bounding box center [101, 220] width 6 height 1
click at [116, 201] on div "121212" at bounding box center [108, 200] width 25 height 8
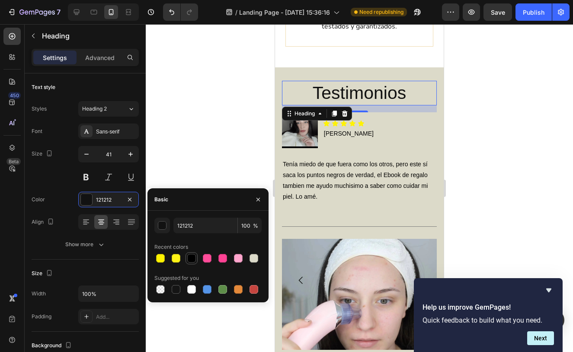
click at [190, 257] on div at bounding box center [191, 258] width 9 height 9
type input "000000"
click at [209, 161] on div at bounding box center [359, 188] width 427 height 328
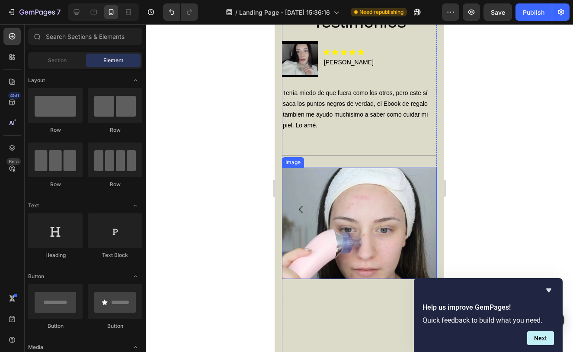
scroll to position [2994, 0]
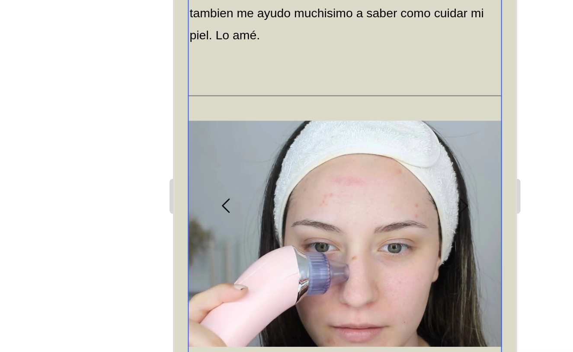
click at [200, 30] on icon "Carousel Back Arrow" at bounding box center [200, 32] width 4 height 7
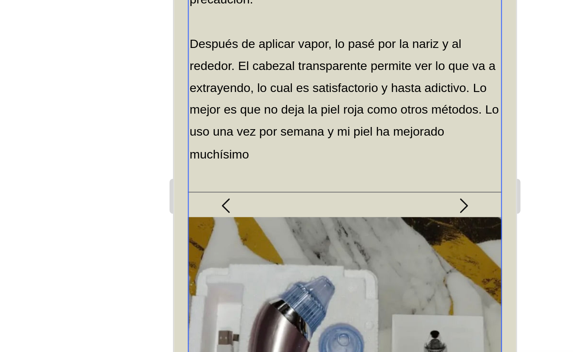
click at [315, 33] on icon "Carousel Next Arrow" at bounding box center [316, 32] width 10 height 10
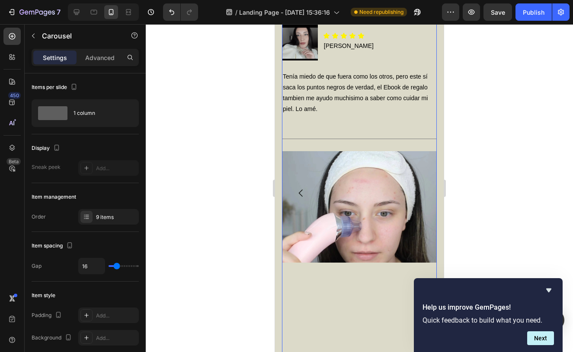
click at [419, 191] on icon "Carousel Next Arrow" at bounding box center [417, 193] width 10 height 10
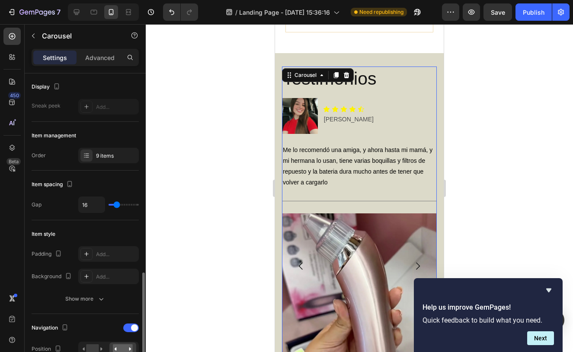
scroll to position [0, 0]
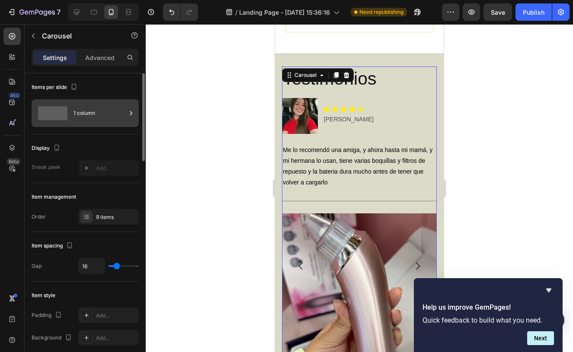
click at [105, 109] on div "1 column" at bounding box center [99, 113] width 53 height 20
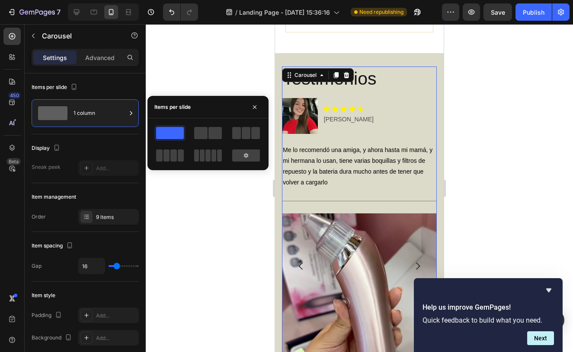
click at [191, 78] on div at bounding box center [359, 188] width 427 height 328
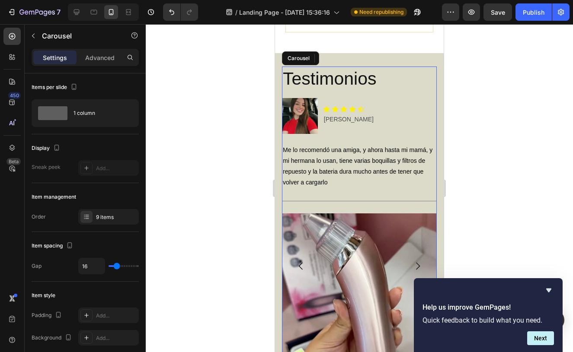
click at [430, 185] on div "Testimonios Heading Image Icon Icon Icon Icon Icon Icon List [PERSON_NAME] Text…" at bounding box center [359, 267] width 155 height 400
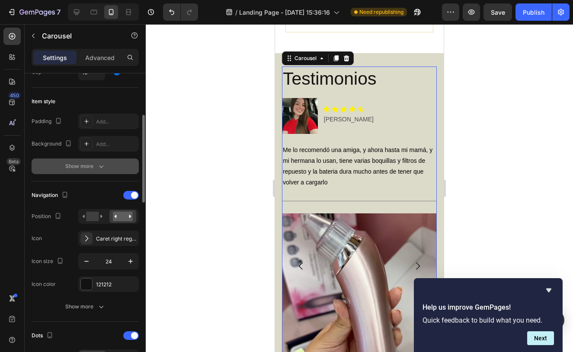
scroll to position [237, 0]
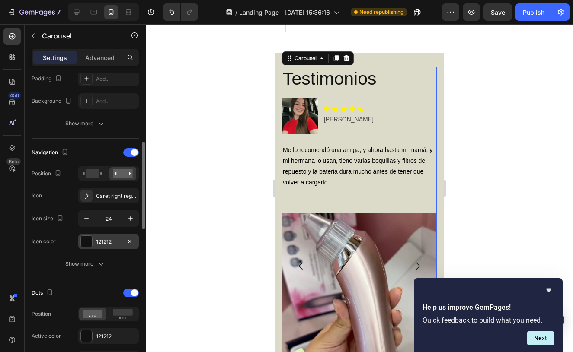
click at [102, 246] on div "121212" at bounding box center [108, 242] width 25 height 8
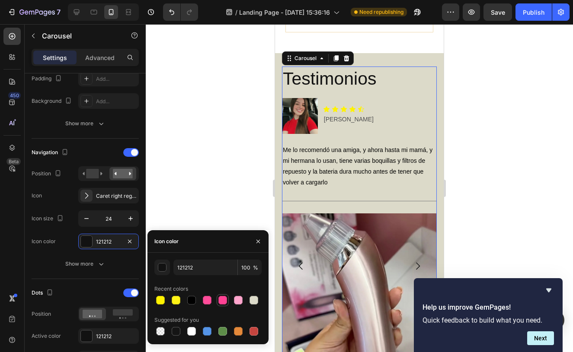
click at [226, 296] on div at bounding box center [222, 300] width 10 height 10
click at [254, 298] on div at bounding box center [253, 300] width 9 height 9
click at [188, 333] on div at bounding box center [191, 331] width 9 height 9
type input "FFFFFF"
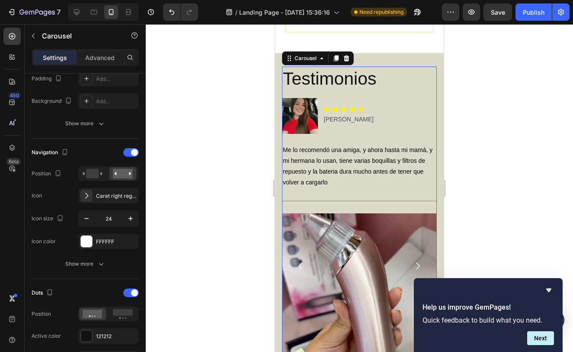
click at [212, 193] on div at bounding box center [359, 188] width 427 height 328
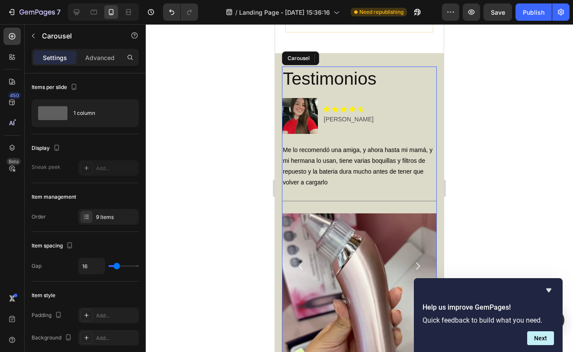
click at [298, 263] on icon "Carousel Back Arrow" at bounding box center [301, 266] width 10 height 10
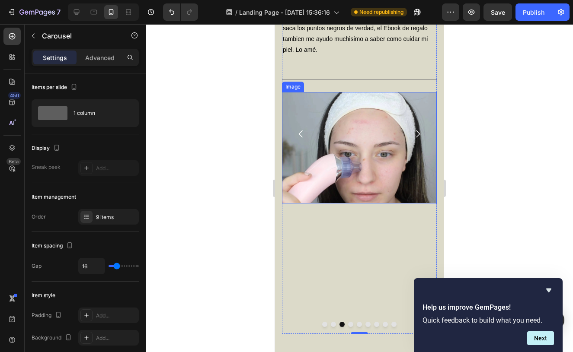
scroll to position [3018, 0]
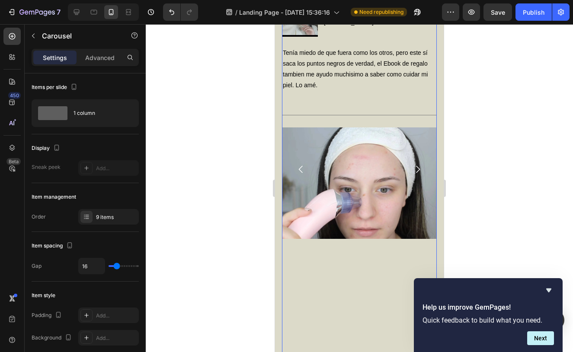
click at [419, 166] on icon "Carousel Next Arrow" at bounding box center [417, 169] width 10 height 10
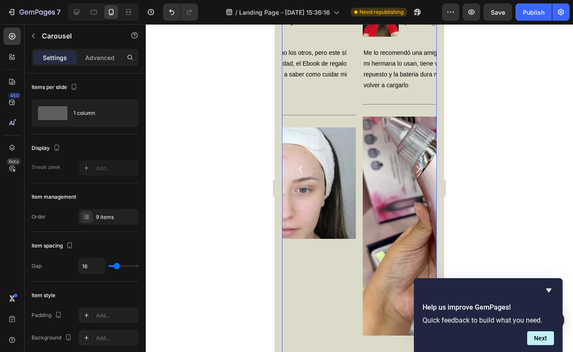
click at [419, 166] on icon "Carousel Next Arrow" at bounding box center [417, 169] width 10 height 10
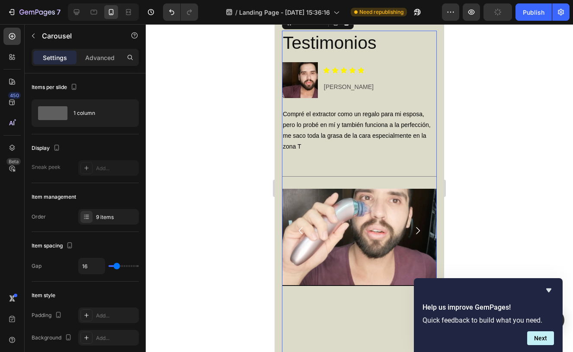
scroll to position [2954, 0]
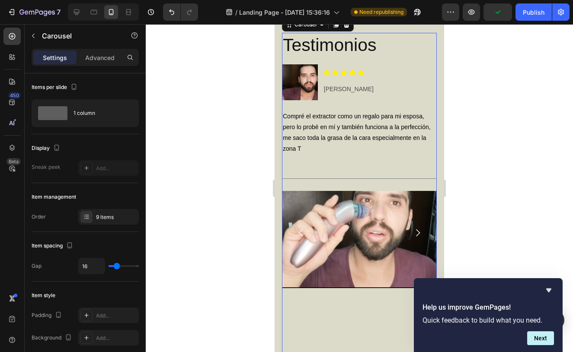
click at [299, 230] on icon "Carousel Back Arrow" at bounding box center [301, 233] width 10 height 10
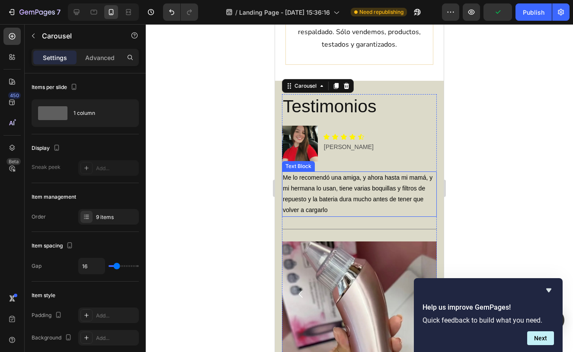
scroll to position [2891, 0]
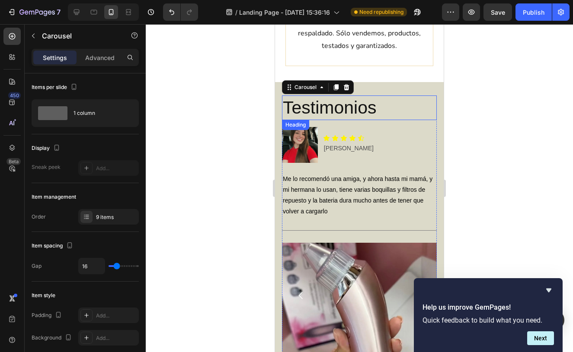
click at [384, 109] on h2 "Testimonios" at bounding box center [359, 108] width 155 height 25
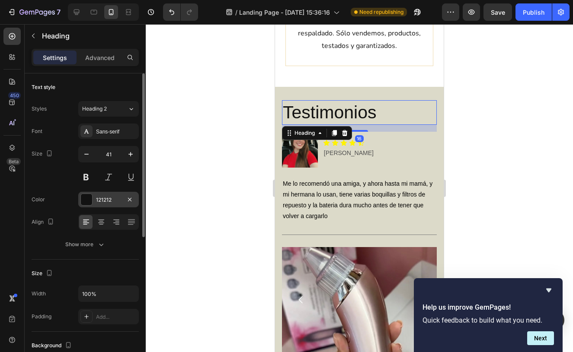
click at [101, 198] on div "121212" at bounding box center [108, 200] width 25 height 8
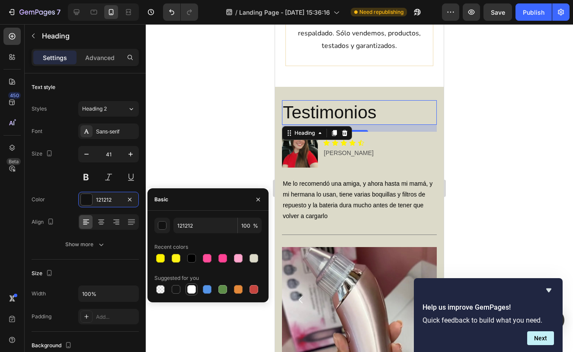
click at [193, 291] on div at bounding box center [191, 289] width 9 height 9
type input "FFFFFF"
click at [195, 145] on div at bounding box center [359, 188] width 427 height 328
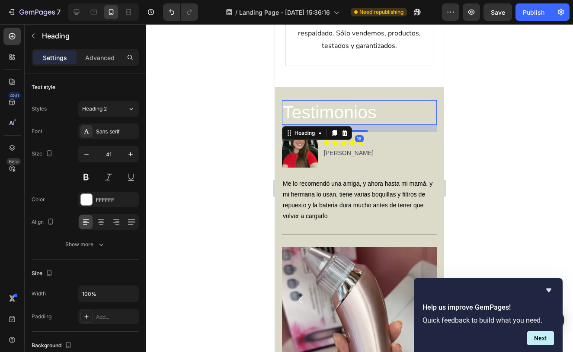
click at [327, 111] on h2 "Testimonios" at bounding box center [359, 112] width 155 height 25
click at [114, 202] on div "FFFFFF" at bounding box center [108, 200] width 25 height 8
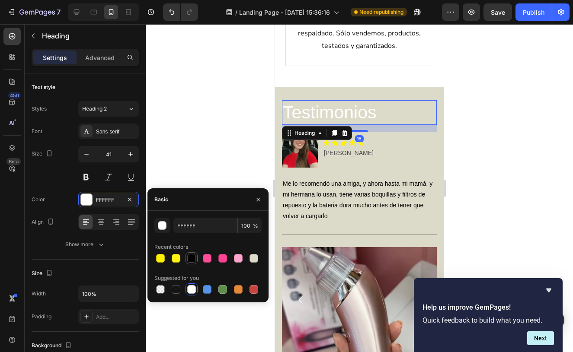
click at [187, 262] on div at bounding box center [191, 258] width 9 height 9
type input "000000"
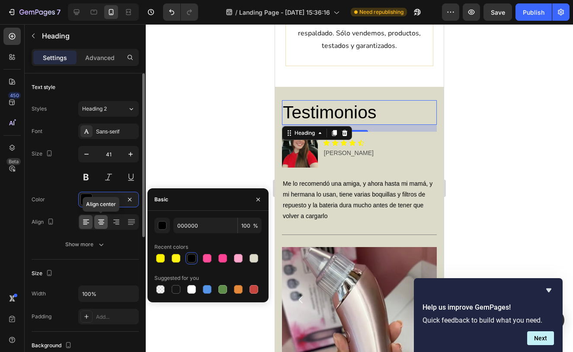
click at [101, 216] on div at bounding box center [100, 222] width 13 height 14
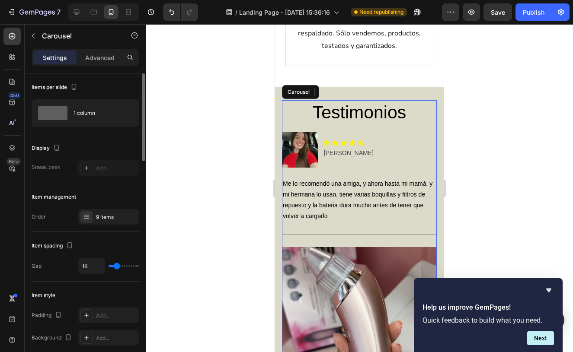
click at [300, 295] on icon "Carousel Back Arrow" at bounding box center [301, 300] width 10 height 10
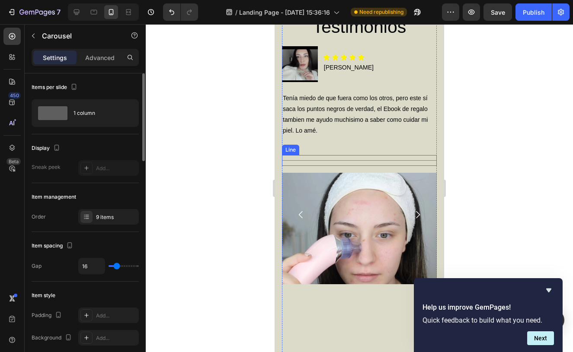
scroll to position [2975, 0]
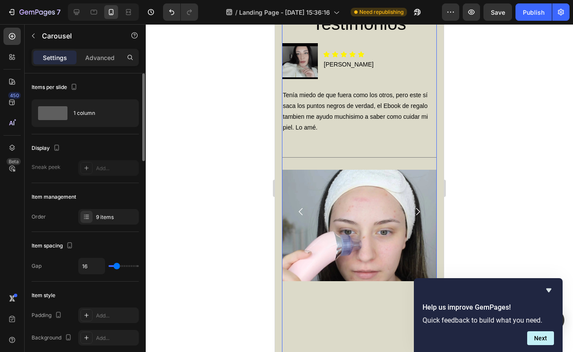
click at [422, 207] on icon "Carousel Next Arrow" at bounding box center [417, 212] width 10 height 10
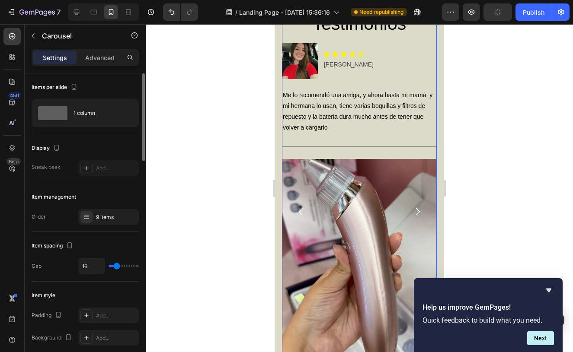
click at [422, 207] on icon "Carousel Next Arrow" at bounding box center [417, 212] width 10 height 10
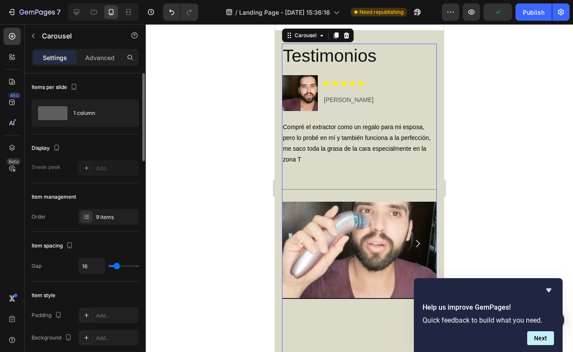
scroll to position [2939, 0]
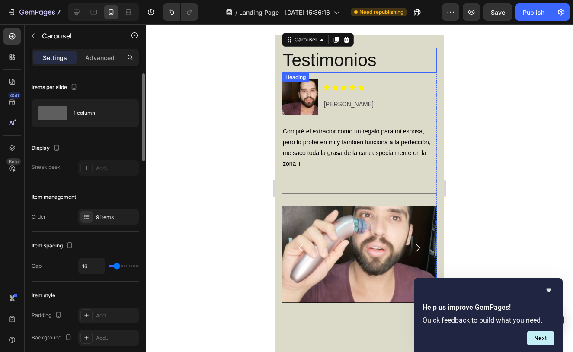
click at [394, 60] on h2 "Testimonios" at bounding box center [359, 60] width 155 height 25
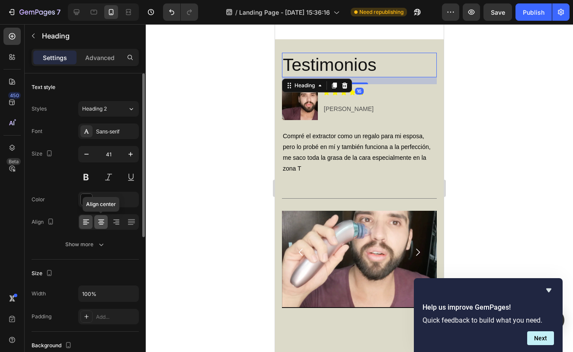
click at [102, 225] on icon at bounding box center [101, 222] width 9 height 9
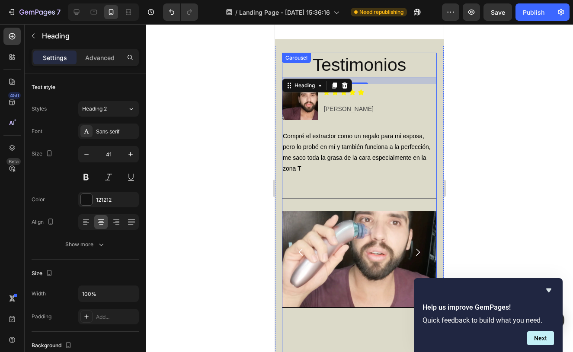
click at [417, 247] on icon "Carousel Next Arrow" at bounding box center [417, 252] width 10 height 10
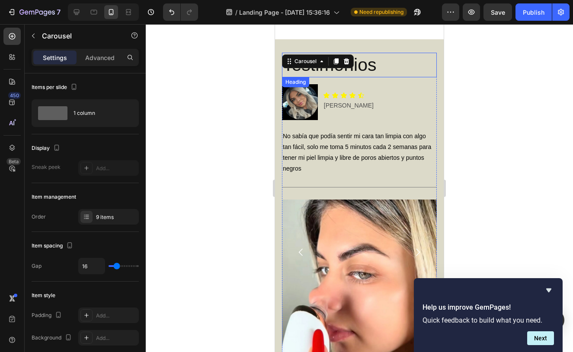
click at [386, 64] on h2 "Testimonios" at bounding box center [359, 65] width 155 height 25
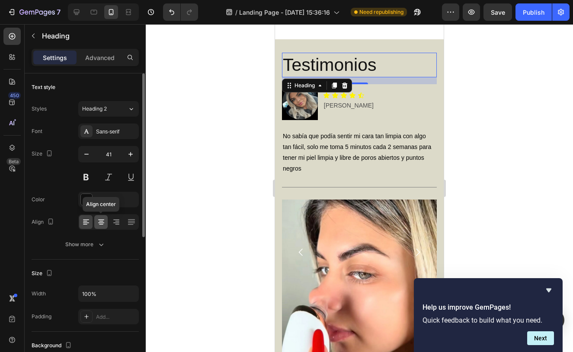
click at [101, 225] on icon at bounding box center [101, 222] width 9 height 9
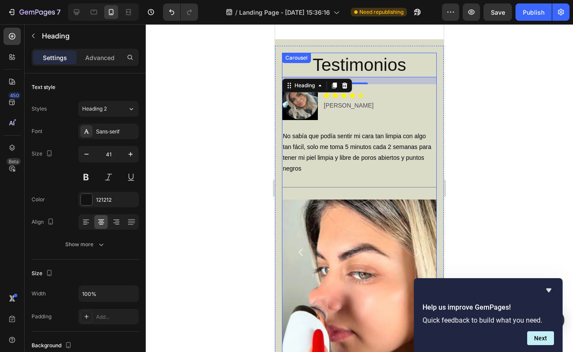
click at [418, 247] on icon "Carousel Next Arrow" at bounding box center [417, 252] width 10 height 10
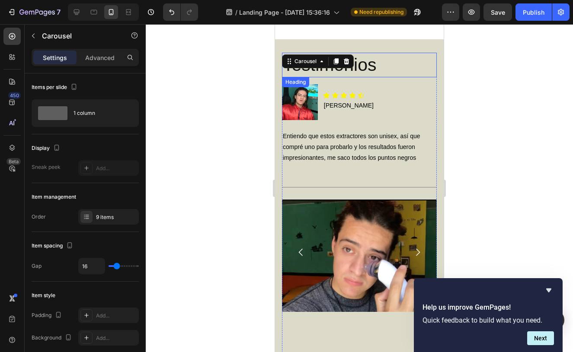
click at [383, 58] on h2 "Testimonios" at bounding box center [359, 65] width 155 height 25
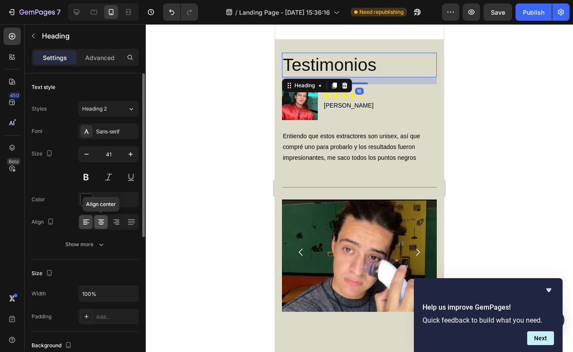
click at [102, 227] on div at bounding box center [100, 222] width 13 height 14
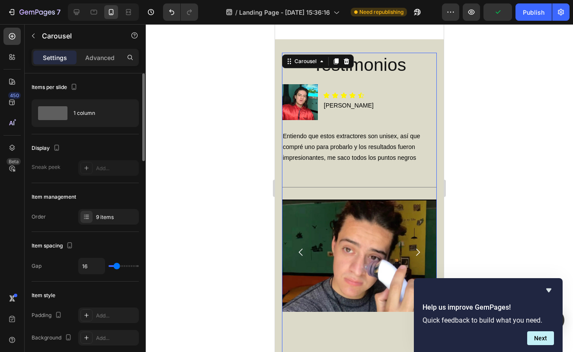
click at [418, 249] on icon "Carousel Next Arrow" at bounding box center [418, 252] width 4 height 7
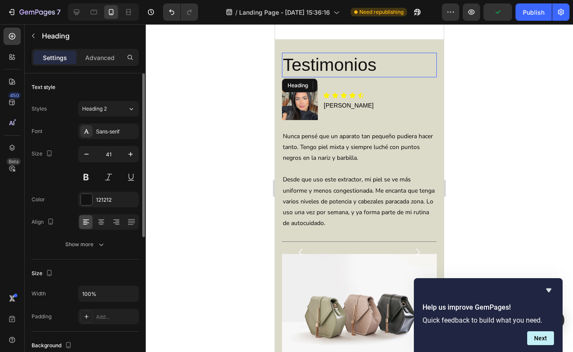
click at [416, 60] on h2 "Testimonios" at bounding box center [359, 65] width 155 height 25
click at [98, 221] on icon at bounding box center [101, 222] width 9 height 9
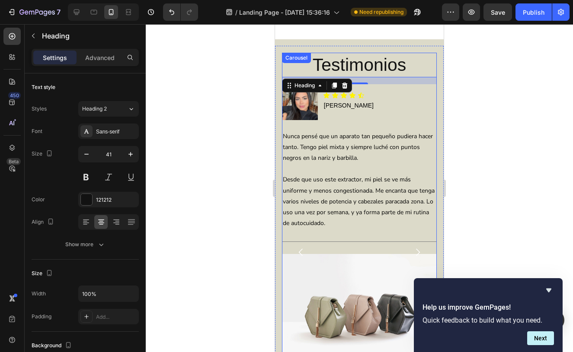
click at [418, 248] on icon "Carousel Next Arrow" at bounding box center [417, 252] width 10 height 10
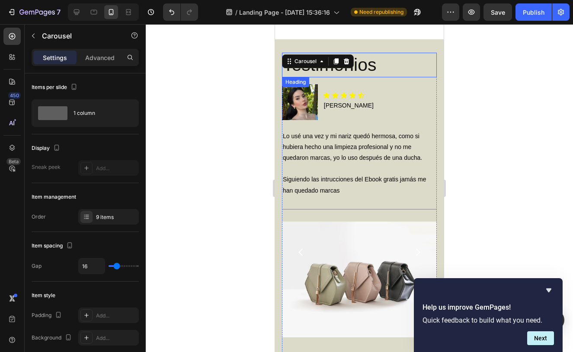
click at [402, 54] on h2 "Testimonios" at bounding box center [359, 65] width 155 height 25
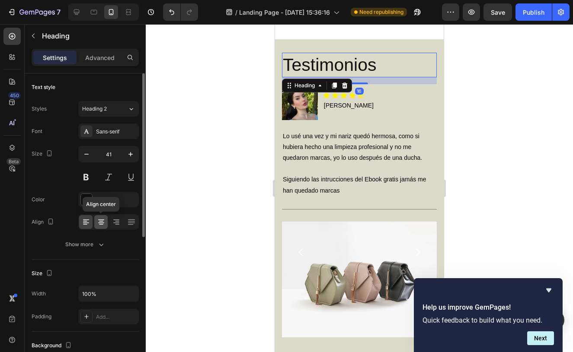
click at [99, 229] on div at bounding box center [100, 222] width 13 height 14
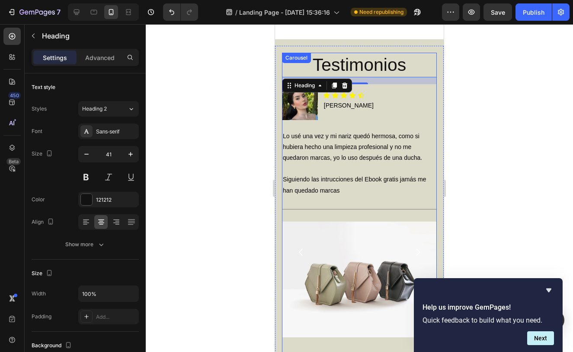
click at [414, 248] on icon "Carousel Next Arrow" at bounding box center [417, 252] width 10 height 10
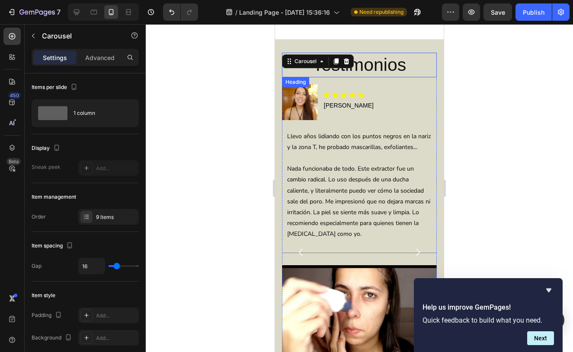
click at [415, 60] on h2 "Testimonios" at bounding box center [359, 65] width 155 height 25
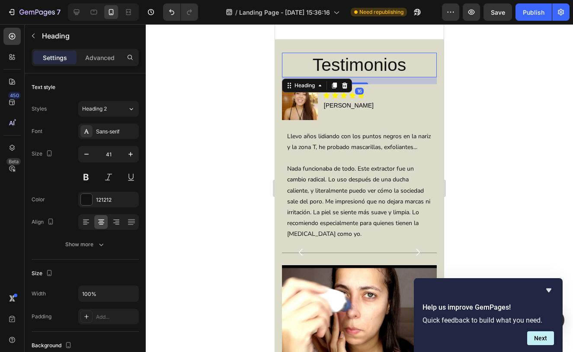
click at [230, 188] on div at bounding box center [359, 188] width 427 height 328
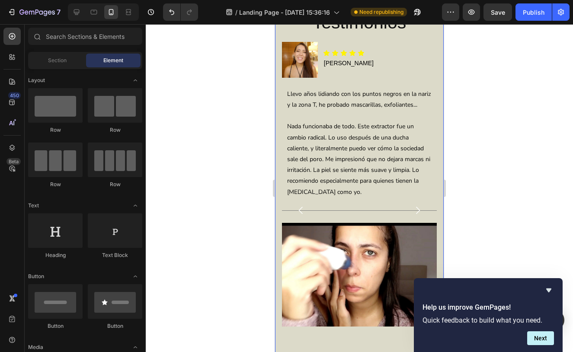
scroll to position [2959, 0]
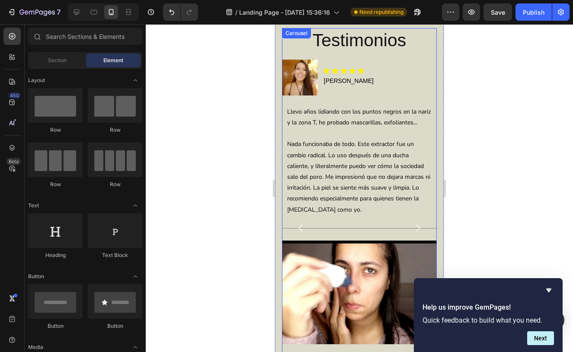
click at [414, 223] on icon "Carousel Next Arrow" at bounding box center [417, 228] width 10 height 10
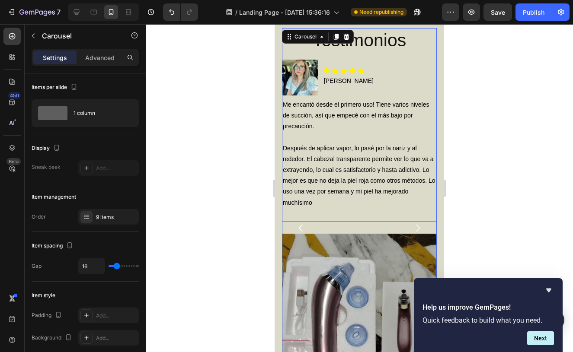
click at [413, 223] on icon "Carousel Next Arrow" at bounding box center [417, 228] width 10 height 10
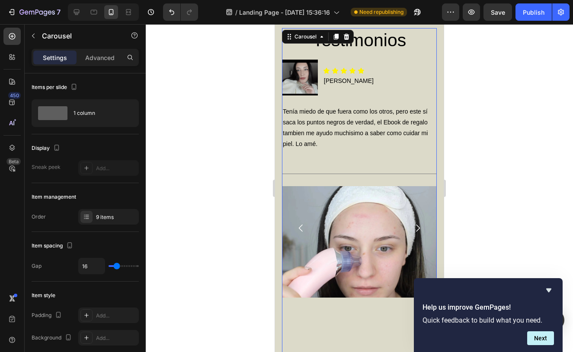
click at [420, 226] on icon "Carousel Next Arrow" at bounding box center [417, 228] width 10 height 10
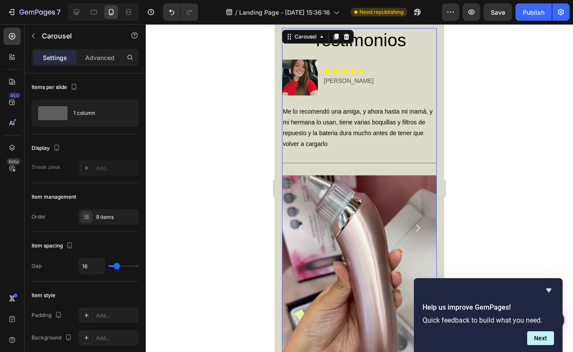
click at [418, 227] on icon "Carousel Next Arrow" at bounding box center [417, 228] width 10 height 10
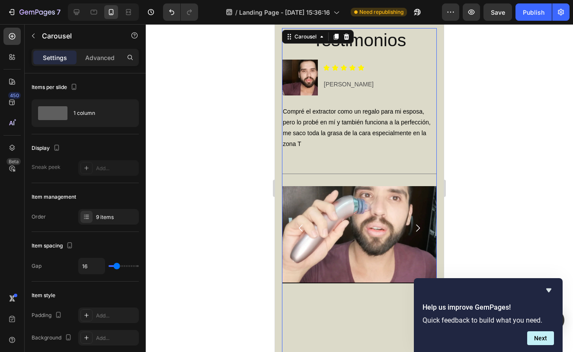
click at [418, 227] on icon "Carousel Next Arrow" at bounding box center [417, 228] width 10 height 10
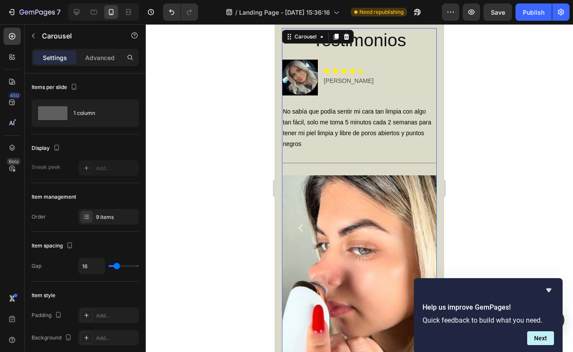
click at [418, 227] on icon "Carousel Next Arrow" at bounding box center [417, 228] width 10 height 10
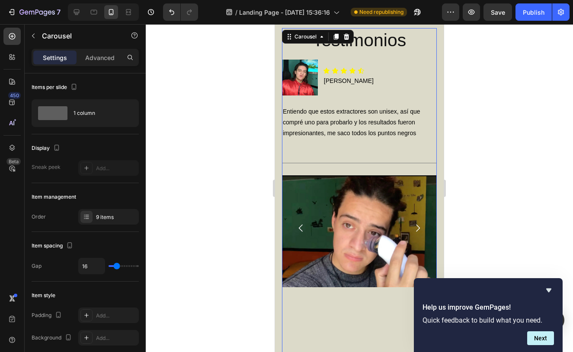
click at [418, 224] on icon "Carousel Next Arrow" at bounding box center [417, 228] width 10 height 10
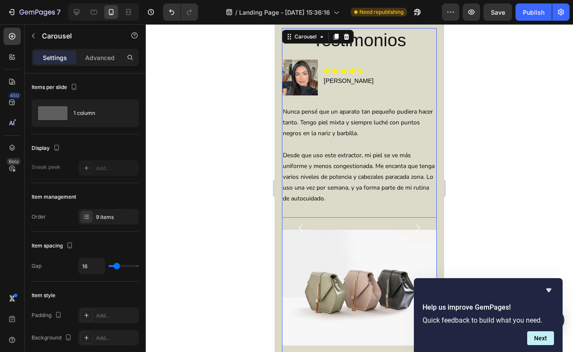
click at [418, 224] on icon "Carousel Next Arrow" at bounding box center [417, 228] width 10 height 10
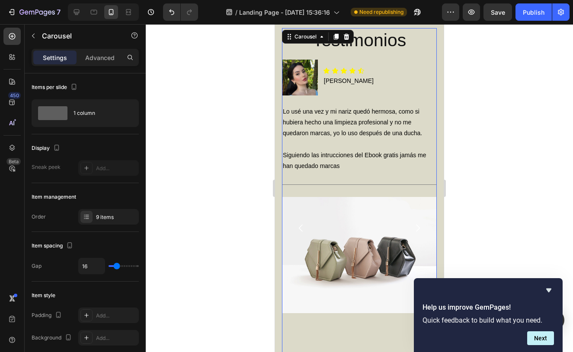
click at [418, 224] on icon "Carousel Next Arrow" at bounding box center [417, 228] width 10 height 10
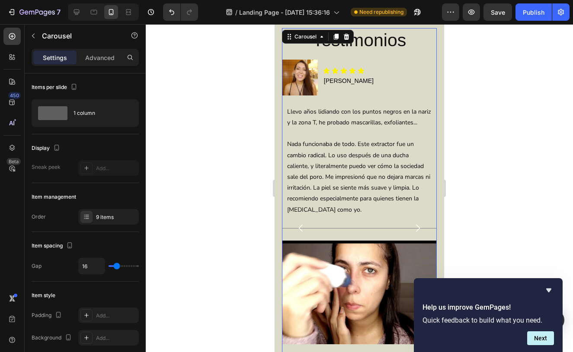
click at [418, 224] on icon "Carousel Next Arrow" at bounding box center [417, 228] width 10 height 10
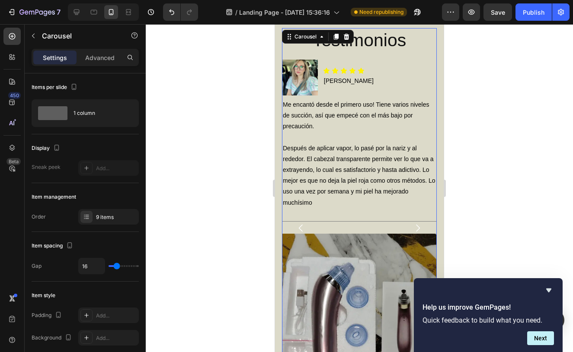
click at [294, 225] on button "Carousel Back Arrow" at bounding box center [301, 228] width 24 height 24
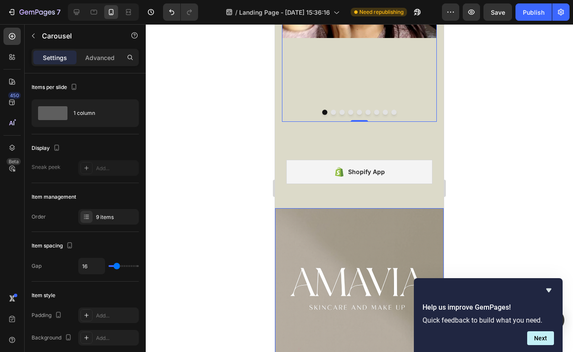
scroll to position [3268, 0]
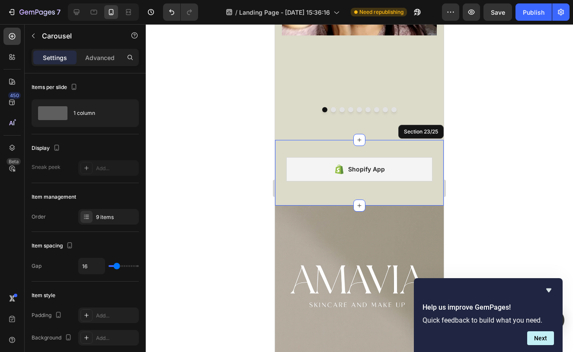
click at [374, 143] on div "Shopify App Shopify App Row Section 23/25" at bounding box center [359, 173] width 169 height 66
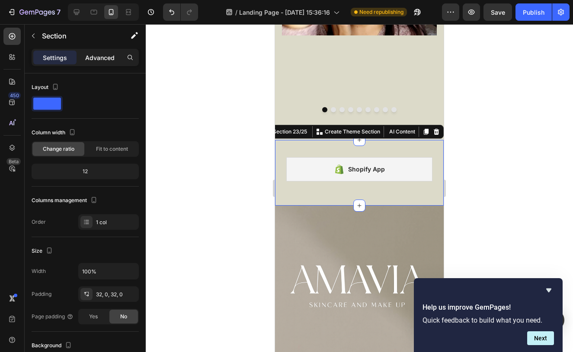
click at [105, 57] on p "Advanced" at bounding box center [99, 57] width 29 height 9
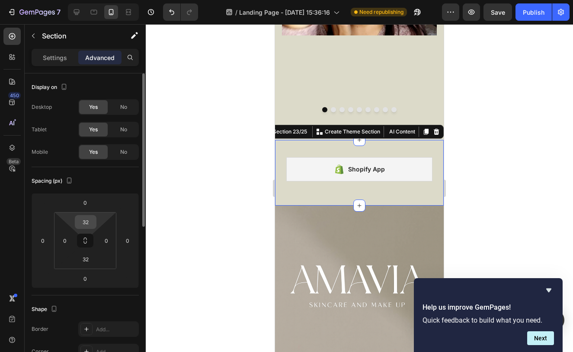
click at [90, 226] on input "32" at bounding box center [85, 222] width 17 height 13
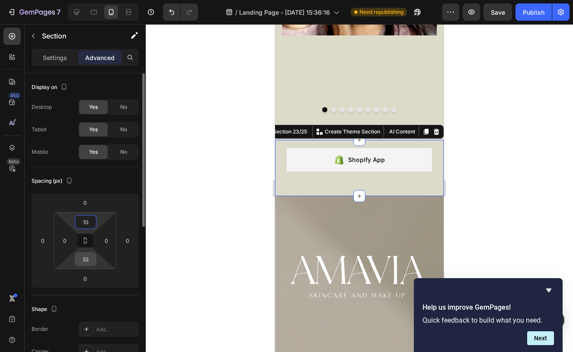
type input "10"
click at [90, 260] on input "32" at bounding box center [85, 259] width 17 height 13
type input "10"
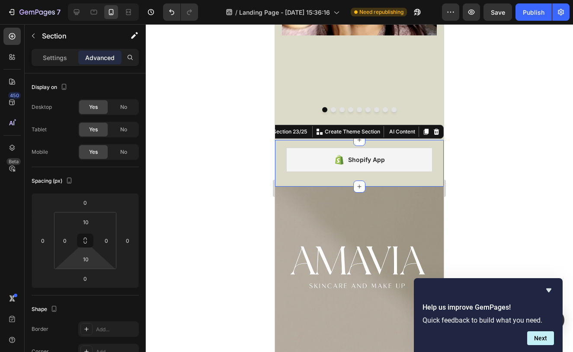
click at [201, 187] on div at bounding box center [359, 188] width 427 height 328
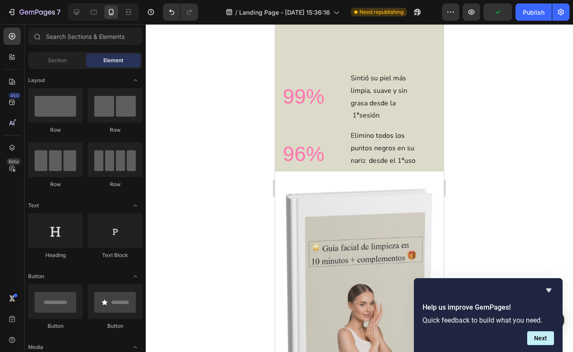
scroll to position [1583, 0]
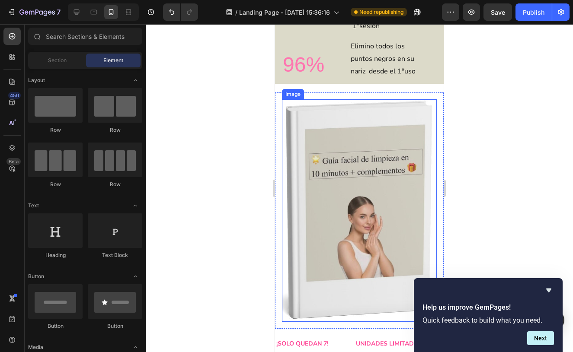
click at [386, 198] on img at bounding box center [359, 210] width 155 height 223
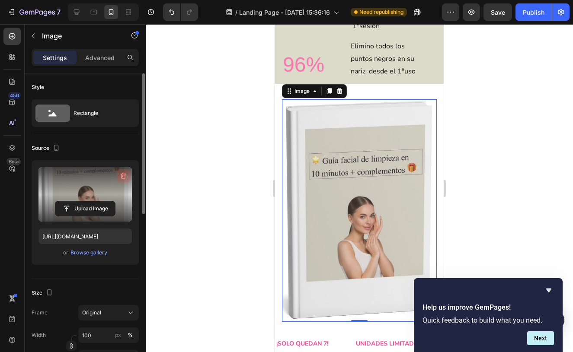
click at [123, 180] on icon "button" at bounding box center [123, 176] width 9 height 9
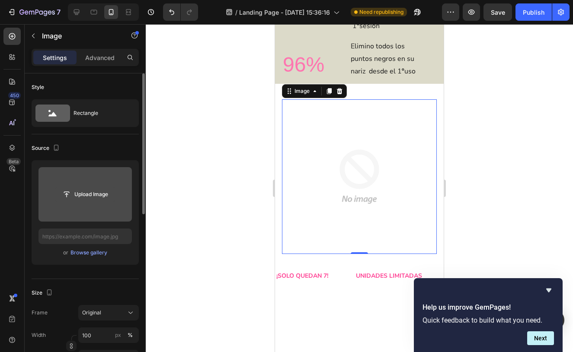
click at [107, 198] on input "file" at bounding box center [85, 194] width 60 height 15
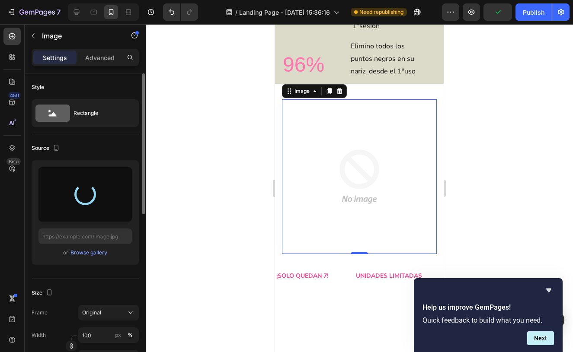
type input "https://cdn.shopify.com/s/files/1/0949/6051/7426/files/gempages_581961557102035…"
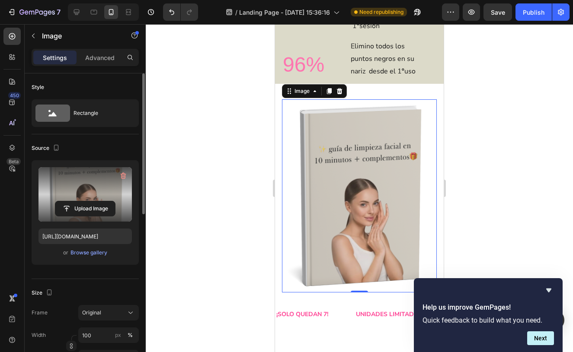
click at [490, 180] on div at bounding box center [359, 188] width 427 height 328
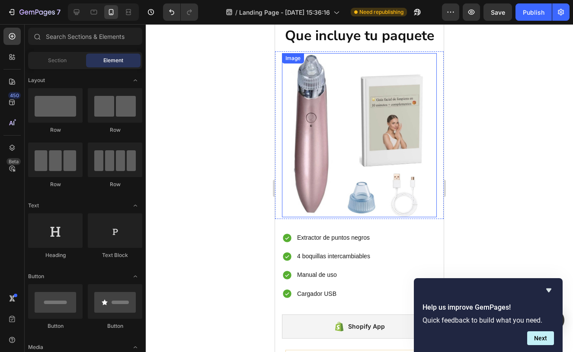
scroll to position [2279, 0]
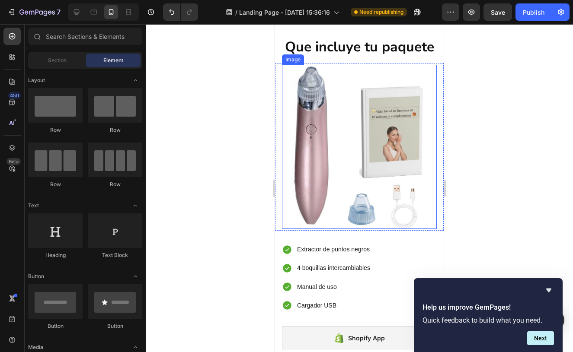
click at [425, 181] on img at bounding box center [359, 147] width 137 height 165
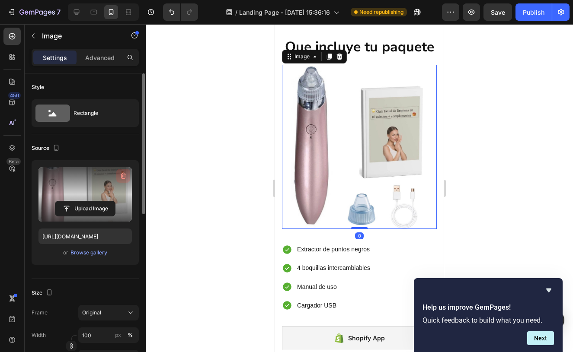
click at [122, 176] on icon "button" at bounding box center [122, 176] width 1 height 3
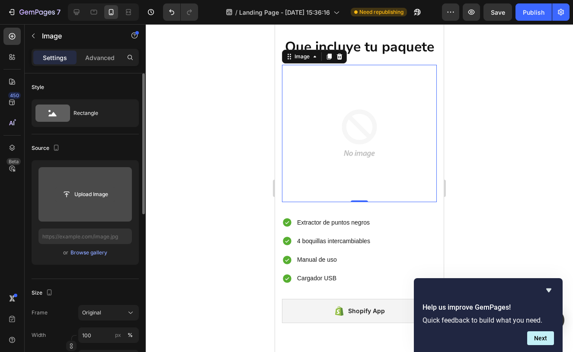
click at [69, 197] on input "file" at bounding box center [85, 194] width 60 height 15
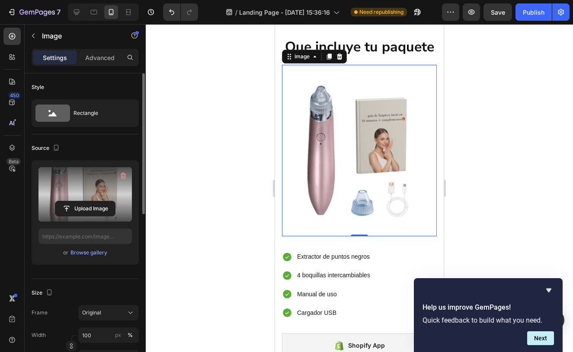
type input "https://cdn.shopify.com/s/files/1/0949/6051/7426/files/gempages_581961557102035…"
click at [497, 172] on div at bounding box center [359, 188] width 427 height 328
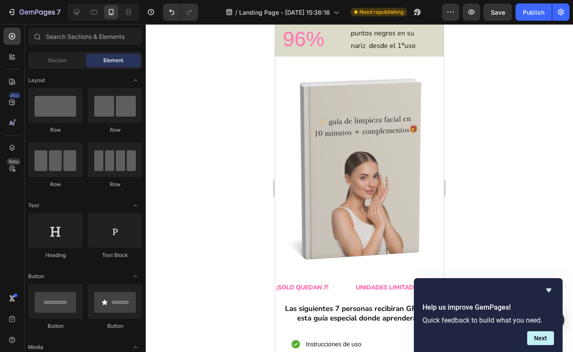
scroll to position [1607, 0]
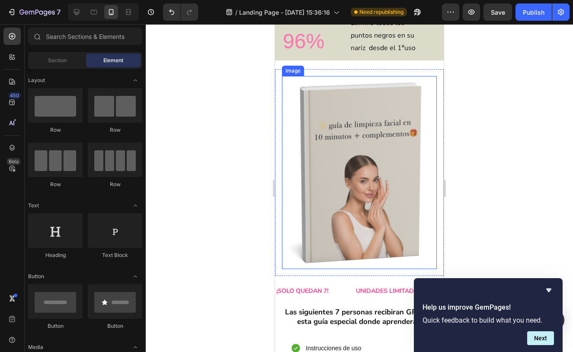
click at [332, 126] on img at bounding box center [359, 173] width 155 height 194
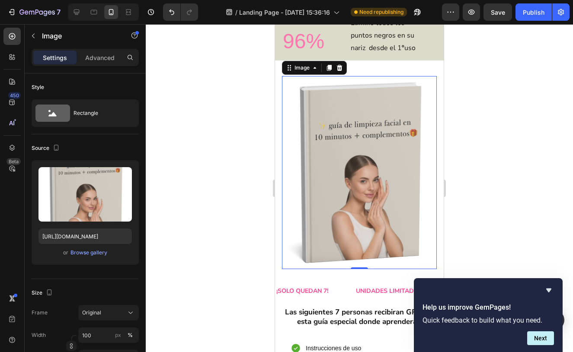
click at [481, 145] on div at bounding box center [359, 188] width 427 height 328
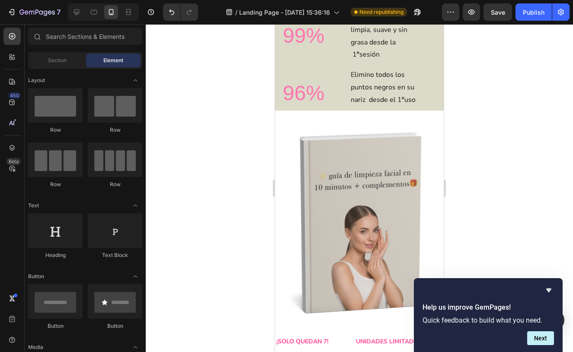
scroll to position [1562, 0]
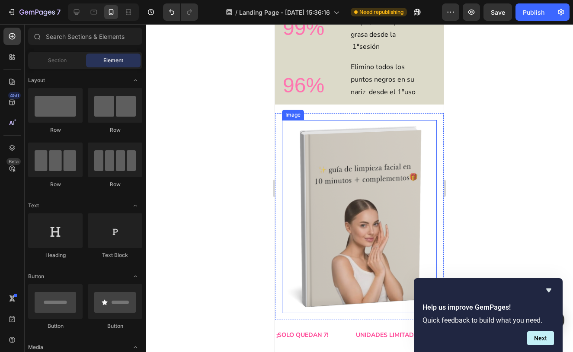
click at [347, 198] on img at bounding box center [359, 217] width 155 height 194
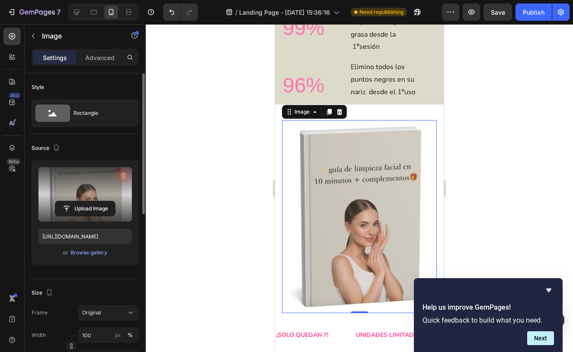
click at [125, 175] on icon "button" at bounding box center [124, 176] width 6 height 6
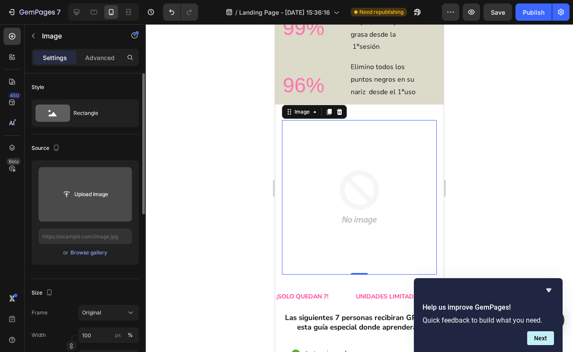
click at [80, 194] on input "file" at bounding box center [85, 194] width 60 height 15
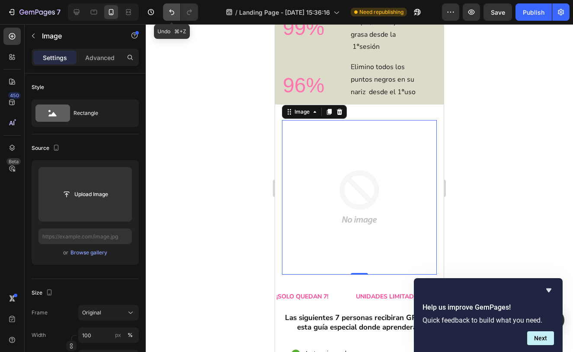
click at [166, 13] on button "Undo/Redo" at bounding box center [171, 11] width 17 height 17
type input "https://cdn.shopify.com/s/files/1/0949/6051/7426/files/gempages_581961557102035…"
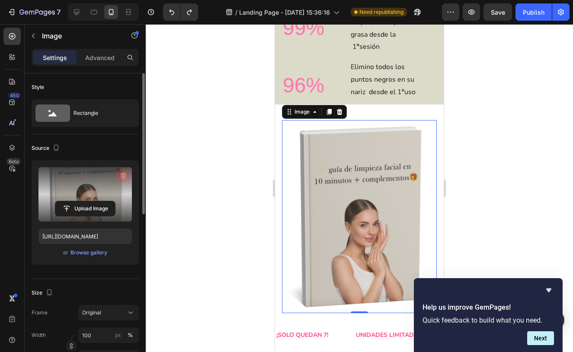
click at [124, 175] on icon "button" at bounding box center [123, 176] width 9 height 9
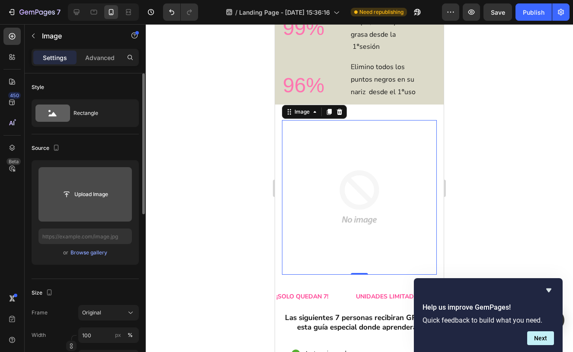
click at [86, 185] on input "file" at bounding box center [84, 194] width 93 height 54
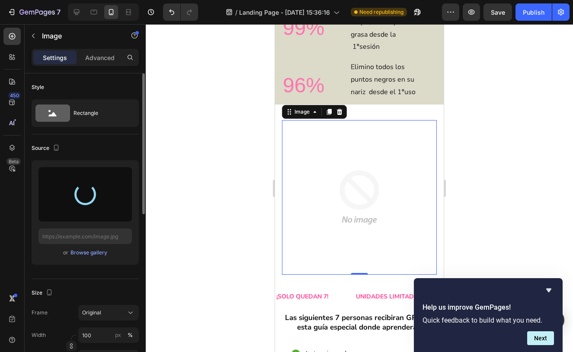
type input "https://cdn.shopify.com/s/files/1/0949/6051/7426/files/gempages_581961557102035…"
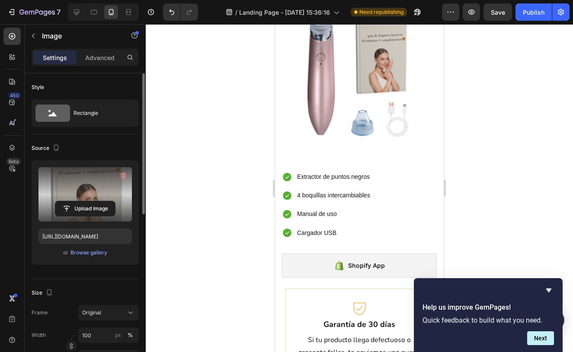
scroll to position [2359, 0]
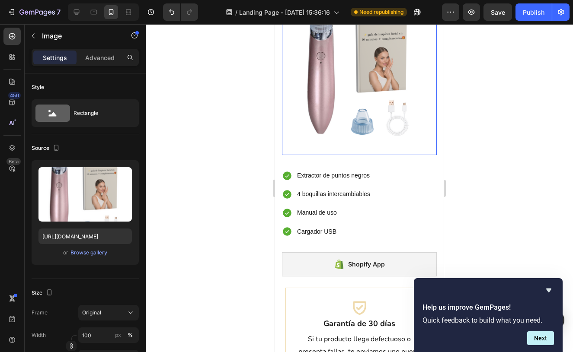
click at [380, 67] on img at bounding box center [359, 70] width 137 height 172
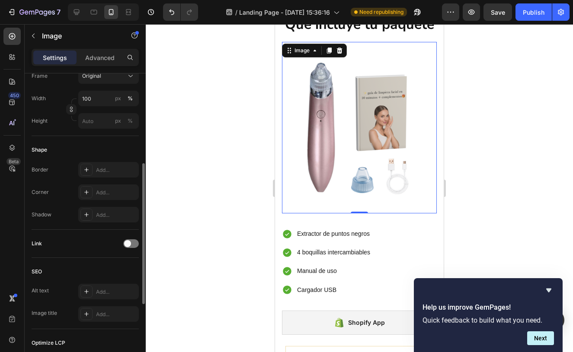
scroll to position [0, 0]
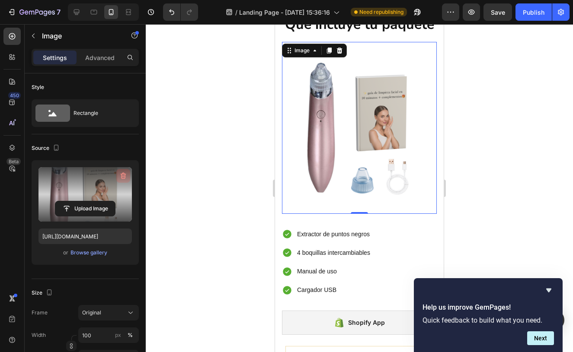
click at [123, 179] on icon "button" at bounding box center [124, 176] width 6 height 6
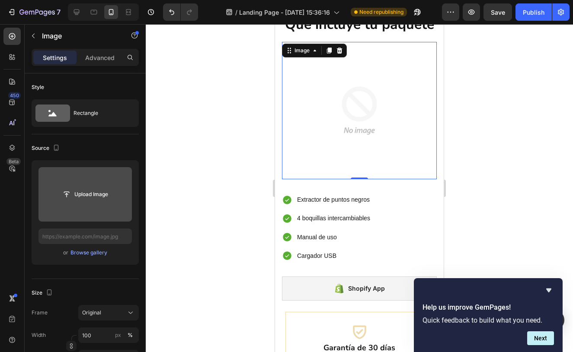
click at [87, 192] on input "file" at bounding box center [85, 194] width 60 height 15
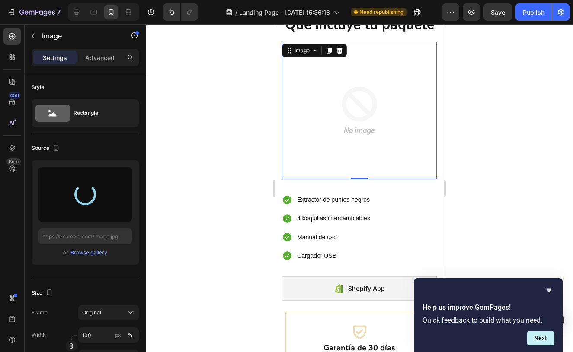
type input "https://cdn.shopify.com/s/files/1/0949/6051/7426/files/gempages_581961557102035…"
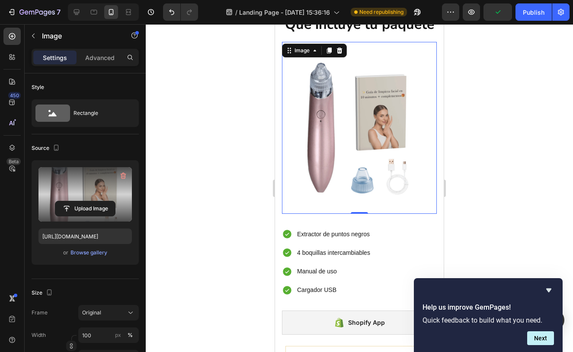
click at [502, 140] on div at bounding box center [359, 188] width 427 height 328
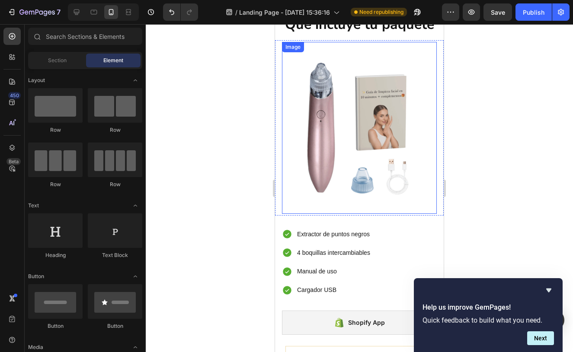
click at [396, 125] on img at bounding box center [359, 128] width 137 height 172
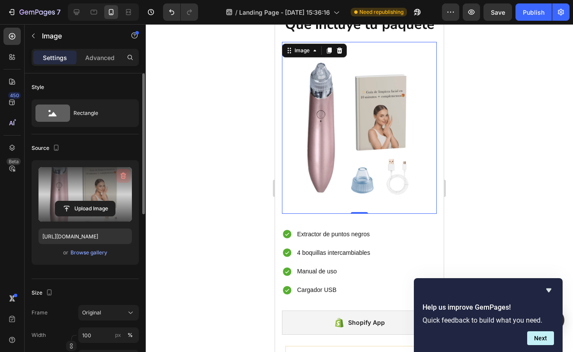
click at [125, 174] on icon "button" at bounding box center [123, 176] width 9 height 9
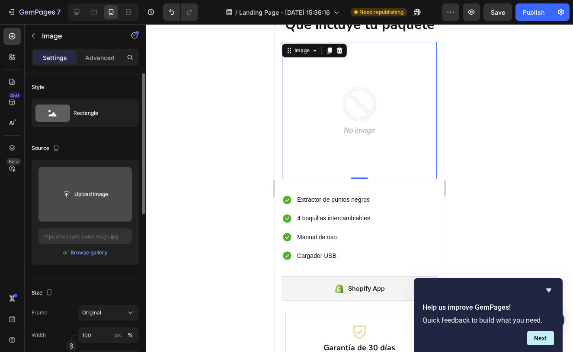
click at [78, 198] on input "file" at bounding box center [85, 194] width 60 height 15
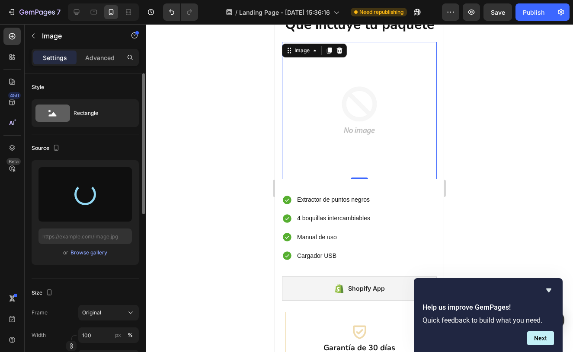
type input "https://cdn.shopify.com/s/files/1/0949/6051/7426/files/gempages_581961557102035…"
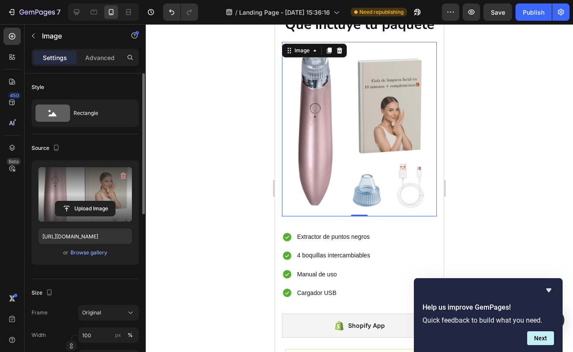
click at [518, 131] on div at bounding box center [359, 188] width 427 height 328
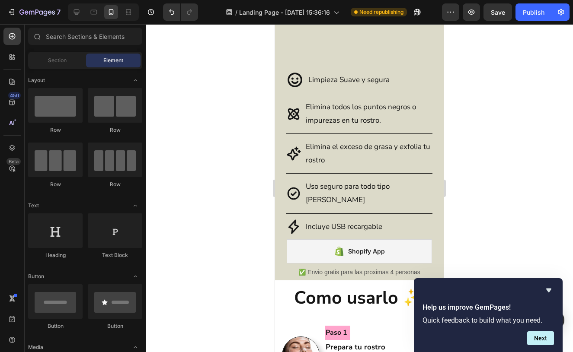
scroll to position [653, 0]
